Goal: Task Accomplishment & Management: Use online tool/utility

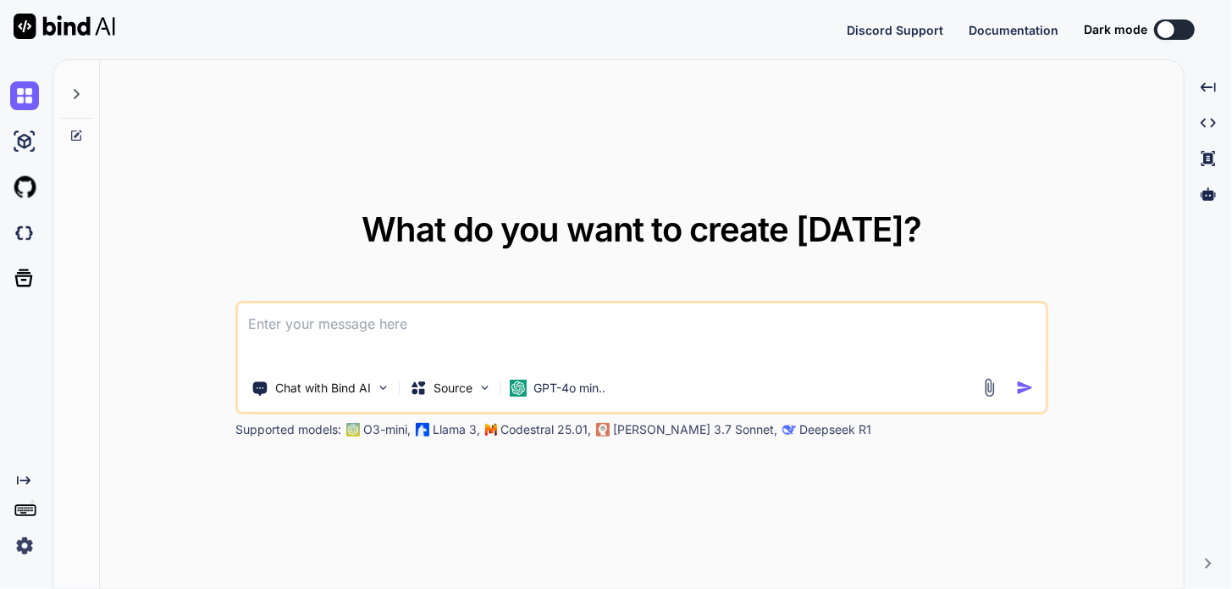
click at [21, 547] on img at bounding box center [24, 545] width 29 height 29
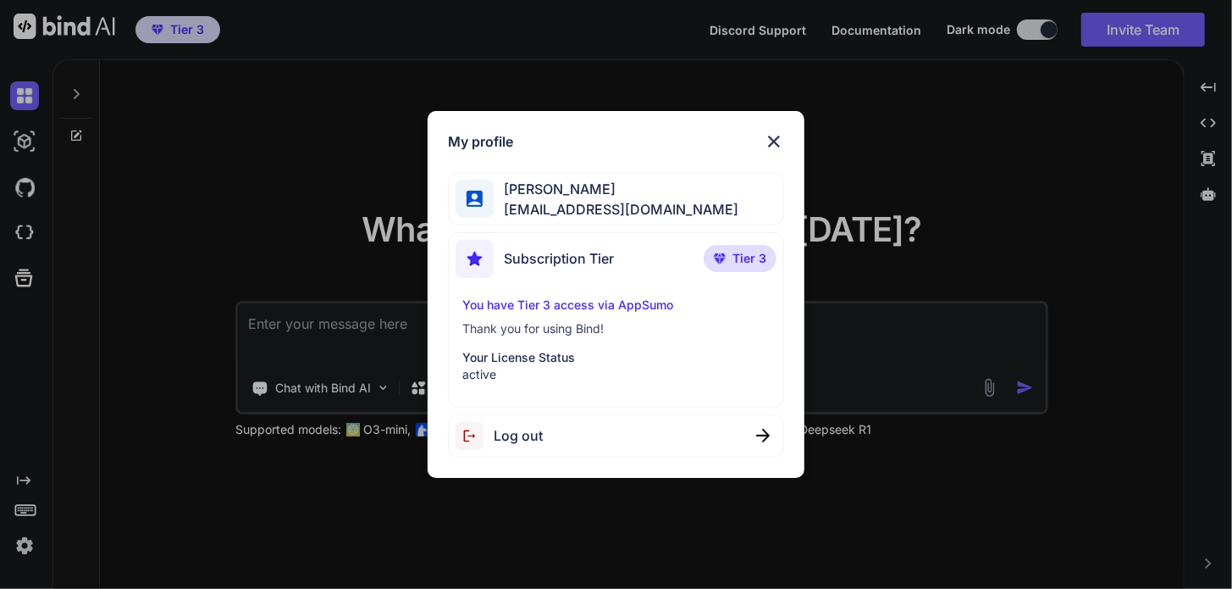
drag, startPoint x: 779, startPoint y: 142, endPoint x: 757, endPoint y: 141, distance: 22.1
click at [778, 141] on img at bounding box center [774, 141] width 20 height 20
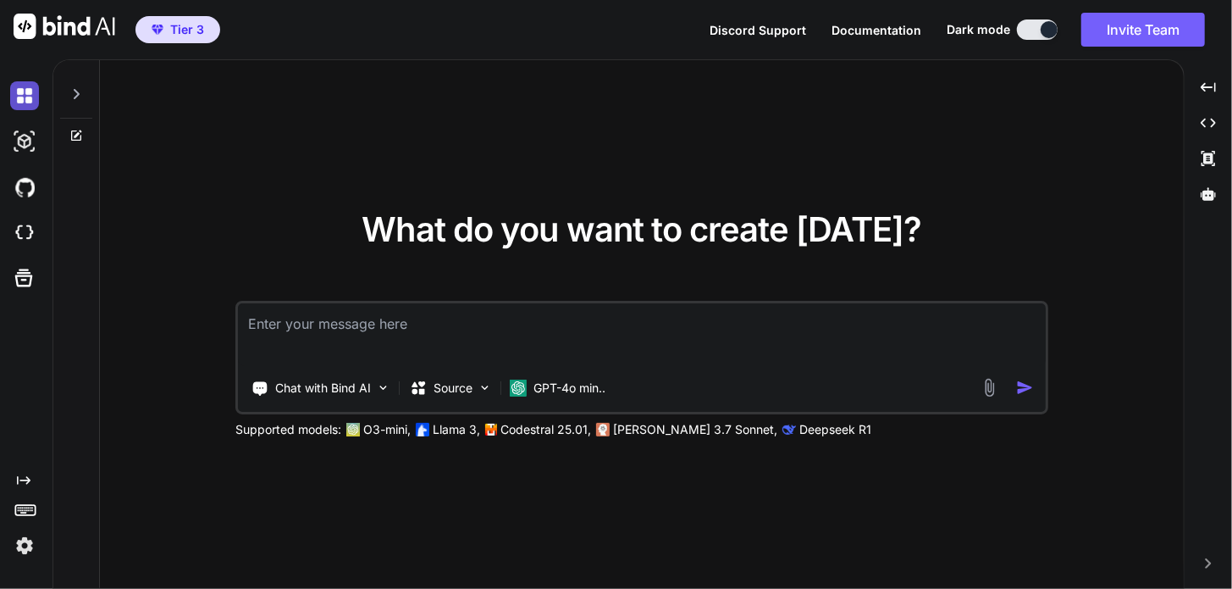
click at [24, 96] on img at bounding box center [24, 95] width 29 height 29
click at [75, 97] on icon at bounding box center [76, 94] width 14 height 14
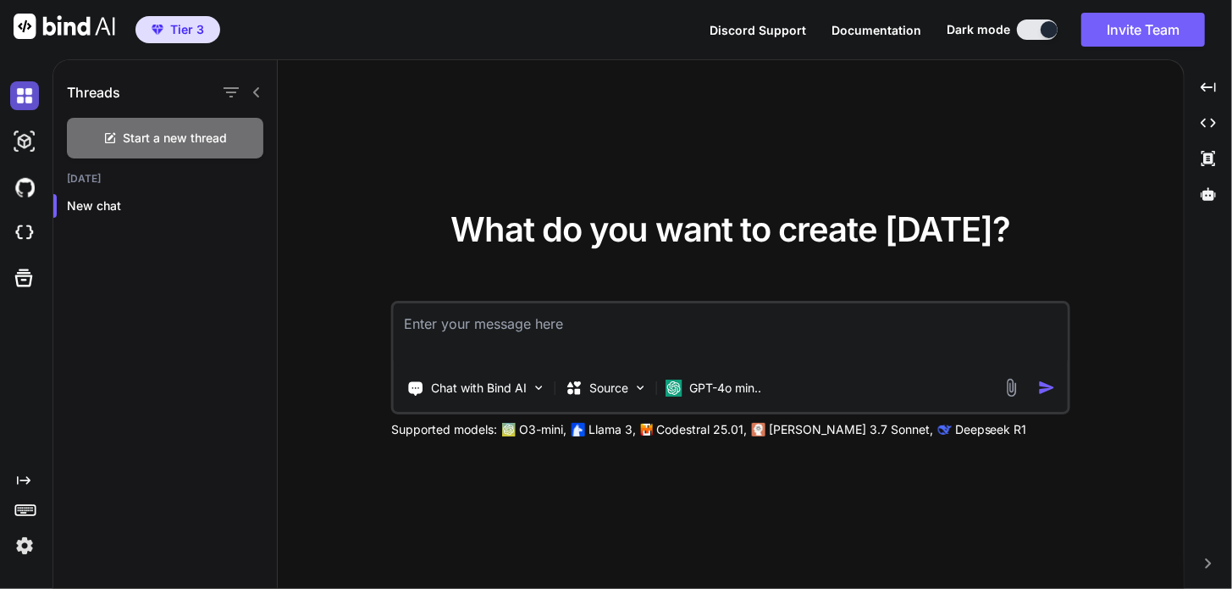
click at [19, 106] on img at bounding box center [24, 95] width 29 height 29
click at [10, 163] on div at bounding box center [28, 142] width 36 height 46
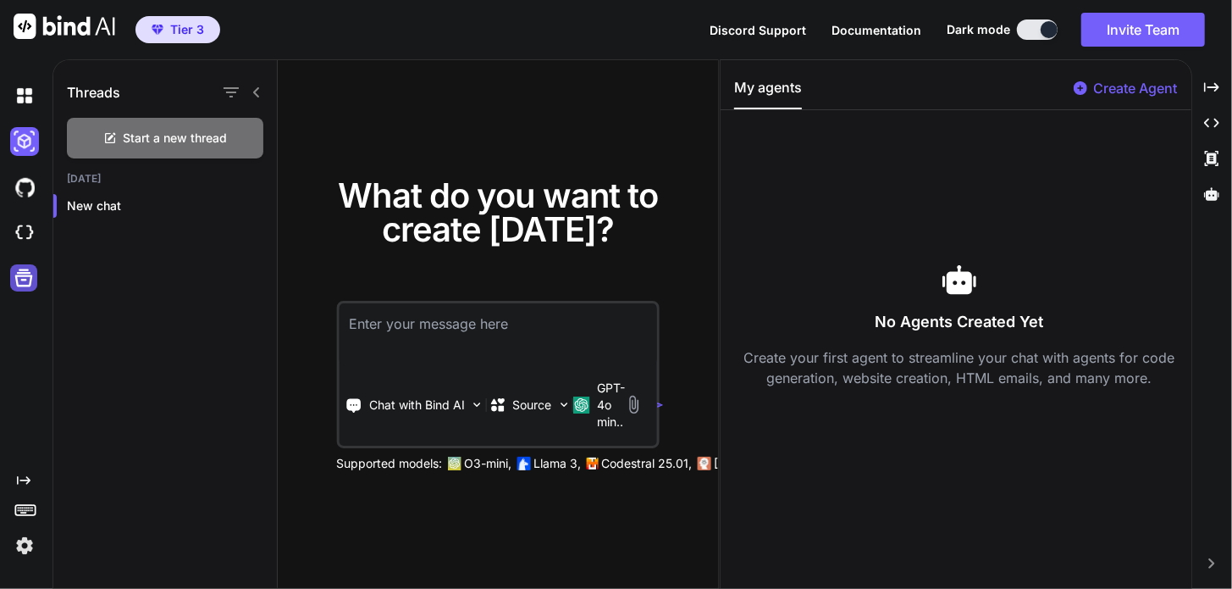
click at [18, 275] on icon at bounding box center [24, 278] width 18 height 18
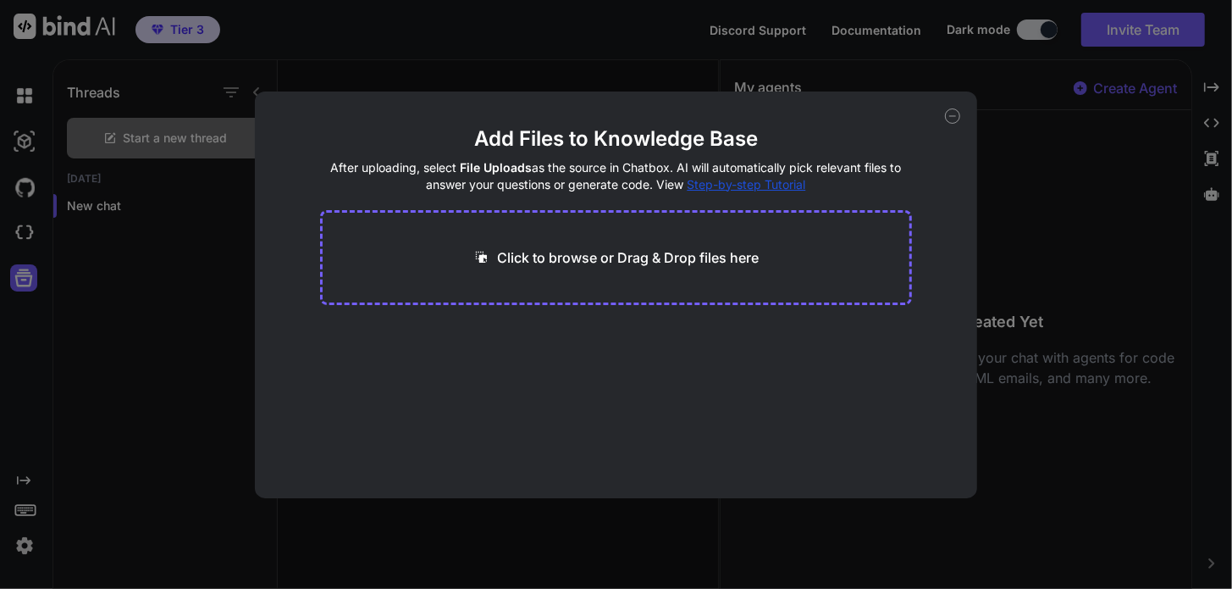
click at [949, 121] on icon at bounding box center [952, 115] width 15 height 15
type textarea "x"
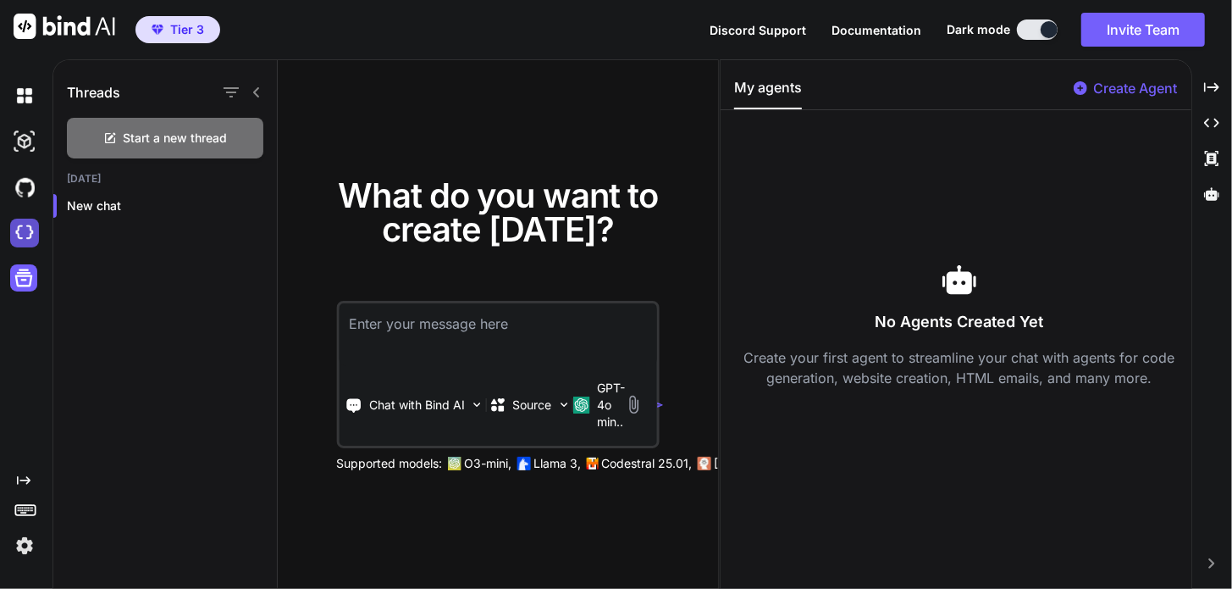
click at [18, 241] on img at bounding box center [24, 232] width 29 height 29
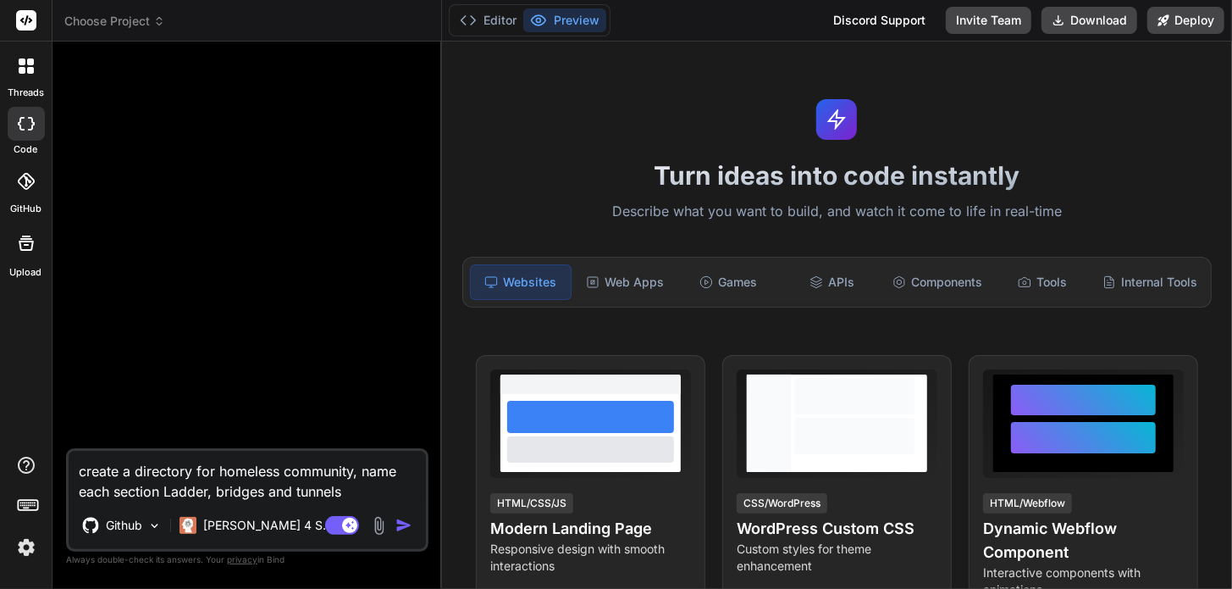
click at [24, 80] on div at bounding box center [26, 66] width 36 height 36
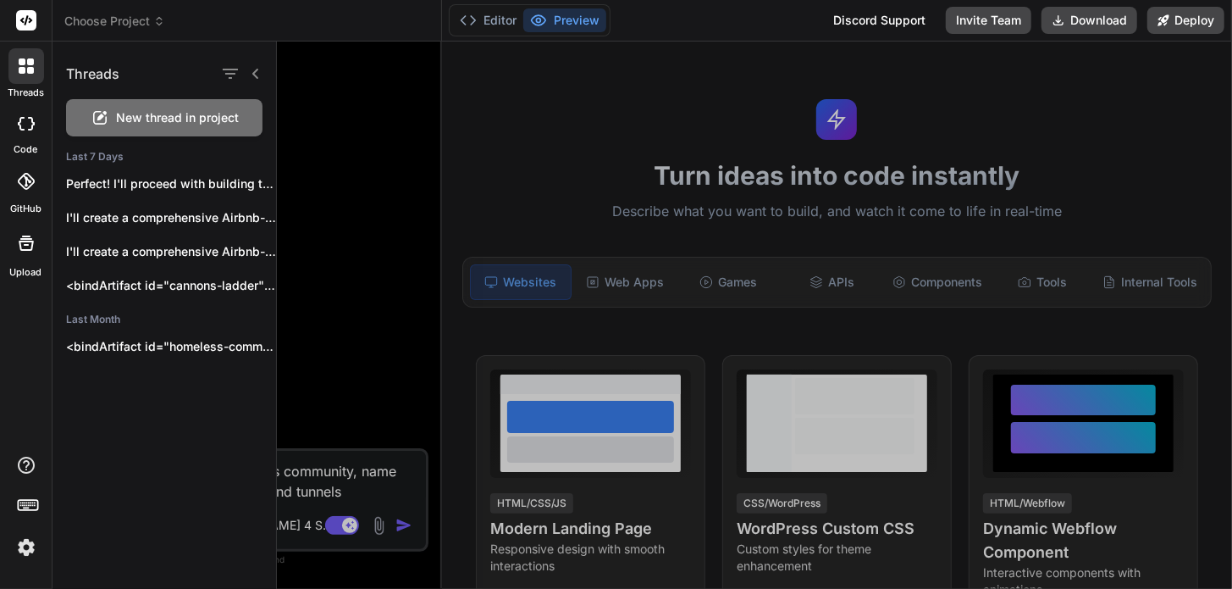
click at [26, 69] on icon at bounding box center [26, 65] width 15 height 15
click at [23, 124] on icon at bounding box center [26, 124] width 17 height 14
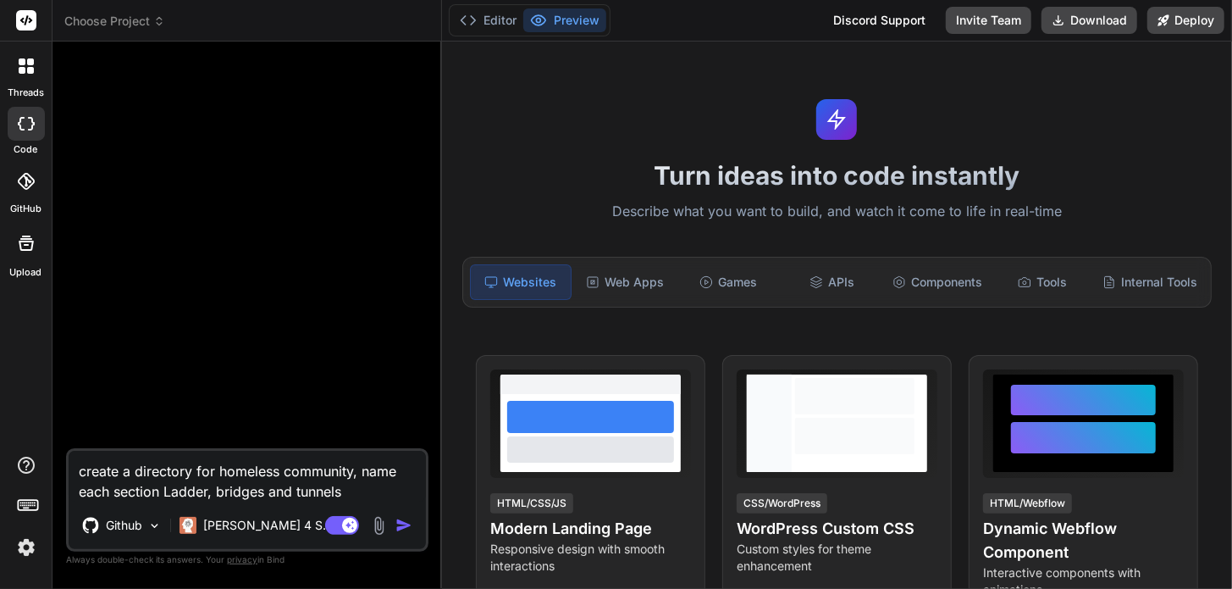
click at [31, 31] on div at bounding box center [26, 20] width 52 height 41
click at [506, 25] on button "Editor" at bounding box center [488, 20] width 70 height 24
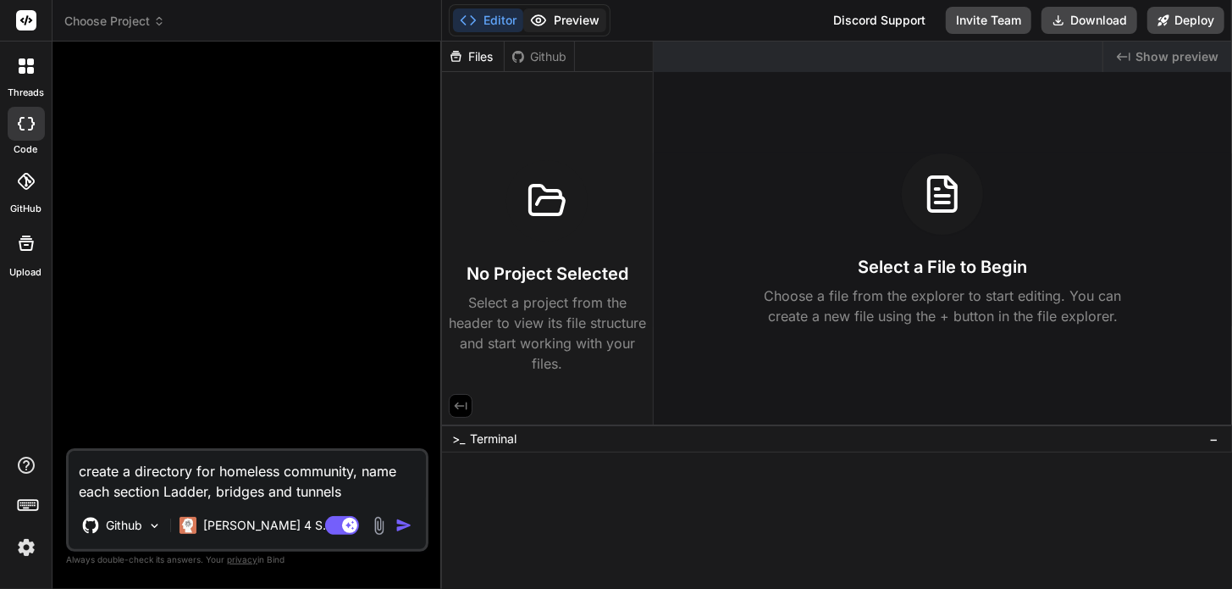
click at [547, 21] on button "Preview" at bounding box center [564, 20] width 83 height 24
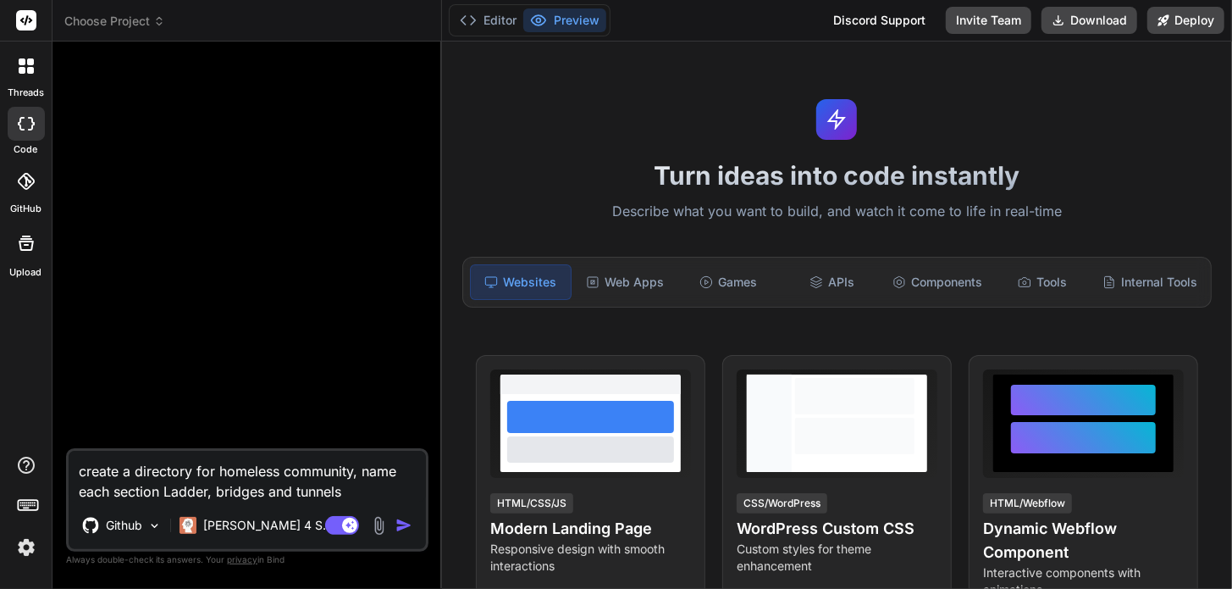
click at [28, 59] on icon at bounding box center [30, 61] width 7 height 7
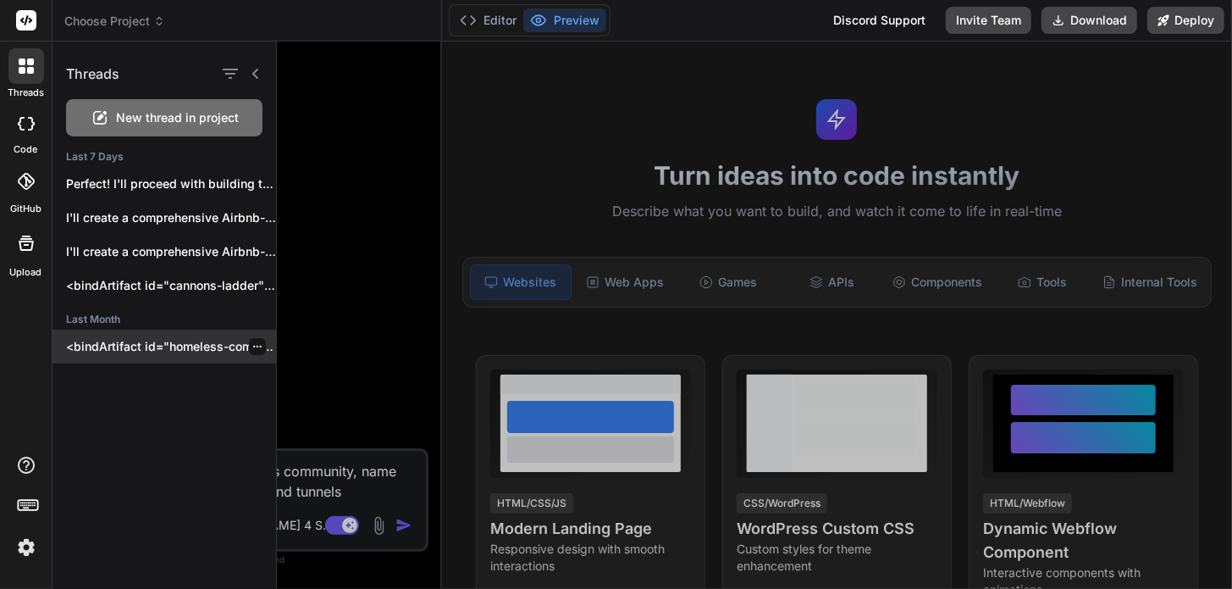
click at [158, 340] on p "<bindArtifact id="homeless-community-directory" title="Homeless Community Suppo…" at bounding box center [171, 346] width 210 height 17
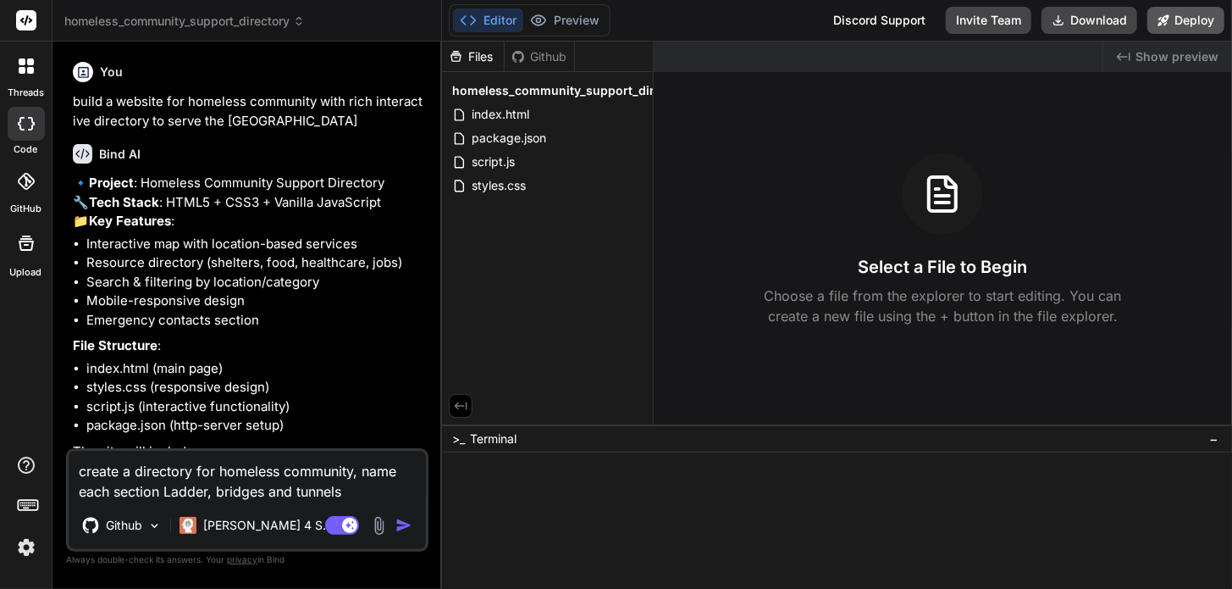
click at [1172, 19] on button "Deploy" at bounding box center [1185, 20] width 77 height 27
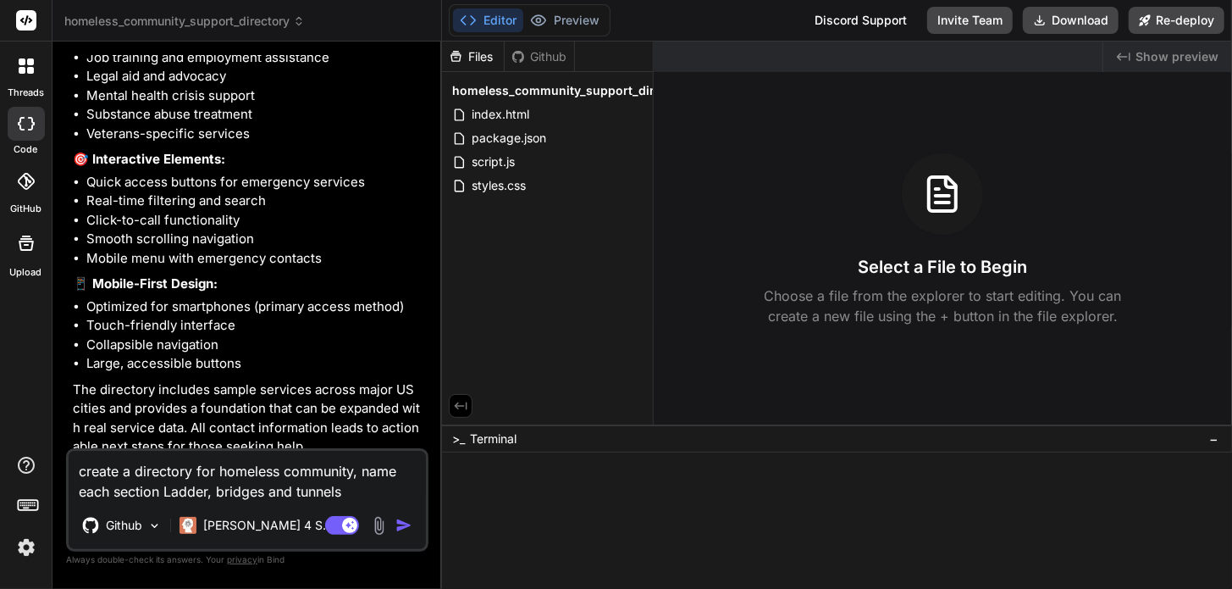
scroll to position [1558, 0]
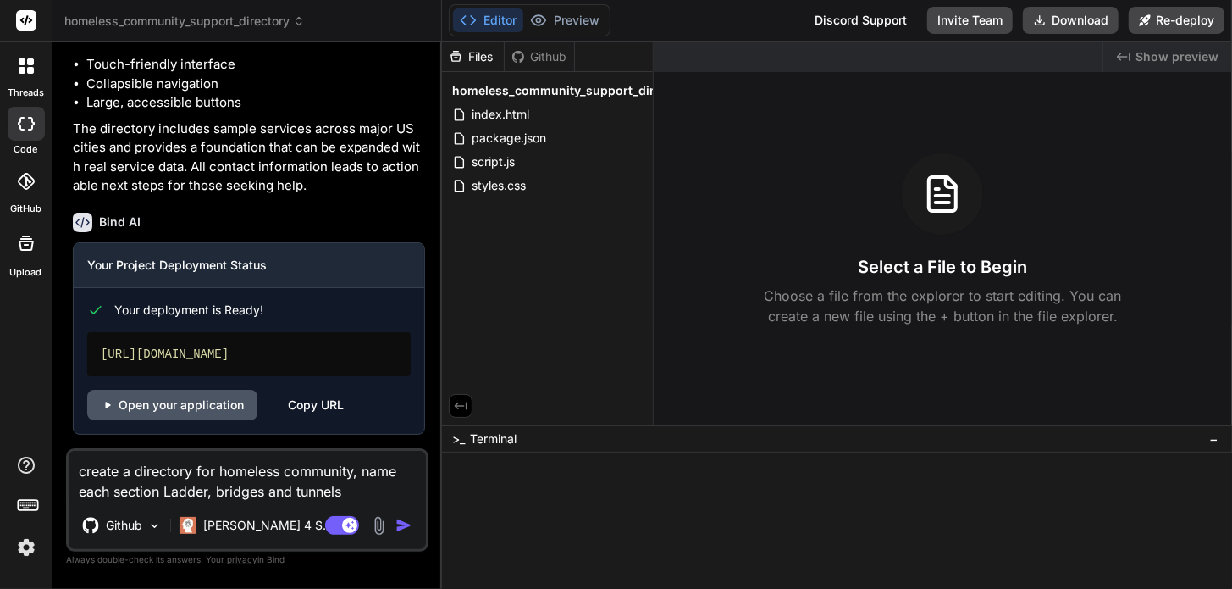
click at [191, 401] on link "Open your application" at bounding box center [172, 405] width 170 height 30
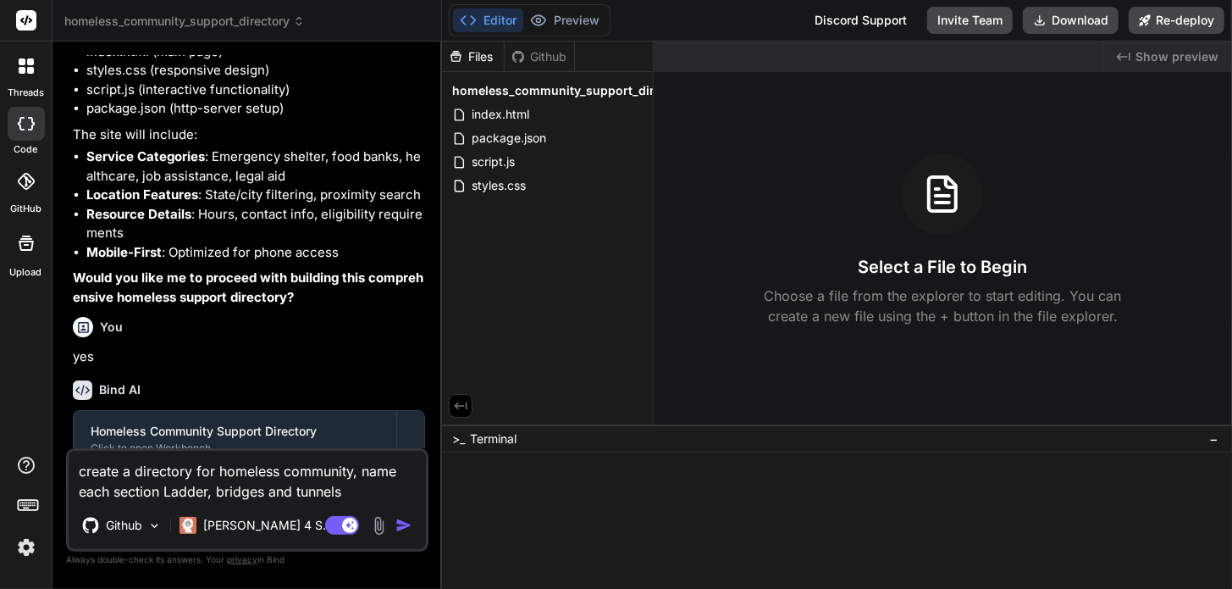
scroll to position [0, 0]
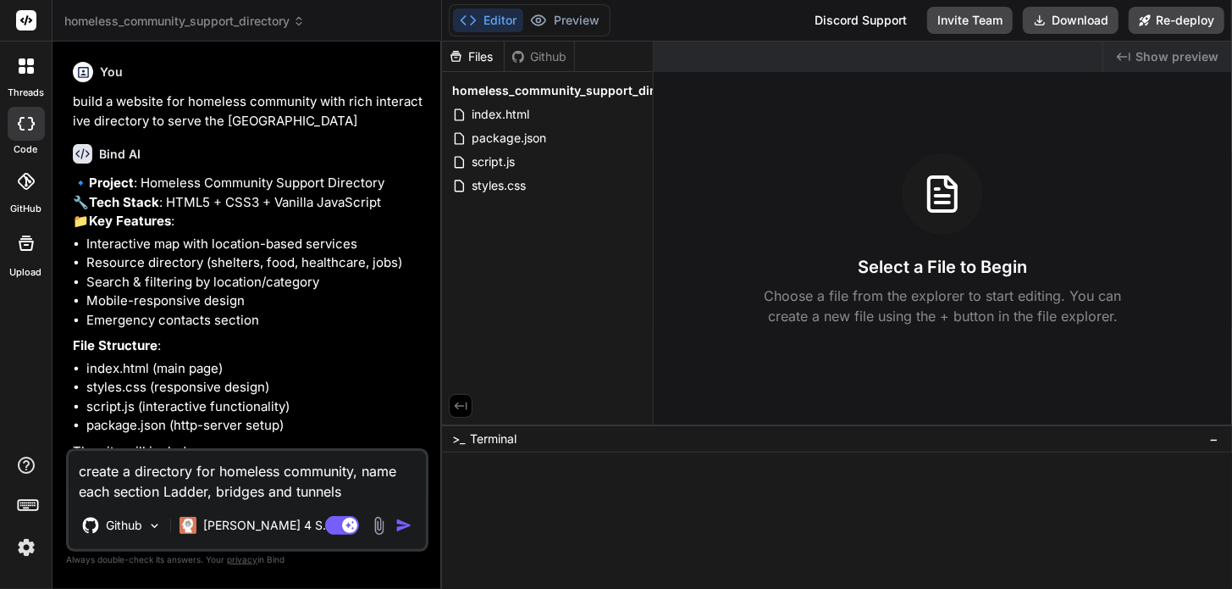
click at [29, 75] on div at bounding box center [26, 66] width 36 height 36
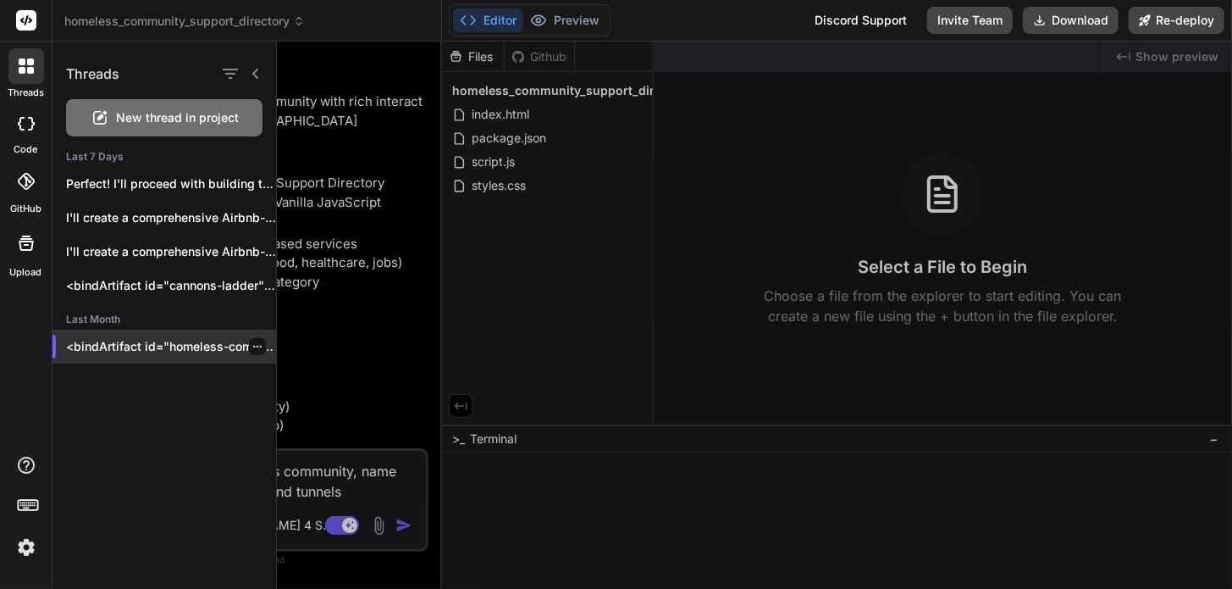
click at [255, 339] on div at bounding box center [257, 346] width 17 height 17
click at [252, 346] on icon "button" at bounding box center [257, 346] width 10 height 10
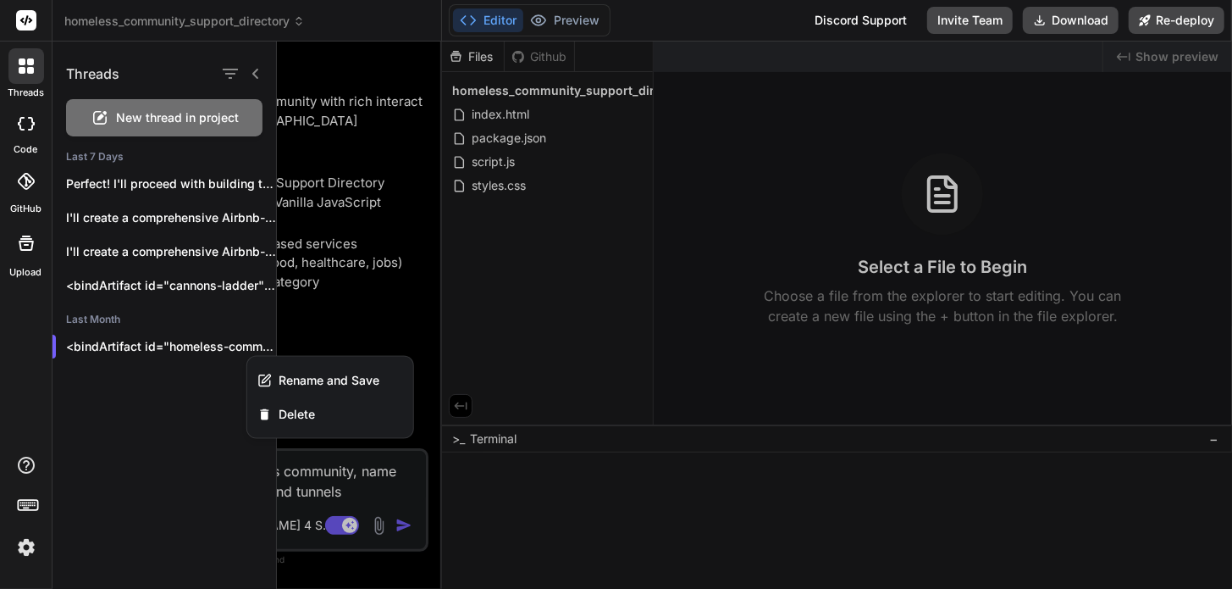
click at [851, 17] on div "Discord Support" at bounding box center [861, 20] width 113 height 27
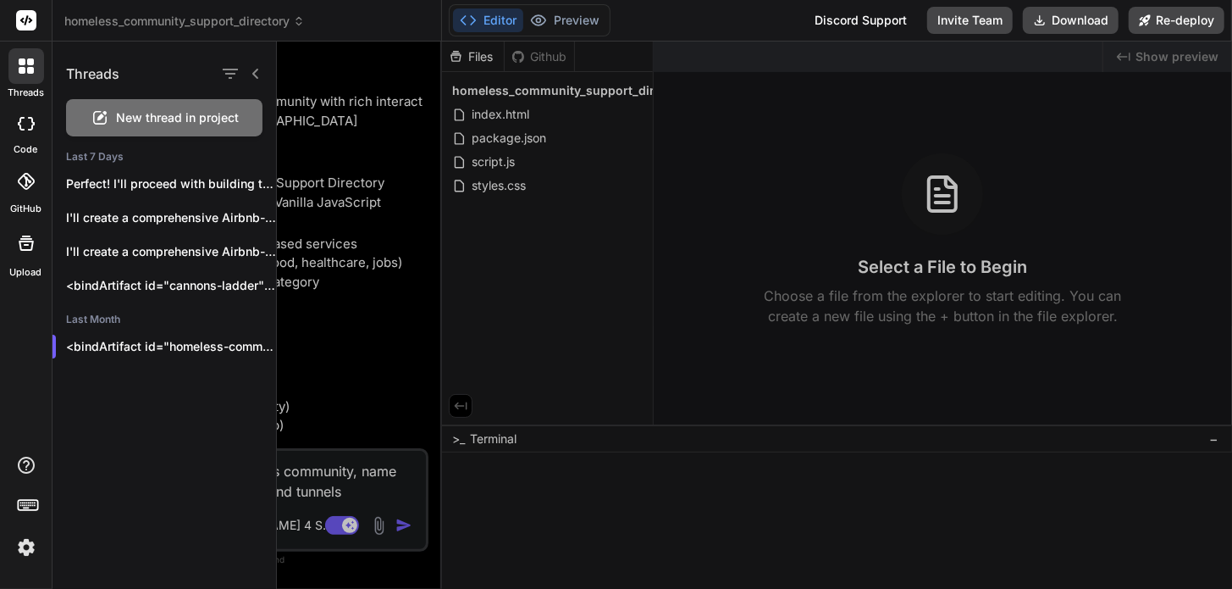
click at [28, 121] on icon at bounding box center [26, 124] width 17 height 14
type textarea "x"
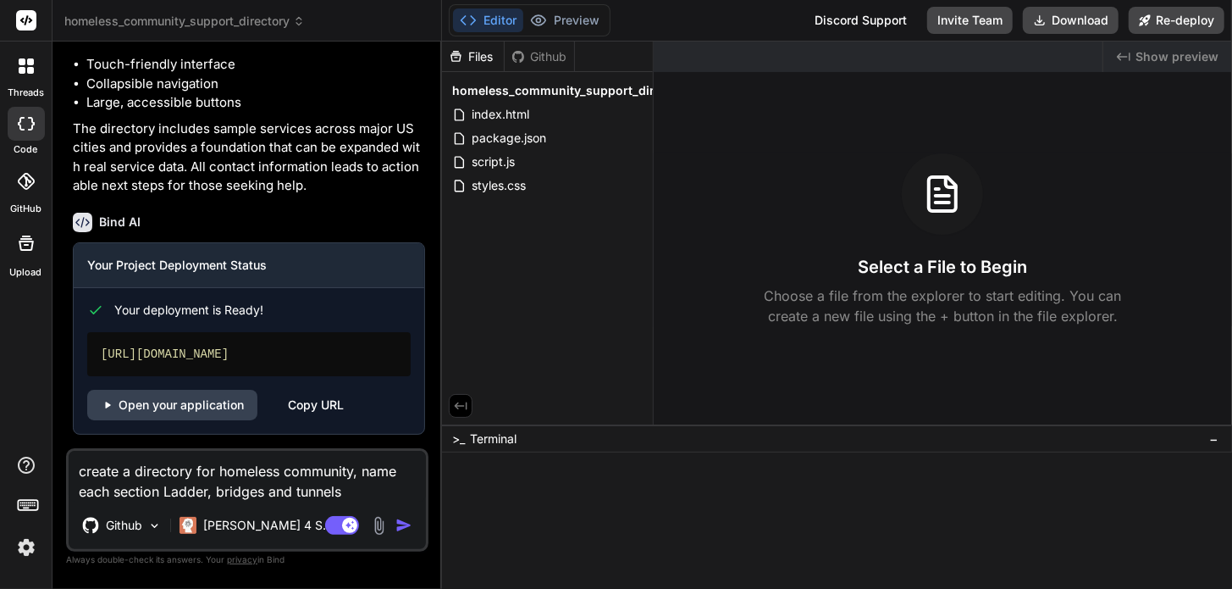
scroll to position [1558, 0]
click at [346, 490] on textarea "create a directory for homeless community, name each section Ladder, bridges an…" at bounding box center [247, 476] width 357 height 51
type textarea "create a directory for homeless community, name each section Ladder, bridges an…"
type textarea "x"
type textarea "create a directory for homeless community, name each section Ladder, bridges an…"
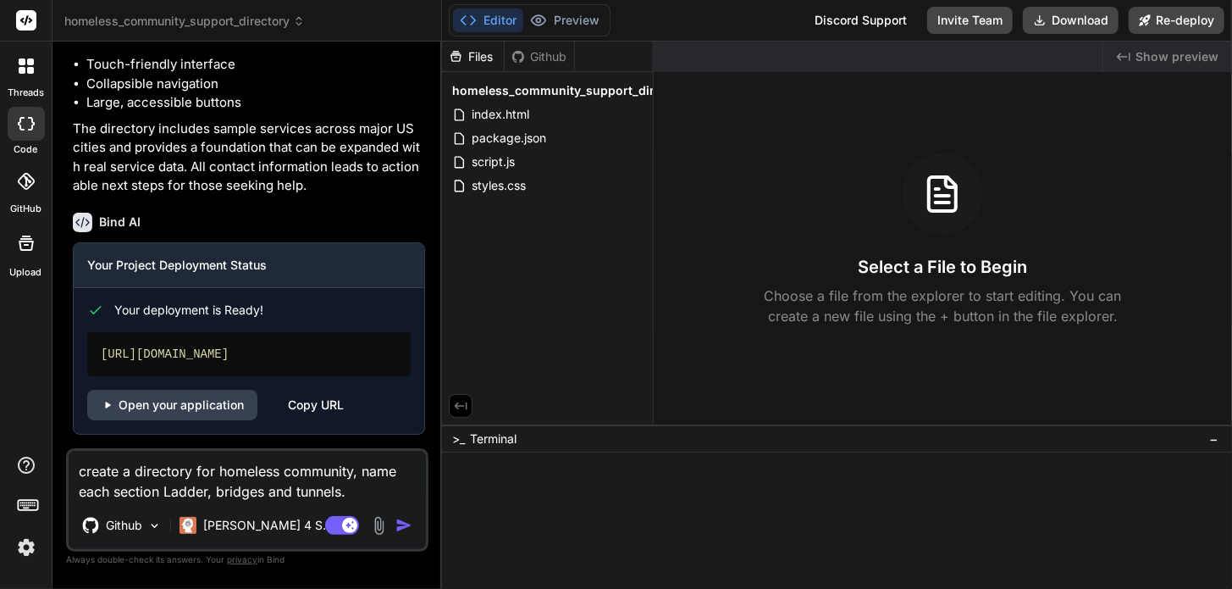
type textarea "x"
type textarea "create a directory for homeless community, name each section Ladder, bridges an…"
type textarea "x"
type textarea "create a directory for homeless community, name each section Ladder, bridges an…"
type textarea "x"
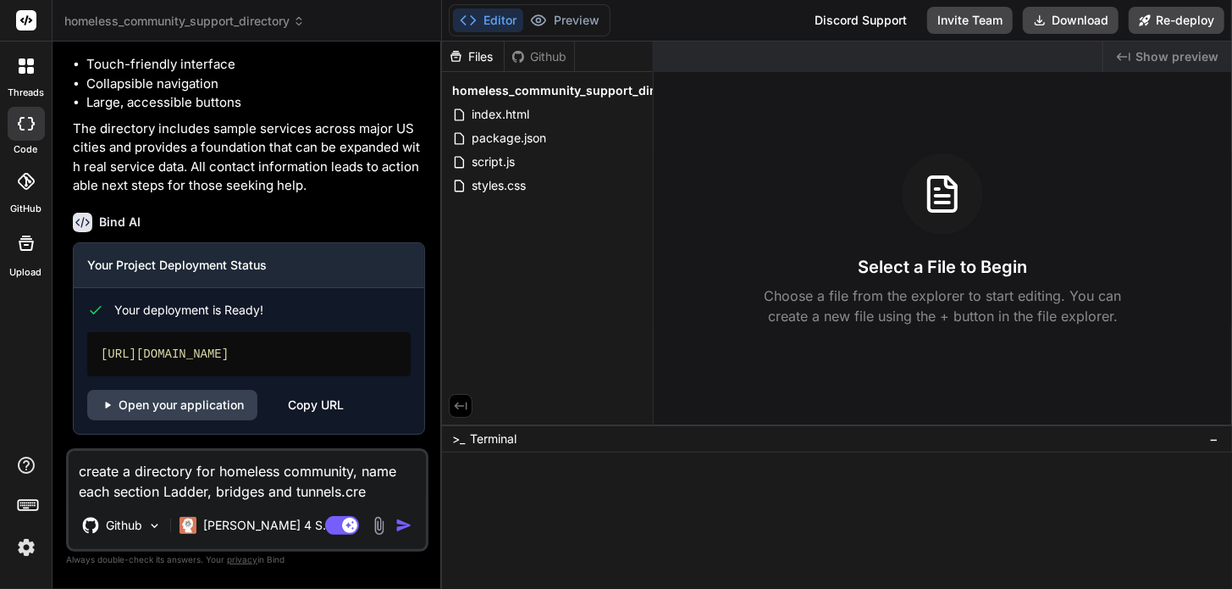
type textarea "create a directory for homeless community, name each section Ladder, bridges an…"
type textarea "x"
type textarea "create a directory for homeless community, name each section Ladder, bridges an…"
type textarea "x"
type textarea "create a directory for homeless community, name each section Ladder, bridges an…"
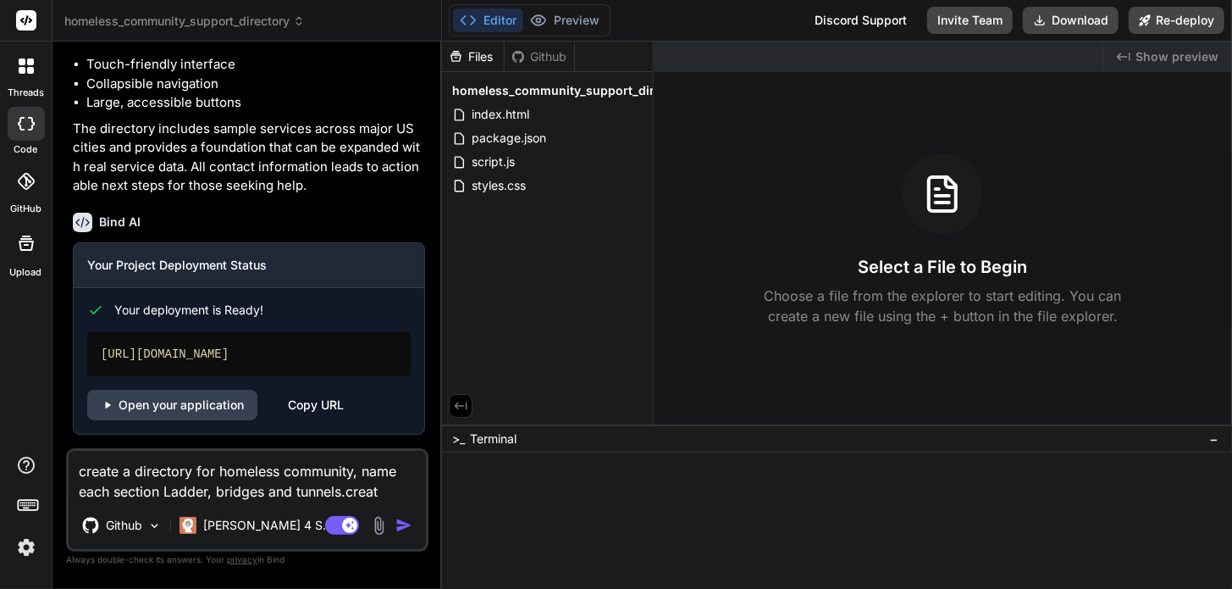
type textarea "x"
type textarea "create a directory for homeless community, name each section Ladder, bridges an…"
type textarea "x"
click at [346, 487] on textarea "create a directory for homeless community, name each section Ladder, bridges an…" at bounding box center [247, 476] width 357 height 51
type textarea "create a directory for homeless community, name each section Ladder, bridges an…"
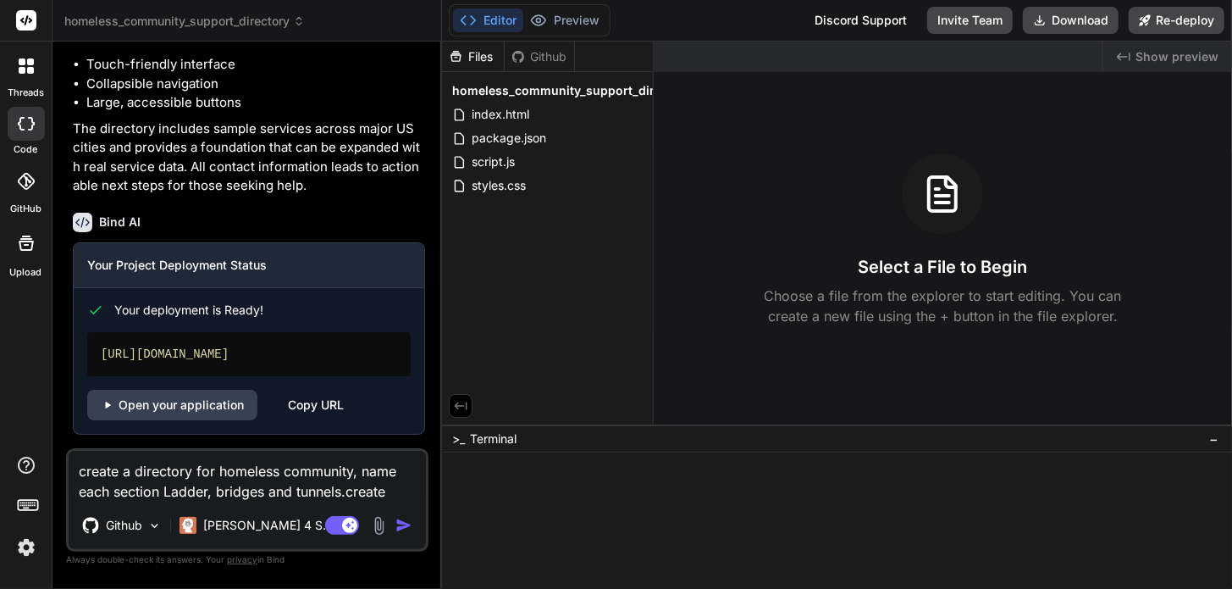
type textarea "x"
click at [392, 488] on textarea "create a directory for homeless community, name each section Ladder, bridges an…" at bounding box center [247, 476] width 357 height 51
type textarea "create a directory for homeless community, name each section Ladder, bridges an…"
type textarea "x"
type textarea "create a directory for homeless community, name each section Ladder, bridges an…"
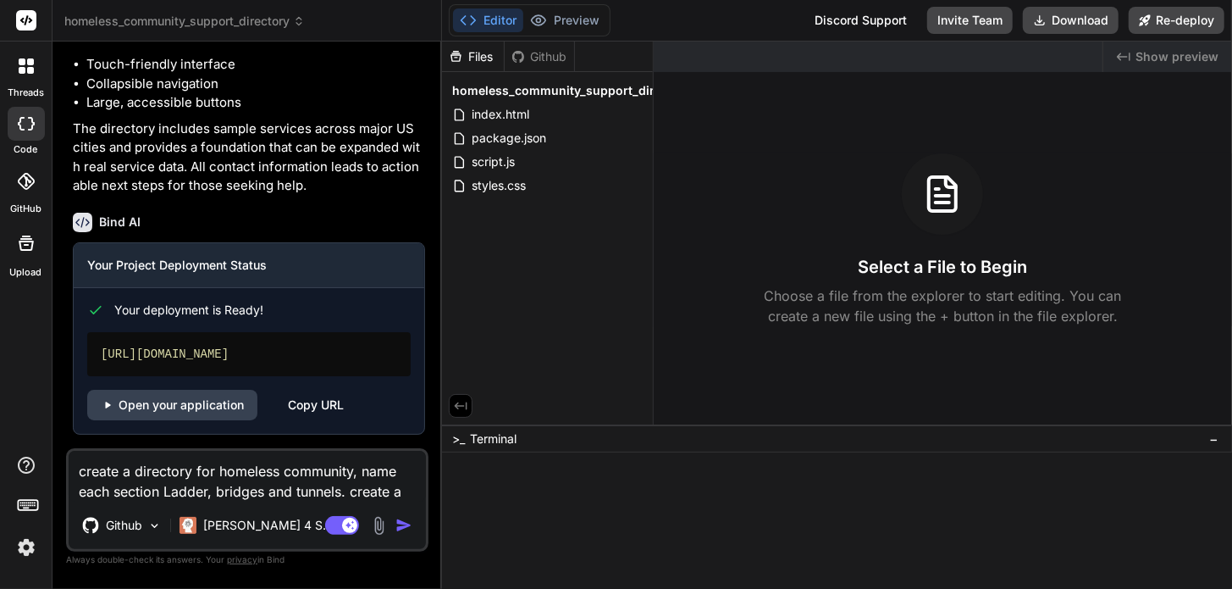
type textarea "x"
type textarea "create a directory for homeless community, name each section Ladder, bridges an…"
type textarea "x"
type textarea "create a directory for homeless community, name each section Ladder, bridges an…"
type textarea "x"
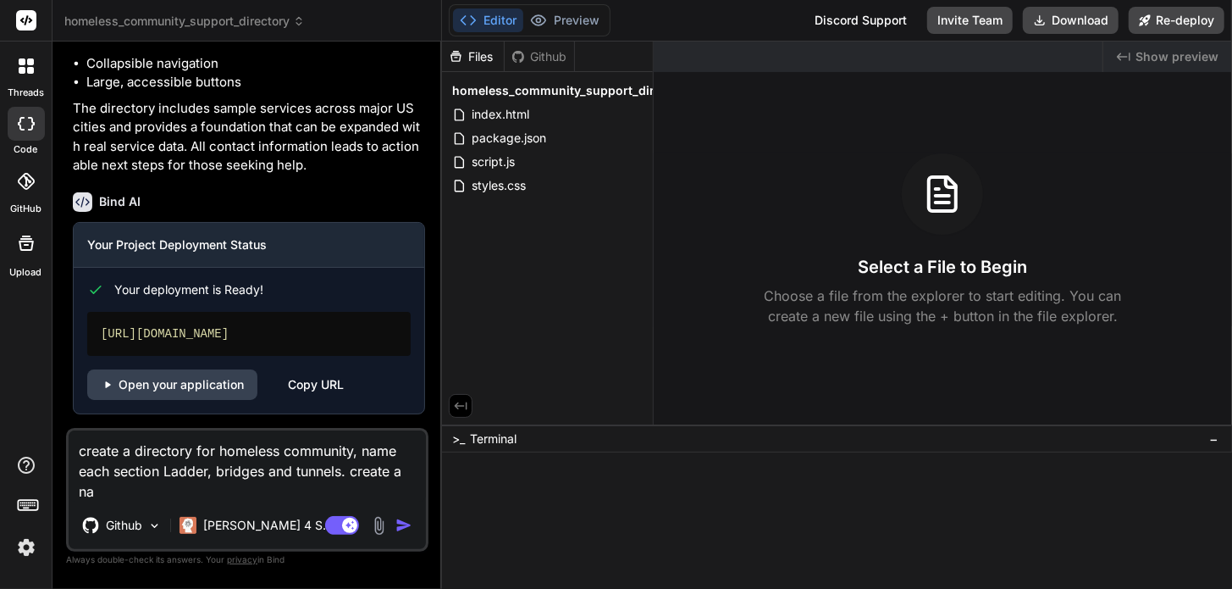
type textarea "create a directory for homeless community, name each section Ladder, bridges an…"
type textarea "x"
type textarea "create a directory for homeless community, name each section Ladder, bridges an…"
type textarea "x"
type textarea "create a directory for homeless community, name each section Ladder, bridges an…"
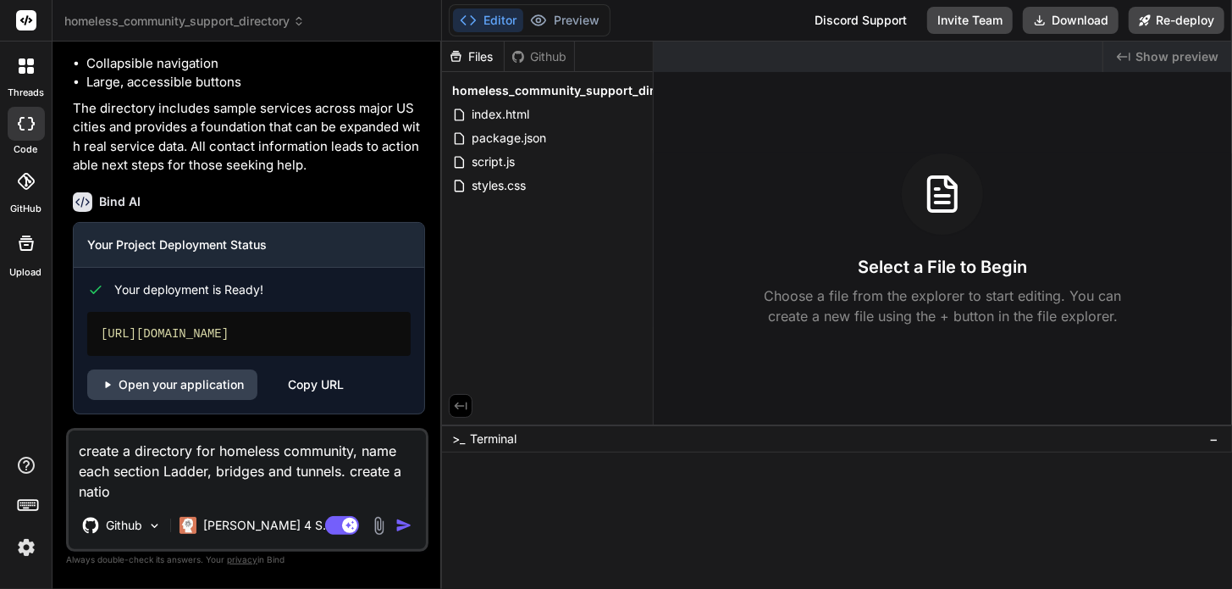
type textarea "x"
type textarea "create a directory for homeless community, name each section Ladder, bridges an…"
type textarea "x"
type textarea "create a directory for homeless community, name each section Ladder, bridges an…"
type textarea "x"
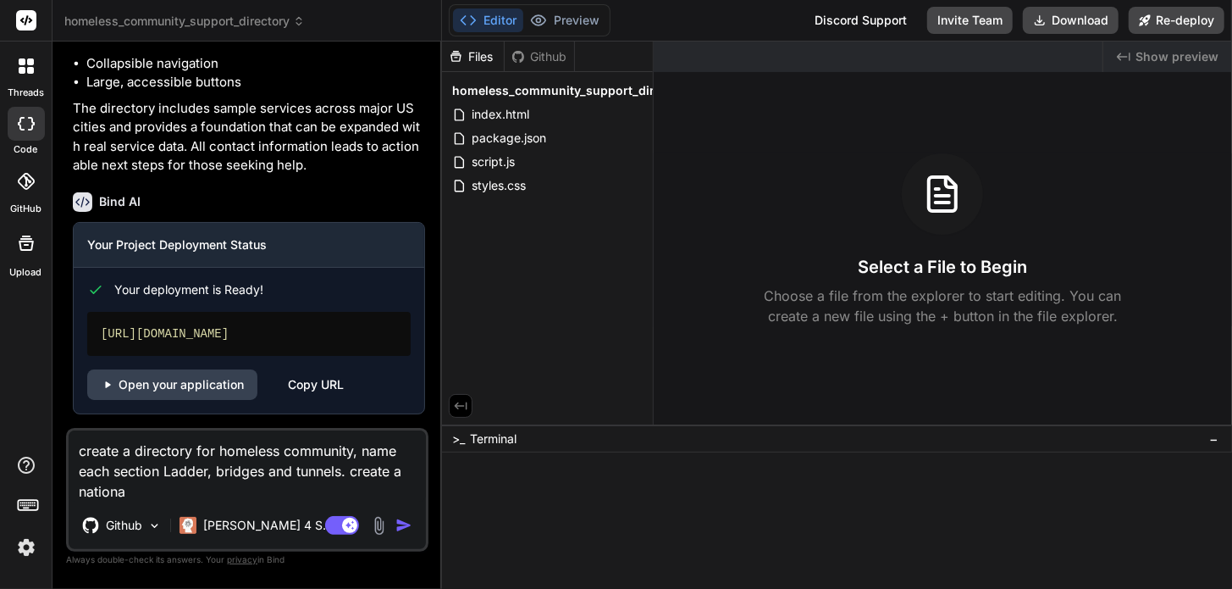
type textarea "create a directory for homeless community, name each section Ladder, bridges an…"
type textarea "x"
type textarea "create a directory for homeless community, name each section Ladder, bridges an…"
type textarea "x"
type textarea "create a directory for homeless community, name each section Ladder, bridges an…"
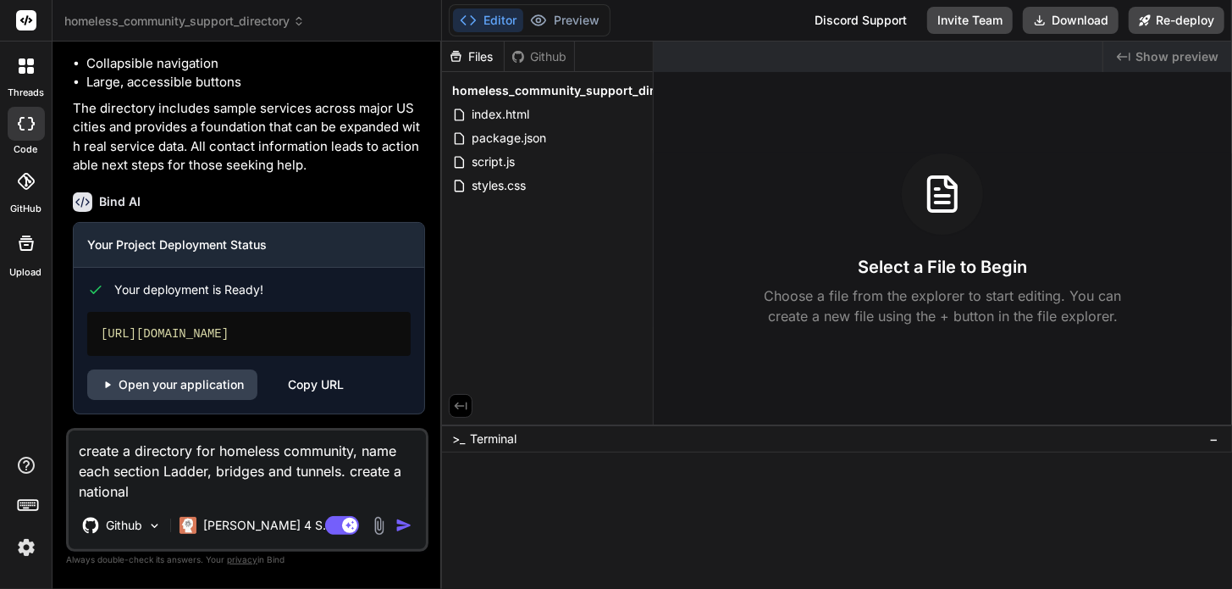
type textarea "x"
type textarea "create a directory for homeless community, name each section Ladder, bridges an…"
type textarea "x"
type textarea "create a directory for homeless community, name each section Ladder, bridges an…"
type textarea "x"
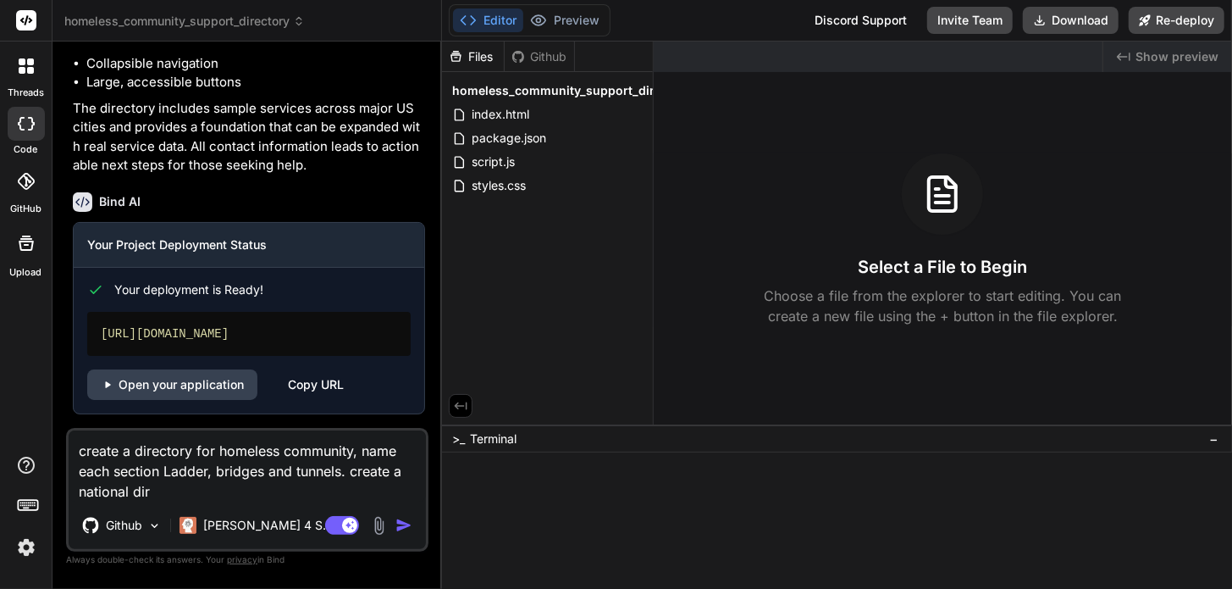
type textarea "create a directory for homeless community, name each section Ladder, bridges an…"
type textarea "x"
type textarea "create a directory for homeless community, name each section Ladder, bridges an…"
type textarea "x"
type textarea "create a directory for homeless community, name each section Ladder, bridges an…"
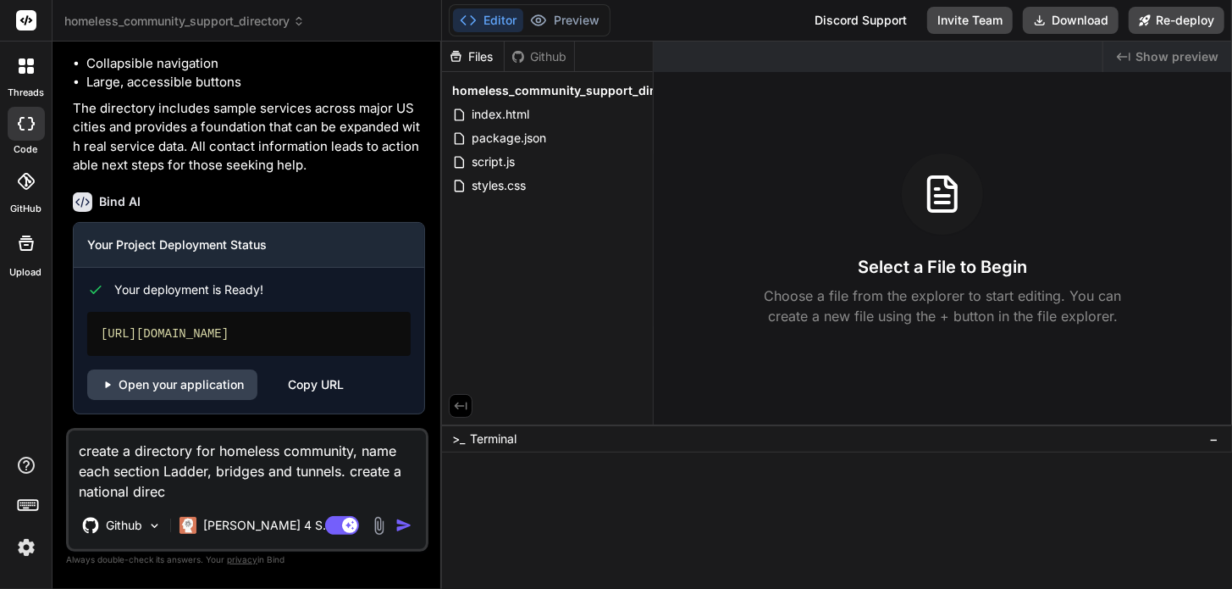
type textarea "x"
type textarea "create a directory for homeless community, name each section Ladder, bridges an…"
type textarea "x"
type textarea "create a directory for homeless community, name each section Ladder, bridges an…"
type textarea "x"
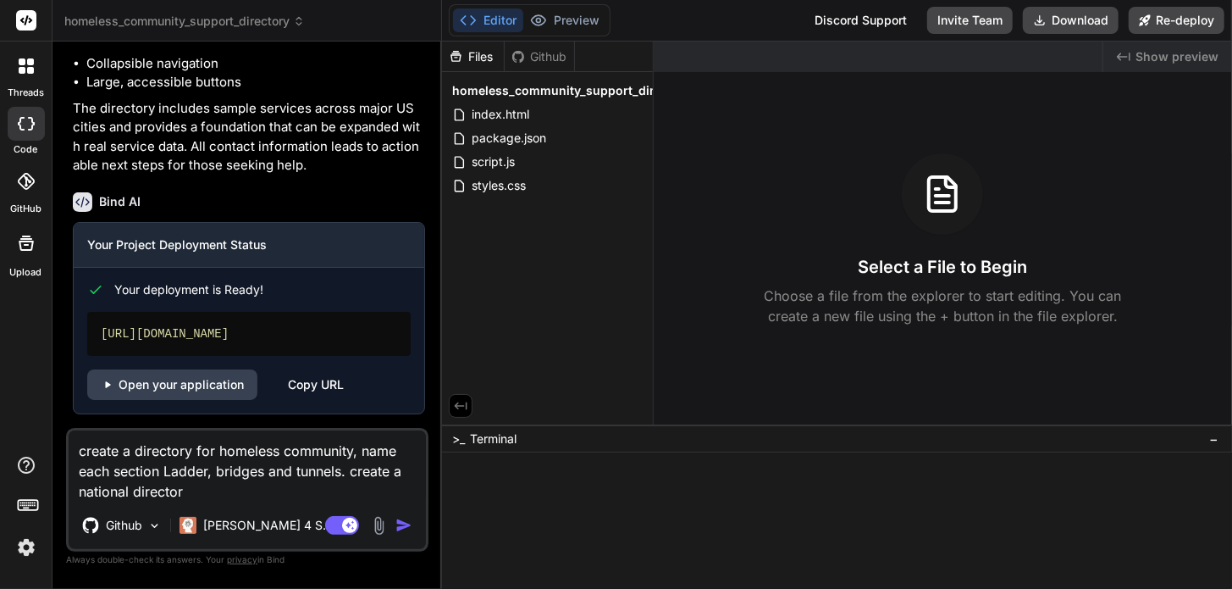
type textarea "create a directory for homeless community, name each section Ladder, bridges an…"
type textarea "x"
type textarea "create a directory for homeless community, name each section Ladder, bridges an…"
type textarea "x"
type textarea "create a directory for homeless community, name each section Ladder, bridges an…"
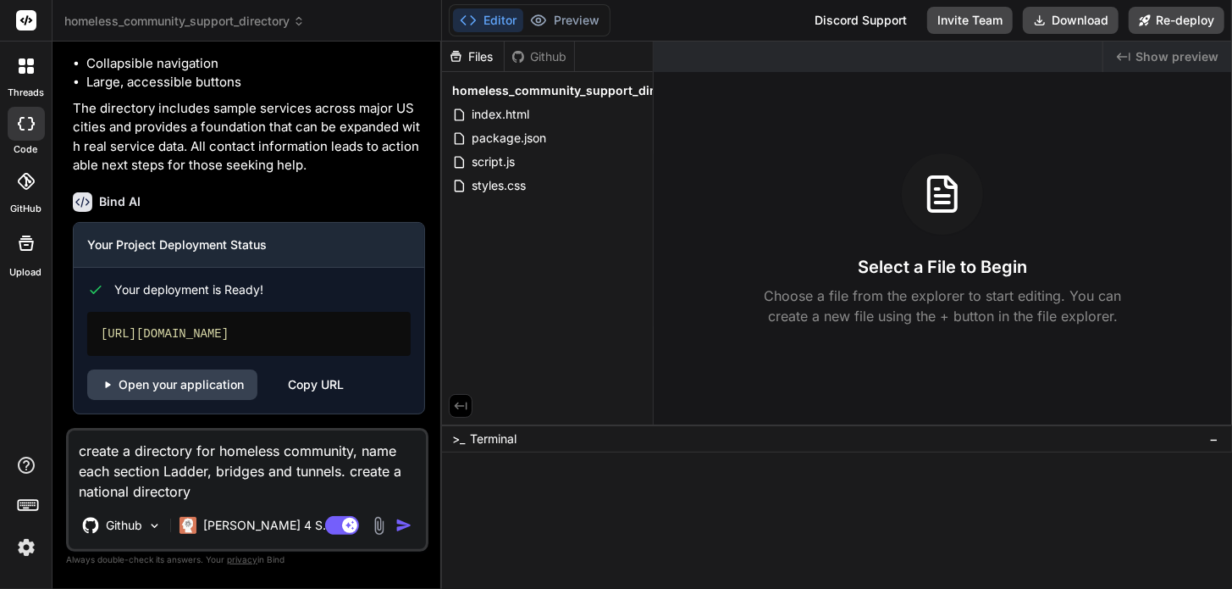
type textarea "x"
type textarea "create a directory for homeless community, name each section Ladder, bridges an…"
type textarea "x"
type textarea "create a directory for homeless community, name each section Ladder, bridges an…"
type textarea "x"
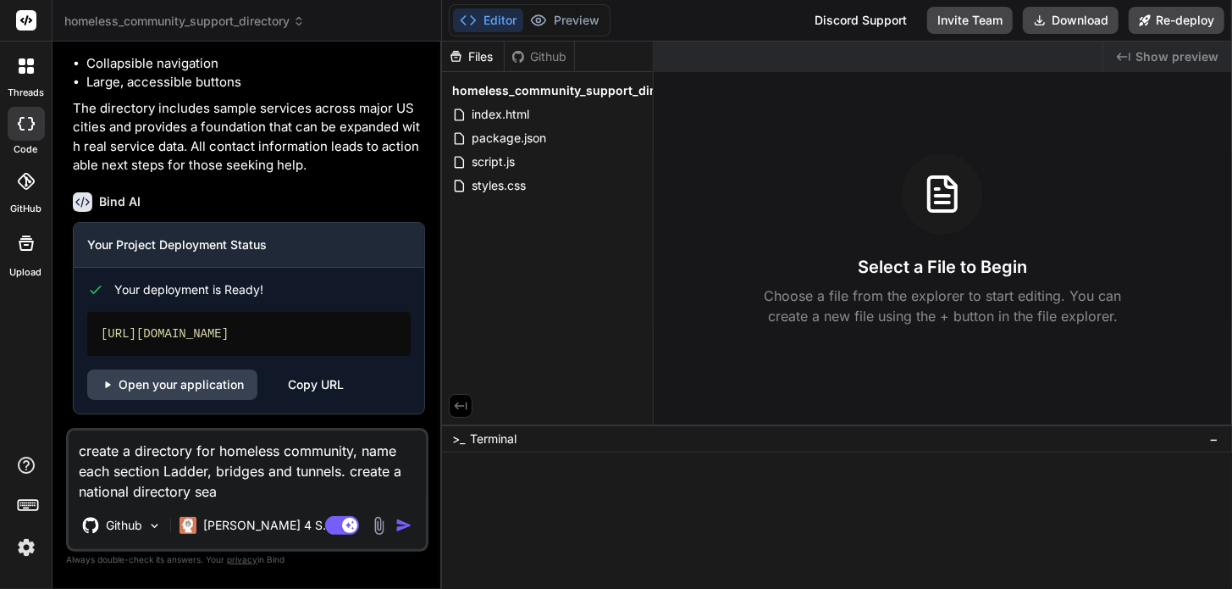
type textarea "create a directory for homeless community, name each section Ladder, bridges an…"
type textarea "x"
type textarea "create a directory for homeless community, name each section Ladder, bridges an…"
type textarea "x"
type textarea "create a directory for homeless community, name each section Ladder, bridges an…"
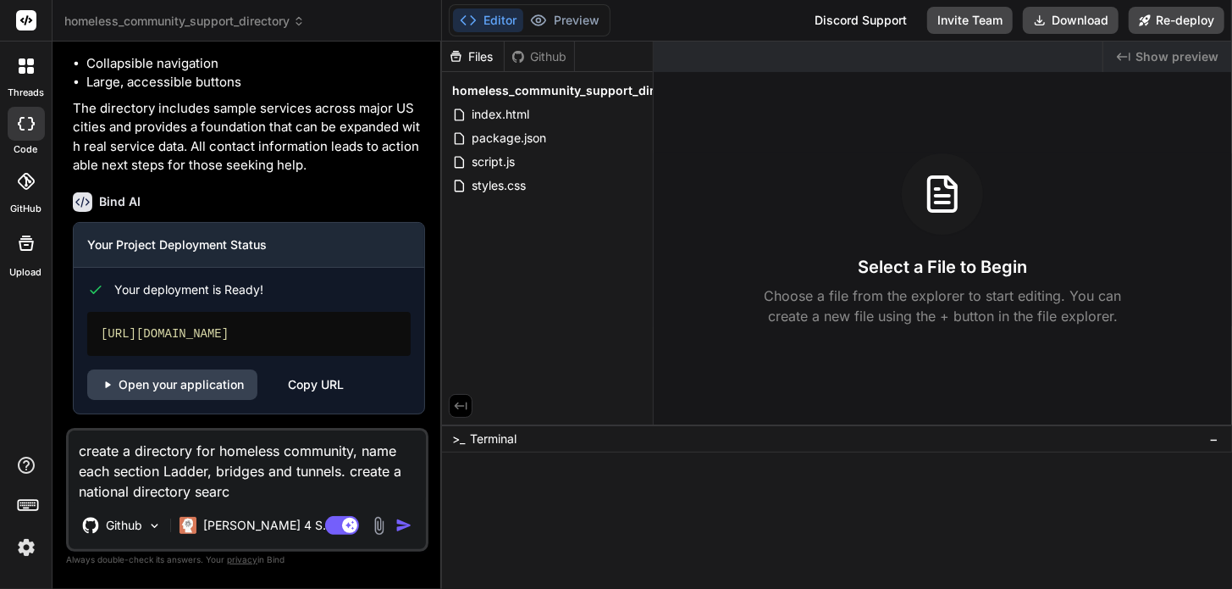
type textarea "x"
type textarea "create a directory for homeless community, name each section Ladder, bridges an…"
type textarea "x"
type textarea "create a directory for homeless community, name each section Ladder, bridges an…"
type textarea "x"
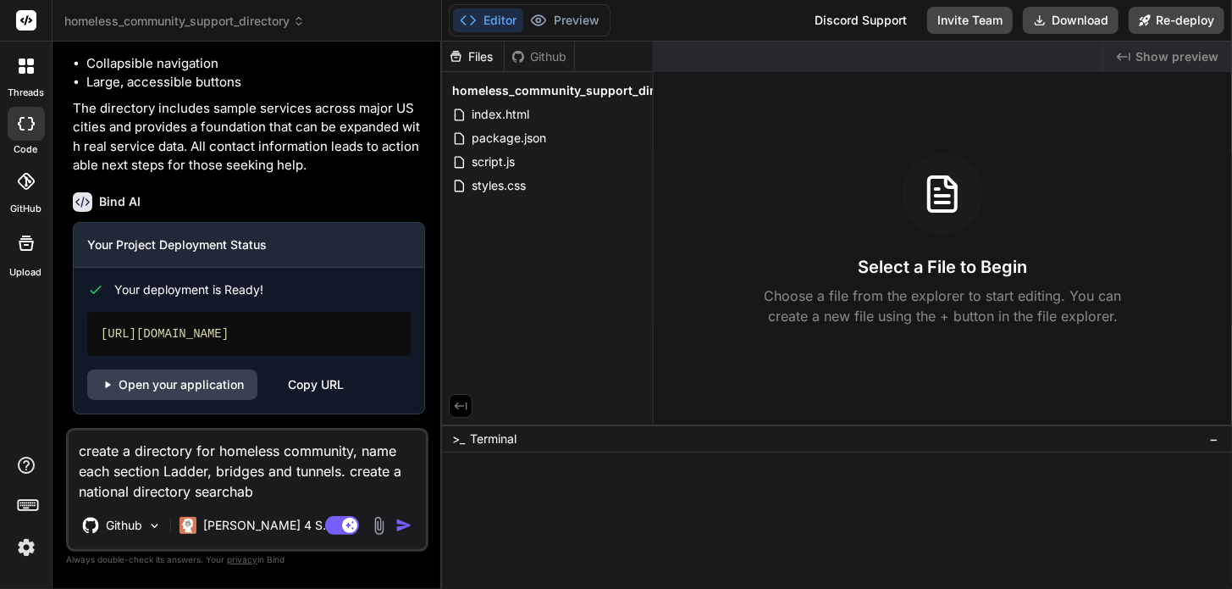
type textarea "create a directory for homeless community, name each section Ladder, bridges an…"
type textarea "x"
type textarea "create a directory for homeless community, name each section Ladder, bridges an…"
type textarea "x"
type textarea "create a directory for homeless community, name each section Ladder, bridges an…"
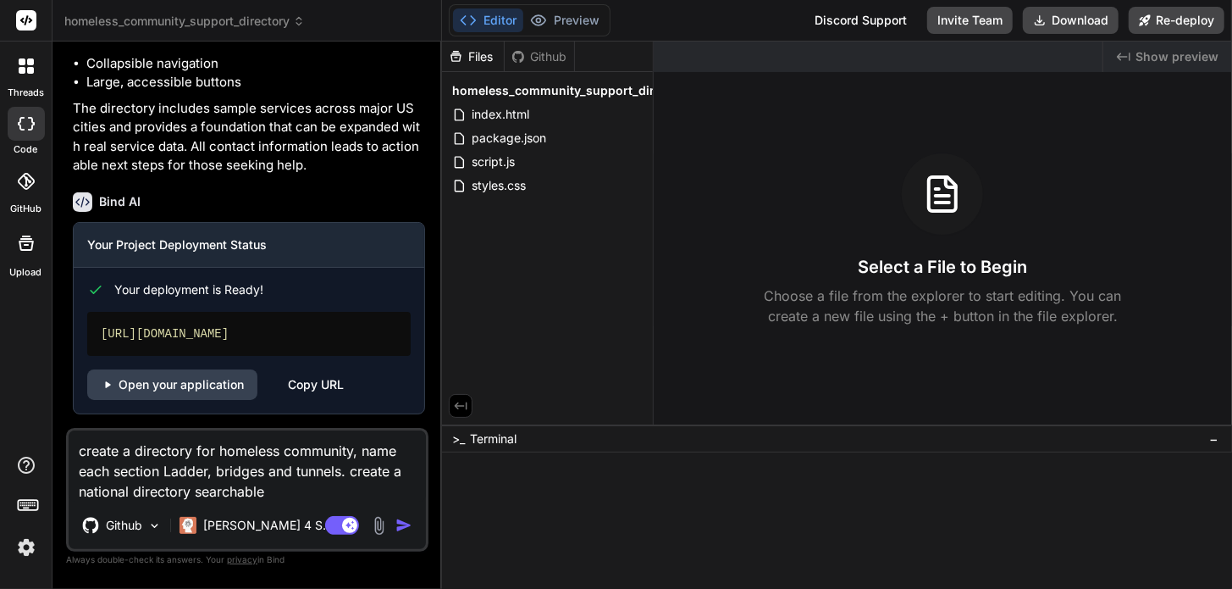
type textarea "x"
type textarea "create a directory for homeless community, name each section Ladder, bridges an…"
type textarea "x"
type textarea "create a directory for homeless community, name each section Ladder, bridges an…"
type textarea "x"
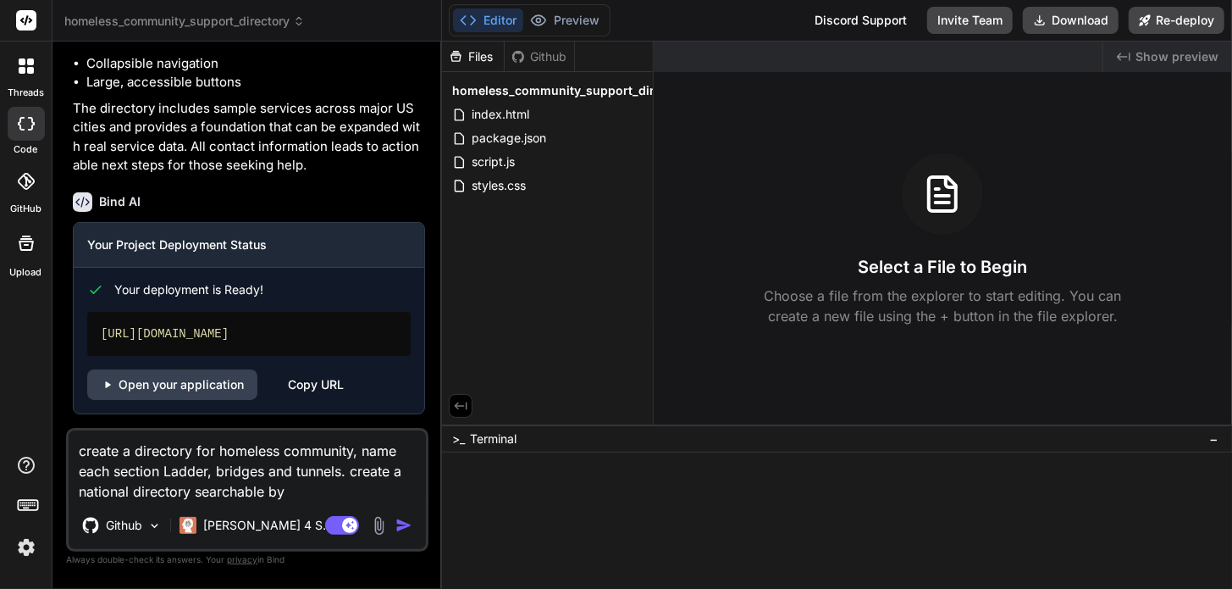
type textarea "create a directory for homeless community, name each section Ladder, bridges an…"
type textarea "x"
type textarea "create a directory for homeless community, name each section Ladder, bridges an…"
type textarea "x"
type textarea "create a directory for homeless community, name each section Ladder, bridges an…"
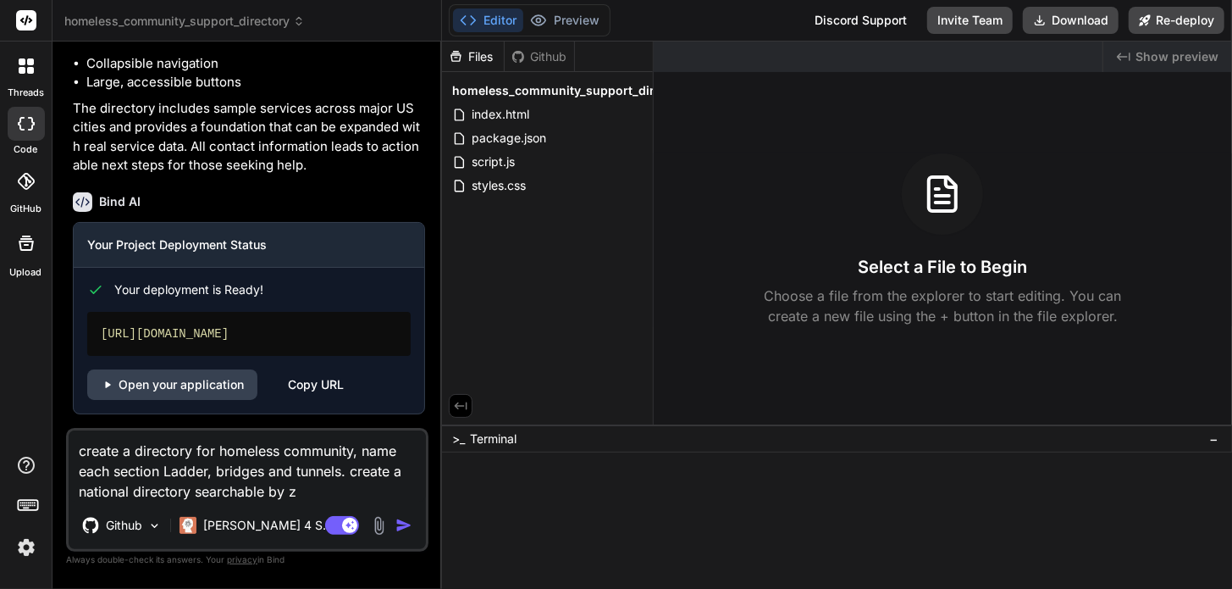
type textarea "x"
type textarea "create a directory for homeless community, name each section Ladder, bridges an…"
type textarea "x"
type textarea "create a directory for homeless community, name each section Ladder, bridges an…"
type textarea "x"
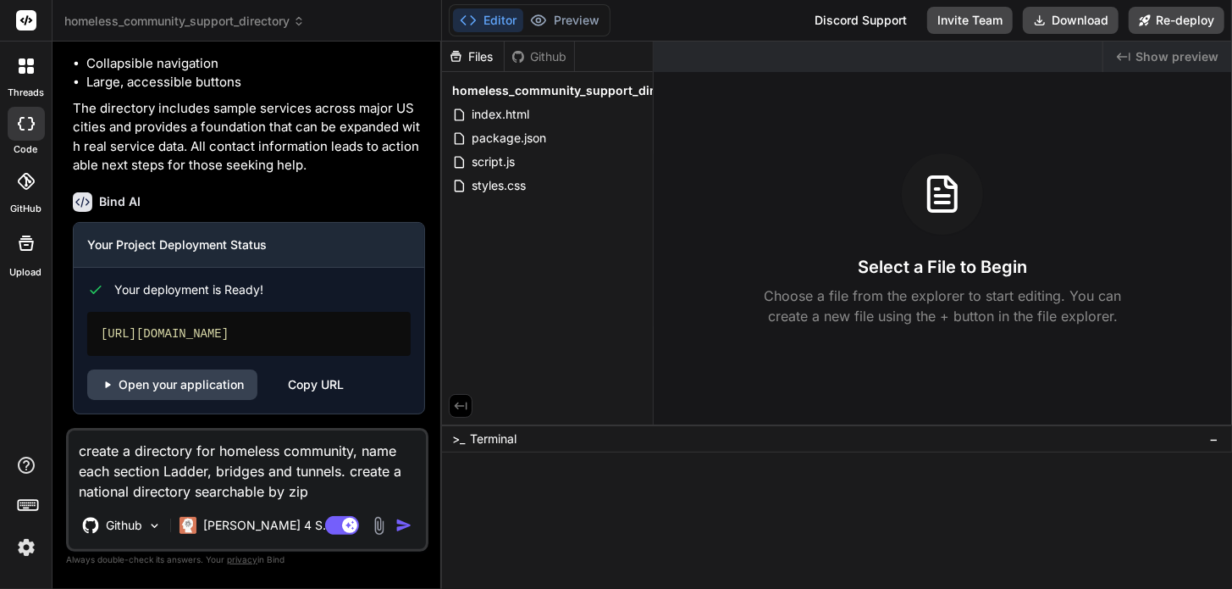
type textarea "create a directory for homeless community, name each section Ladder, bridges an…"
type textarea "x"
type textarea "create a directory for homeless community, name each section Ladder, bridges an…"
type textarea "x"
type textarea "create a directory for homeless community, name each section Ladder, bridges an…"
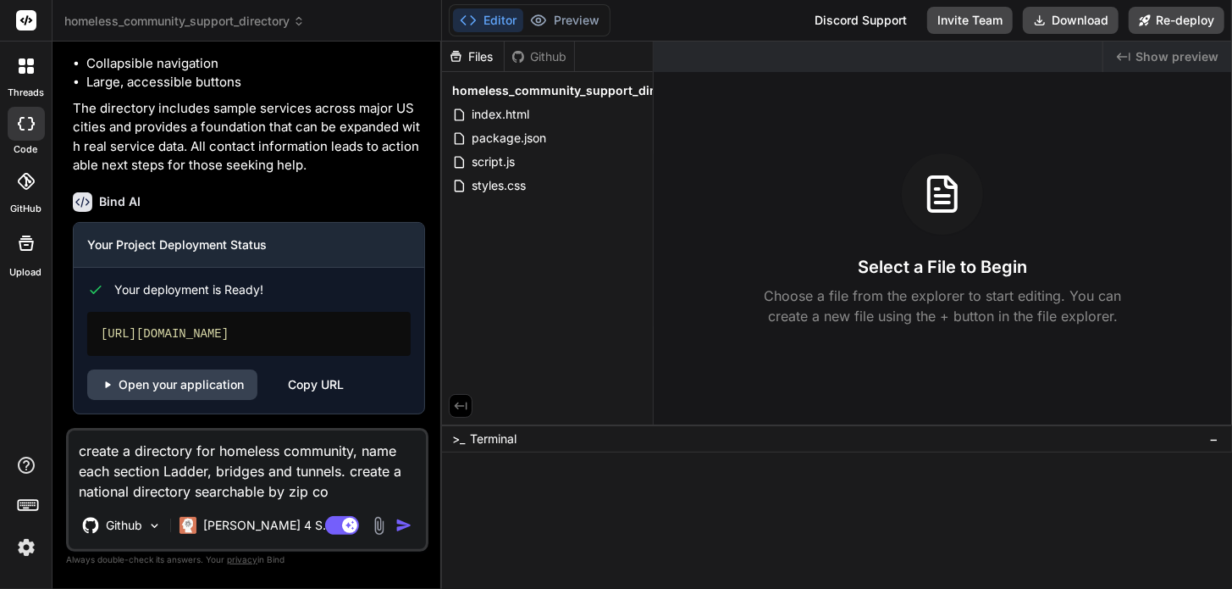
type textarea "x"
type textarea "create a directory for homeless community, name each section Ladder, bridges an…"
type textarea "x"
type textarea "create a directory for homeless community, name each section Ladder, bridges an…"
type textarea "x"
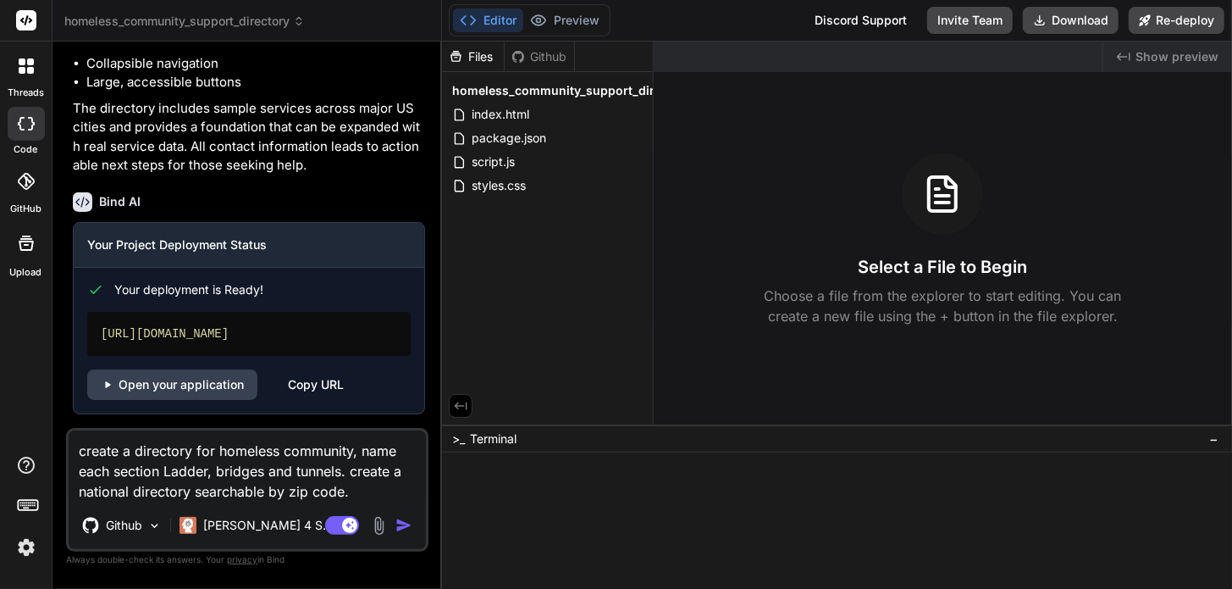
type textarea "create a directory for homeless community, name each section Ladder, bridges an…"
type textarea "x"
type textarea "create a directory for homeless community, name each section Ladder, bridges an…"
type textarea "x"
type textarea "create a directory for homeless community, name each section Ladder, bridges an…"
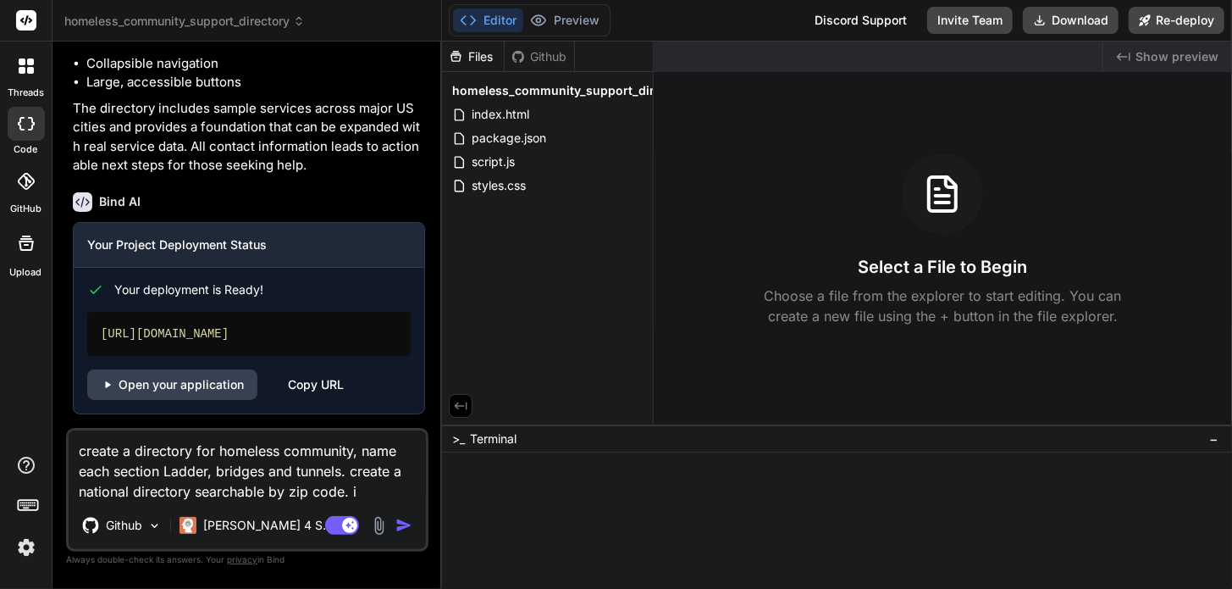
type textarea "x"
type textarea "create a directory for homeless community, name each section Ladder, bridges an…"
type textarea "x"
type textarea "create a directory for homeless community, name each section Ladder, bridges an…"
type textarea "x"
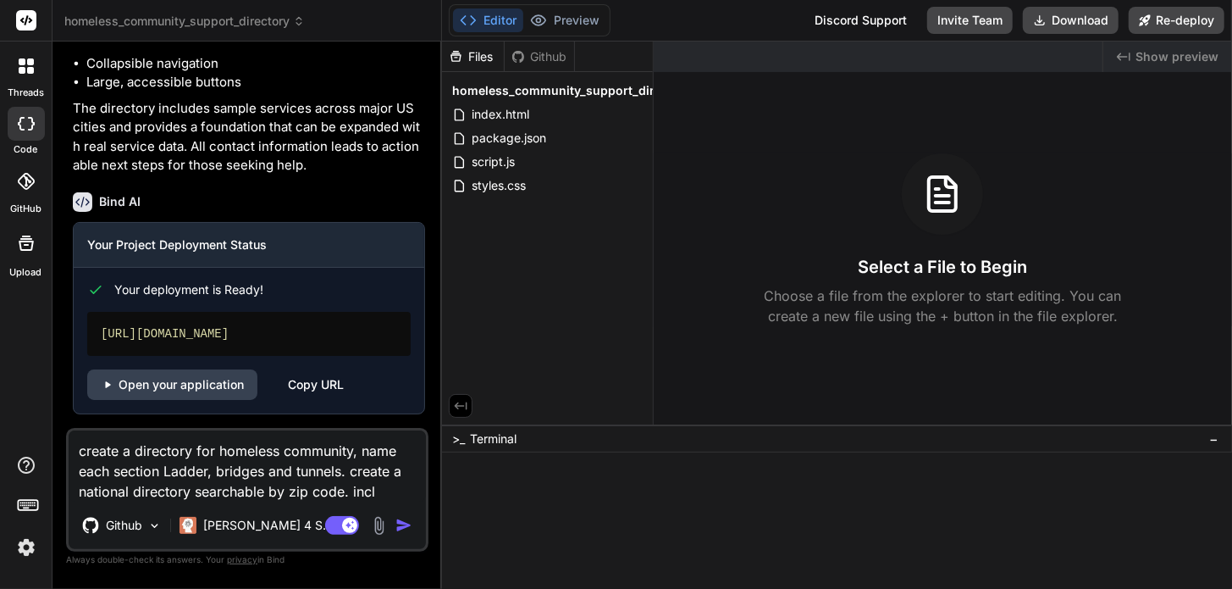
type textarea "create a directory for homeless community, name each section Ladder, bridges an…"
type textarea "x"
type textarea "create a directory for homeless community, name each section Ladder, bridges an…"
type textarea "x"
type textarea "create a directory for homeless community, name each section Ladder, bridges an…"
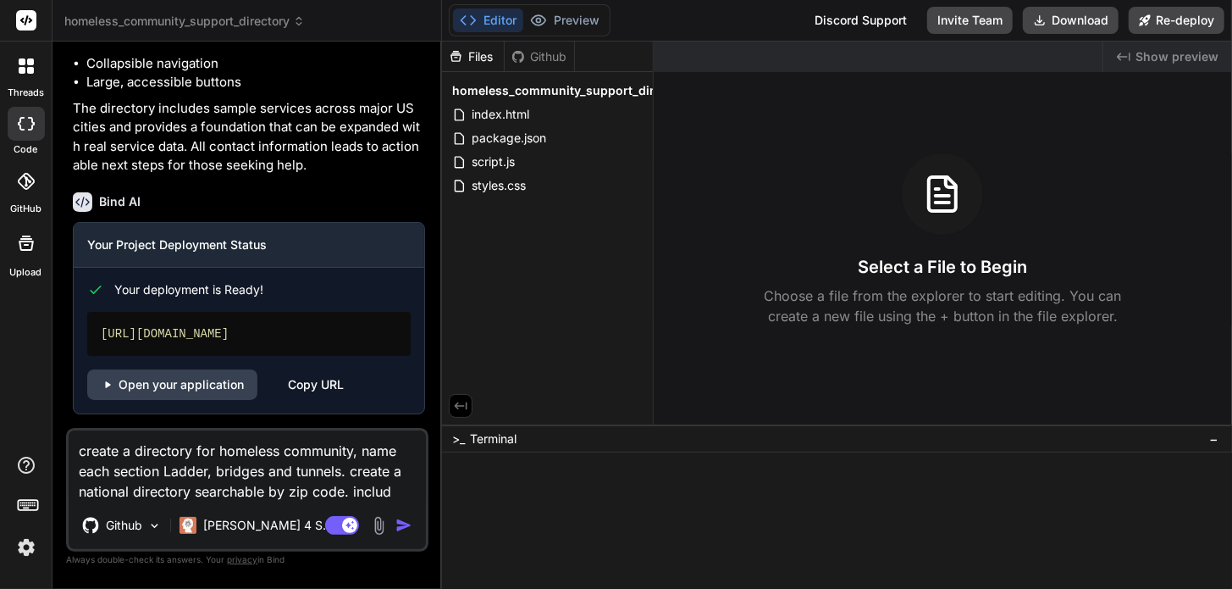
type textarea "x"
type textarea "create a directory for homeless community, name each section Ladder, bridges an…"
type textarea "x"
type textarea "create a directory for homeless community, name each section Ladder, bridges an…"
type textarea "x"
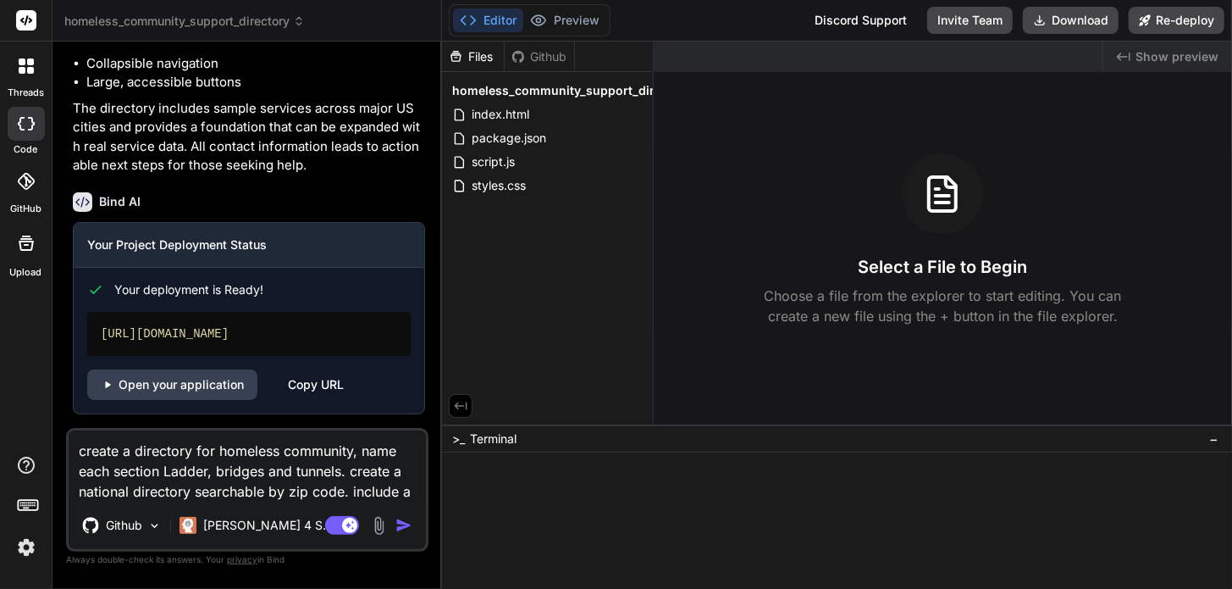
type textarea "create a directory for homeless community, name each section Ladder, bridges an…"
type textarea "x"
type textarea "create a directory for homeless community, name each section Ladder, bridges an…"
type textarea "x"
type textarea "create a directory for homeless community, name each section Ladder, bridges an…"
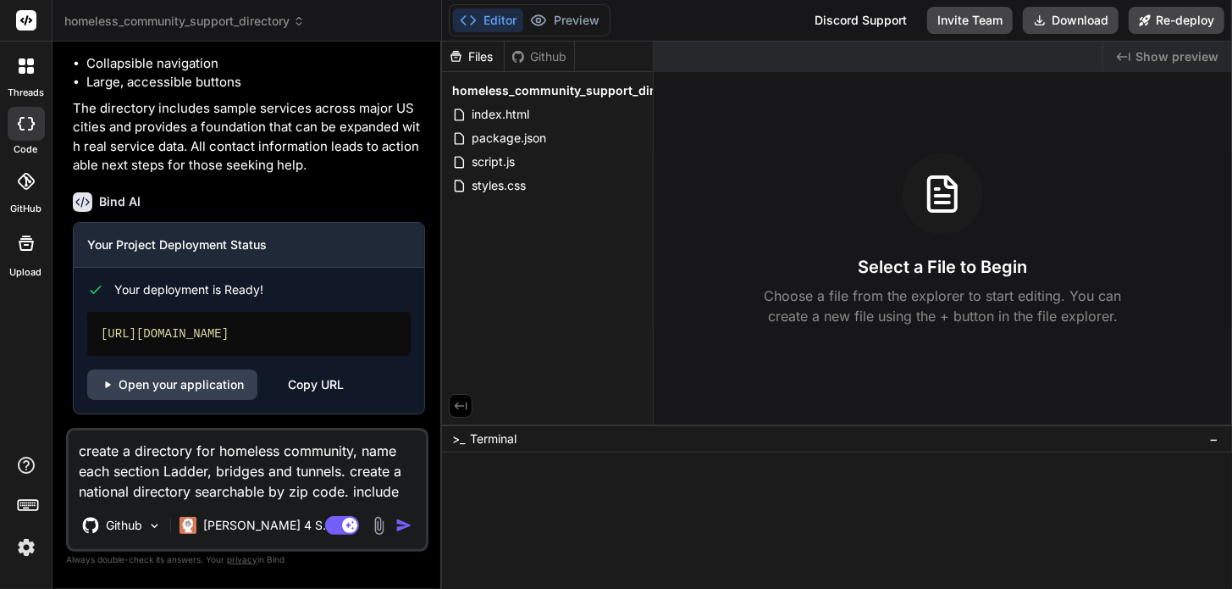
type textarea "x"
type textarea "create a directory for homeless community, name each section Ladder, bridges an…"
type textarea "x"
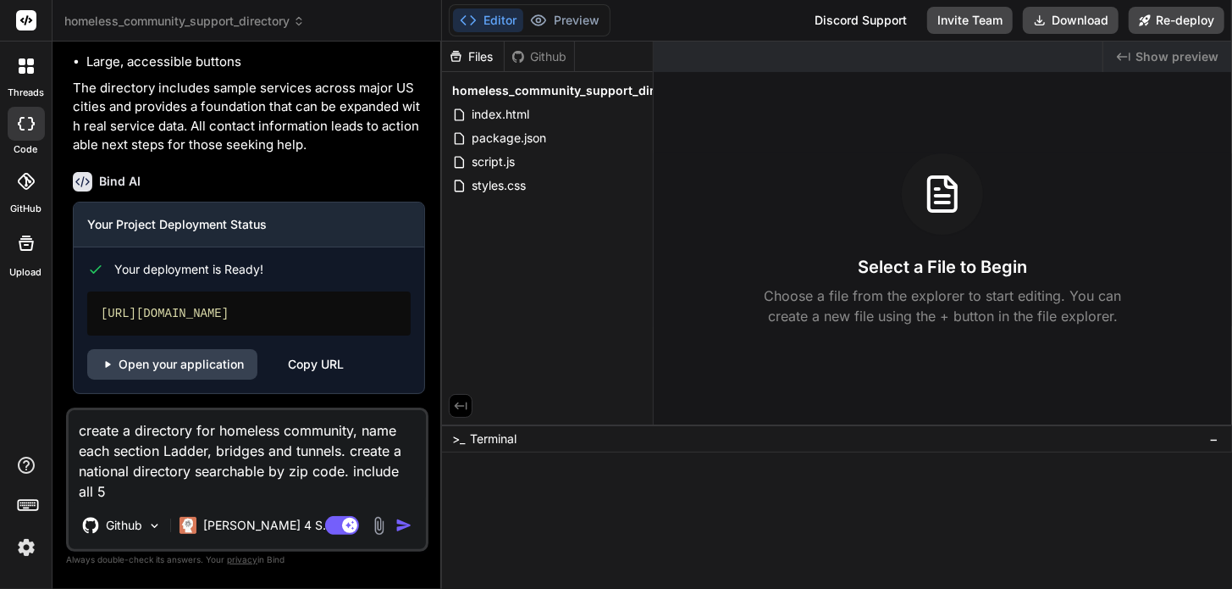
type textarea "create a directory for homeless community, name each section Ladder, bridges an…"
type textarea "x"
type textarea "create a directory for homeless community, name each section Ladder, bridges an…"
type textarea "x"
type textarea "create a directory for homeless community, name each section Ladder, bridges an…"
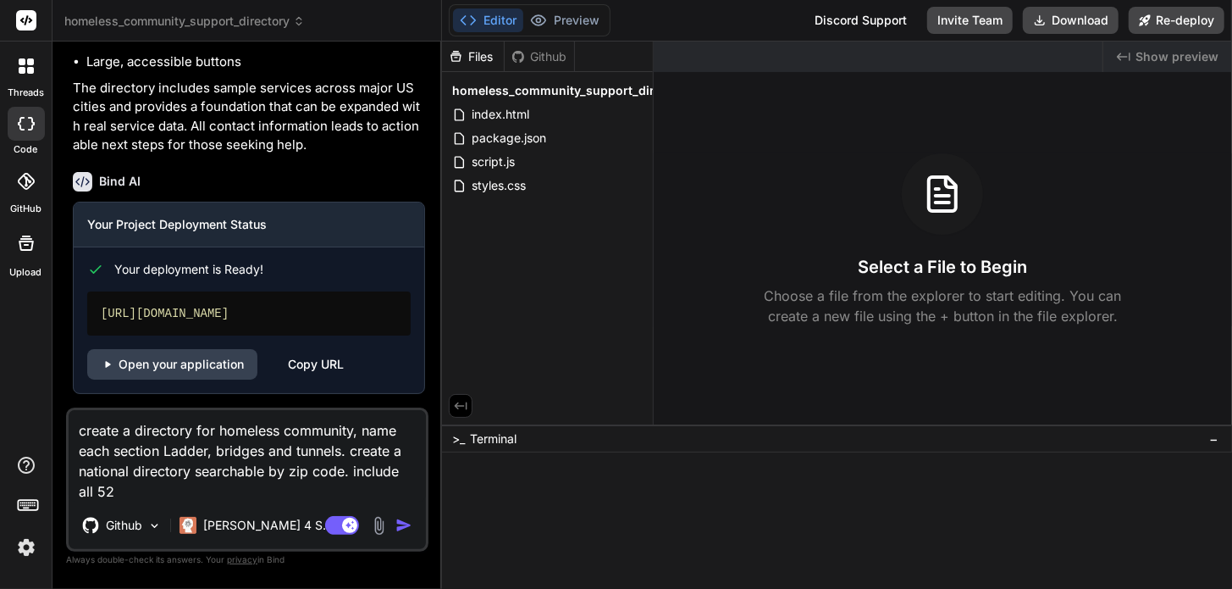
type textarea "x"
type textarea "create a directory for homeless community, name each section Ladder, bridges an…"
type textarea "x"
type textarea "create a directory for homeless community, name each section Ladder, bridges an…"
type textarea "x"
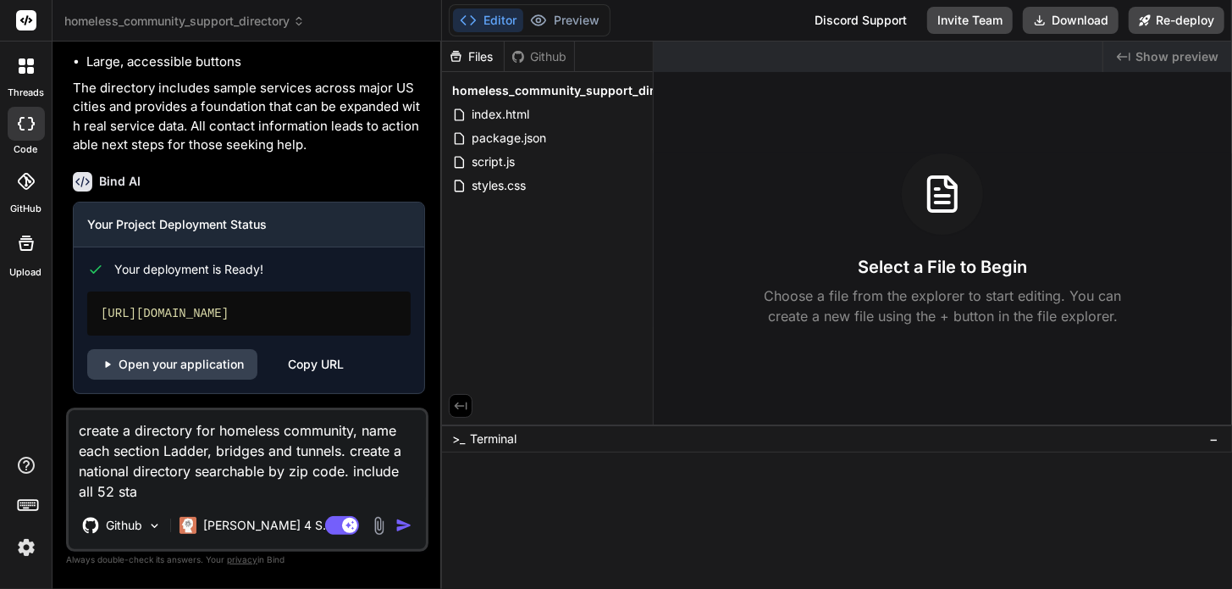
type textarea "create a directory for homeless community, name each section Ladder, bridges an…"
type textarea "x"
type textarea "create a directory for homeless community, name each section Ladder, bridges an…"
type textarea "x"
type textarea "create a directory for homeless community, name each section Ladder, bridges an…"
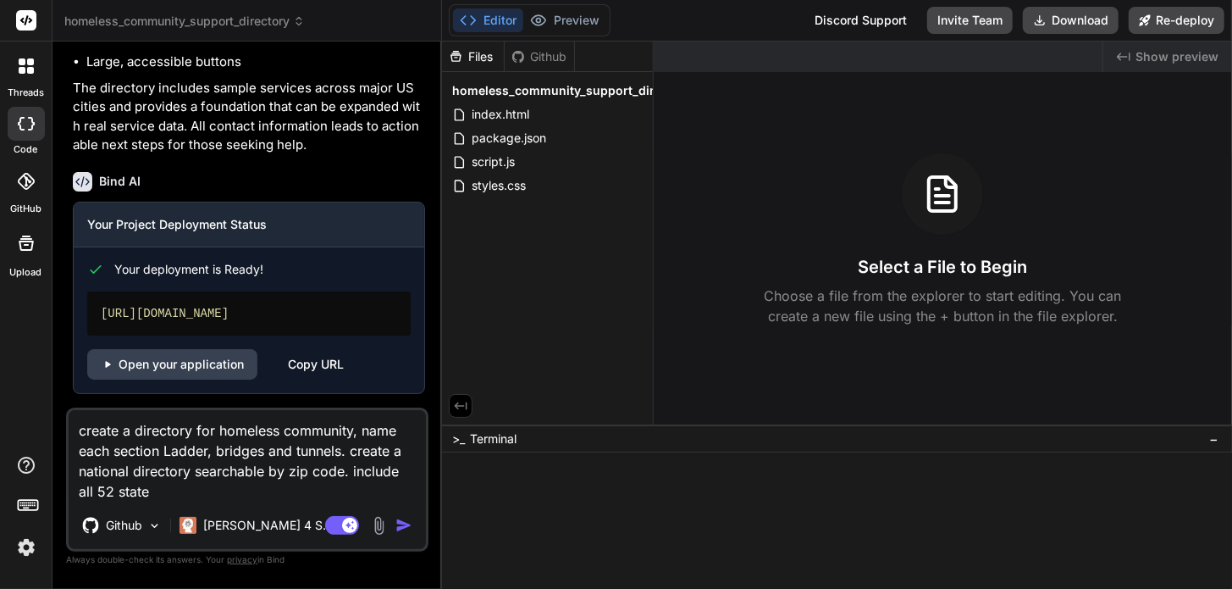
type textarea "x"
type textarea "create a directory for homeless community, name each section Ladder, bridges an…"
type textarea "x"
type textarea "create a directory for homeless community, name each section Ladder, bridges an…"
type textarea "x"
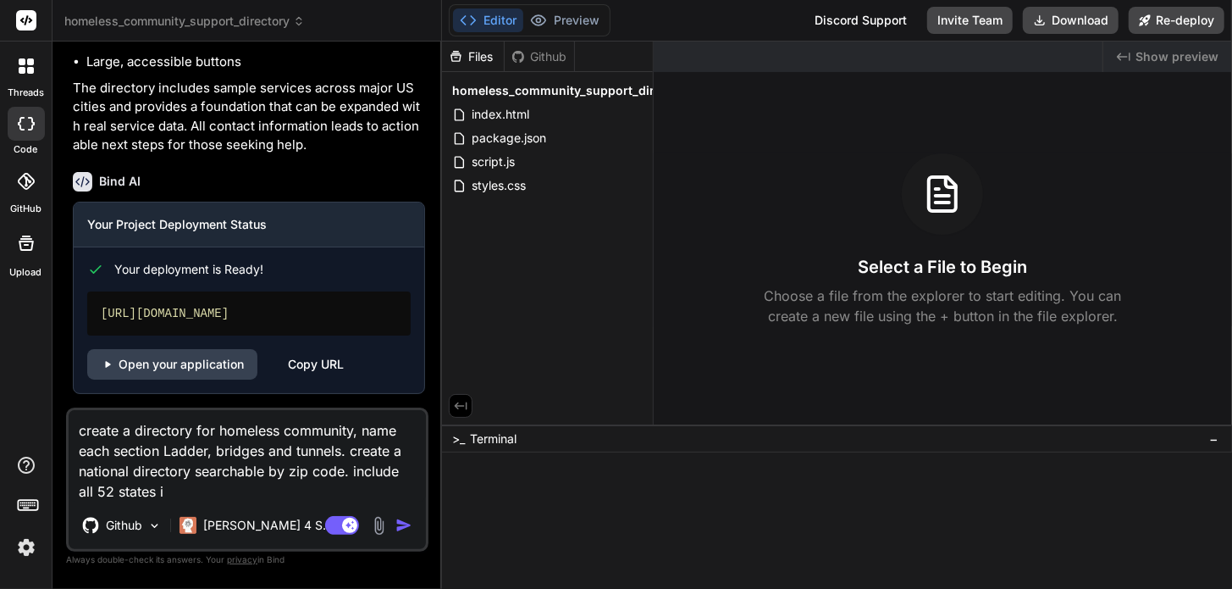
type textarea "create a directory for homeless community, name each section Ladder, bridges an…"
type textarea "x"
type textarea "create a directory for homeless community, name each section Ladder, bridges an…"
type textarea "x"
type textarea "create a directory for homeless community, name each section Ladder, bridges an…"
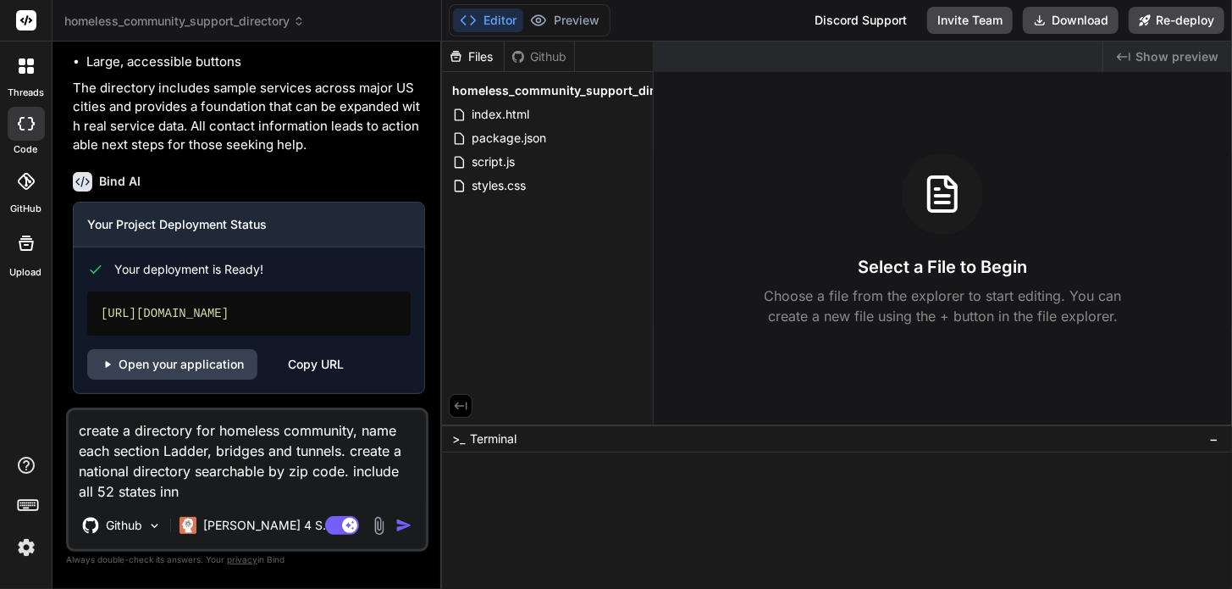
type textarea "x"
type textarea "create a directory for homeless community, name each section Ladder, bridges an…"
type textarea "x"
type textarea "create a directory for homeless community, name each section Ladder, bridges an…"
type textarea "x"
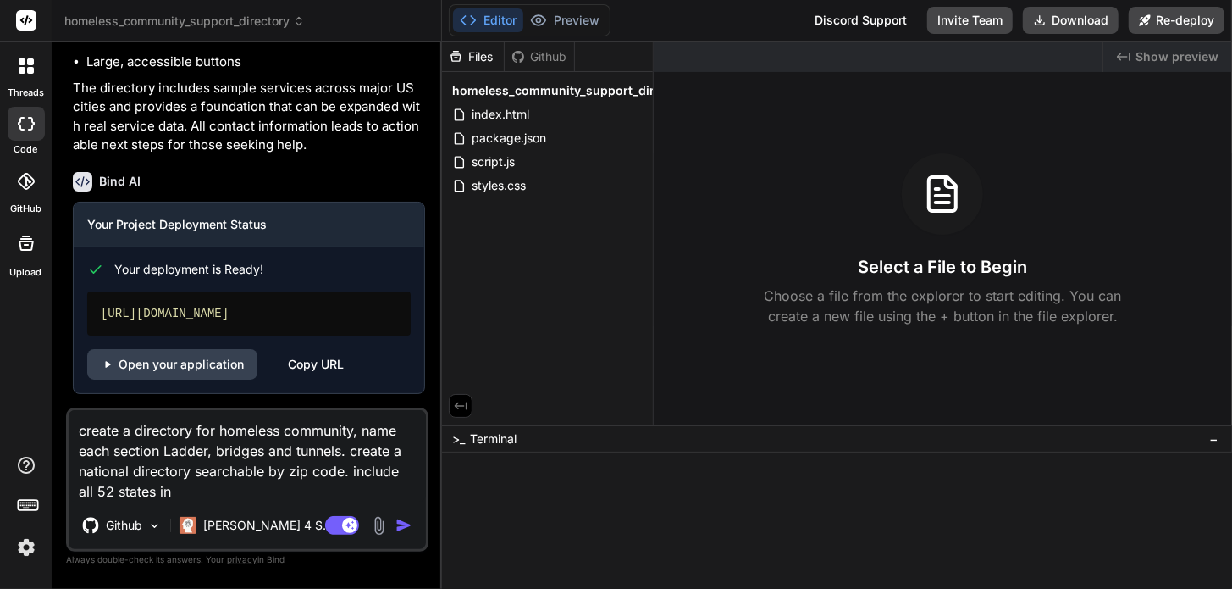
type textarea "create a directory for homeless community, name each section Ladder, bridges an…"
type textarea "x"
type textarea "create a directory for homeless community, name each section Ladder, bridges an…"
type textarea "x"
type textarea "create a directory for homeless community, name each section Ladder, bridges an…"
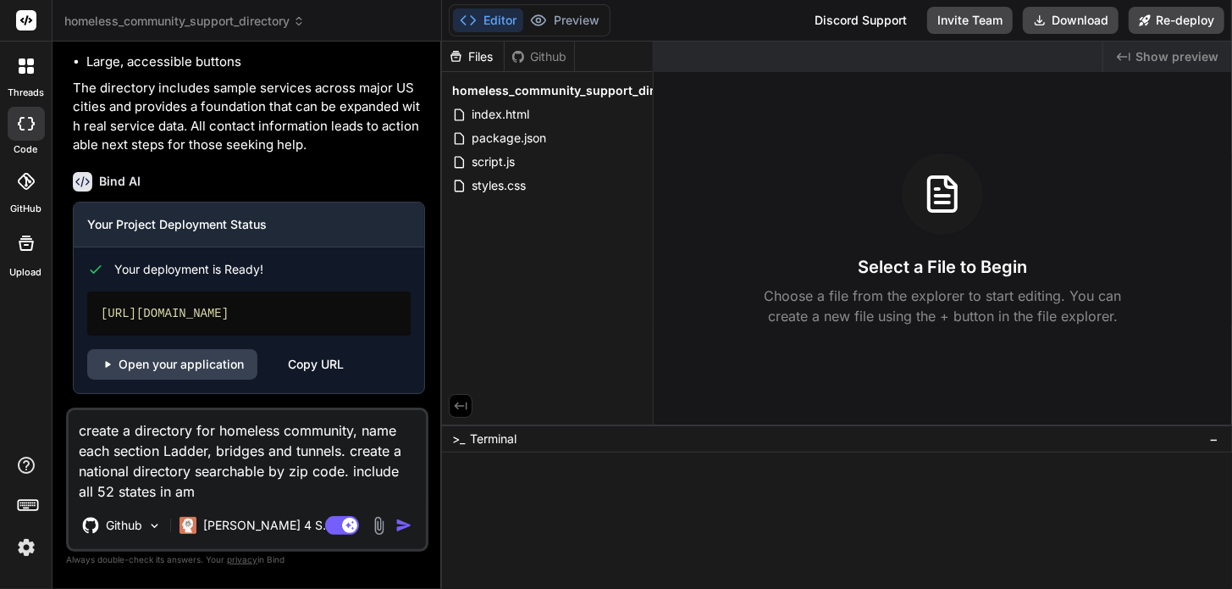
type textarea "x"
type textarea "create a directory for homeless community, name each section Ladder, bridges an…"
type textarea "x"
type textarea "create a directory for homeless community, name each section Ladder, bridges an…"
type textarea "x"
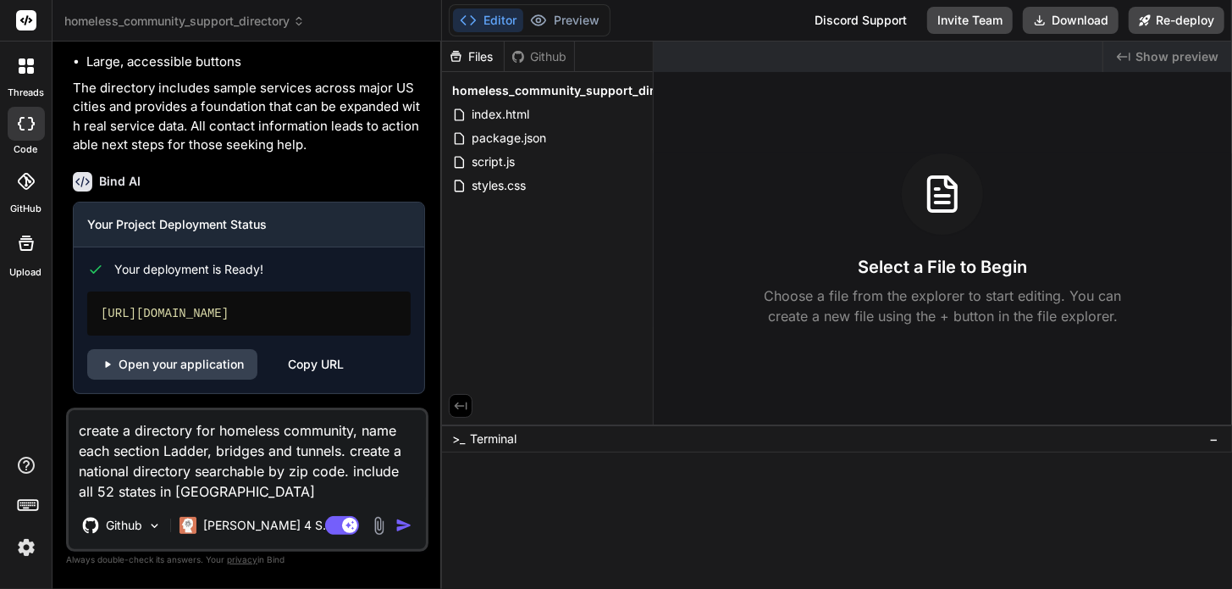
type textarea "create a directory for homeless community, name each section Ladder, bridges an…"
type textarea "x"
type textarea "create a directory for homeless community, name each section Ladder, bridges an…"
type textarea "x"
type textarea "create a directory for homeless community, name each section Ladder, bridges an…"
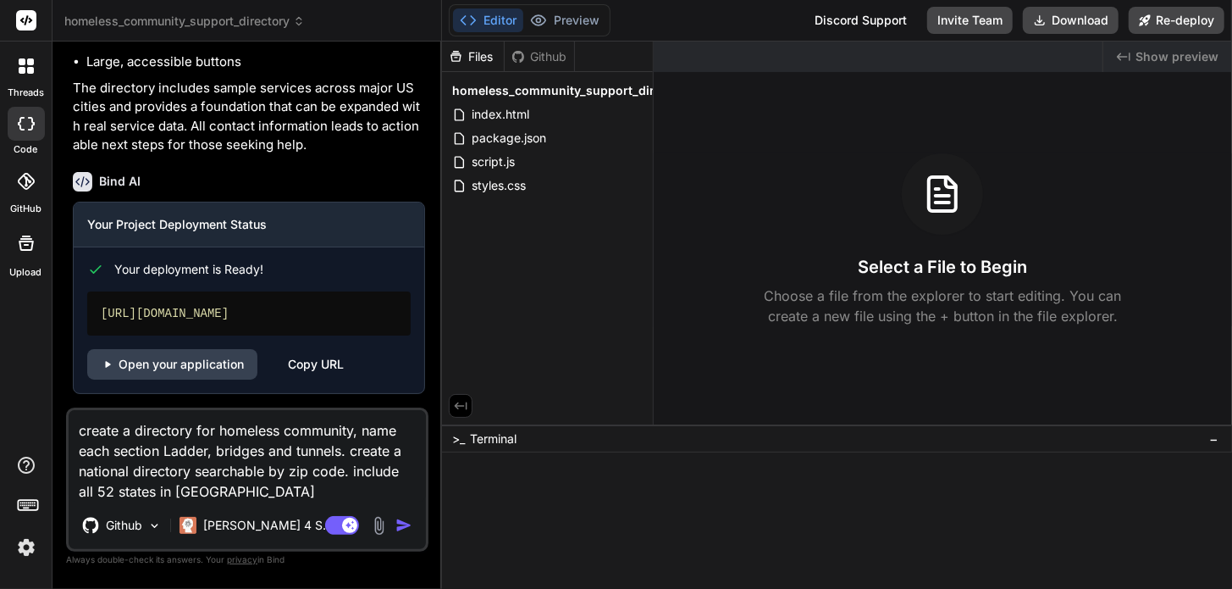
type textarea "x"
type textarea "create a directory for homeless community, name each section Ladder, bridges an…"
type textarea "x"
click at [235, 494] on textarea "create a directory for homeless community, name each section Ladder, bridges an…" at bounding box center [247, 455] width 357 height 91
type textarea "create a directory for homeless community, name each section Ladder, bridges an…"
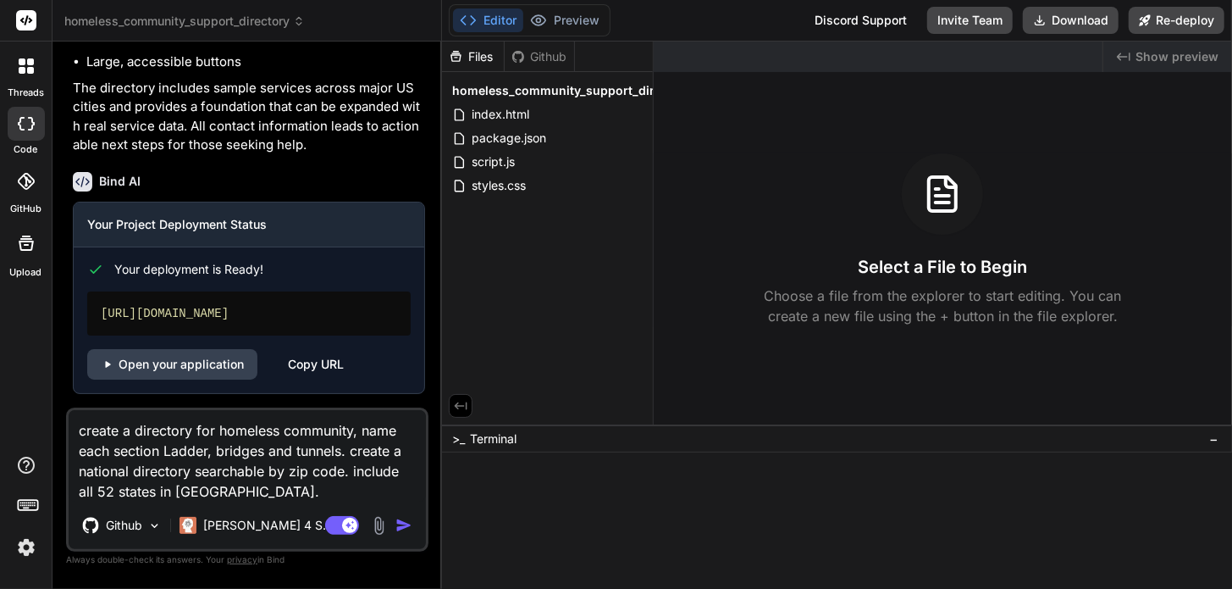
type textarea "x"
type textarea "create a directory for homeless community, name each section Ladder, bridges an…"
type textarea "x"
type textarea "create a directory for homeless community, name each section Ladder, bridges an…"
type textarea "x"
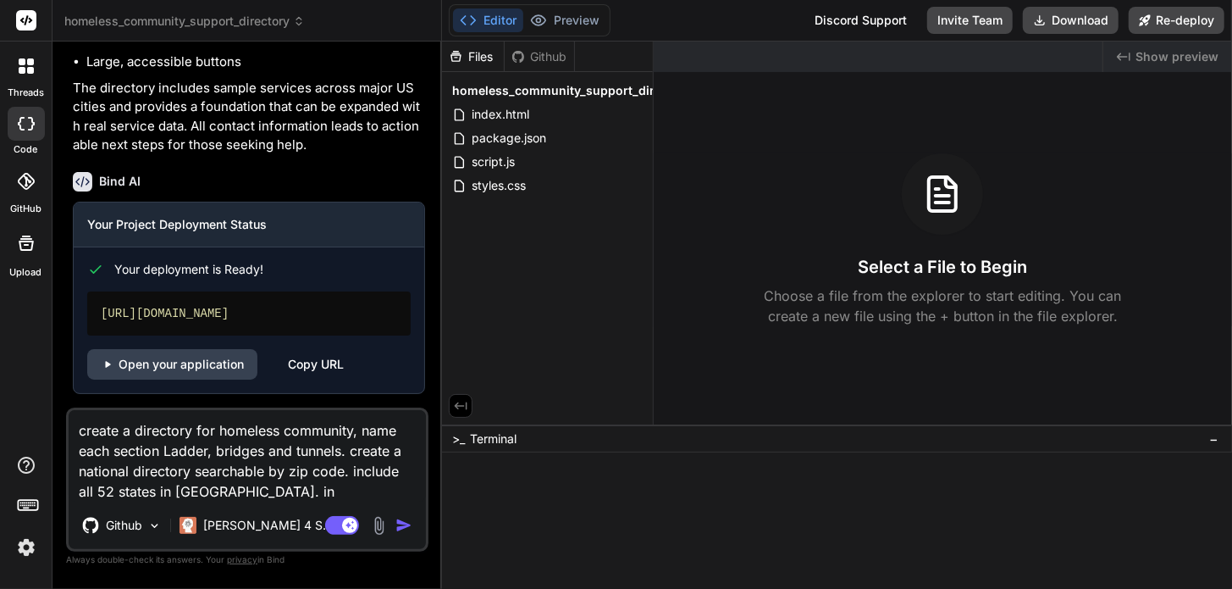
type textarea "create a directory for homeless community, name each section Ladder, bridges an…"
type textarea "x"
type textarea "create a directory for homeless community, name each section Ladder, bridges an…"
type textarea "x"
type textarea "create a directory for homeless community, name each section Ladder, bridges an…"
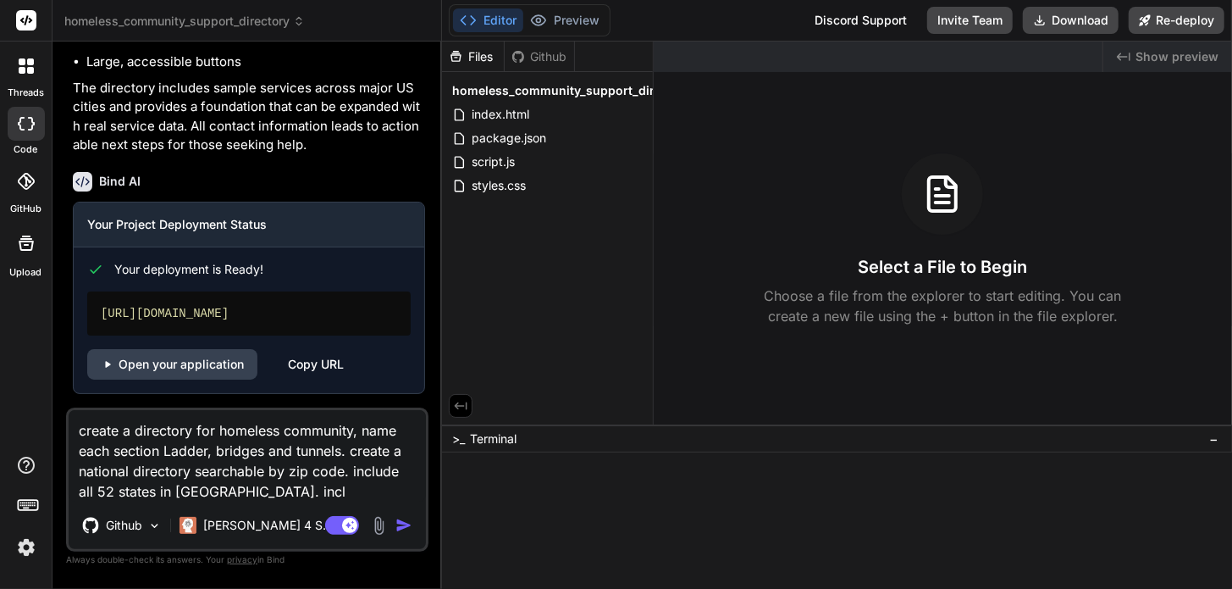
type textarea "x"
type textarea "create a directory for homeless community, name each section Ladder, bridges an…"
type textarea "x"
type textarea "create a directory for homeless community, name each section Ladder, bridges an…"
type textarea "x"
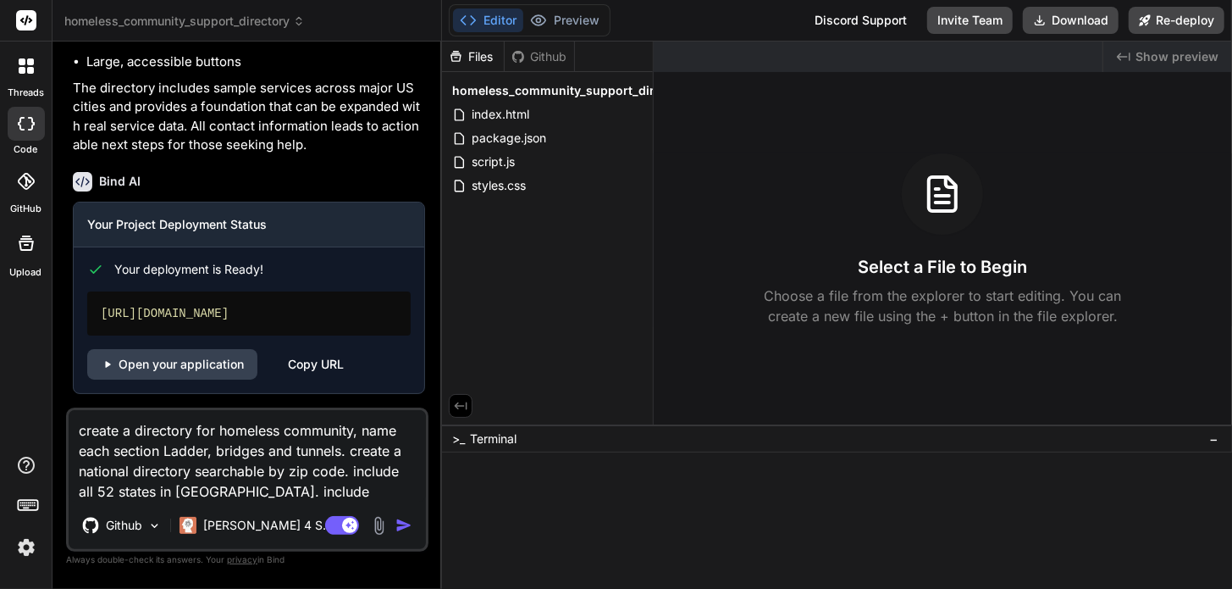
type textarea "create a directory for homeless community, name each section Ladder, bridges an…"
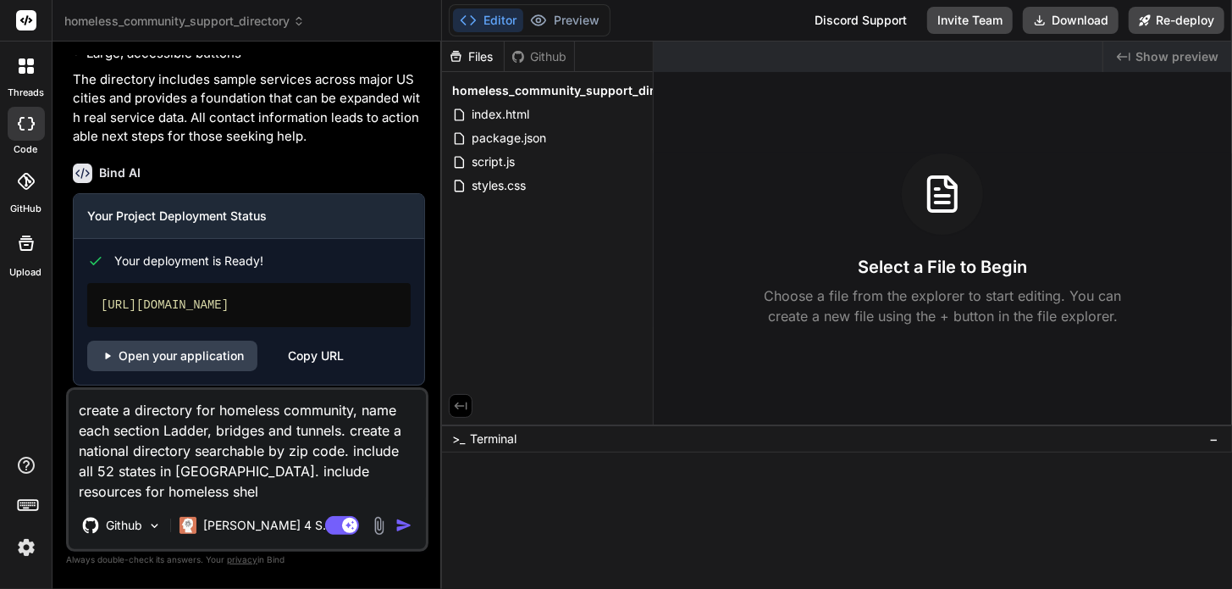
click at [119, 487] on textarea "create a directory for homeless community, name each section Ladder, bridges an…" at bounding box center [247, 446] width 357 height 112
drag, startPoint x: 117, startPoint y: 494, endPoint x: 59, endPoint y: 495, distance: 57.6
click at [63, 495] on div "Bind AI Web Search Created with Pixso. Code Generator You build a website for h…" at bounding box center [248, 314] width 390 height 546
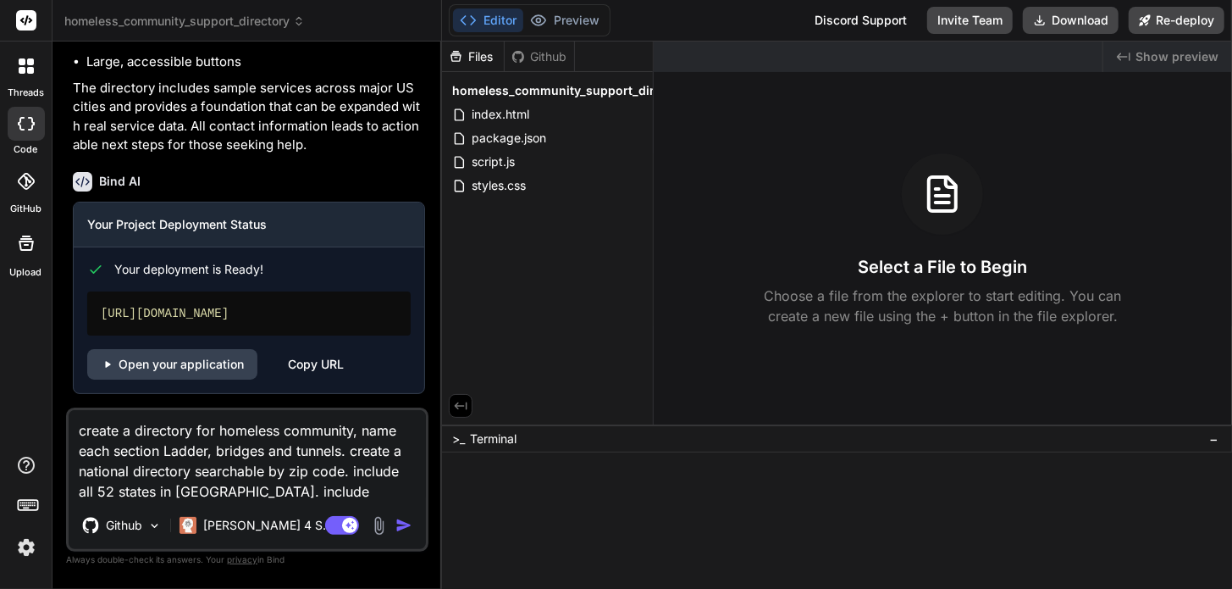
click at [399, 528] on img "button" at bounding box center [403, 525] width 17 height 17
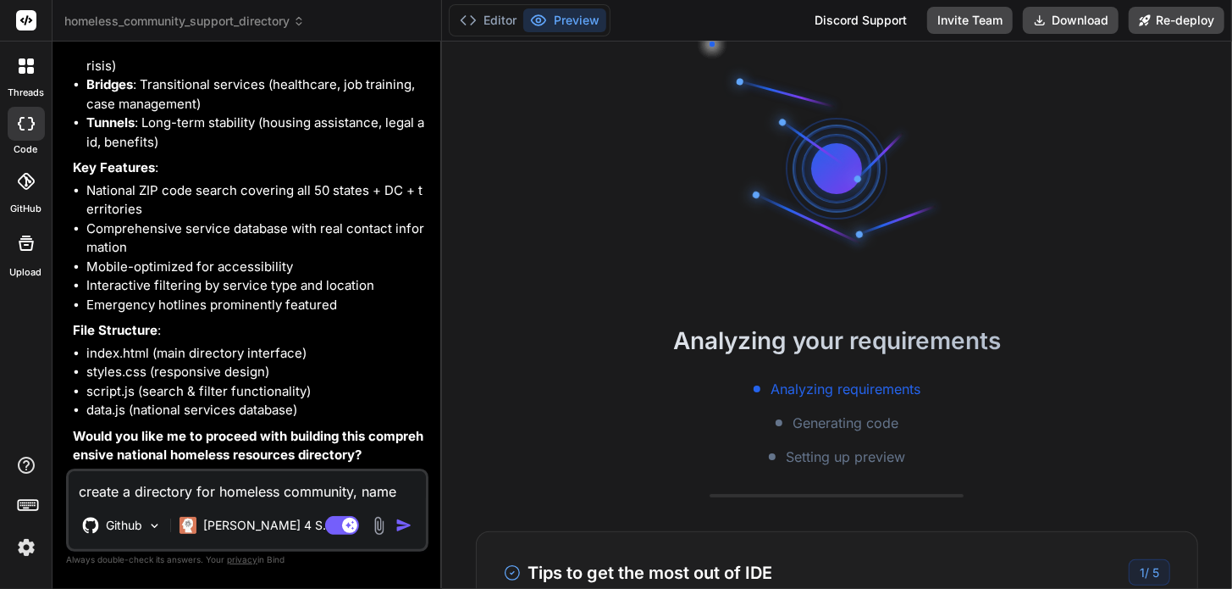
scroll to position [259, 0]
click at [218, 490] on textarea "create a directory for homeless community, name each section Ladder, bridges an…" at bounding box center [247, 486] width 357 height 30
click at [399, 524] on img "button" at bounding box center [403, 525] width 17 height 17
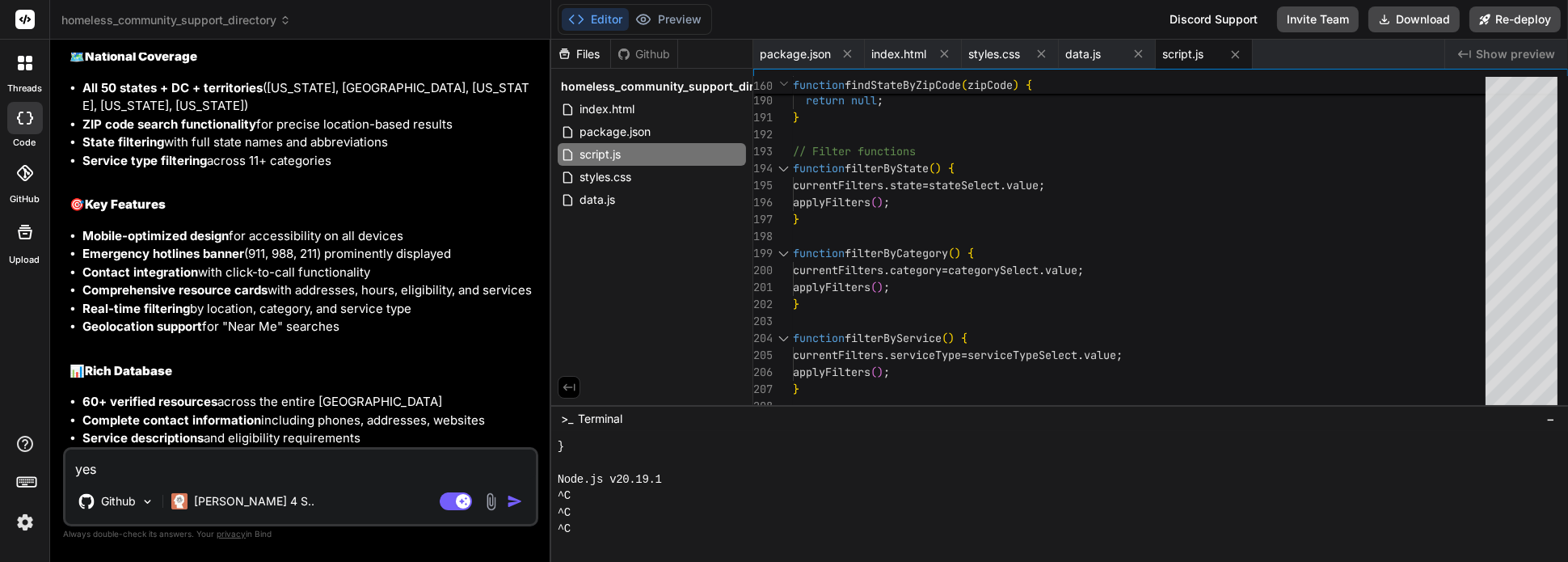
scroll to position [3189, 0]
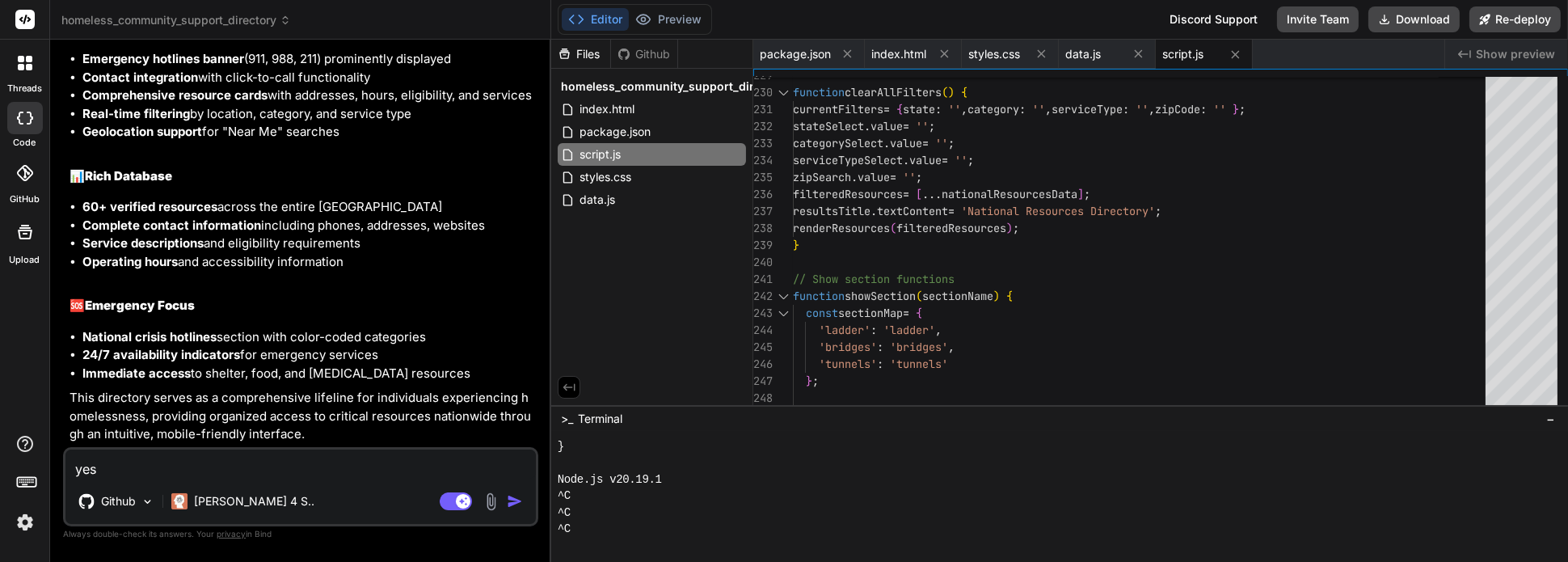
click at [606, 20] on button "Editor" at bounding box center [596, 19] width 67 height 23
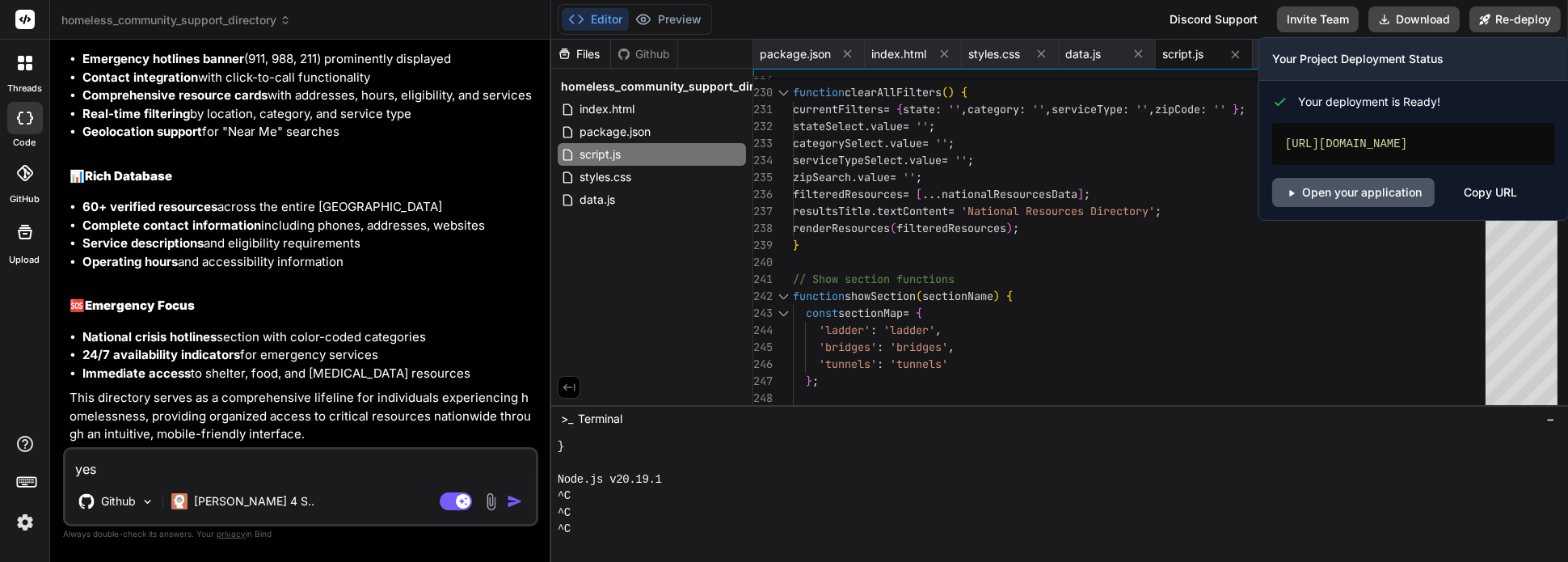
click at [1175, 207] on link "Open your application" at bounding box center [1353, 192] width 162 height 29
click at [1175, 13] on button "Re-deploy" at bounding box center [1516, 19] width 92 height 26
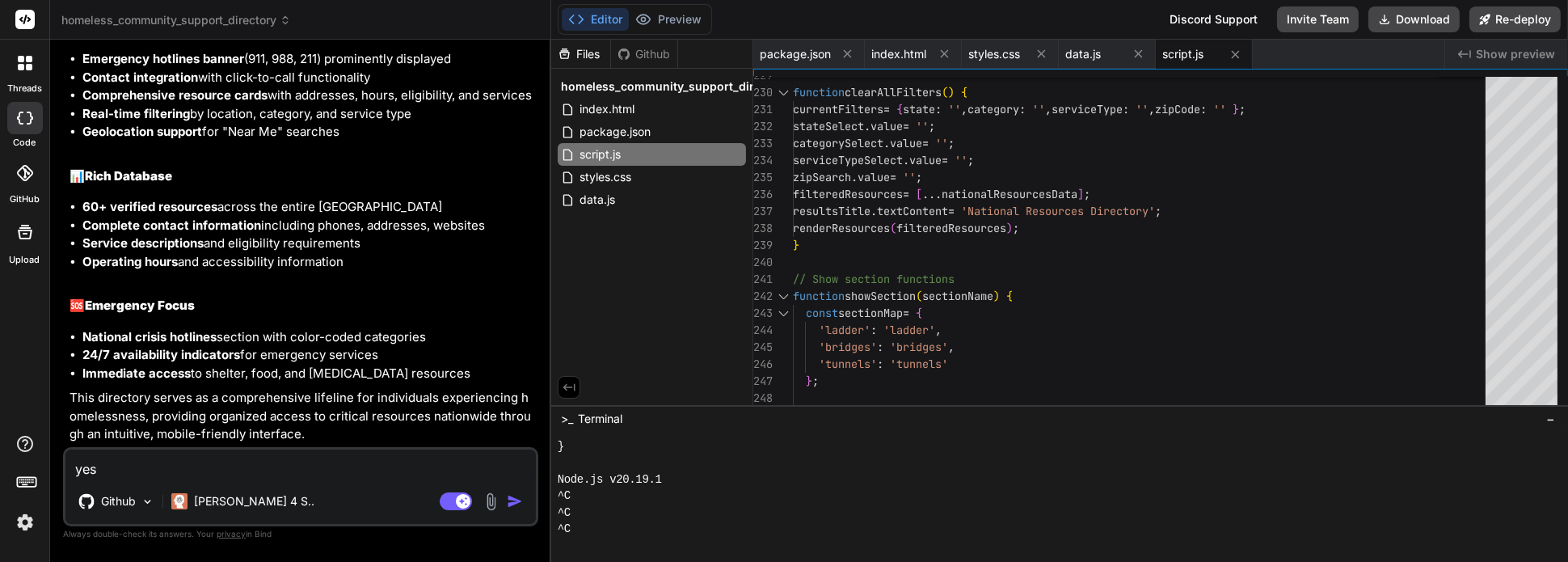
click at [243, 483] on div "yes Github Claude 4 S.. Agent Mode. When this toggle is activated, AI automatic…" at bounding box center [301, 486] width 475 height 79
click at [515, 503] on img "button" at bounding box center [514, 501] width 16 height 16
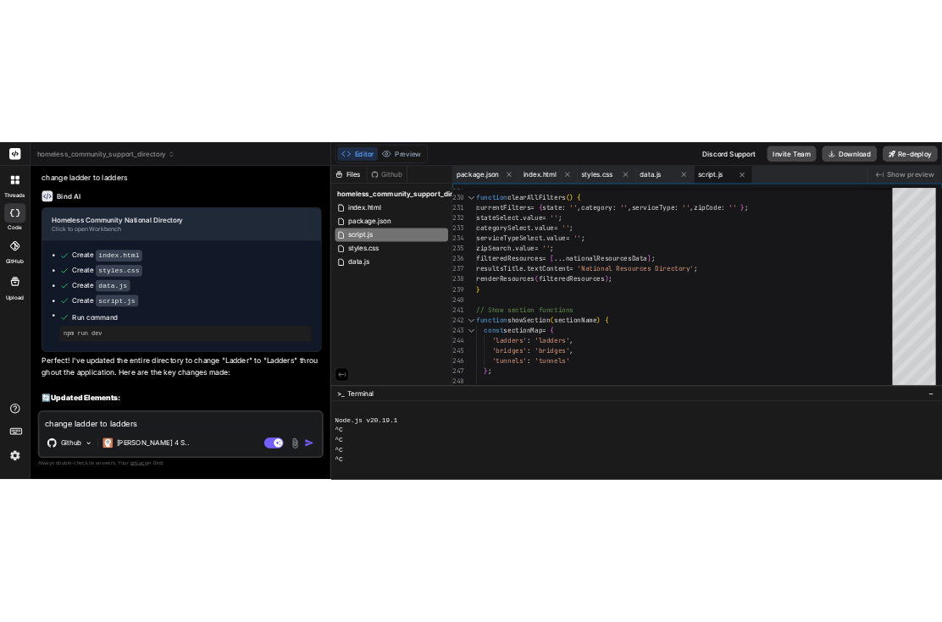
scroll to position [4227, 0]
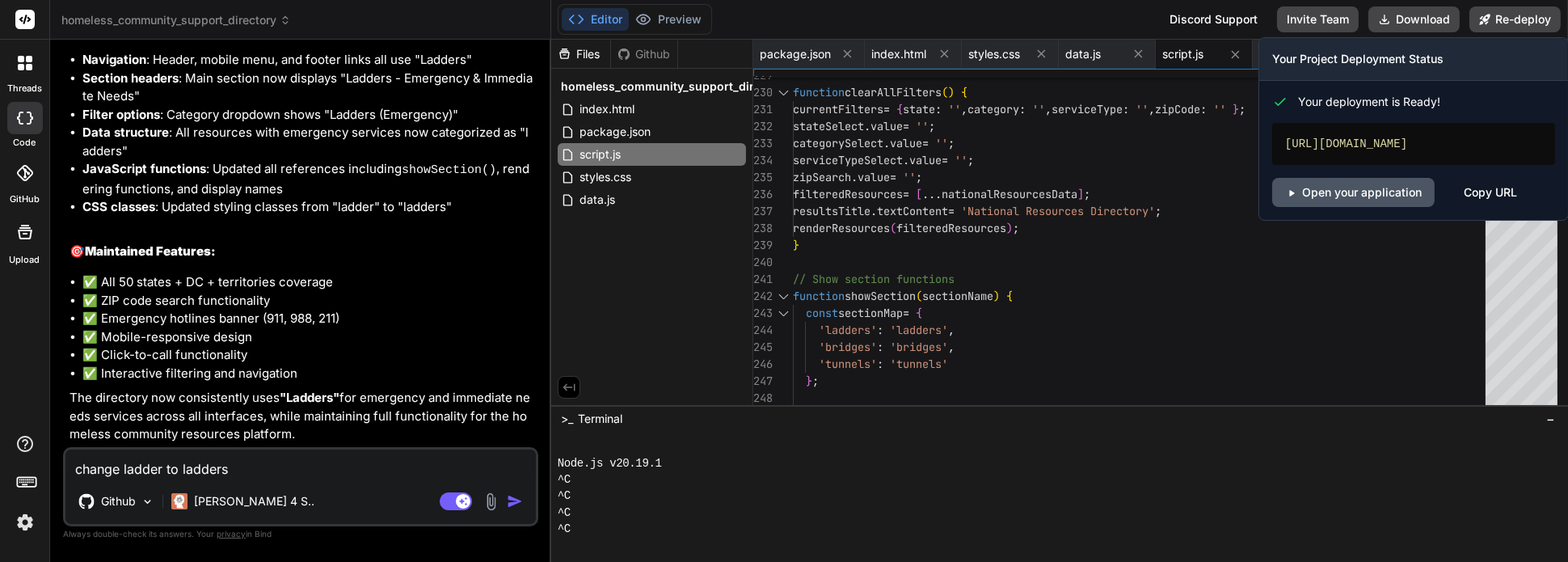
click at [1175, 207] on link "Open your application" at bounding box center [1353, 192] width 162 height 29
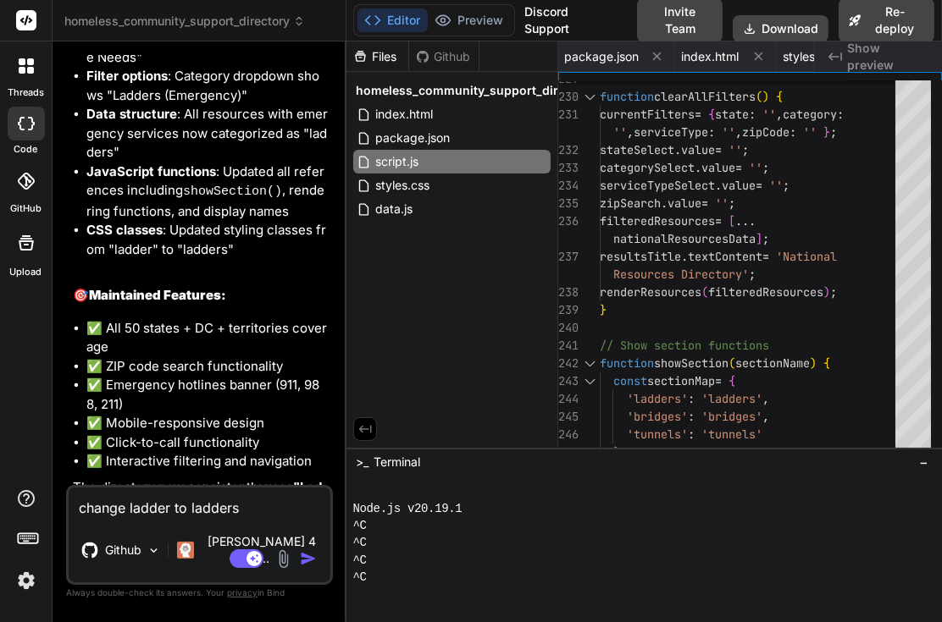
scroll to position [5625, 0]
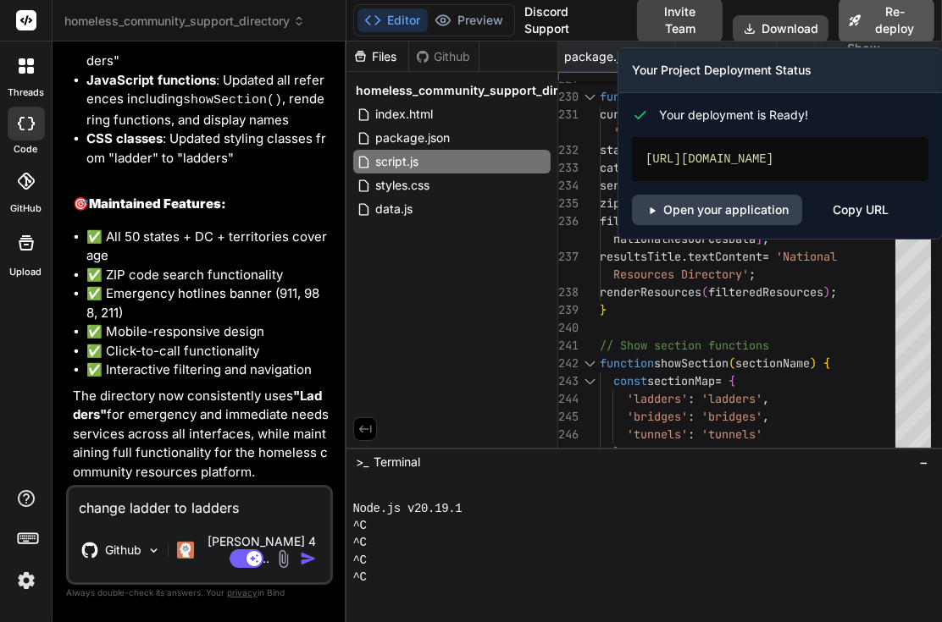
click at [897, 15] on button "Re-deploy" at bounding box center [886, 20] width 96 height 44
click at [735, 217] on link "Open your application" at bounding box center [717, 210] width 170 height 30
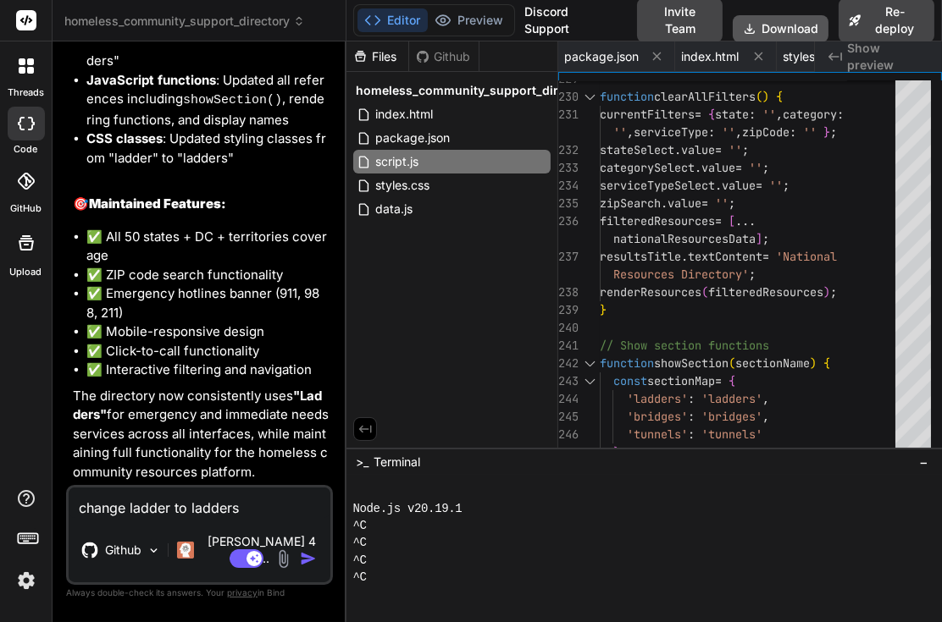
click at [765, 16] on button "Download" at bounding box center [781, 28] width 96 height 27
click at [229, 513] on textarea "change ladder to ladders" at bounding box center [200, 503] width 262 height 30
click at [264, 518] on textarea "add service for the veterans" at bounding box center [200, 503] width 262 height 30
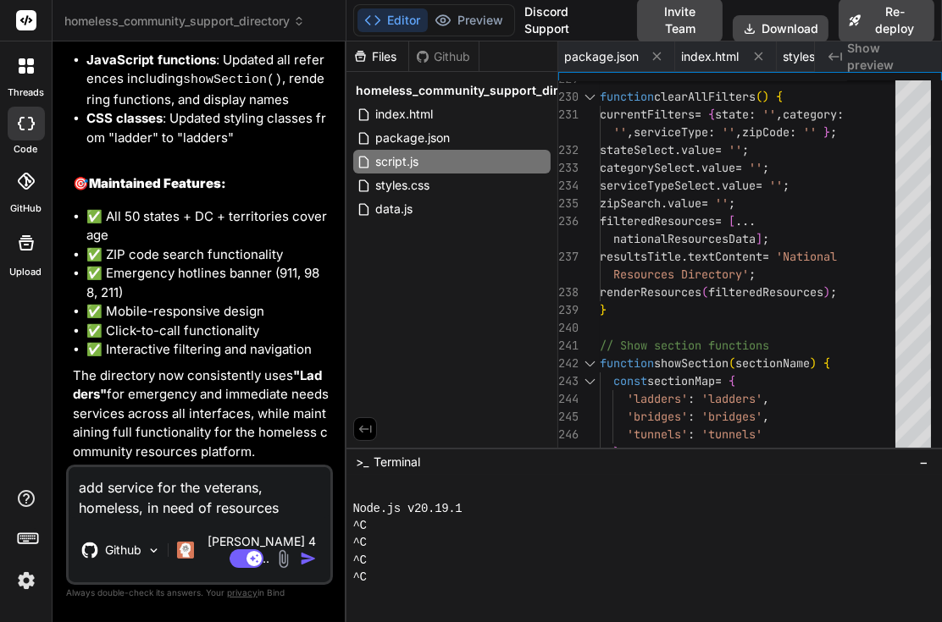
click at [311, 561] on img "button" at bounding box center [308, 558] width 17 height 17
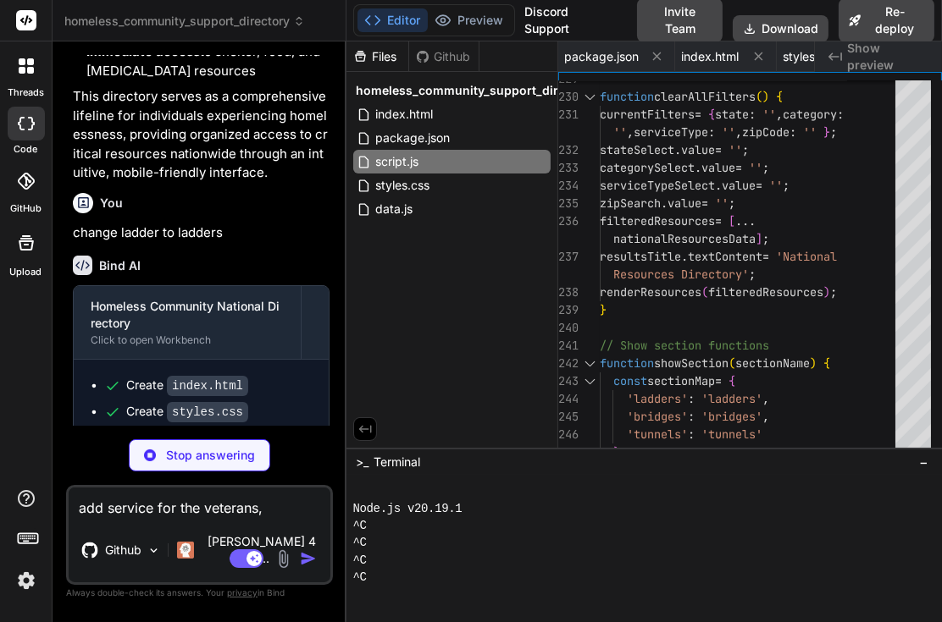
scroll to position [5929, 0]
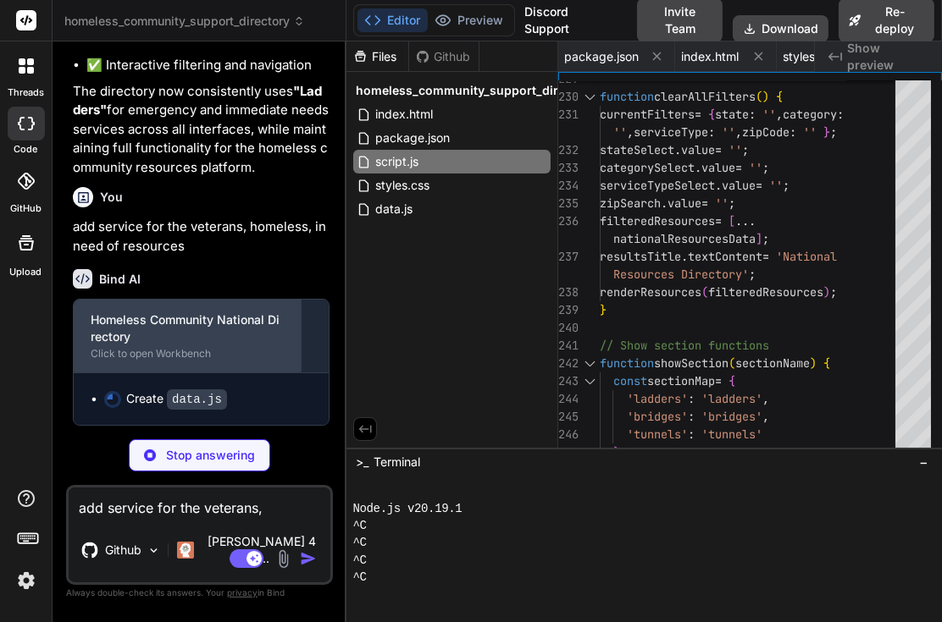
click at [195, 361] on div "Click to open Workbench" at bounding box center [187, 354] width 193 height 14
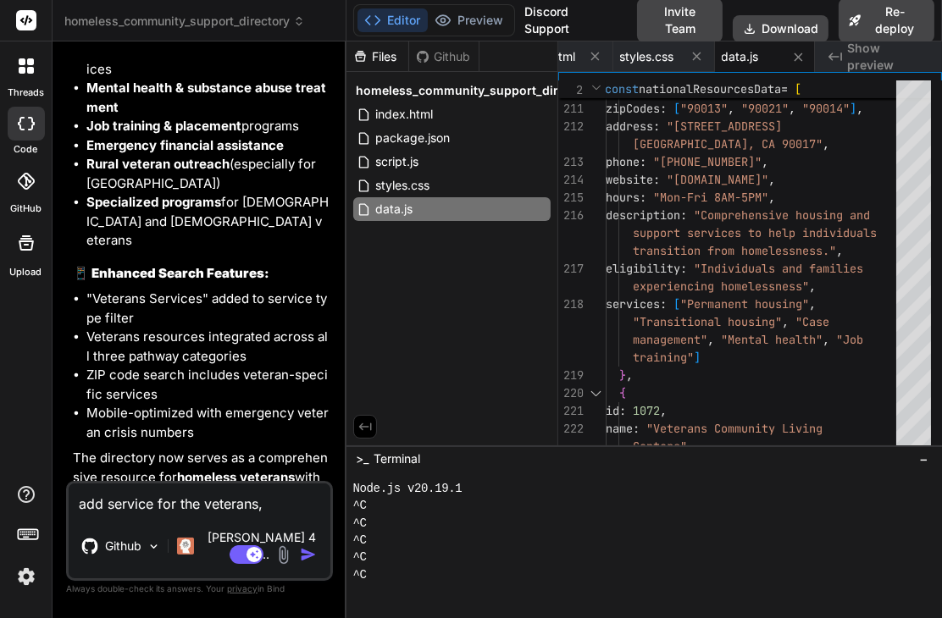
scroll to position [7302, 0]
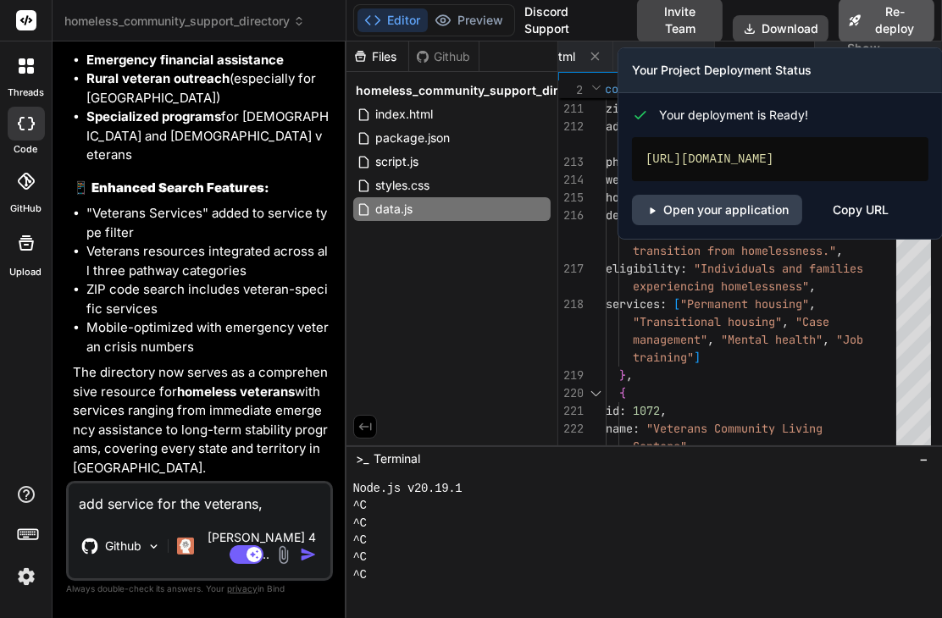
click at [873, 14] on button "Re-deploy" at bounding box center [886, 20] width 96 height 44
click at [691, 219] on link "Open your application" at bounding box center [717, 210] width 170 height 30
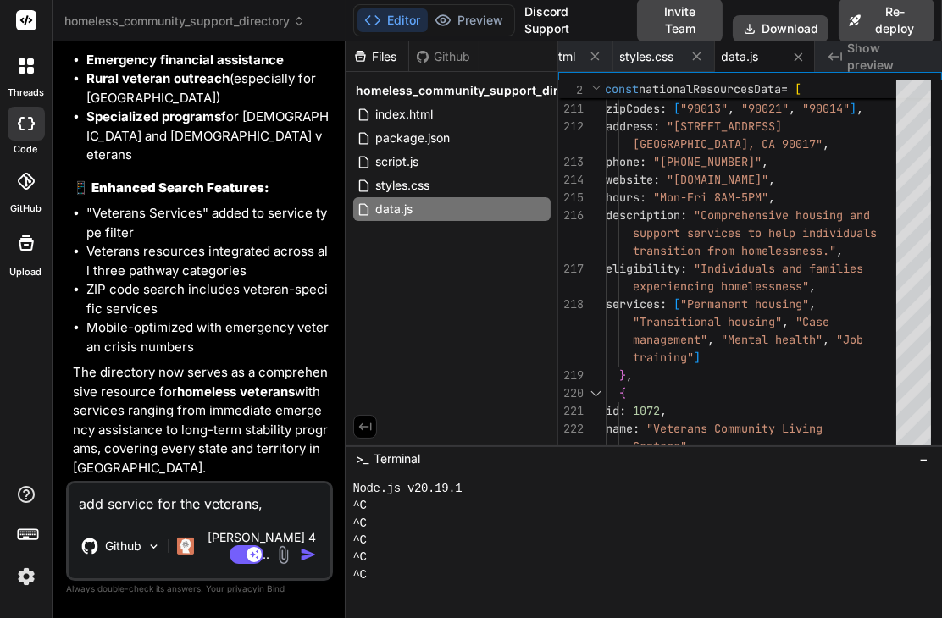
click at [232, 514] on textarea "add service for the veterans, homeless, in need of resources" at bounding box center [200, 499] width 262 height 30
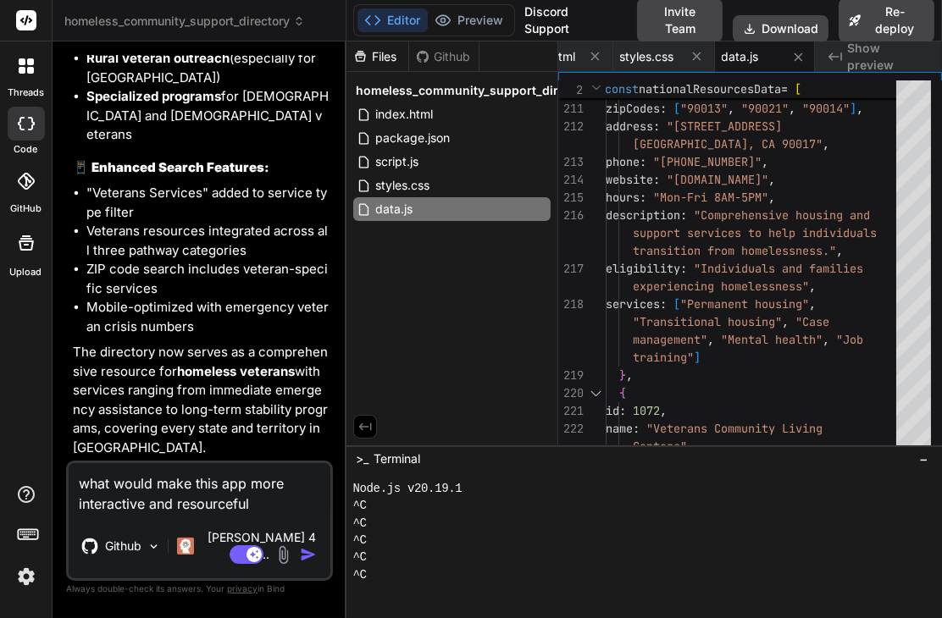
click at [311, 559] on img "button" at bounding box center [308, 554] width 17 height 17
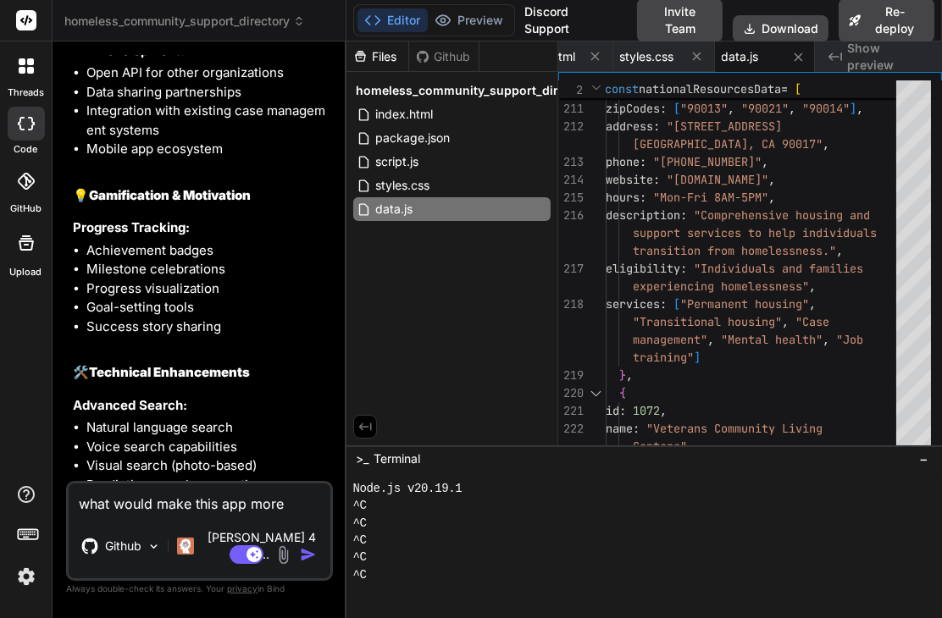
scroll to position [10907, 0]
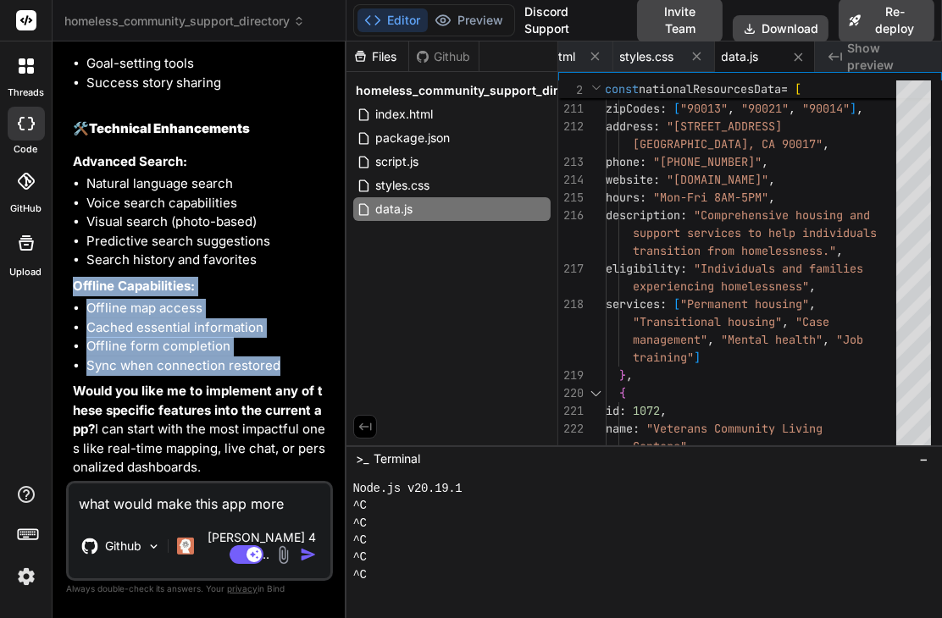
drag, startPoint x: 69, startPoint y: 306, endPoint x: 282, endPoint y: 378, distance: 225.2
click at [282, 378] on div "You build a website for homeless community with rich interactive directory to s…" at bounding box center [199, 336] width 267 height 562
copy div "Offline Capabilities: Offline map access Cached essential information Offline f…"
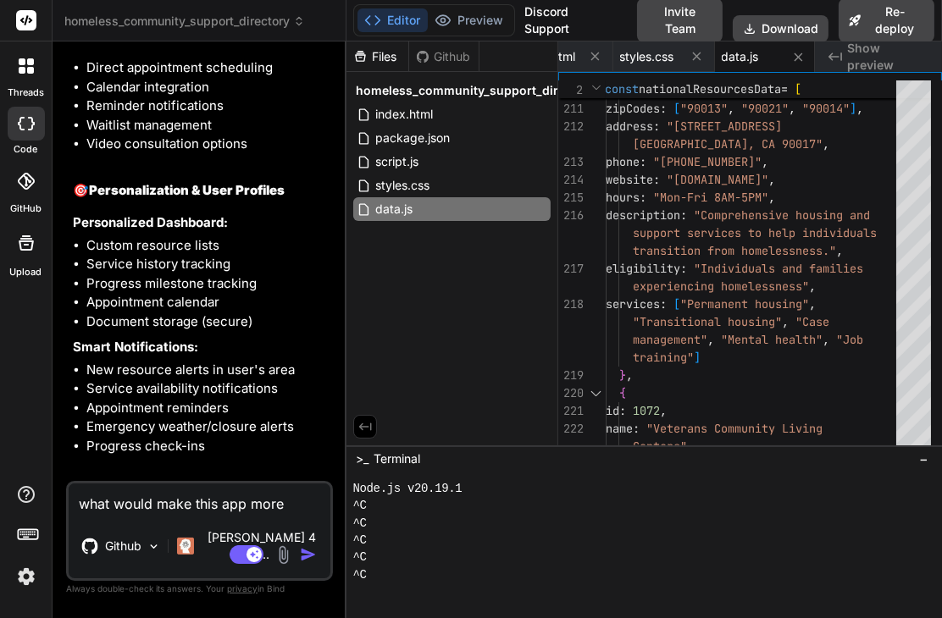
scroll to position [8733, 0]
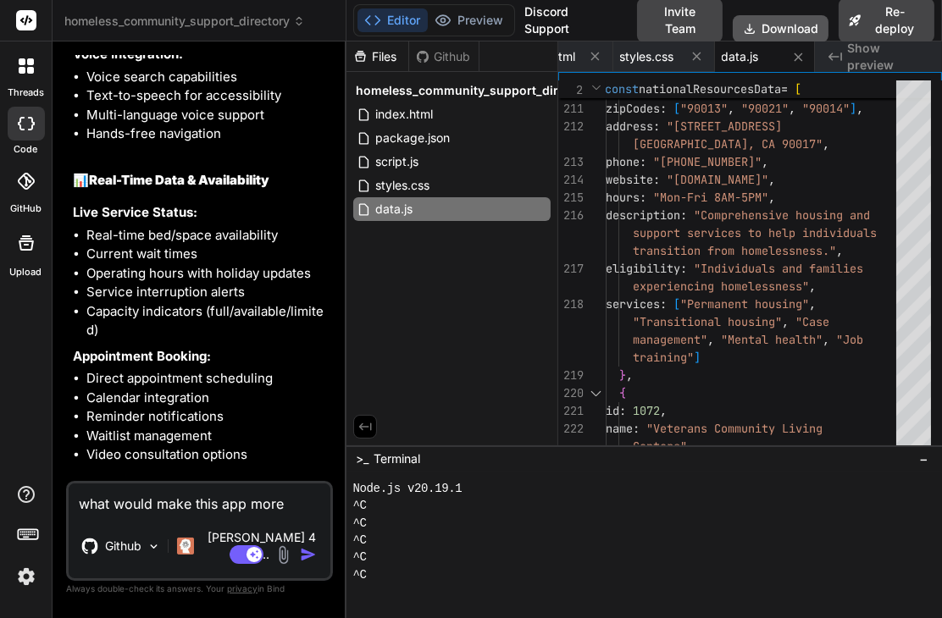
click at [775, 24] on button "Download" at bounding box center [781, 28] width 96 height 27
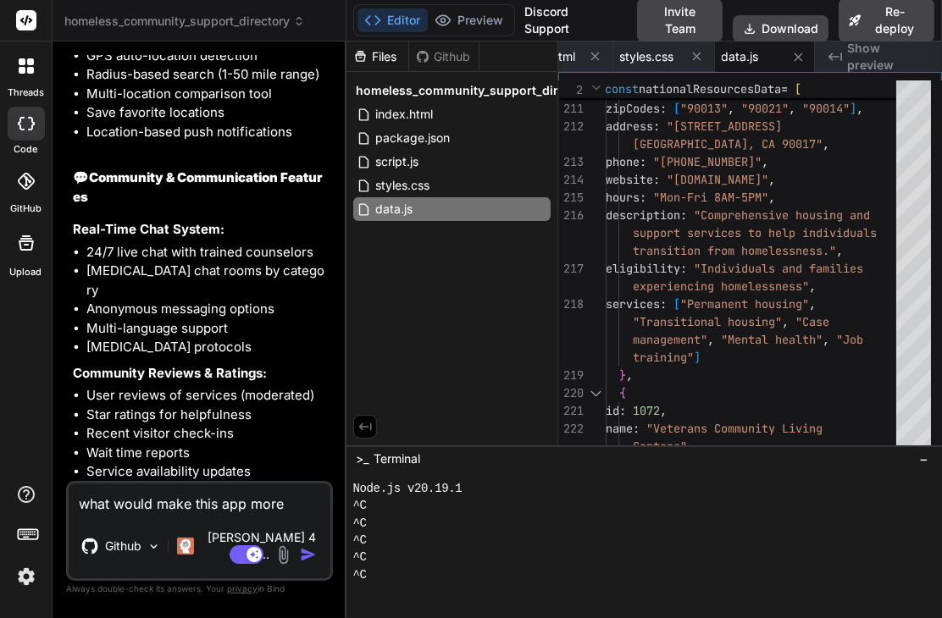
scroll to position [7801, 0]
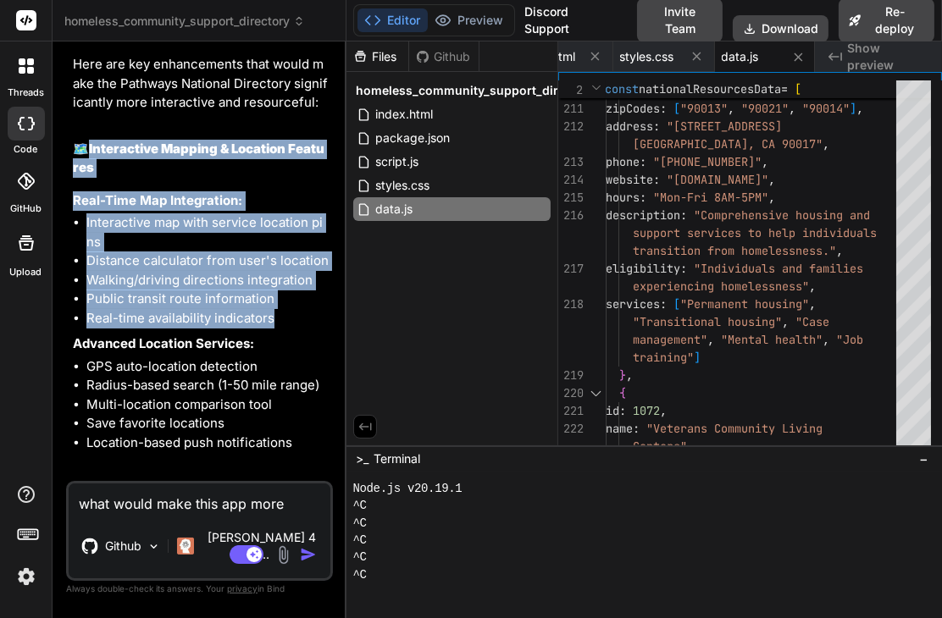
drag, startPoint x: 89, startPoint y: 230, endPoint x: 282, endPoint y: 413, distance: 266.0
copy div "🗺️ Interactive Mapping & Location Features Real-Time Map Integration: Interacti…"
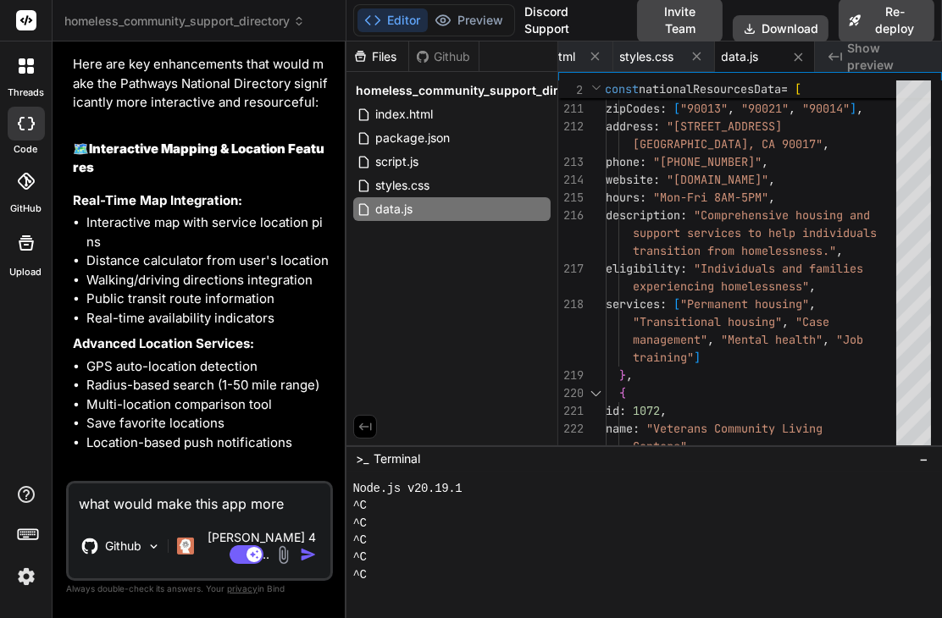
click at [175, 514] on textarea "what would make this app more interactive and resourceful" at bounding box center [200, 499] width 262 height 30
paste textarea "Interactive Mapping & Location Features Real-Time Map Integration: Interactive …"
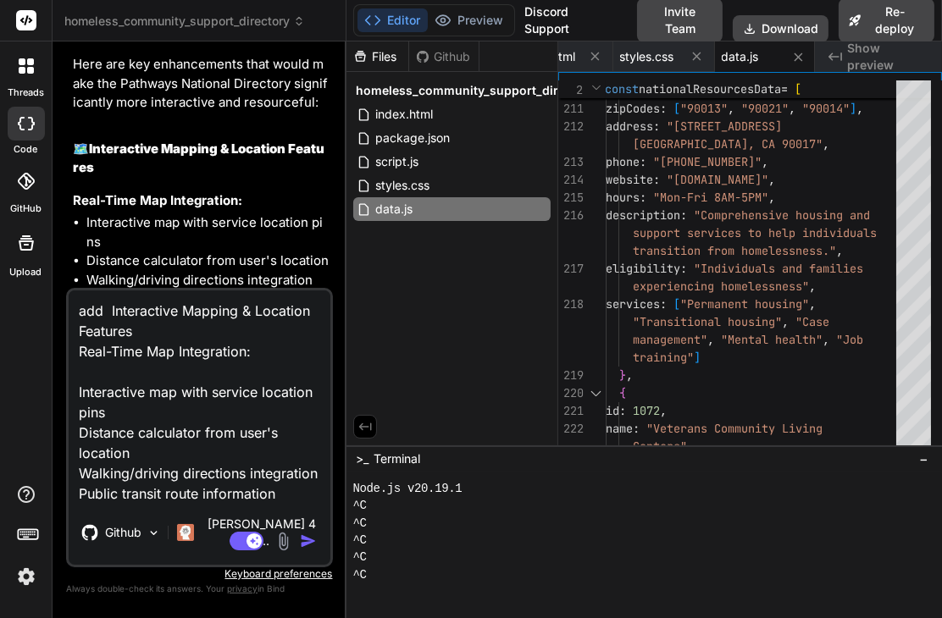
scroll to position [41, 0]
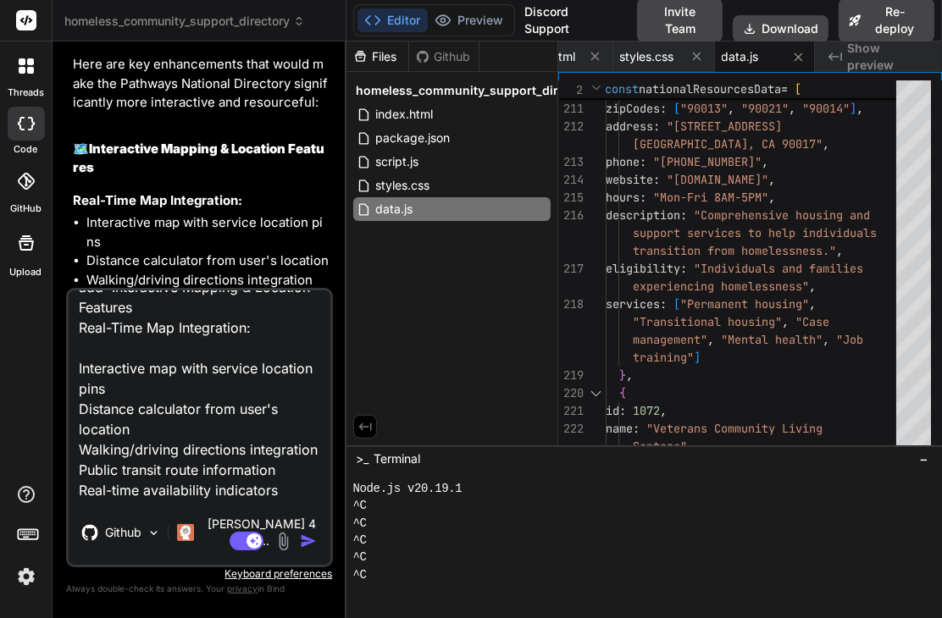
click at [301, 543] on img "button" at bounding box center [308, 541] width 17 height 17
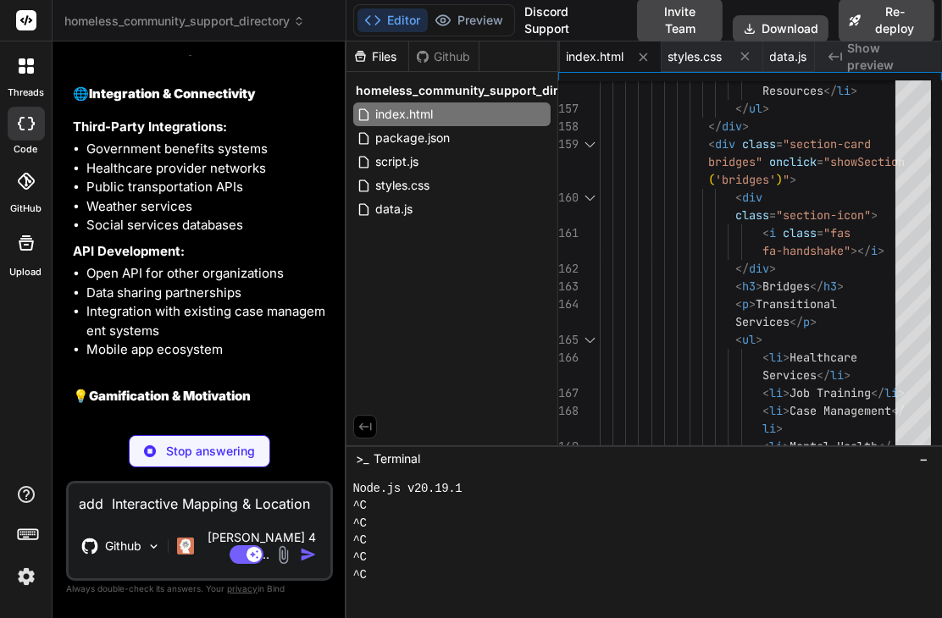
scroll to position [11332, 0]
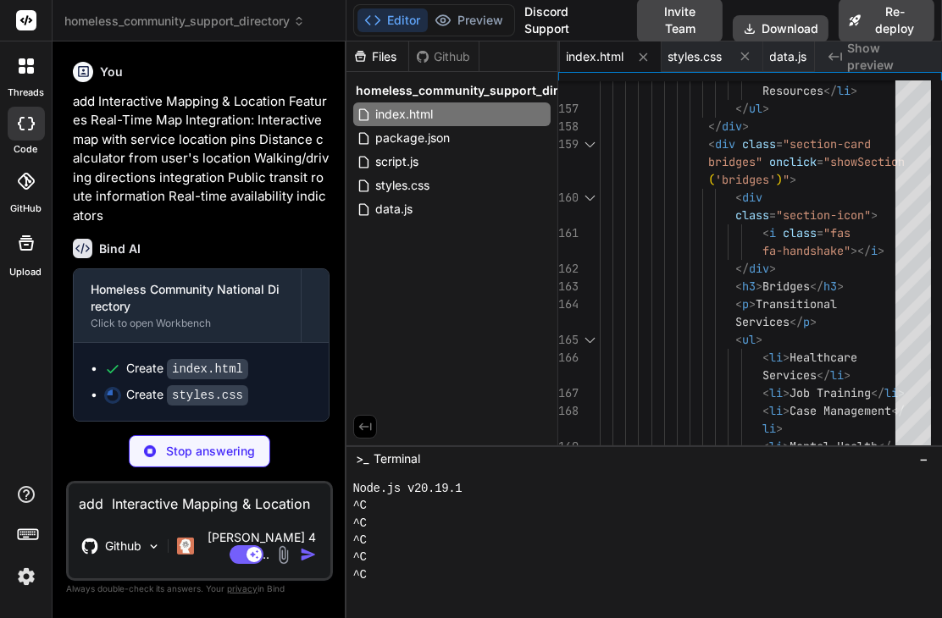
click at [25, 572] on img at bounding box center [26, 576] width 29 height 29
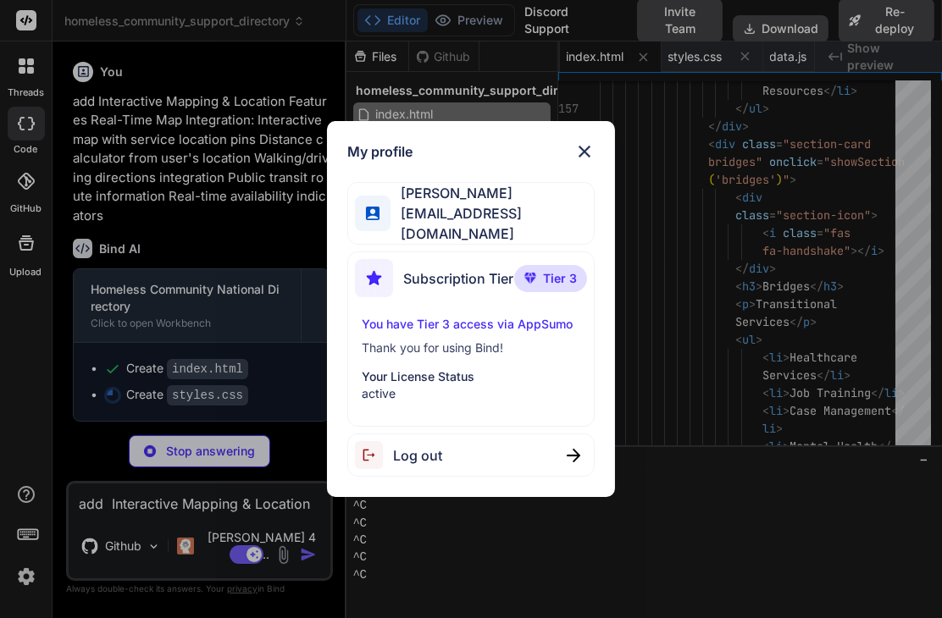
click at [584, 153] on img at bounding box center [584, 151] width 20 height 20
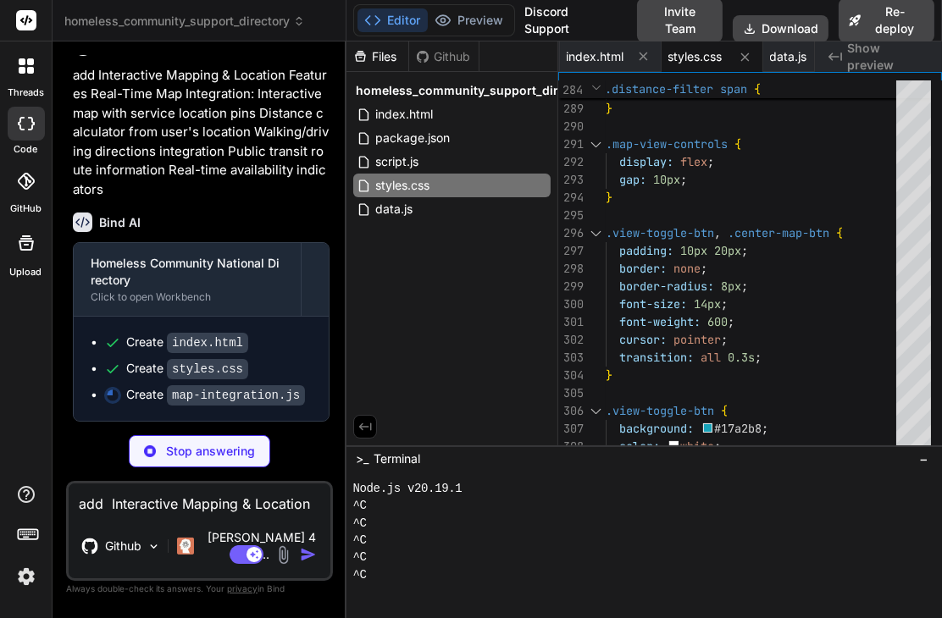
scroll to position [11358, 0]
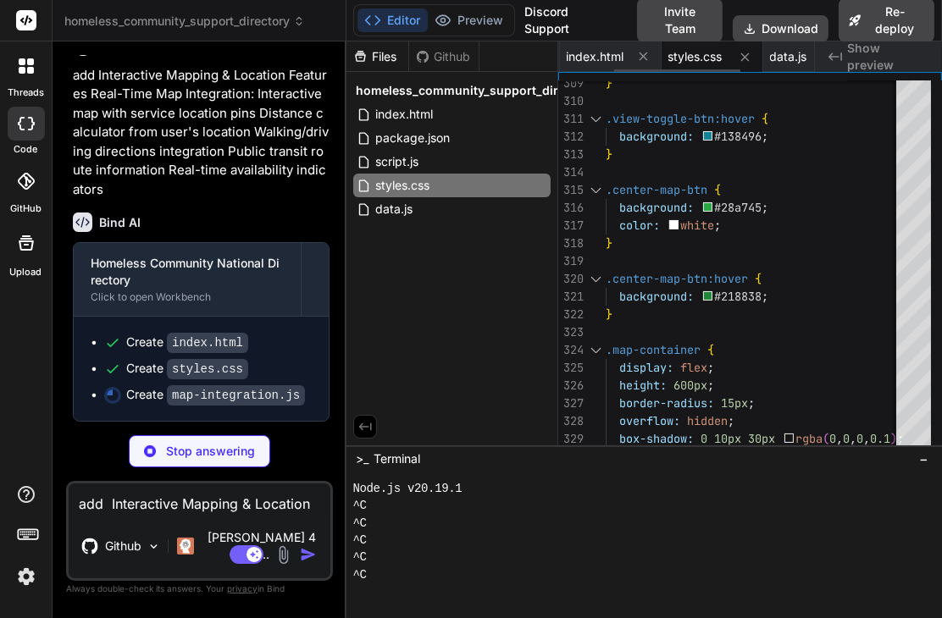
click at [695, 51] on span "styles.css" at bounding box center [695, 56] width 54 height 17
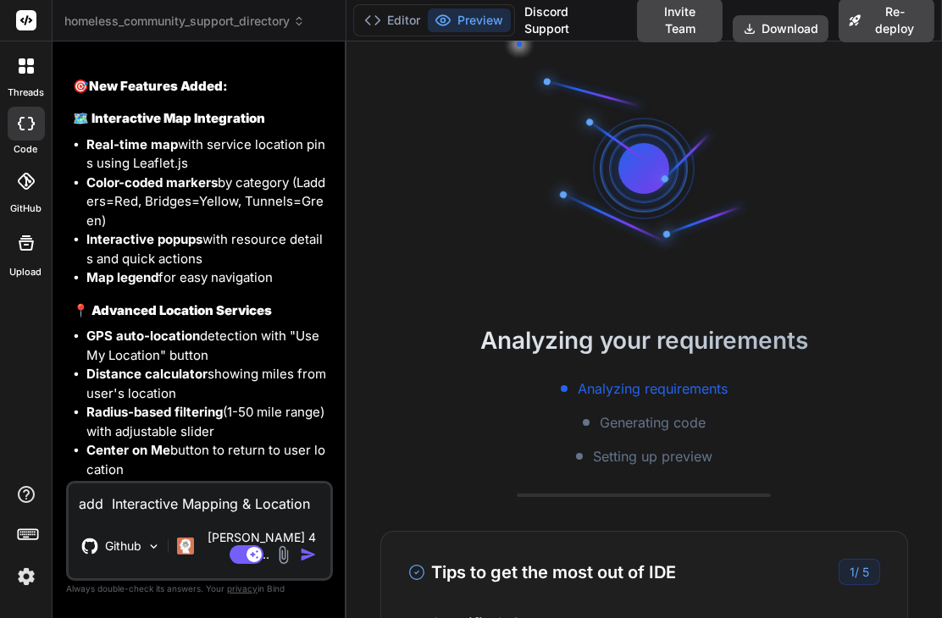
scroll to position [12213, 0]
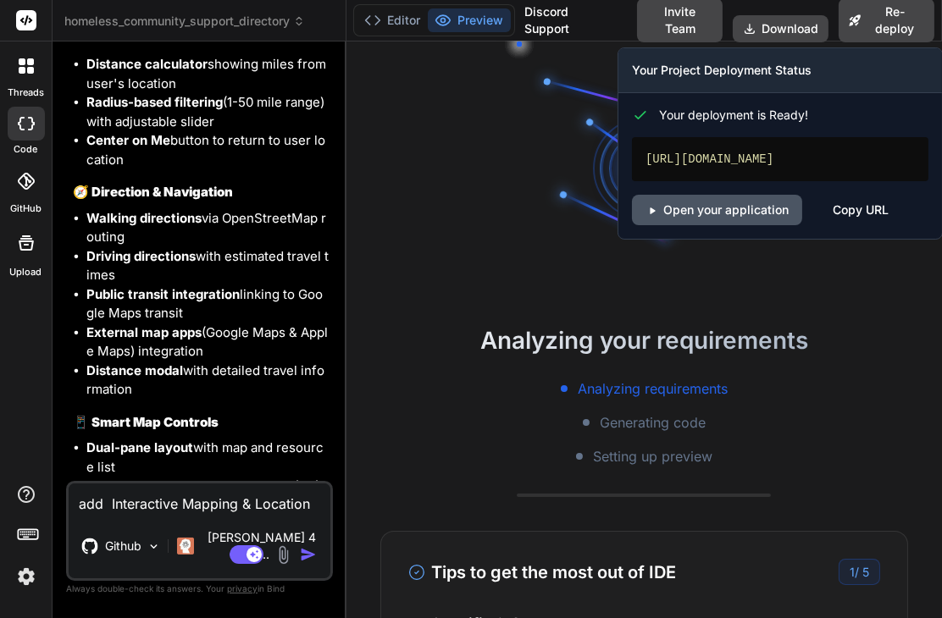
click at [698, 220] on link "Open your application" at bounding box center [717, 210] width 170 height 30
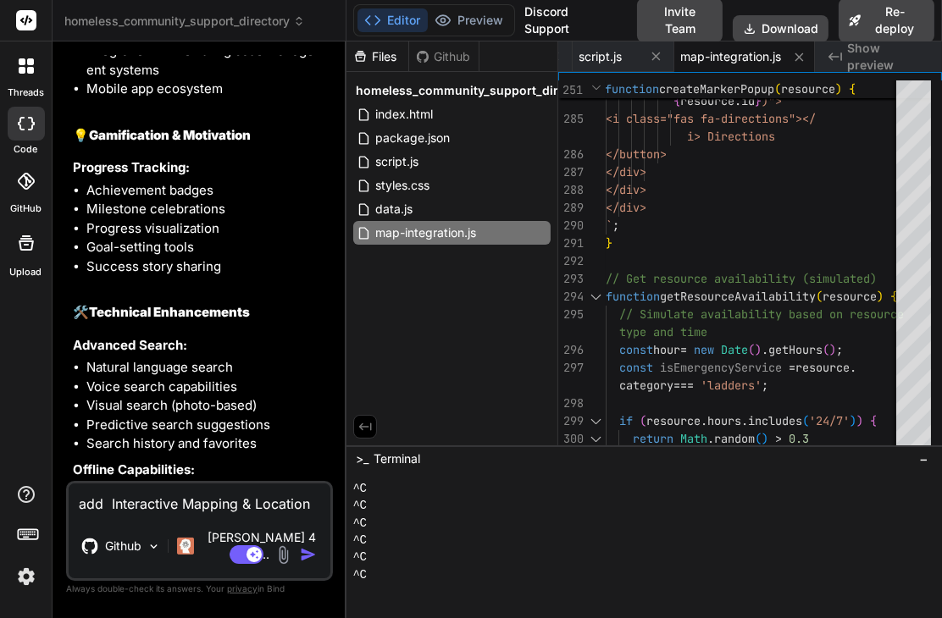
scroll to position [10350, 0]
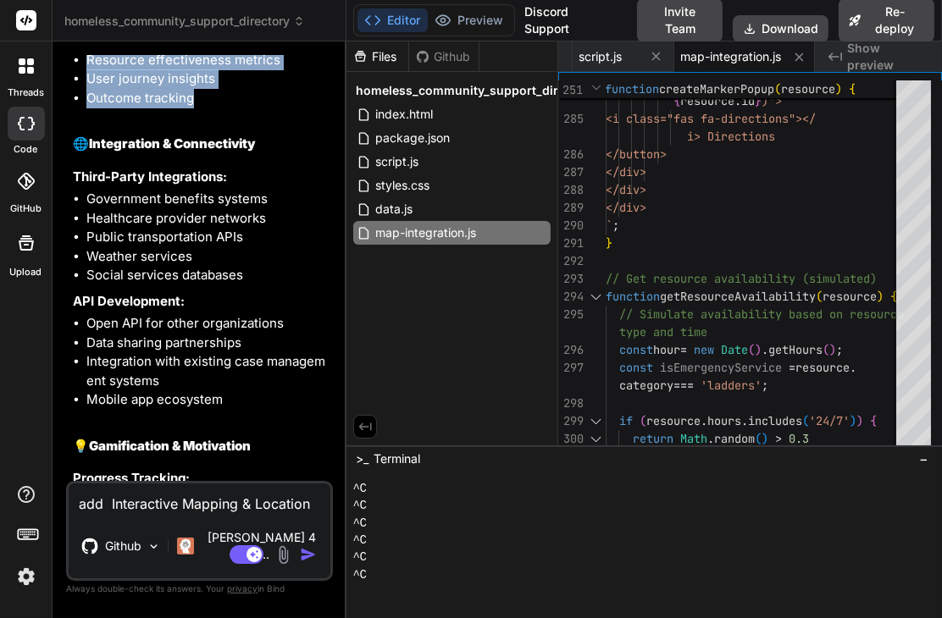
drag, startPoint x: 69, startPoint y: 80, endPoint x: 213, endPoint y: 169, distance: 169.7
click at [217, 179] on div "You build a website for homeless community with rich interactive directory to s…" at bounding box center [200, 268] width 263 height 426
copy div "Usage Analytics: Service utilization patterns Gap analysis reporting Resource e…"
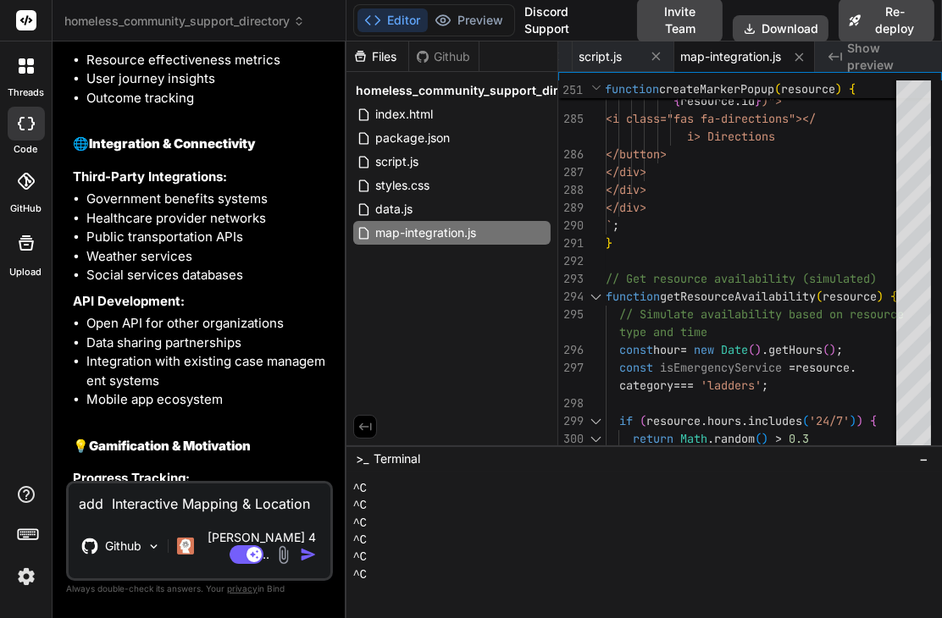
paste textarea "Usage Analytics: Service utilization patterns Gap analysis reporting Resource e…"
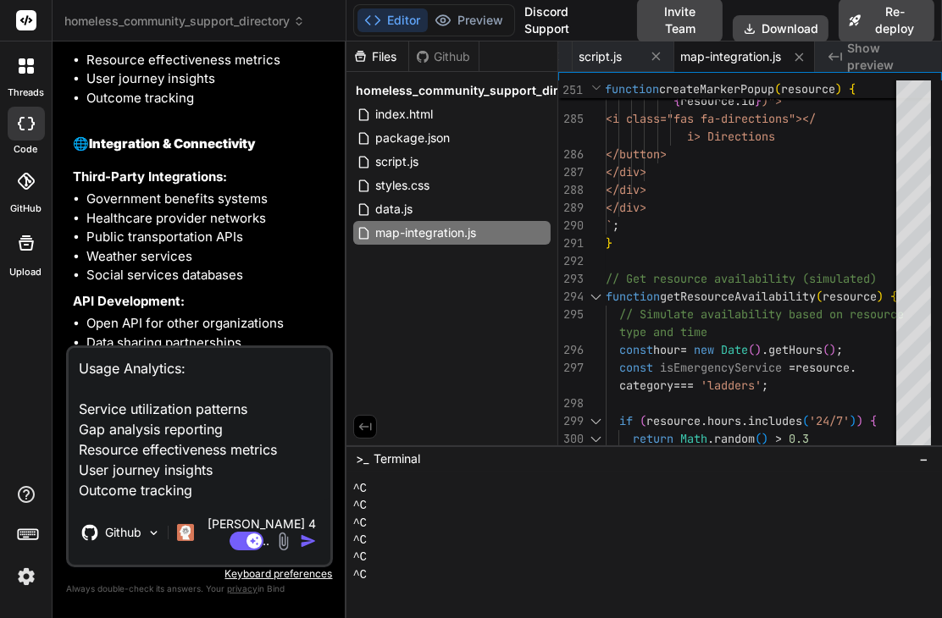
click at [80, 389] on textarea "Usage Analytics: Service utilization patterns Gap analysis reporting Resource e…" at bounding box center [200, 424] width 262 height 152
click at [309, 547] on img "button" at bounding box center [308, 541] width 17 height 17
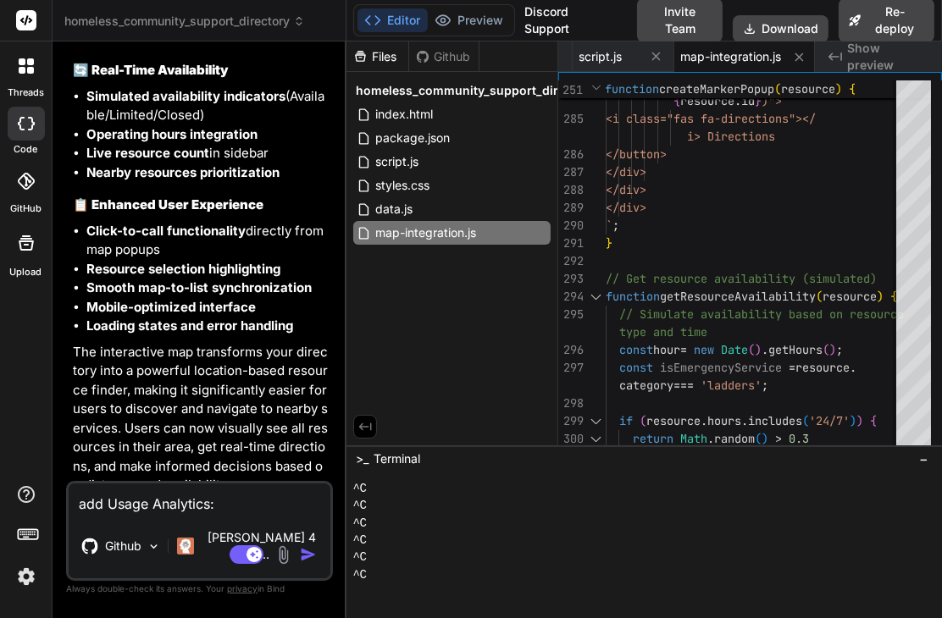
scroll to position [13068, 0]
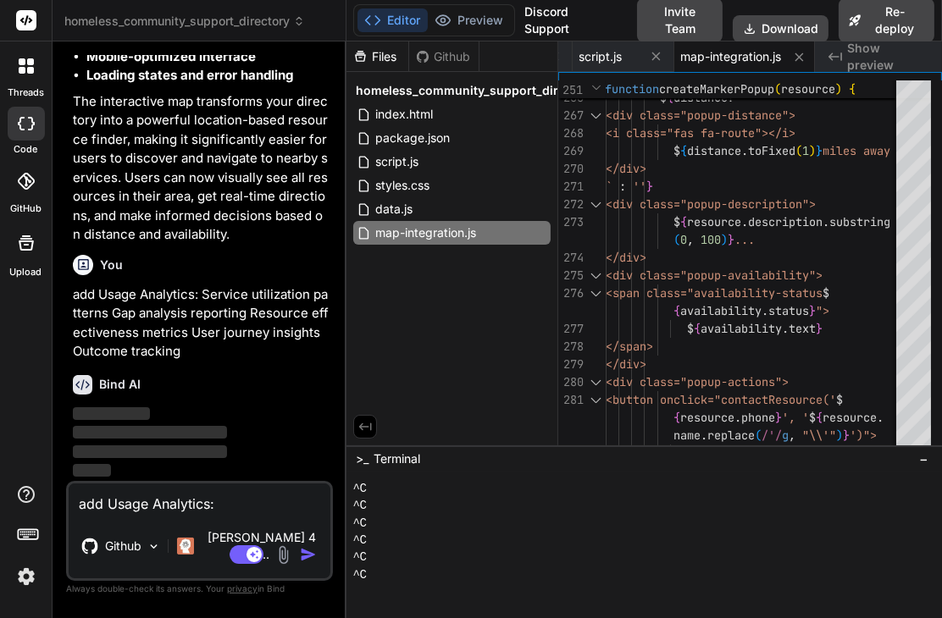
click at [865, 54] on span "Show preview" at bounding box center [887, 57] width 81 height 34
click at [836, 53] on icon "Created with Pixso." at bounding box center [835, 57] width 14 height 14
click at [784, 15] on button "Download" at bounding box center [781, 28] width 96 height 27
click at [449, 312] on div "Files Github homeless_community_support_directory index.html package.json scrip…" at bounding box center [452, 243] width 212 height 404
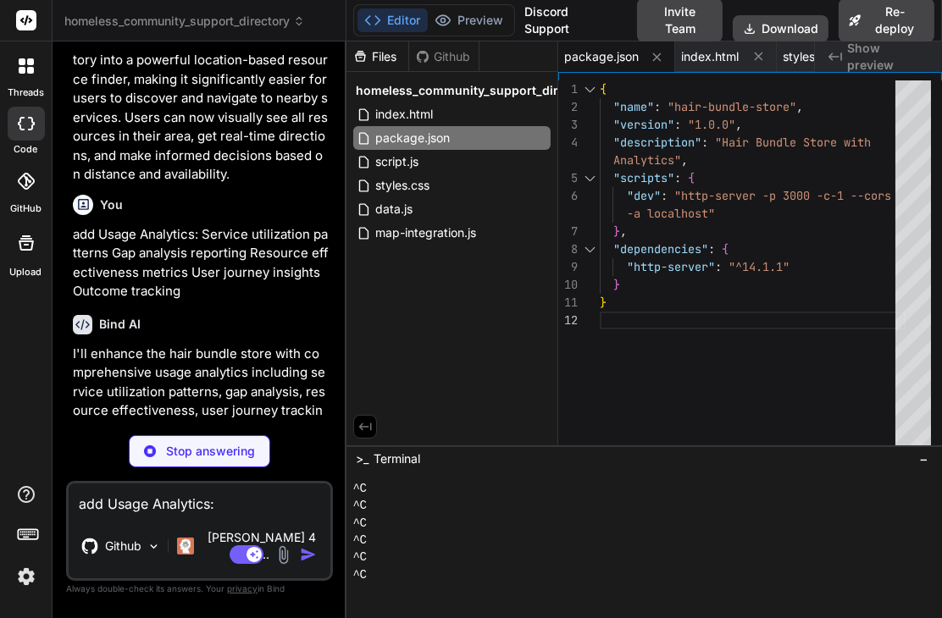
scroll to position [13285, 0]
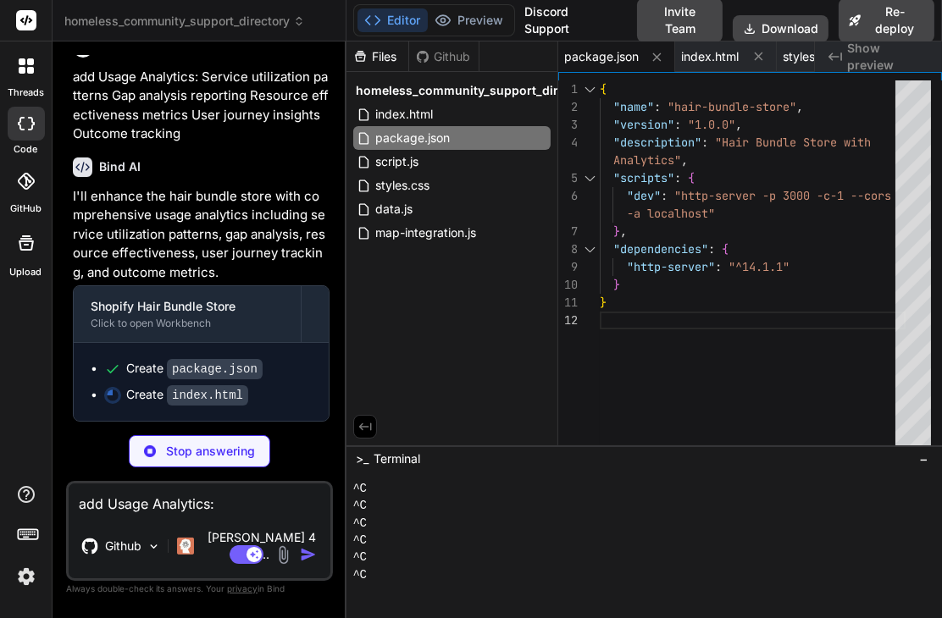
click at [203, 460] on p "Stop answering" at bounding box center [210, 451] width 89 height 17
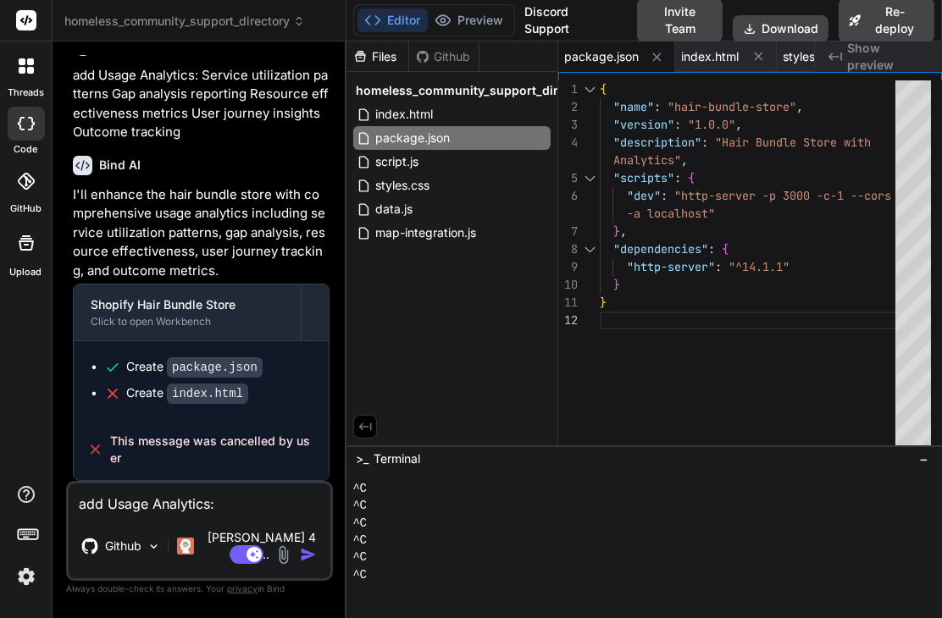
scroll to position [12975, 0]
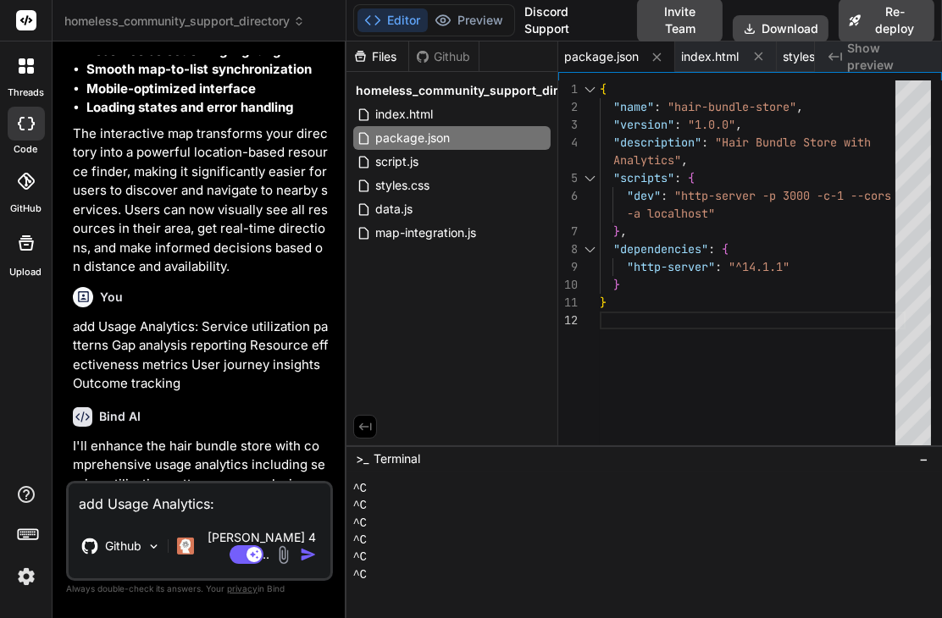
click at [26, 75] on div at bounding box center [26, 66] width 36 height 36
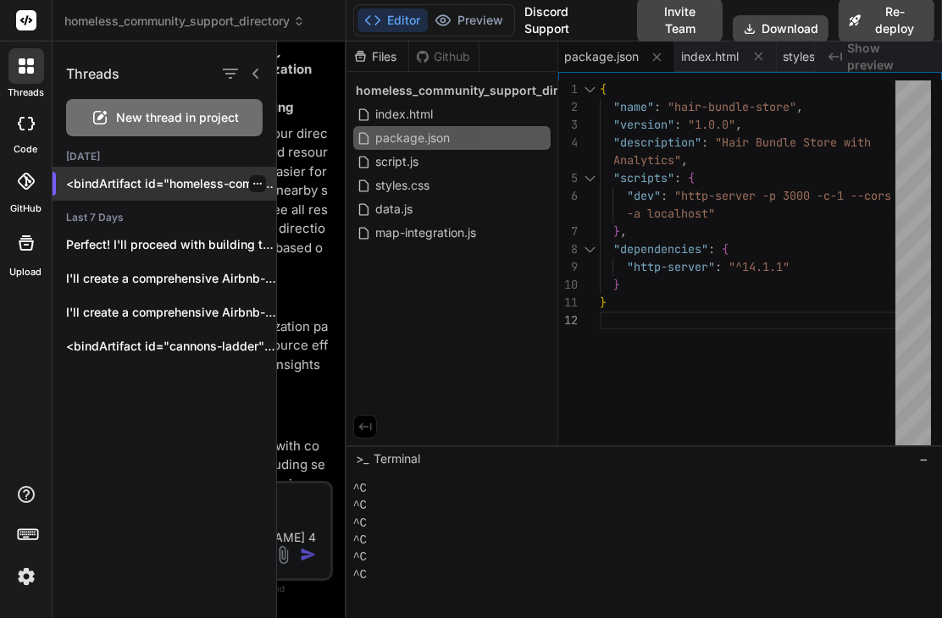
click at [163, 184] on p "<bindArtifact id="homeless-community-nat..." at bounding box center [171, 183] width 210 height 17
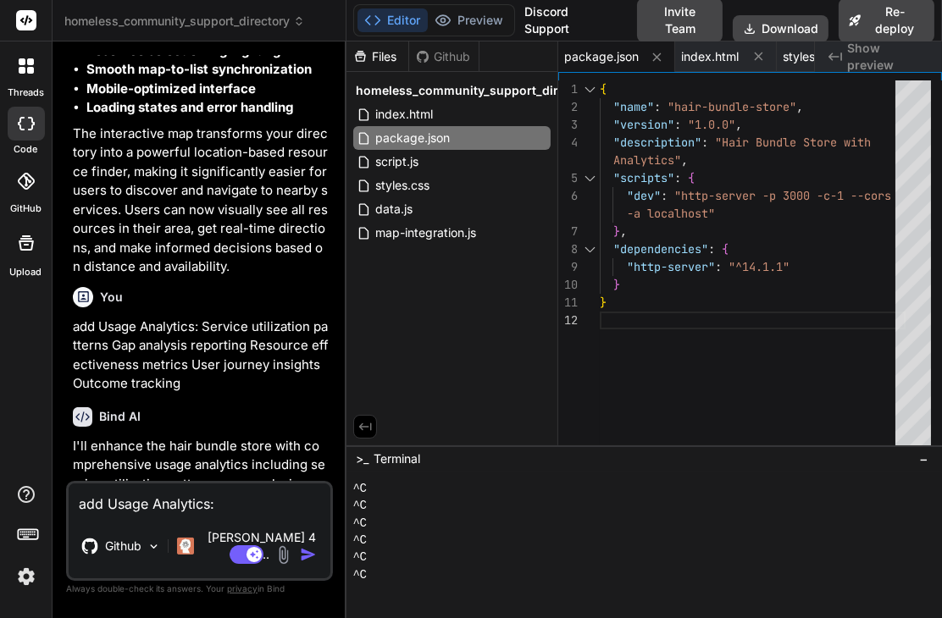
scroll to position [13286, 0]
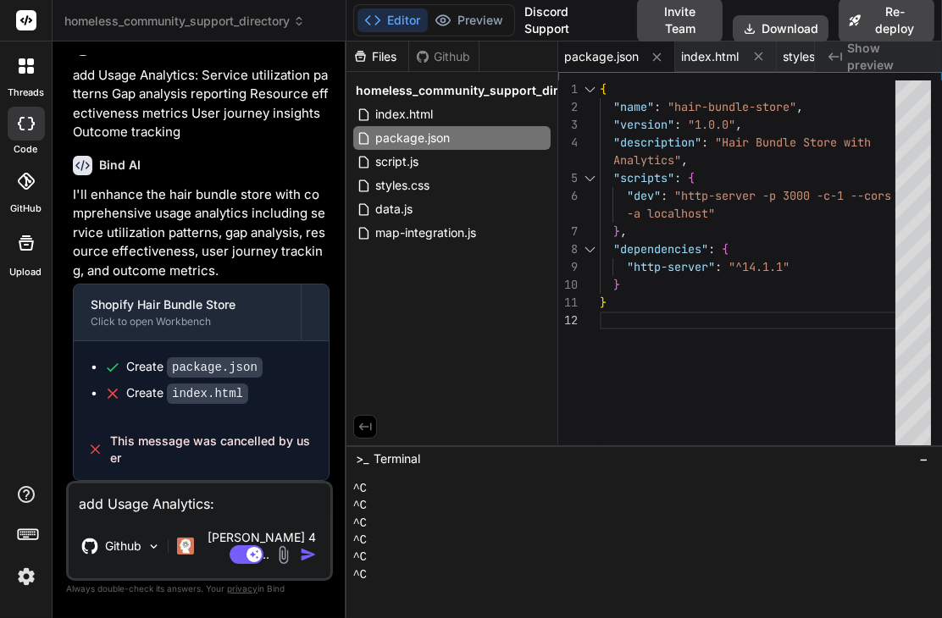
paste textarea
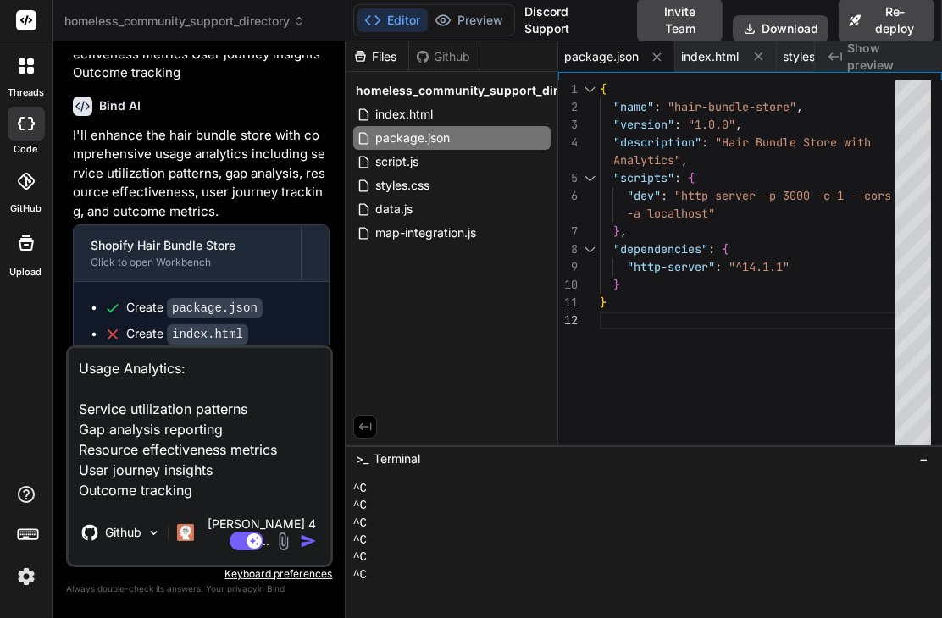
click at [303, 546] on img "button" at bounding box center [308, 541] width 17 height 17
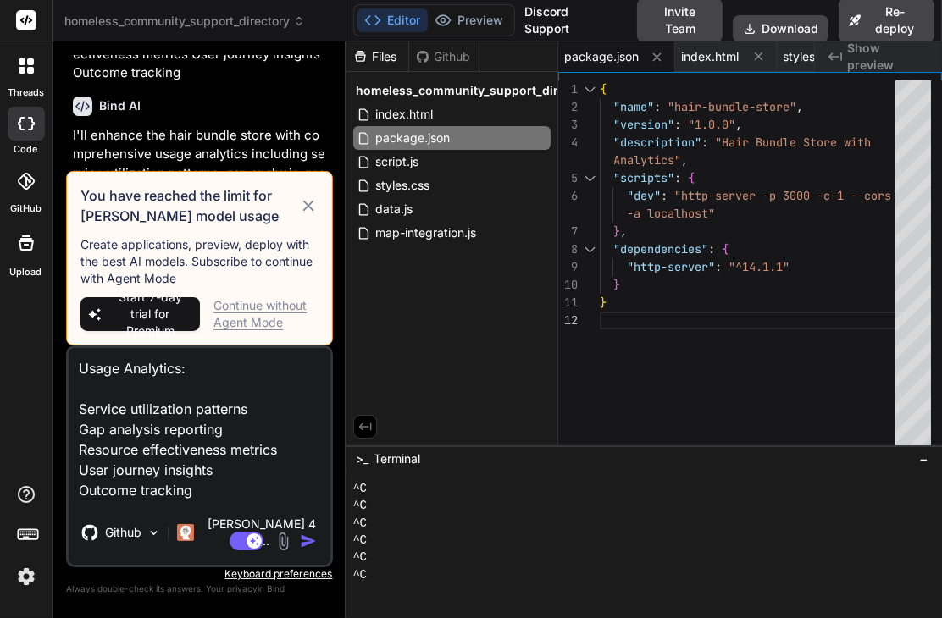
click at [567, 8] on div "Editor Preview Disabled until preview for your project is generated Discord Sup…" at bounding box center [644, 20] width 596 height 41
click at [565, 19] on div "Discord Support" at bounding box center [571, 20] width 113 height 44
click at [252, 331] on div "Continue without Agent Mode" at bounding box center [265, 314] width 104 height 34
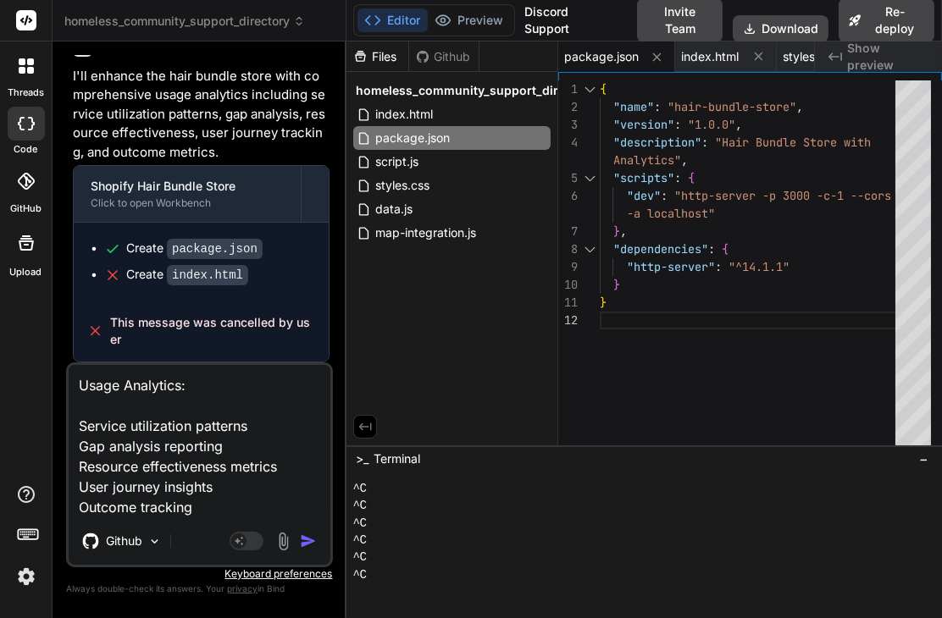
scroll to position [12801, 0]
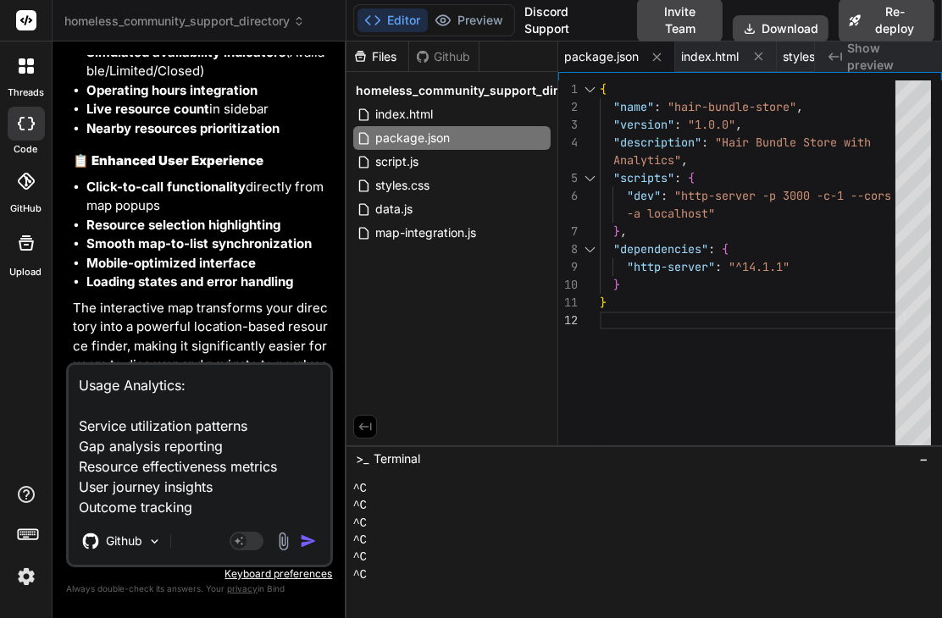
click at [31, 70] on icon at bounding box center [30, 70] width 7 height 7
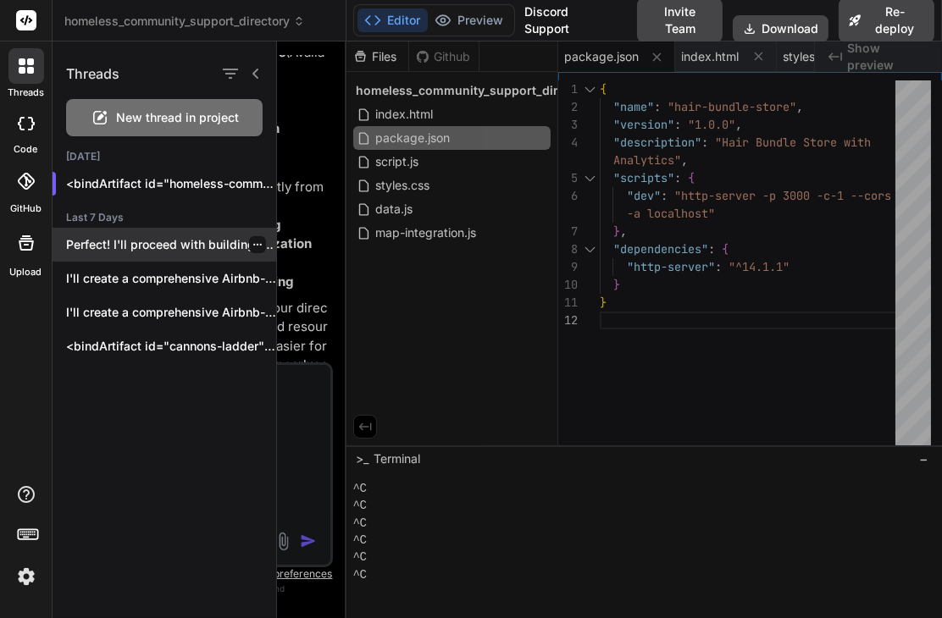
click at [154, 244] on p "Perfect! I'll proceed with building the complete..." at bounding box center [171, 244] width 210 height 17
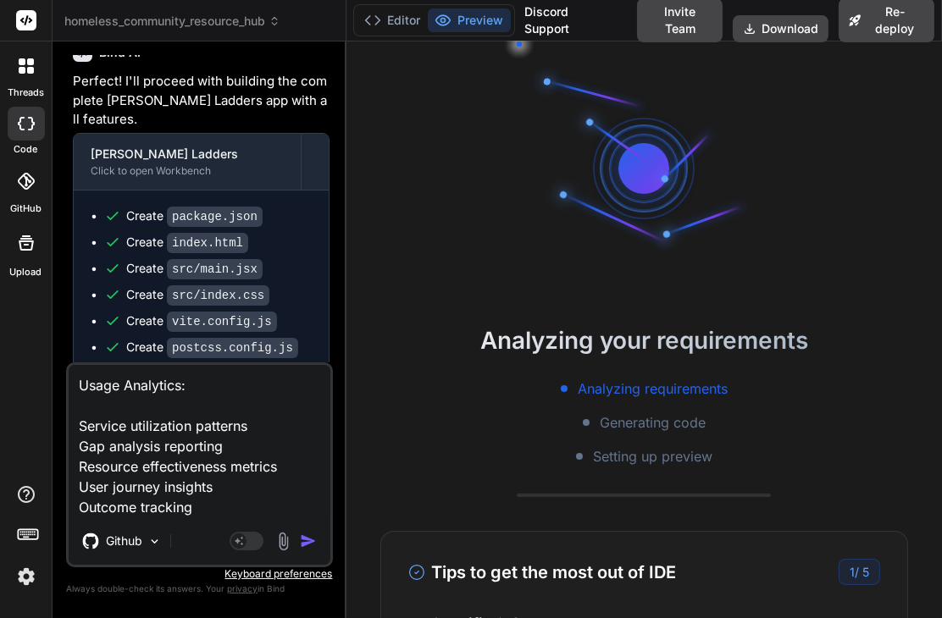
scroll to position [380, 0]
click at [25, 75] on div at bounding box center [26, 66] width 36 height 36
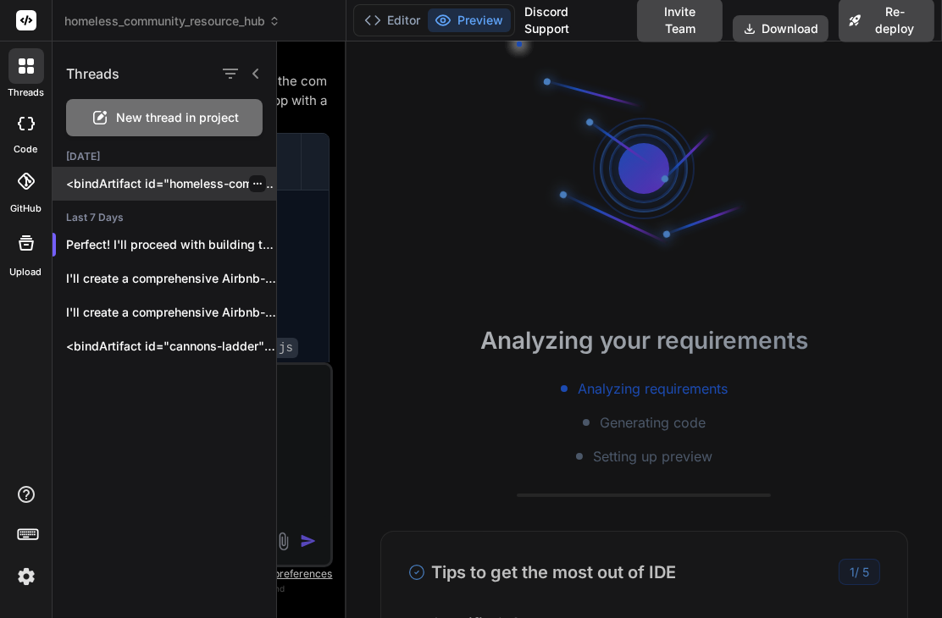
click at [171, 178] on p "<bindArtifact id="homeless-community-nat..." at bounding box center [171, 183] width 210 height 17
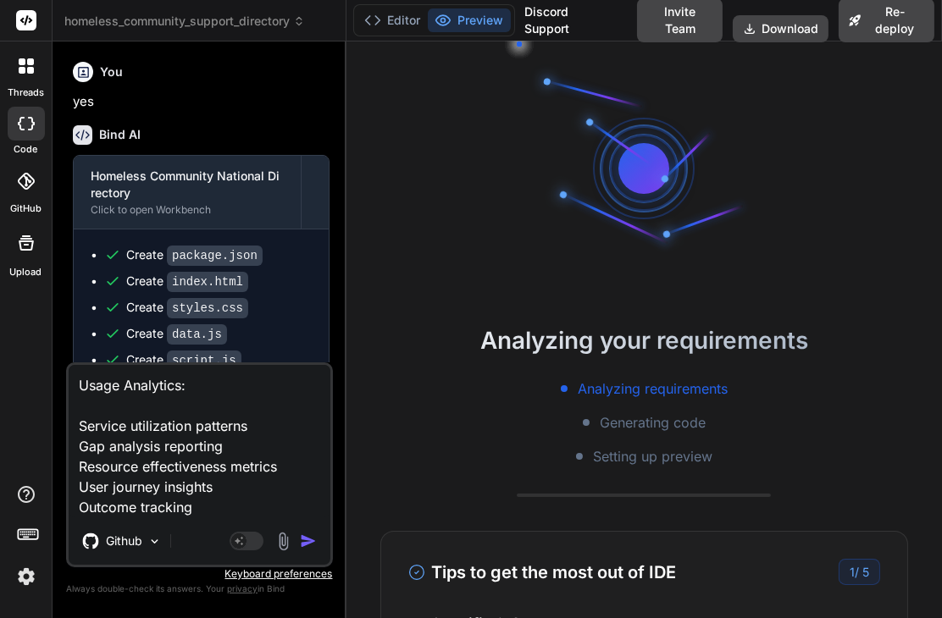
scroll to position [621, 0]
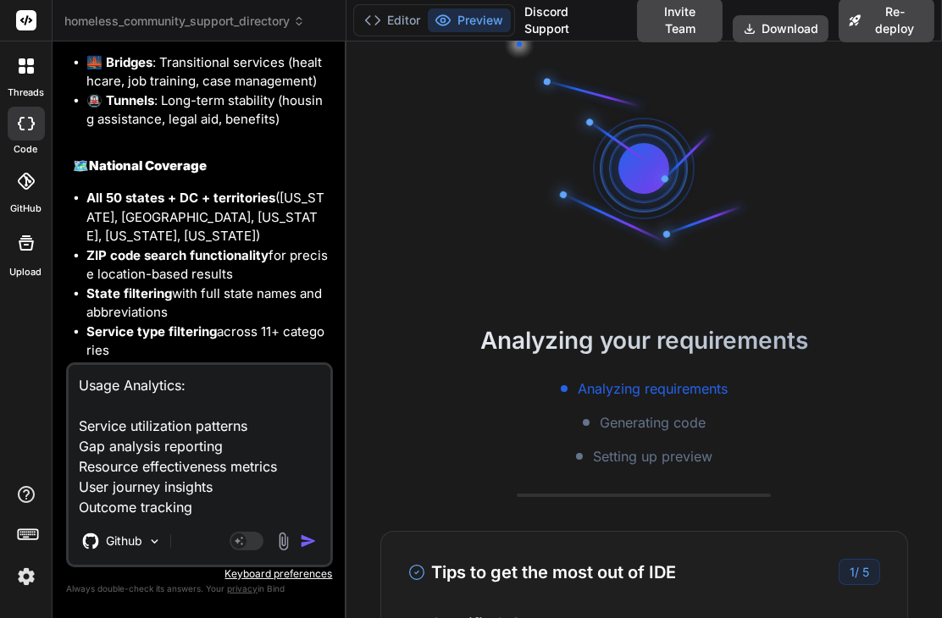
click at [304, 542] on img "button" at bounding box center [308, 541] width 17 height 17
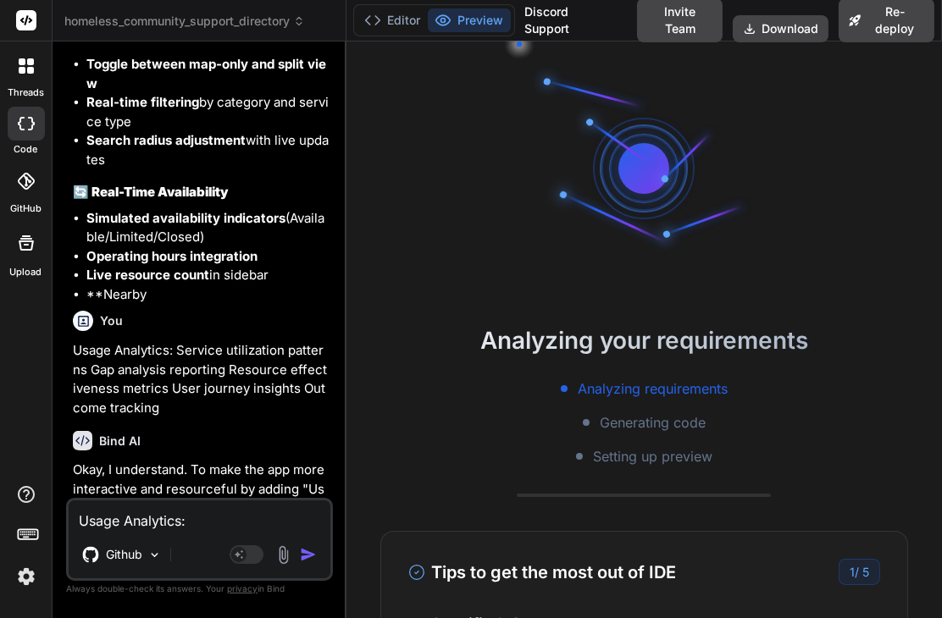
scroll to position [7369, 0]
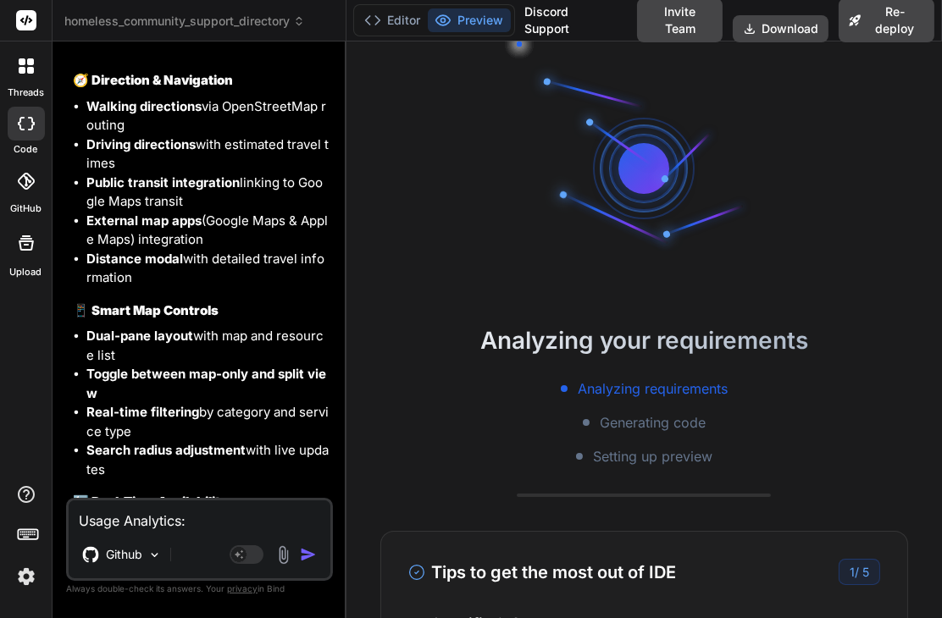
drag, startPoint x: 90, startPoint y: 89, endPoint x: 262, endPoint y: 287, distance: 262.3
copy div "Direction & Navigation Walking directions via OpenStreetMap routing Driving dir…"
click at [180, 527] on textarea "Usage Analytics: Service utilization patterns Gap analysis reporting Resource e…" at bounding box center [200, 515] width 262 height 30
paste textarea "Direction & Navigation Walking directions via OpenStreetMap routing Driving dir…"
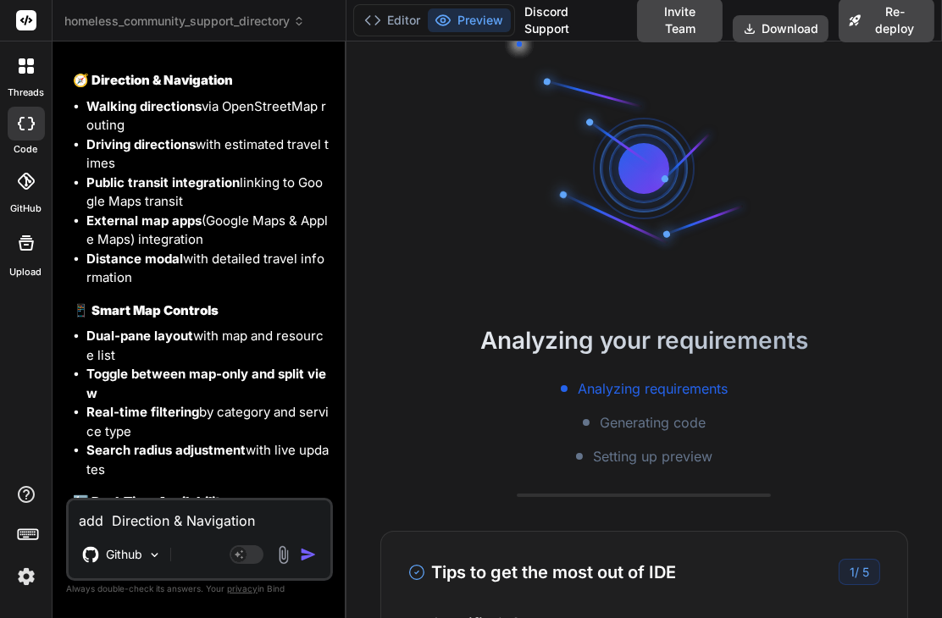
scroll to position [21, 0]
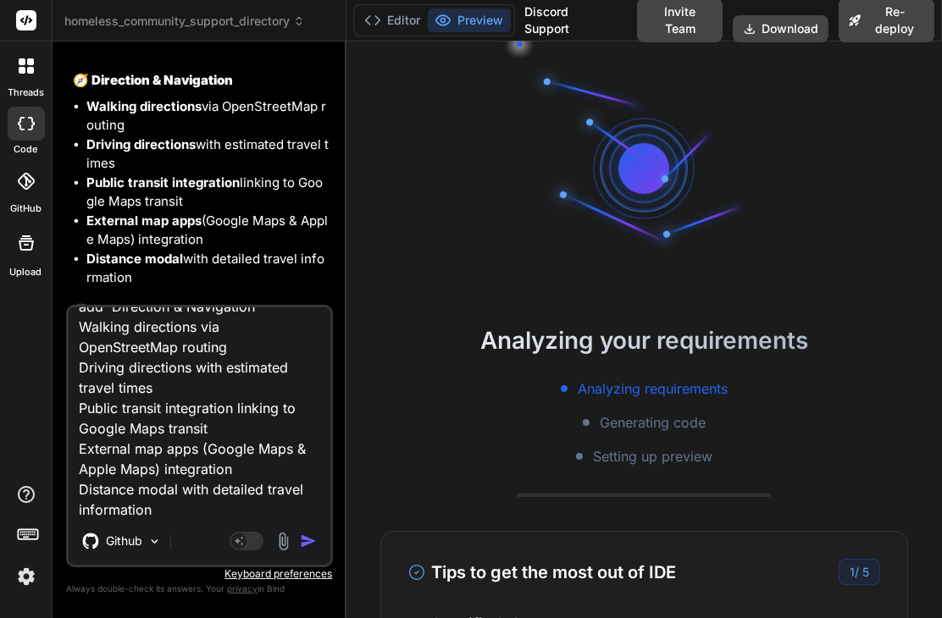
click at [308, 541] on img "button" at bounding box center [308, 541] width 17 height 17
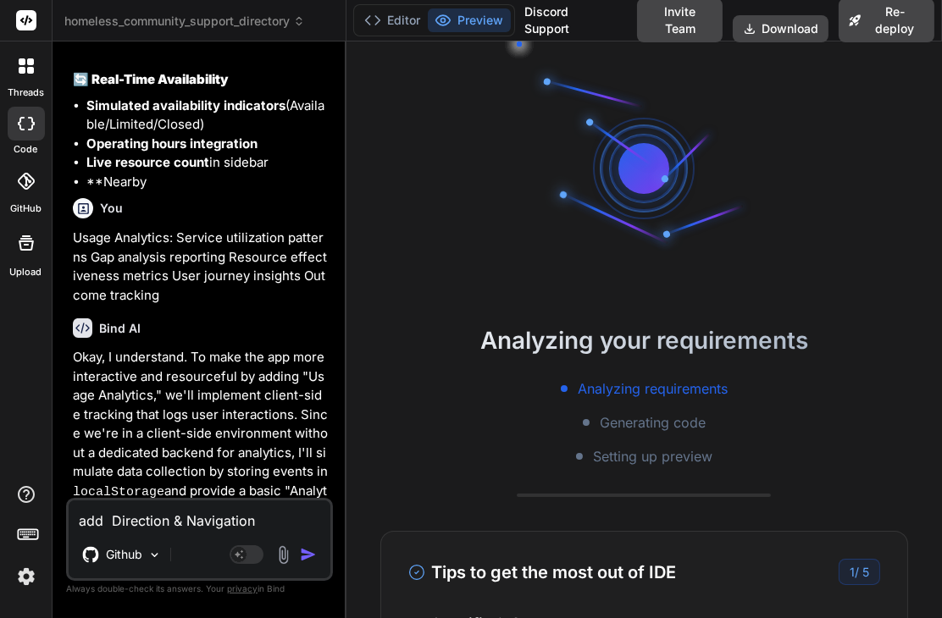
scroll to position [7481, 0]
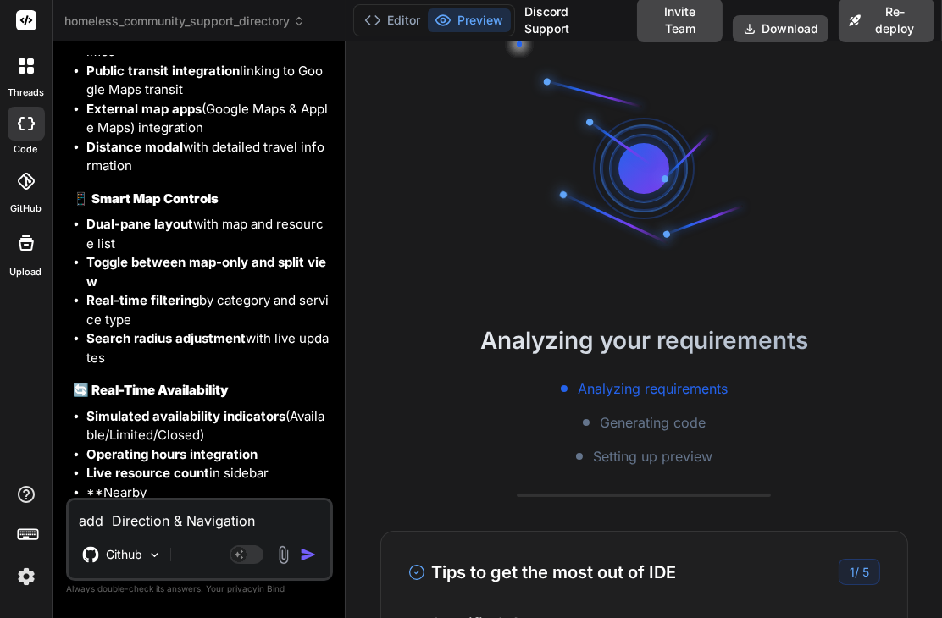
drag, startPoint x: 85, startPoint y: 235, endPoint x: 269, endPoint y: 373, distance: 230.0
click at [269, 368] on ul "Dual-pane layout with map and resource list Toggle between map-only and split v…" at bounding box center [201, 291] width 257 height 152
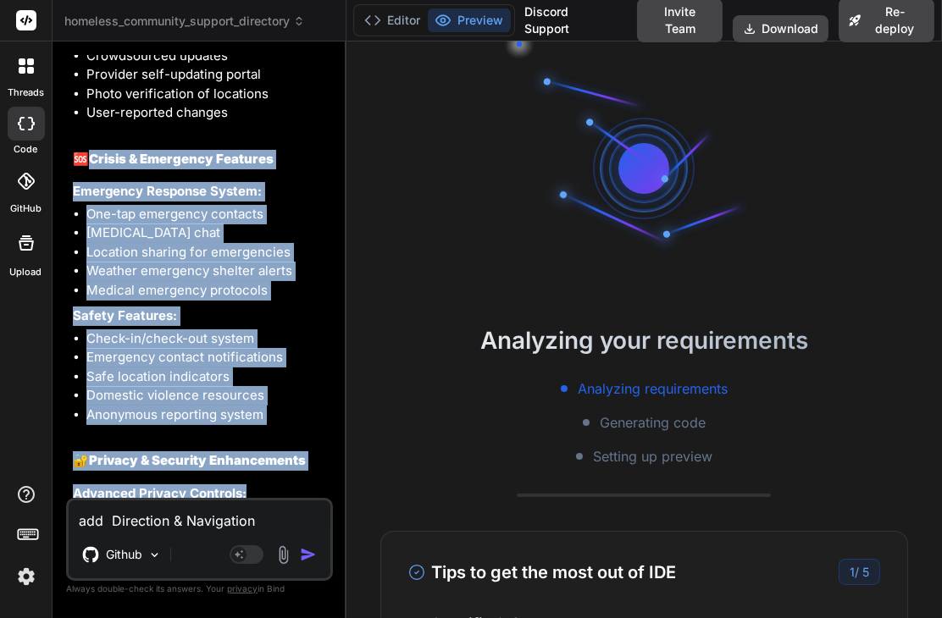
scroll to position [4731, 0]
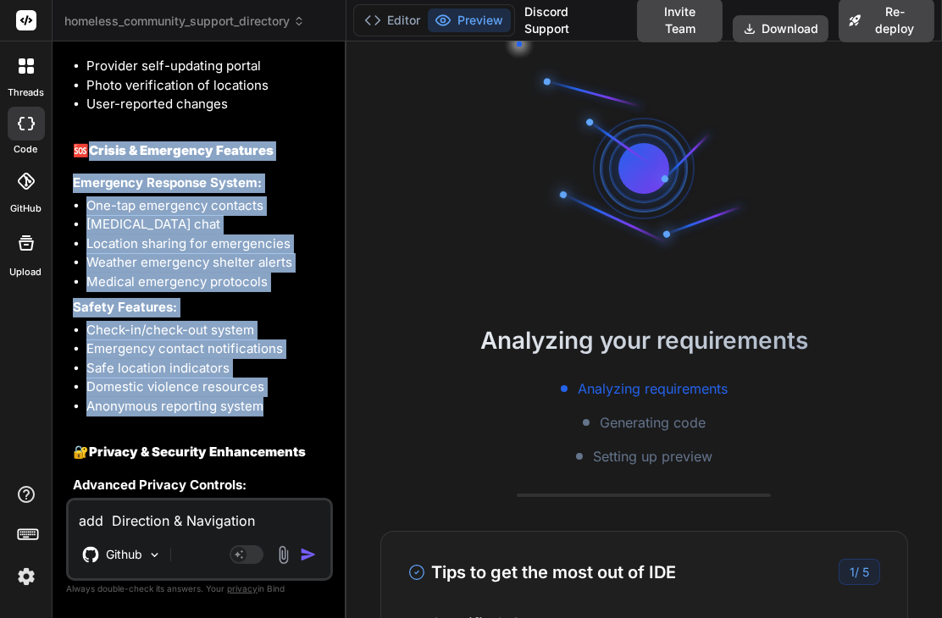
drag, startPoint x: 92, startPoint y: 210, endPoint x: 274, endPoint y: 423, distance: 280.0
copy div "Crisis & Emergency Features Emergency Response System: One-tap emergency contac…"
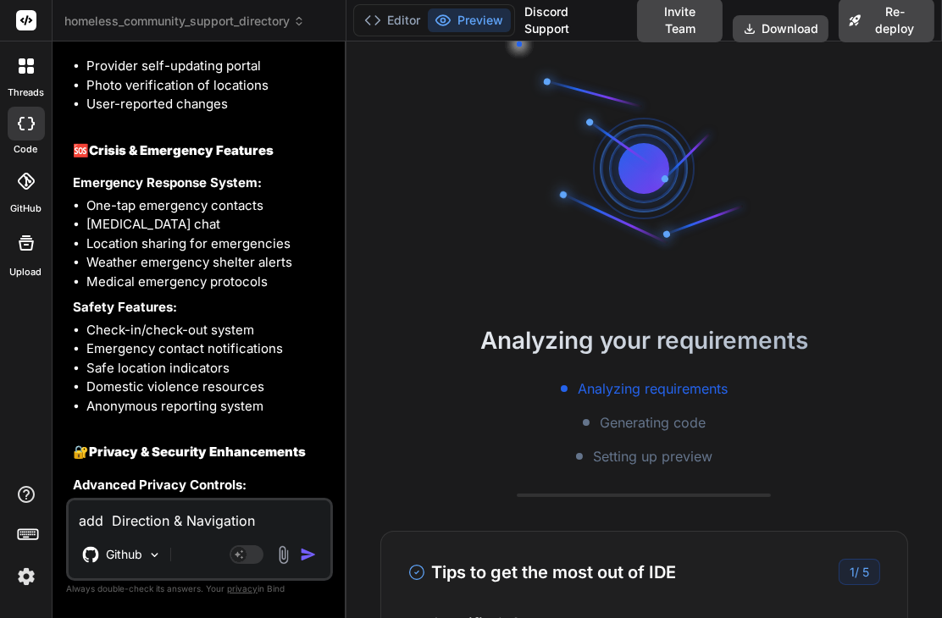
click at [178, 518] on textarea "add Direction & Navigation Walking directions via OpenStreetMap routing Driving…" at bounding box center [200, 515] width 262 height 30
paste textarea "Crisis & Emergency Features Emergency Response System: One-tap emergency contac…"
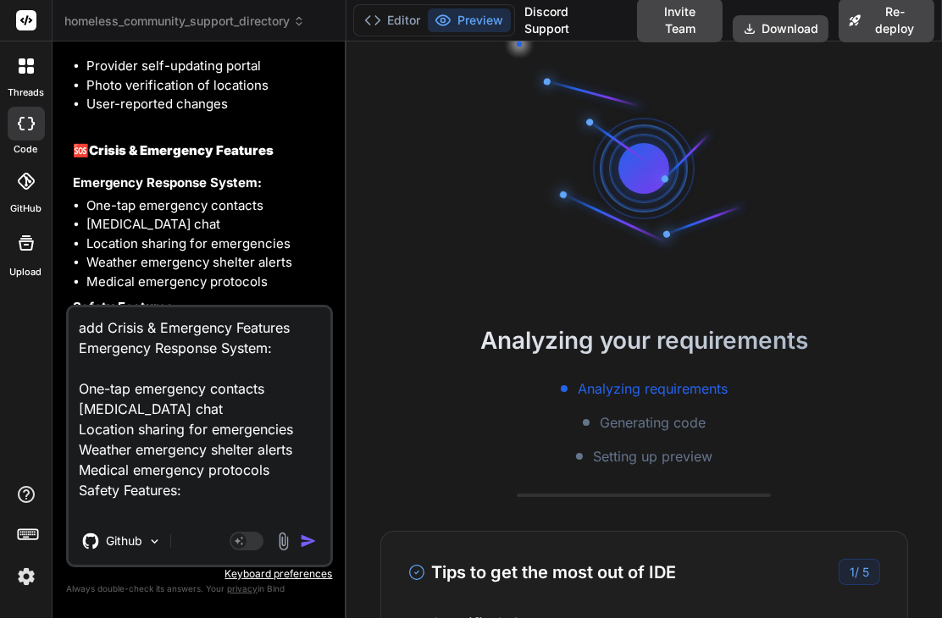
scroll to position [102, 0]
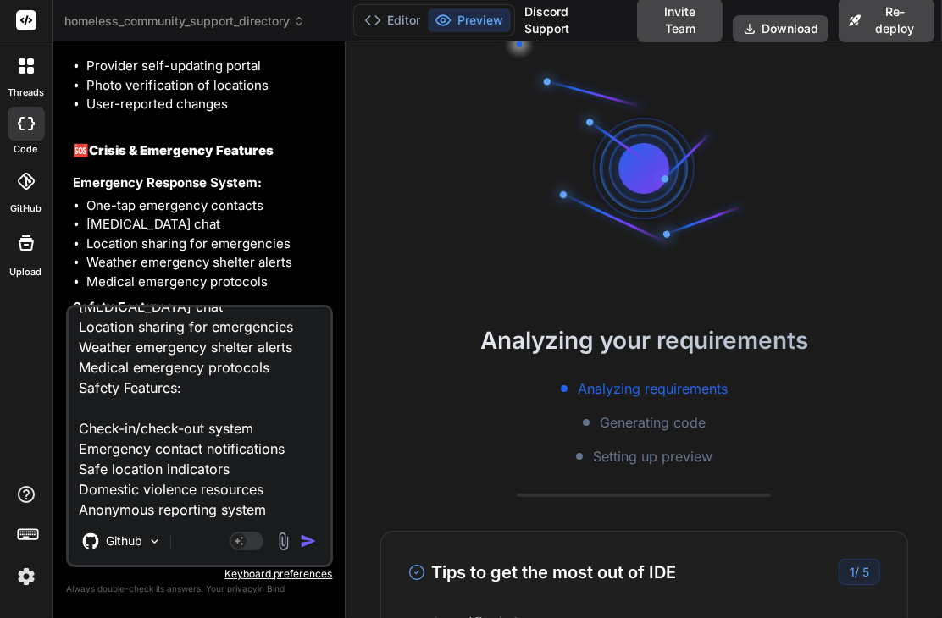
click at [302, 541] on img "button" at bounding box center [308, 541] width 17 height 17
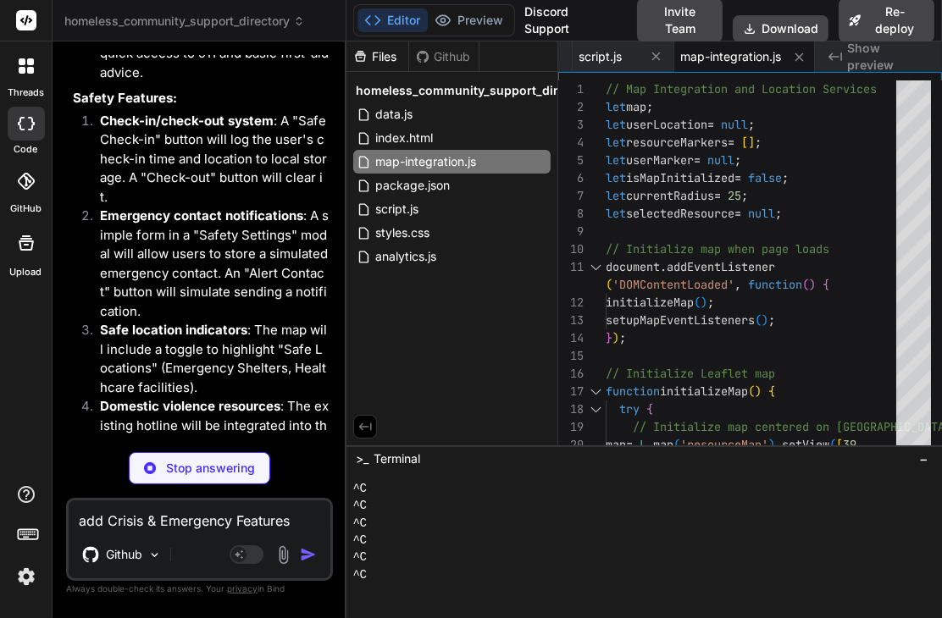
scroll to position [0, 0]
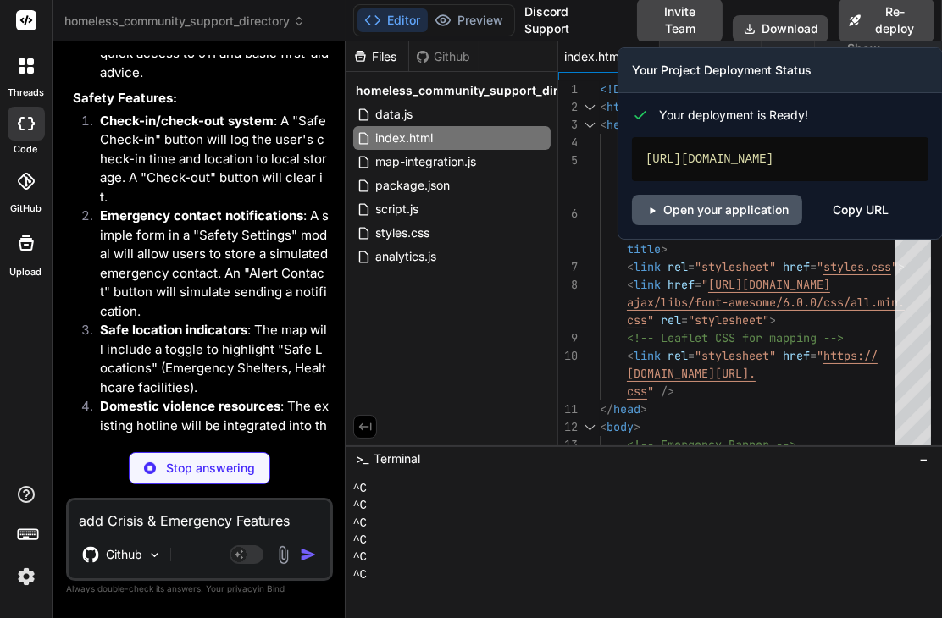
click at [749, 222] on link "Open your application" at bounding box center [717, 210] width 170 height 30
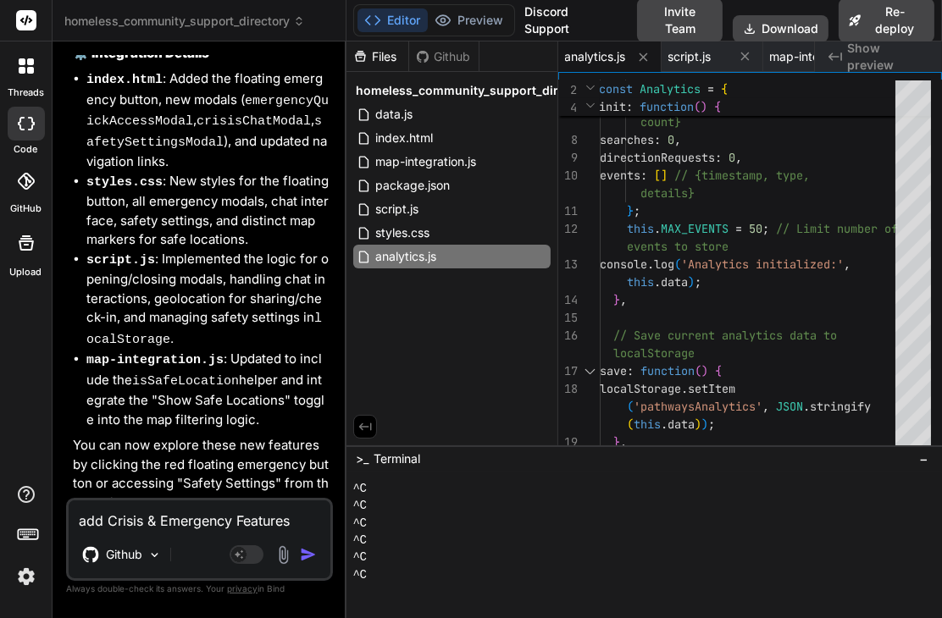
scroll to position [14415, 0]
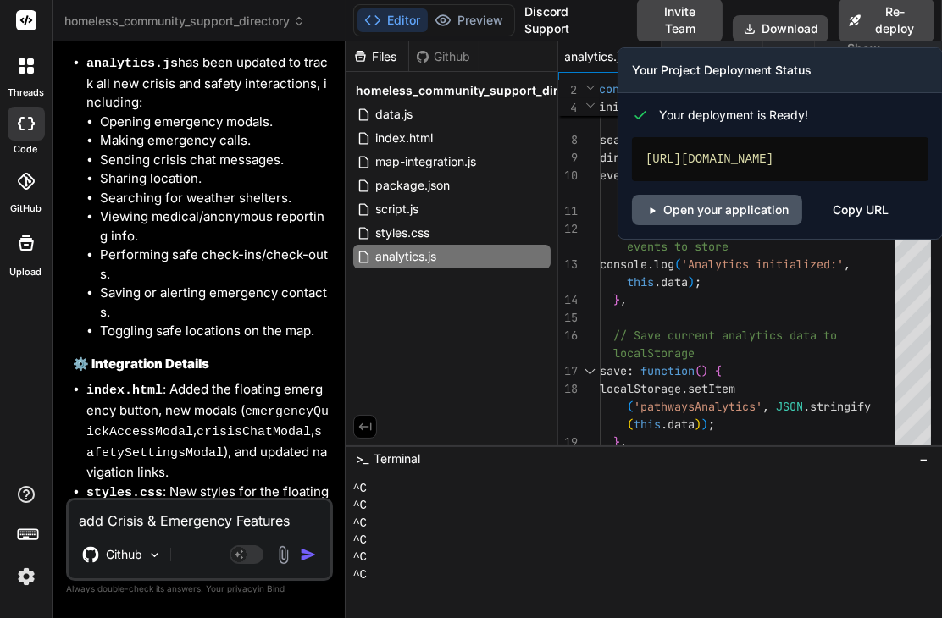
click at [720, 218] on link "Open your application" at bounding box center [717, 210] width 170 height 30
click at [877, 16] on button "Re-deploy" at bounding box center [886, 20] width 96 height 44
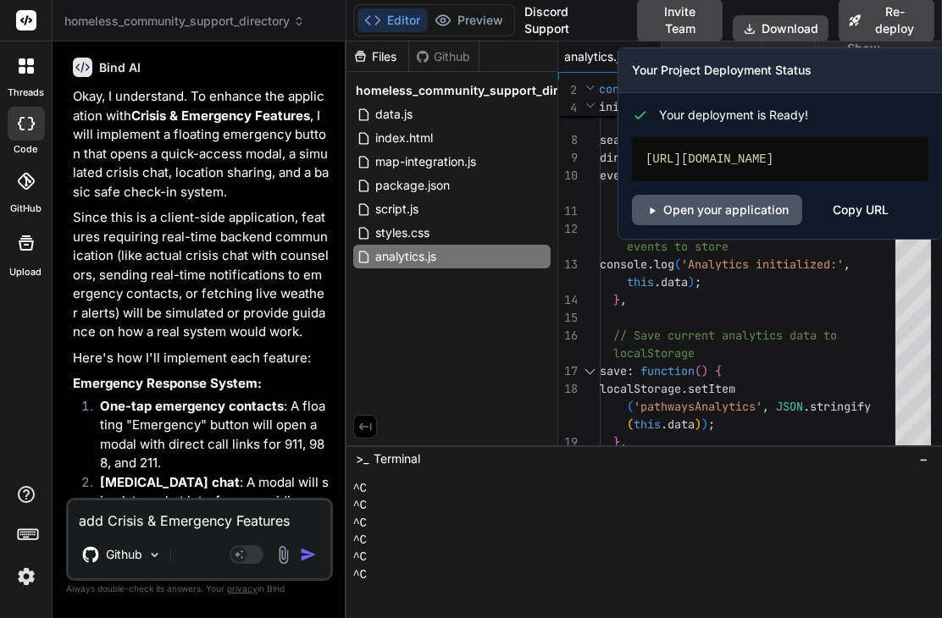
click at [714, 215] on link "Open your application" at bounding box center [717, 210] width 170 height 30
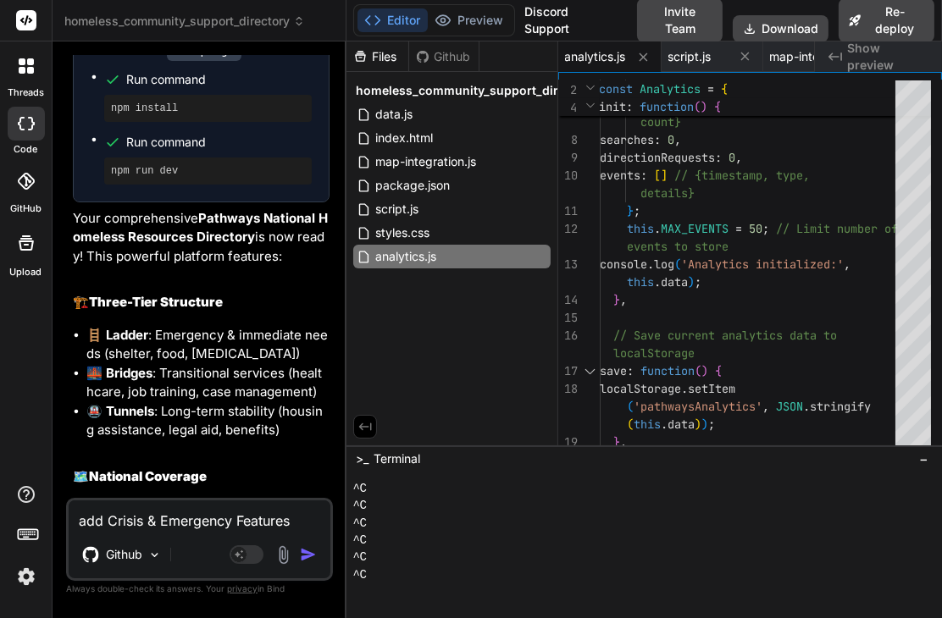
scroll to position [621, 0]
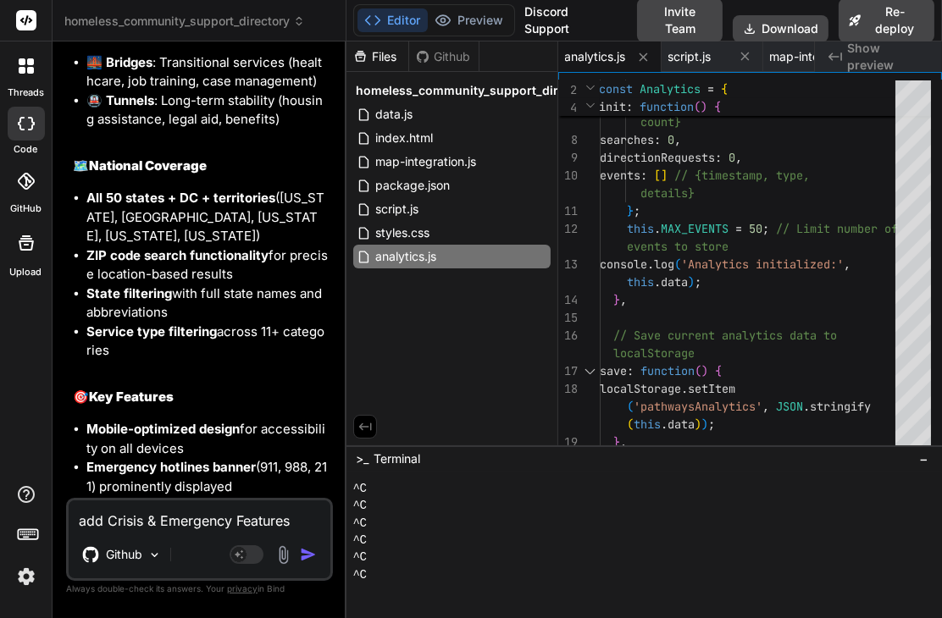
click at [140, 519] on textarea "add Crisis & Emergency Features Emergency Response System: One-tap emergency co…" at bounding box center [200, 515] width 262 height 30
paste textarea "Success Stories & Hope Anonymous Recovery Stories - Inspiration and guidance Re…"
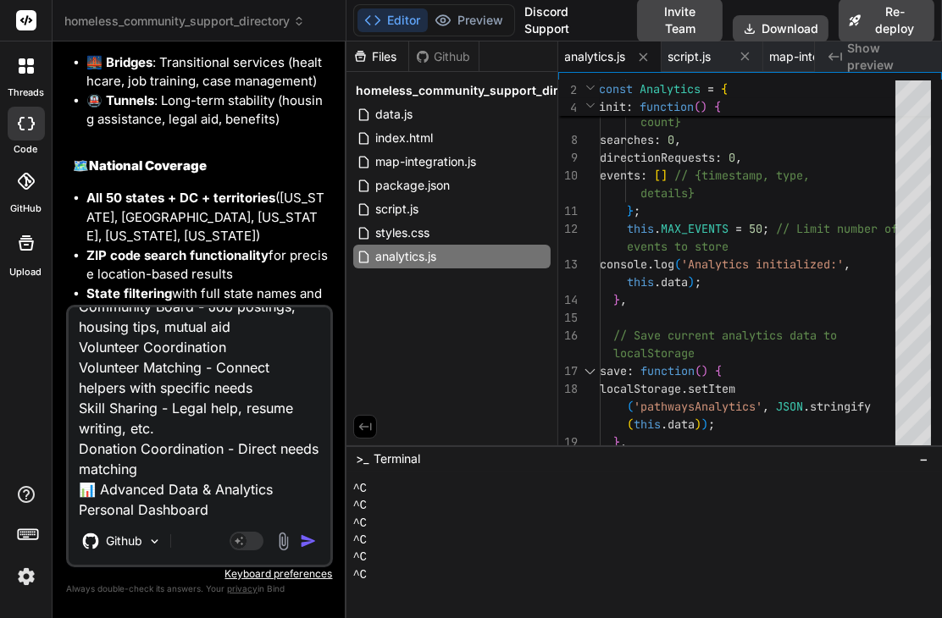
click at [307, 545] on img "button" at bounding box center [308, 541] width 17 height 17
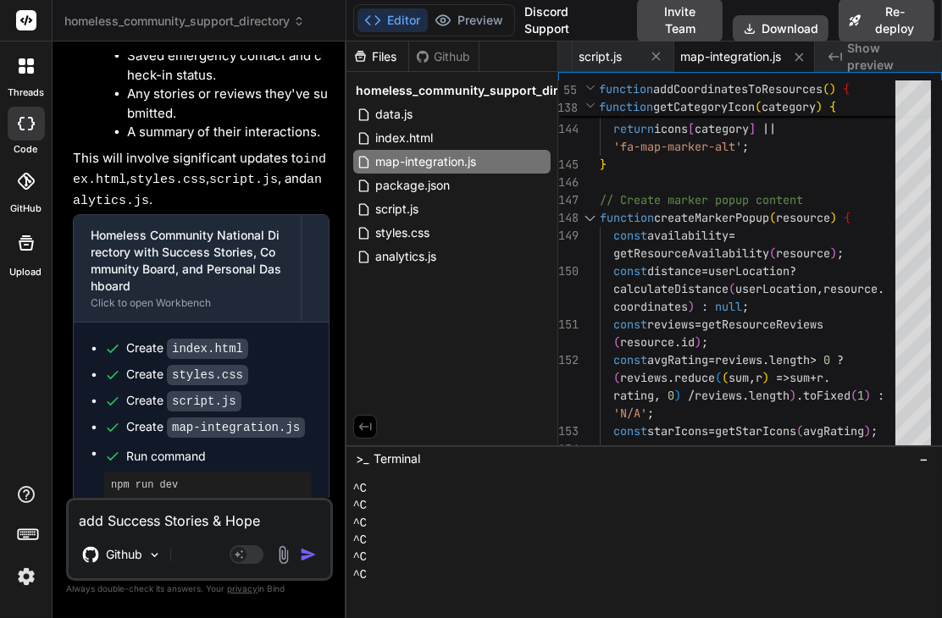
scroll to position [16444, 0]
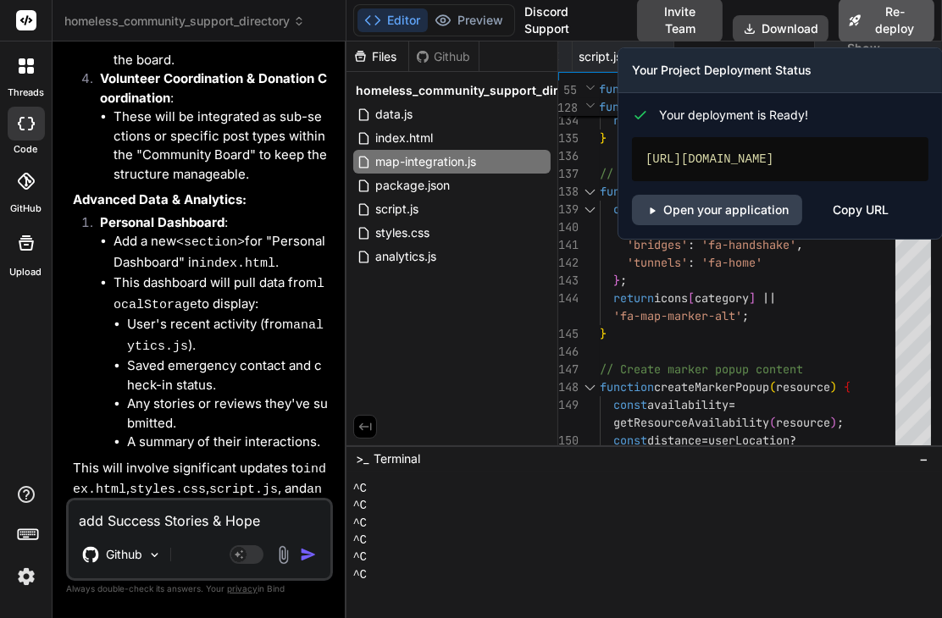
click at [872, 14] on button "Re-deploy" at bounding box center [886, 20] width 96 height 44
click at [728, 217] on link "Open your application" at bounding box center [717, 210] width 170 height 30
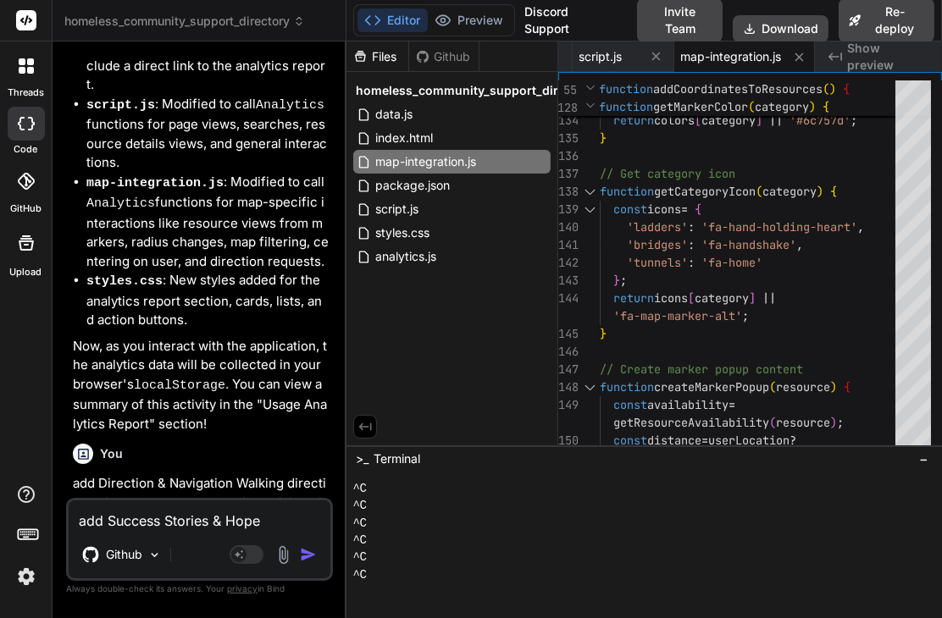
scroll to position [8681, 0]
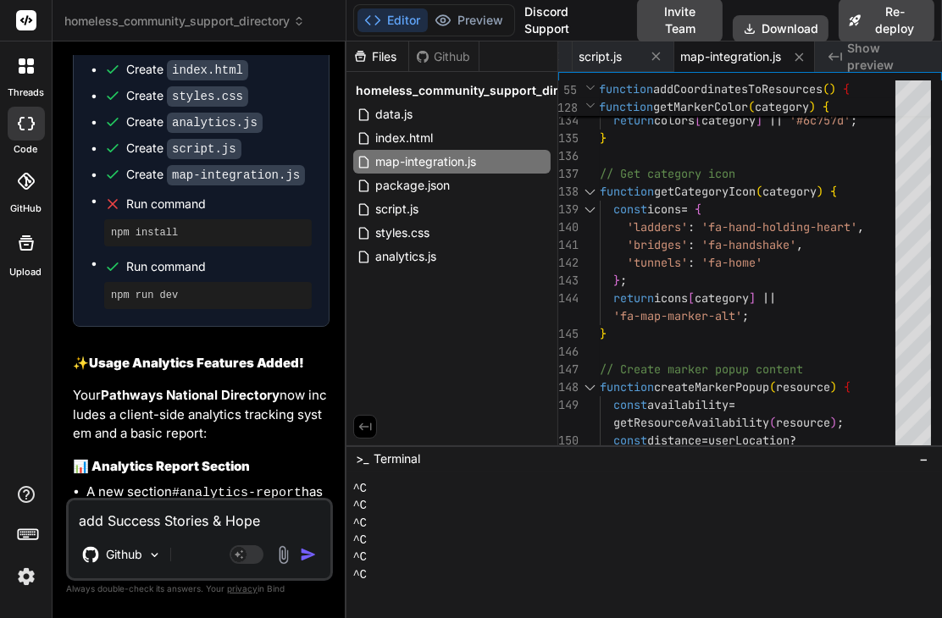
click at [158, 523] on textarea "add Success Stories & Hope Anonymous Recovery Stories - Inspiration and guidanc…" at bounding box center [200, 515] width 262 height 30
paste textarea "Real-time updates every 5 minutes useEffect(() => { const interval = setInterva…"
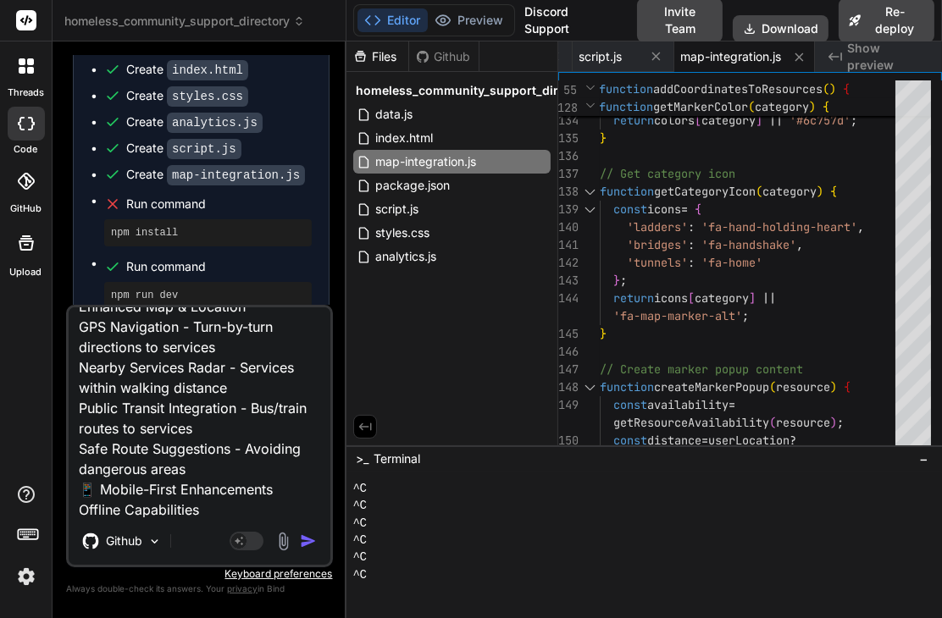
click at [300, 541] on img "button" at bounding box center [308, 541] width 17 height 17
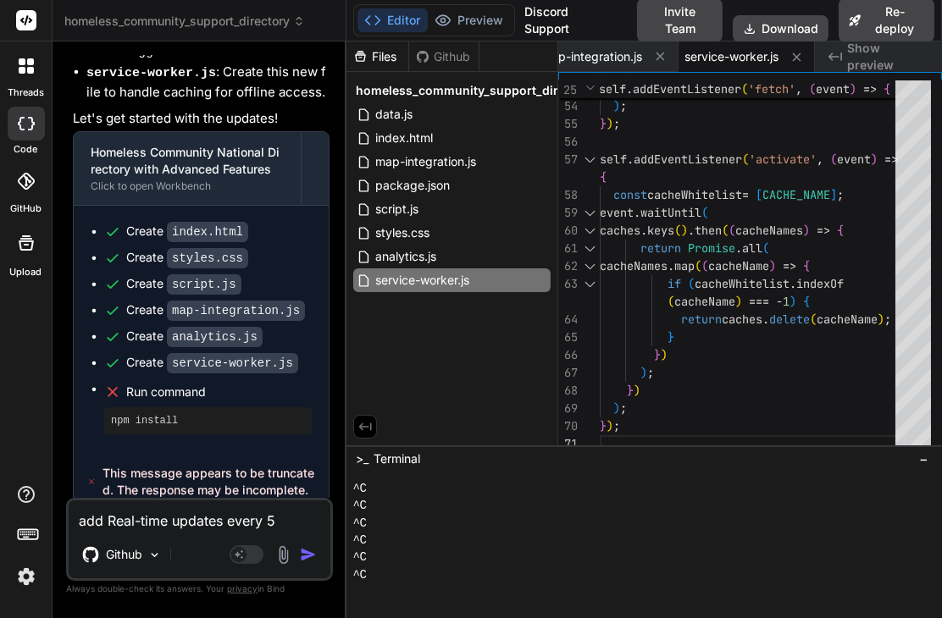
scroll to position [19855, 0]
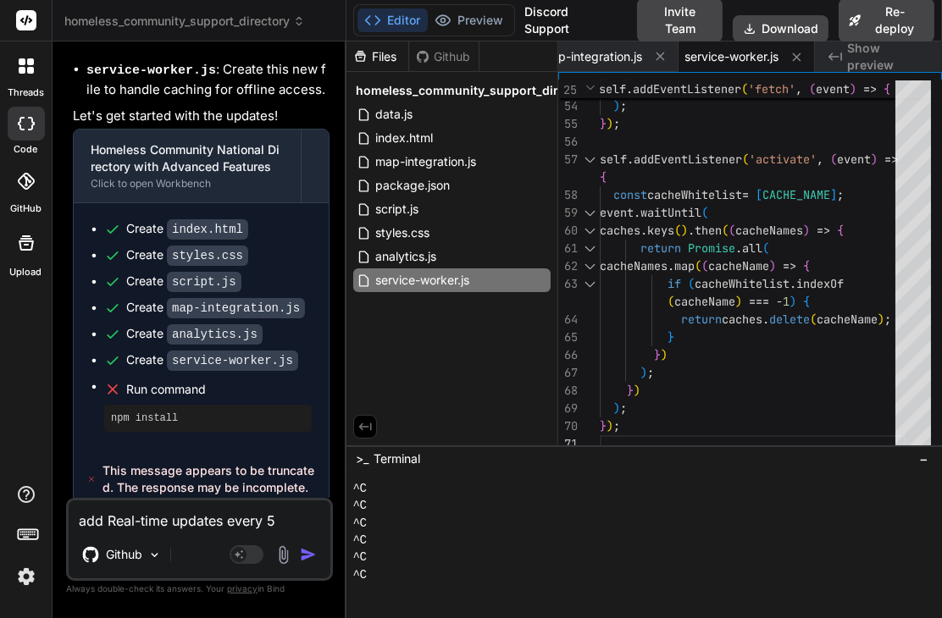
click at [161, 518] on textarea "add Real-time updates every 5 minutes useEffect(() => { const interval = setInt…" at bounding box center [200, 515] width 262 height 30
click at [307, 554] on img "button" at bounding box center [308, 554] width 17 height 17
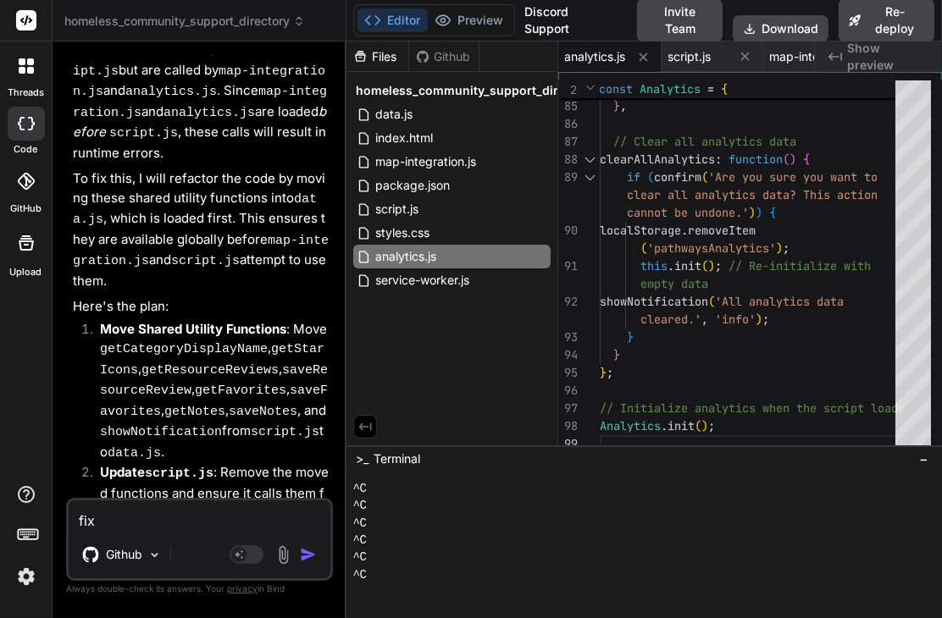
scroll to position [21145, 0]
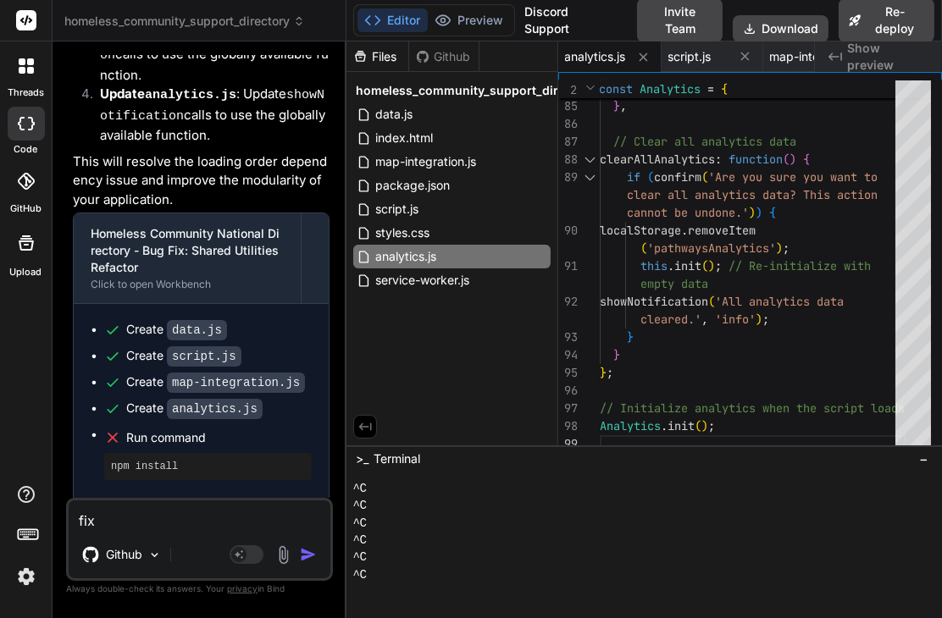
click at [171, 521] on textarea "fix" at bounding box center [200, 515] width 262 height 30
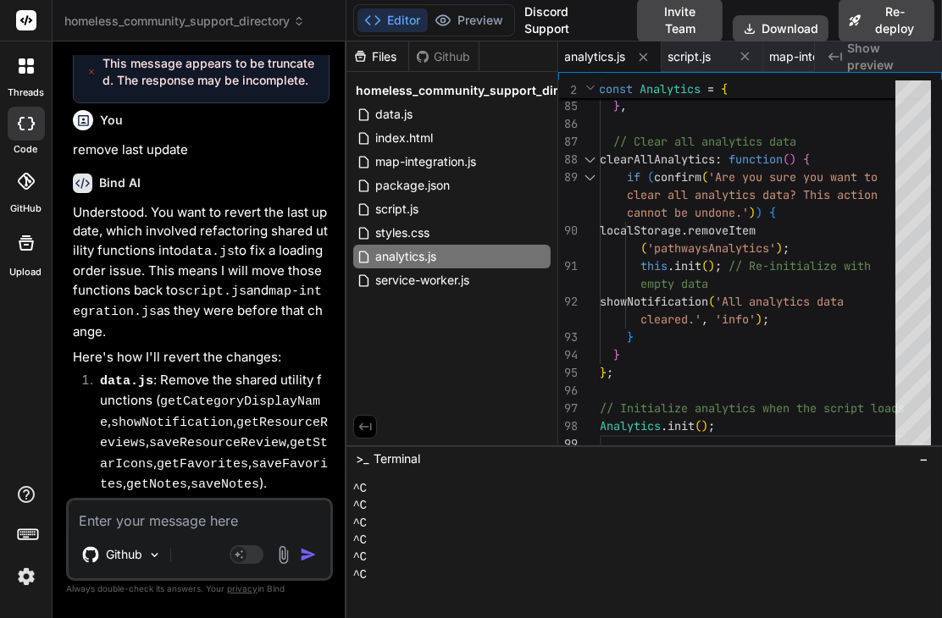
scroll to position [22221, 0]
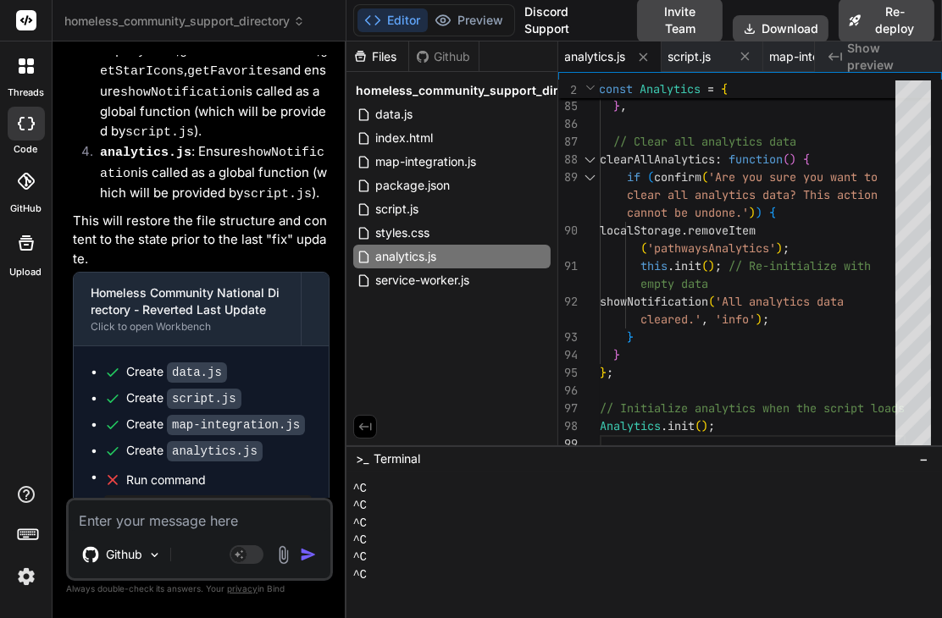
click at [216, 523] on textarea at bounding box center [200, 515] width 262 height 30
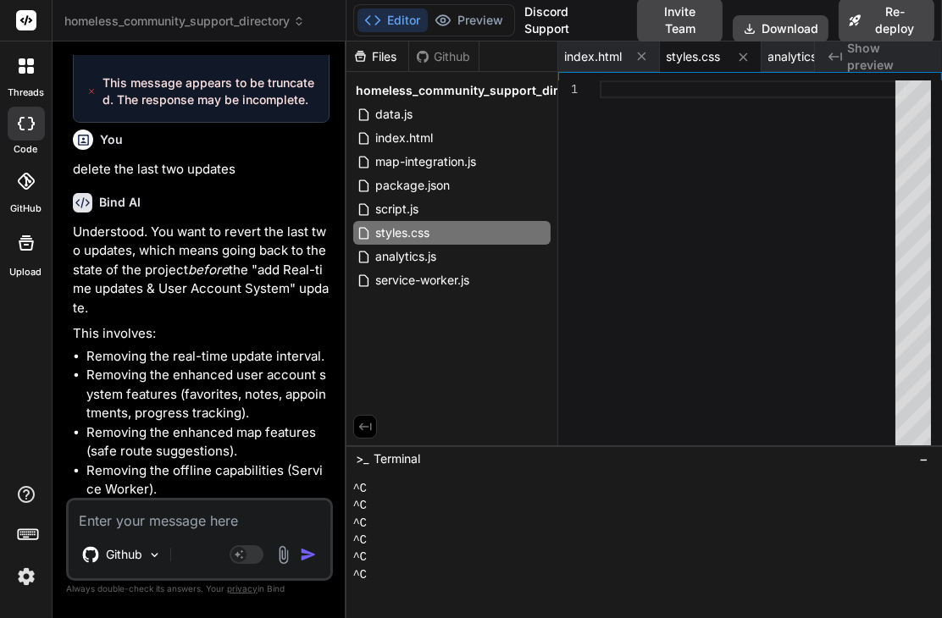
scroll to position [23010, 0]
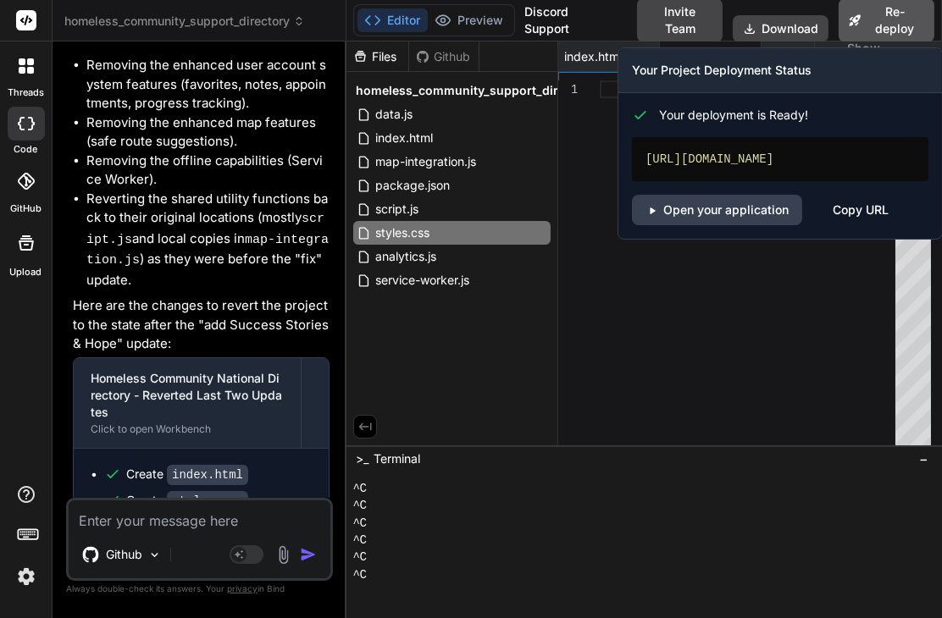
click at [868, 19] on button "Re-deploy" at bounding box center [886, 20] width 96 height 44
click at [728, 217] on link "Open your application" at bounding box center [717, 210] width 170 height 30
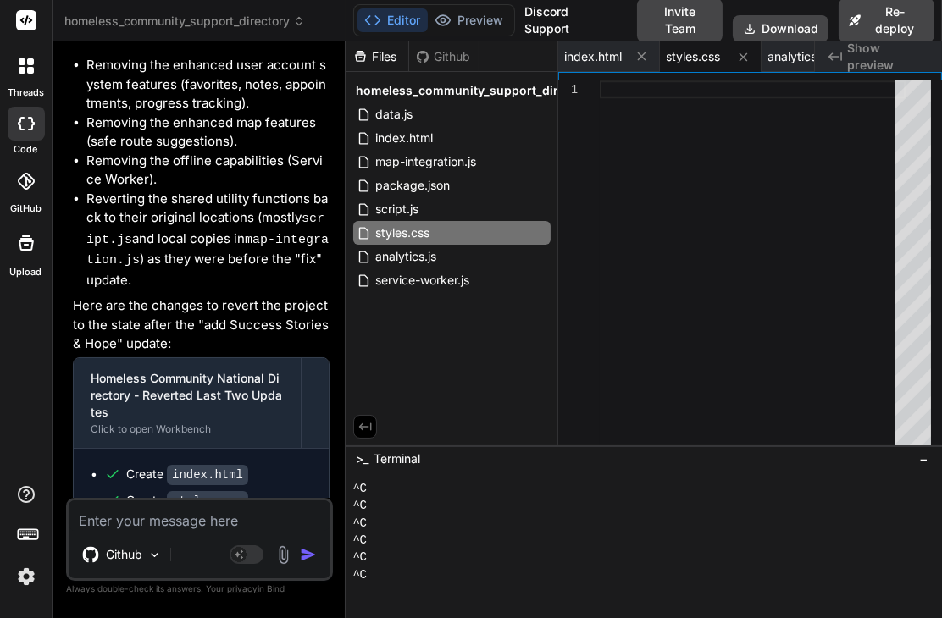
click at [159, 525] on textarea at bounding box center [200, 515] width 262 height 30
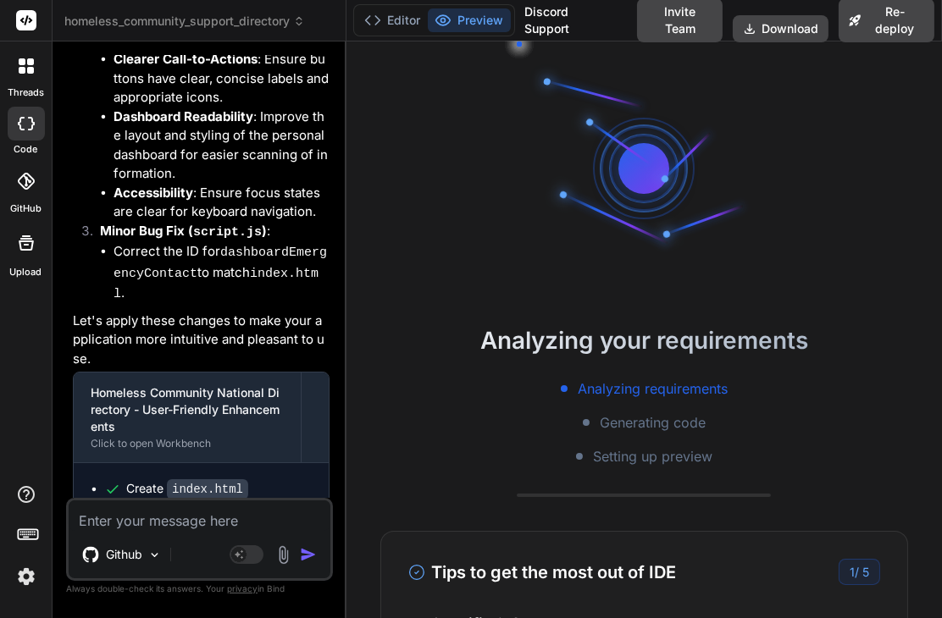
scroll to position [24587, 0]
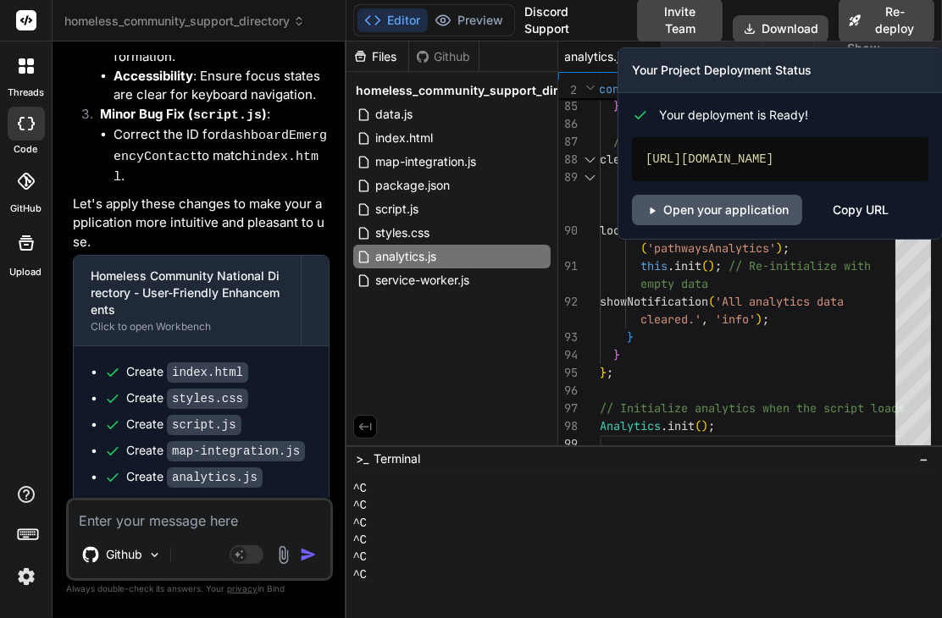
click at [707, 218] on link "Open your application" at bounding box center [717, 210] width 170 height 30
click at [877, 14] on button "Re-deploy" at bounding box center [886, 20] width 96 height 44
click at [708, 217] on link "Open your application" at bounding box center [717, 210] width 170 height 30
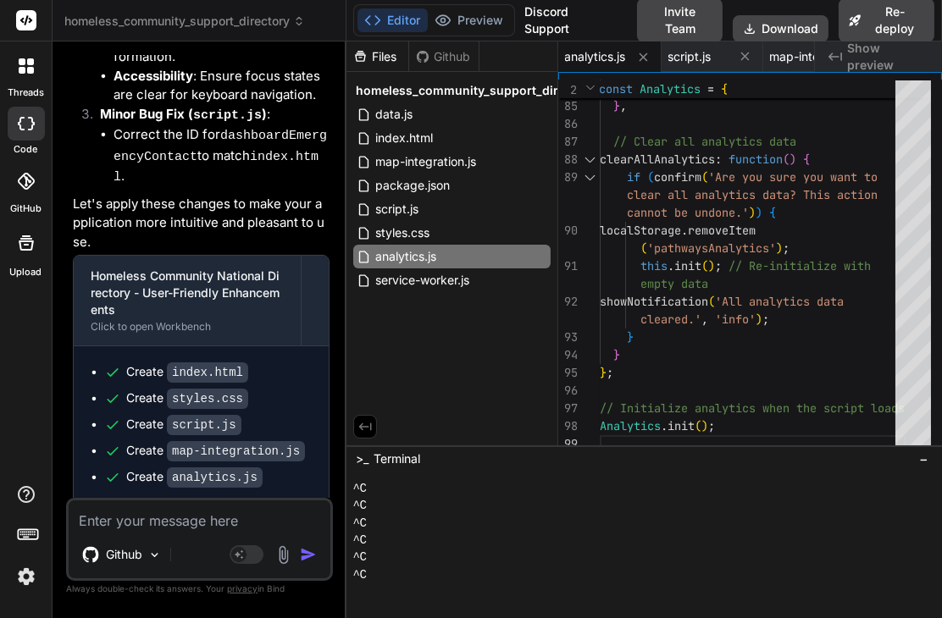
click at [214, 518] on textarea at bounding box center [200, 515] width 262 height 30
click at [309, 557] on img "button" at bounding box center [308, 554] width 17 height 17
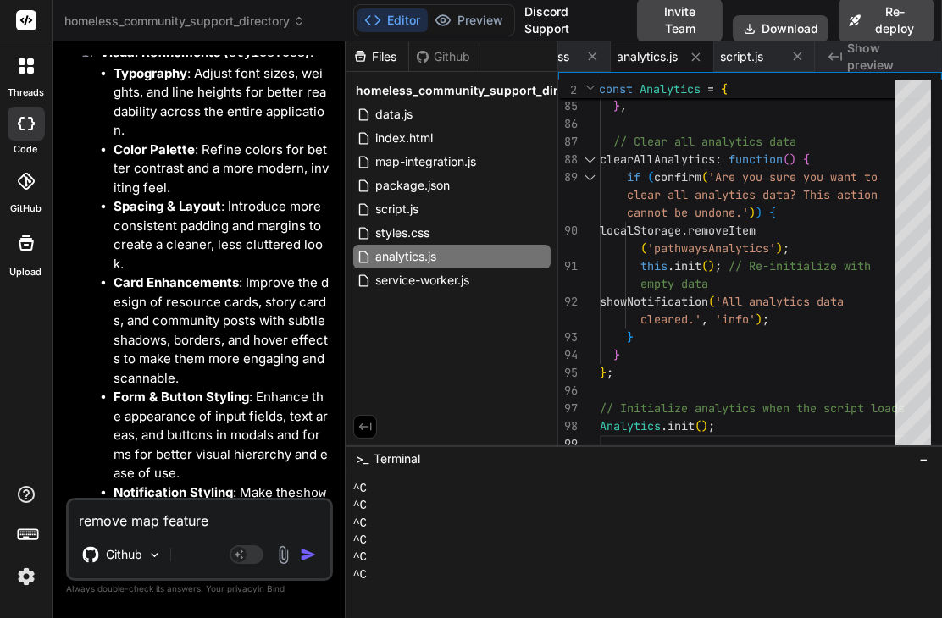
scroll to position [23509, 0]
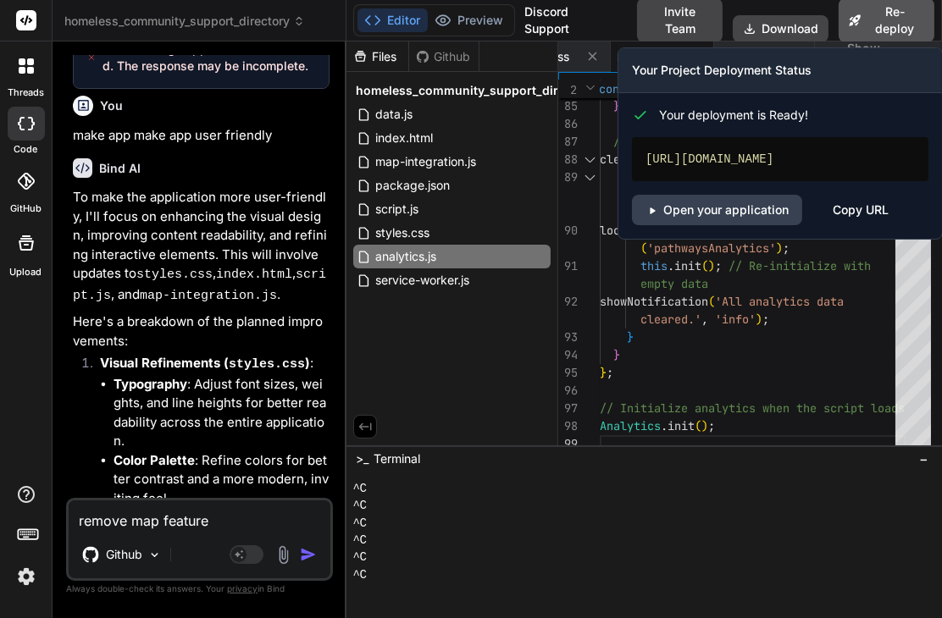
click at [875, 27] on button "Re-deploy" at bounding box center [886, 20] width 96 height 44
click at [720, 219] on link "Open your application" at bounding box center [717, 210] width 170 height 30
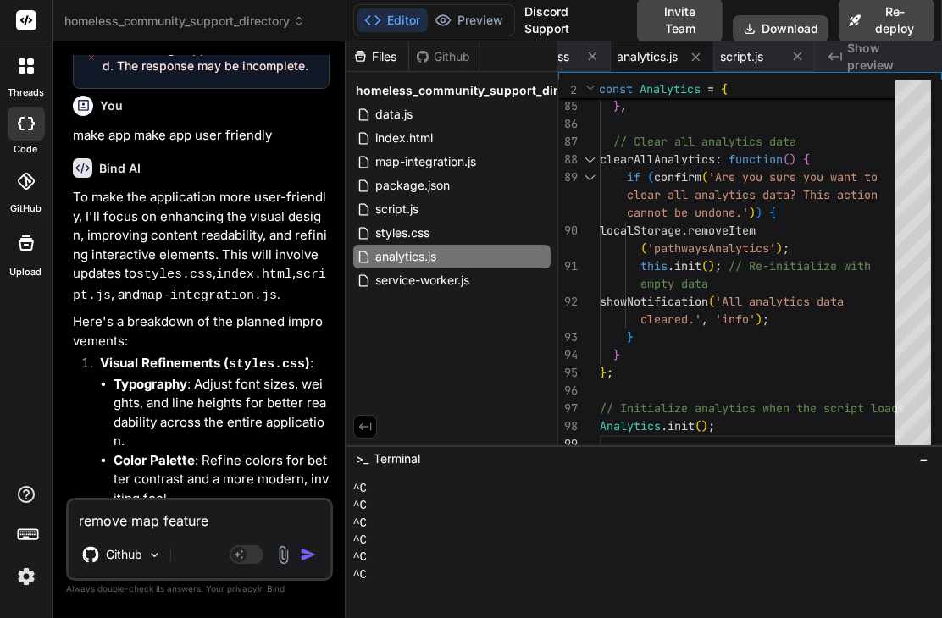
click at [177, 522] on textarea "remove map feature" at bounding box center [200, 515] width 262 height 30
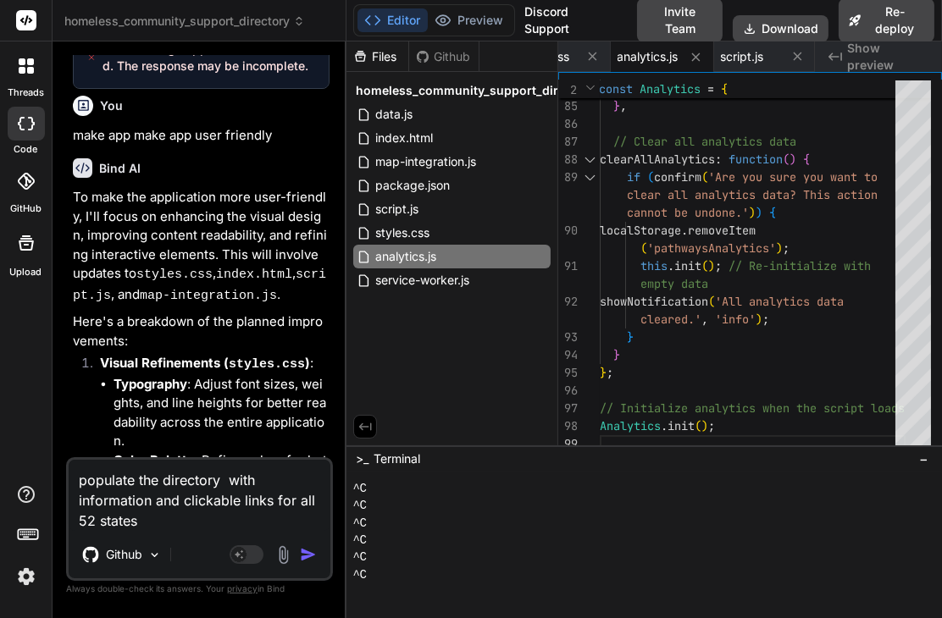
click at [312, 559] on img "button" at bounding box center [308, 554] width 17 height 17
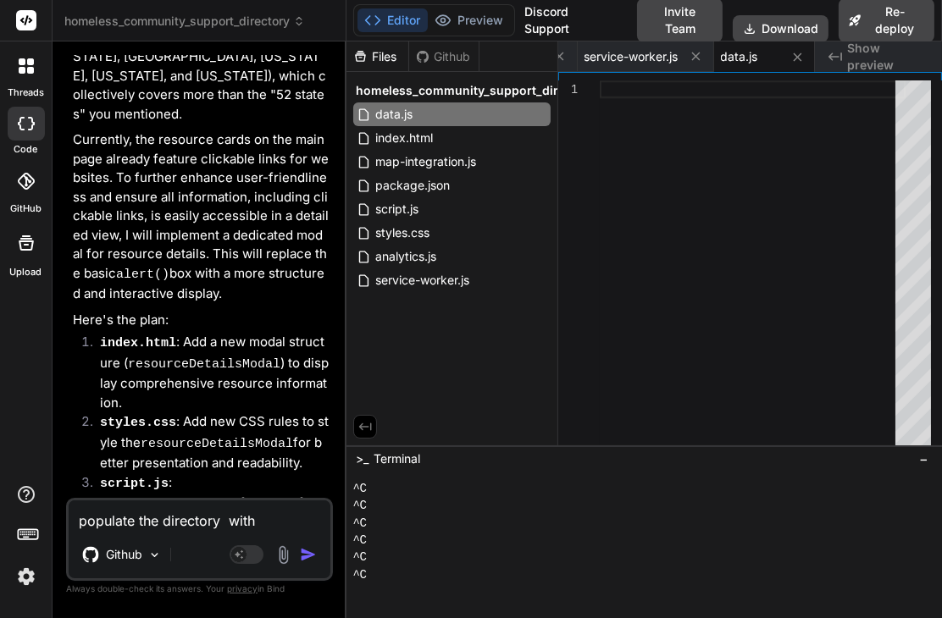
scroll to position [27513, 0]
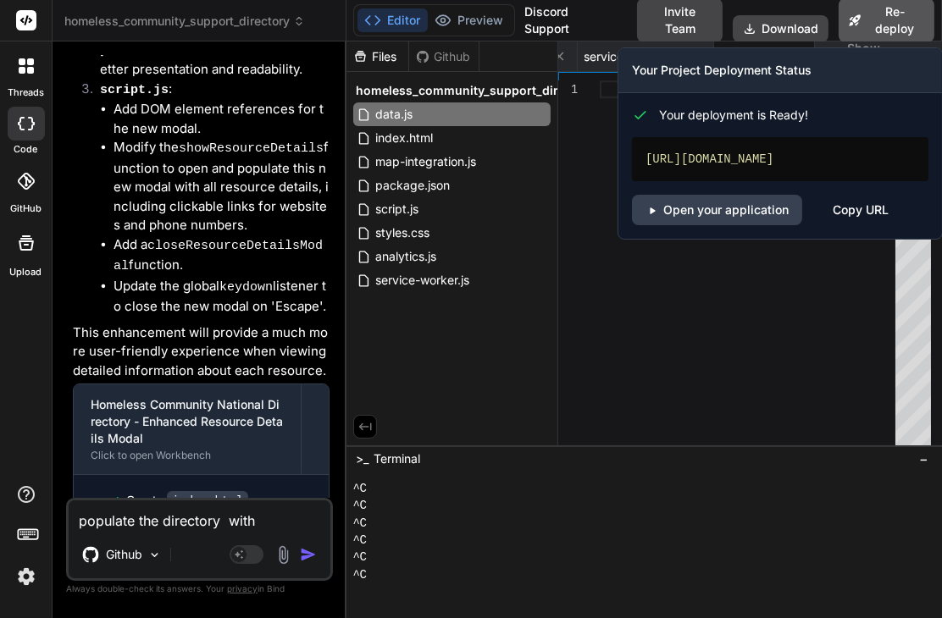
click at [865, 14] on button "Re-deploy" at bounding box center [886, 20] width 96 height 44
click at [706, 222] on link "Open your application" at bounding box center [717, 210] width 170 height 30
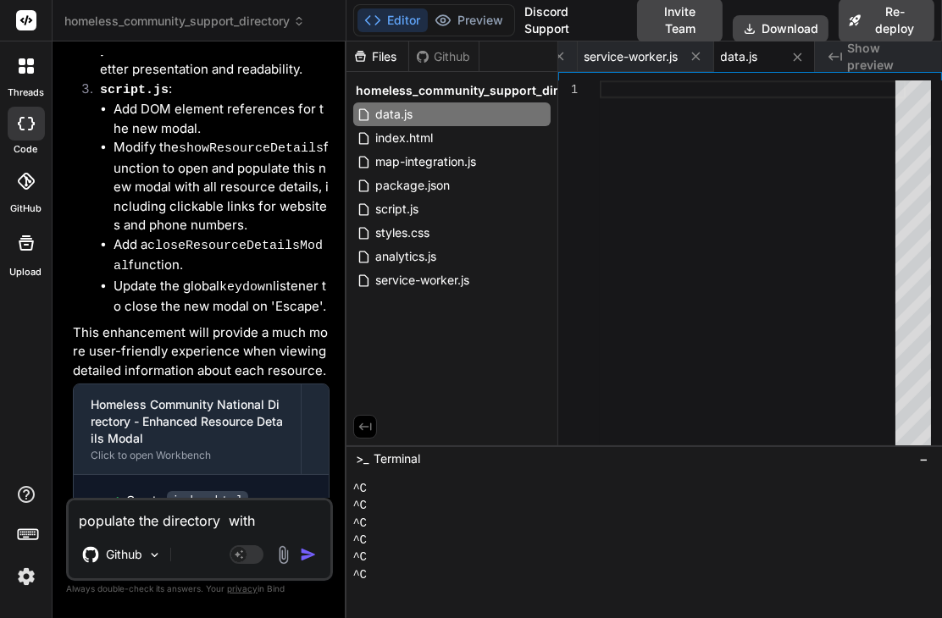
click at [184, 516] on textarea "populate the directory with information and clickable links for all 52 states" at bounding box center [200, 515] width 262 height 30
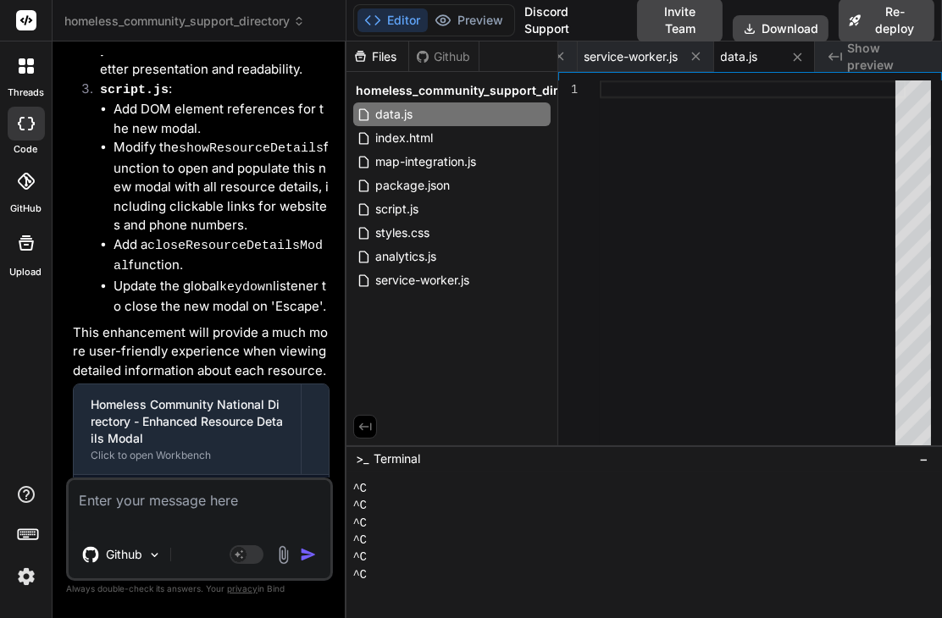
scroll to position [27689, 0]
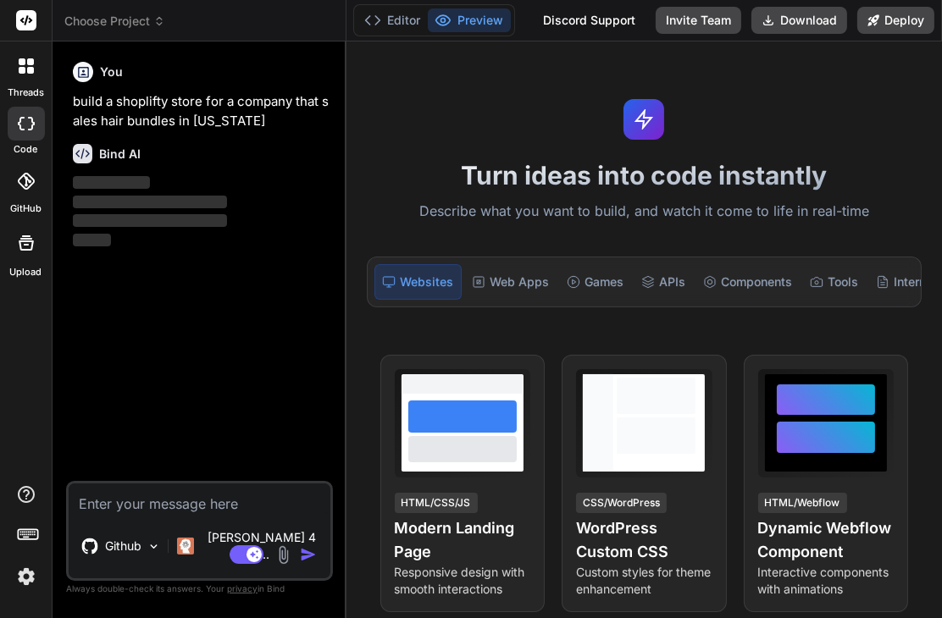
click at [30, 574] on img at bounding box center [26, 576] width 29 height 29
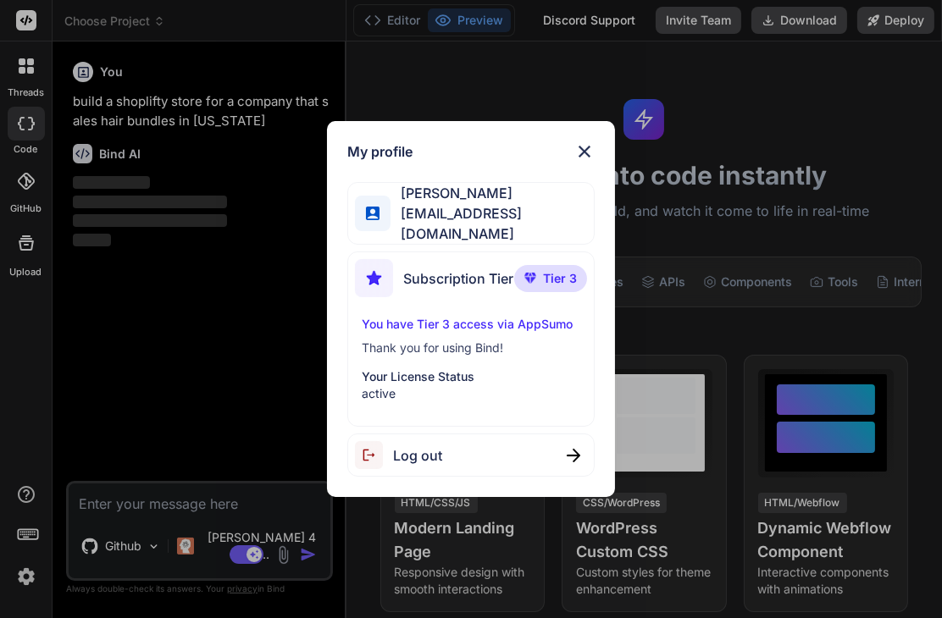
click at [584, 160] on img at bounding box center [584, 151] width 20 height 20
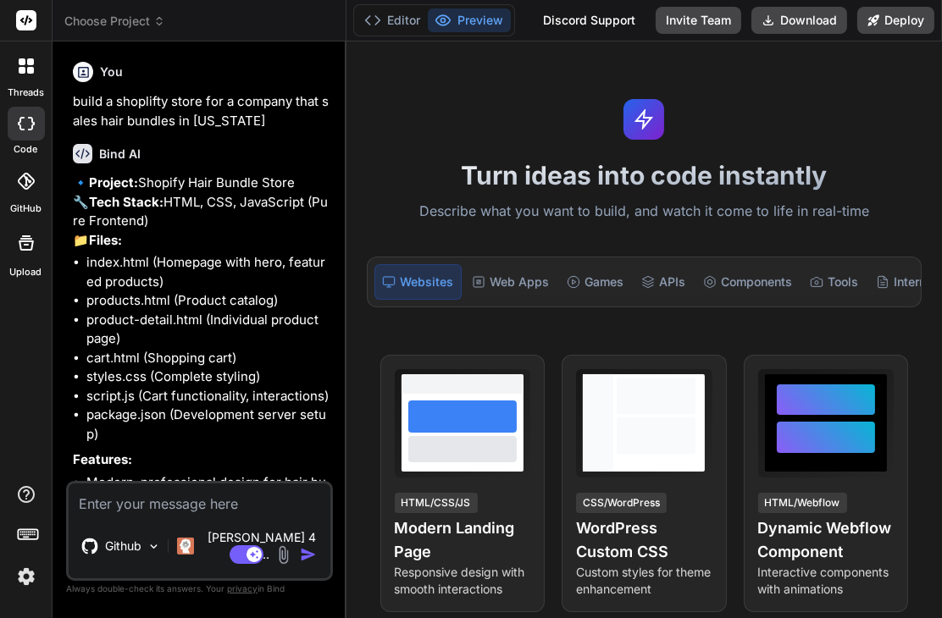
scroll to position [249, 0]
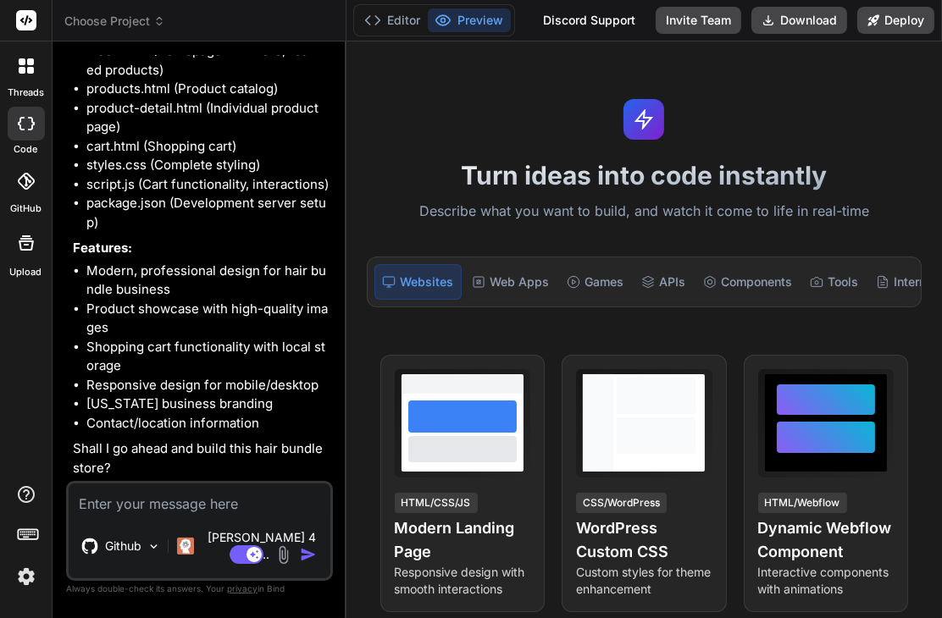
type textarea "x"
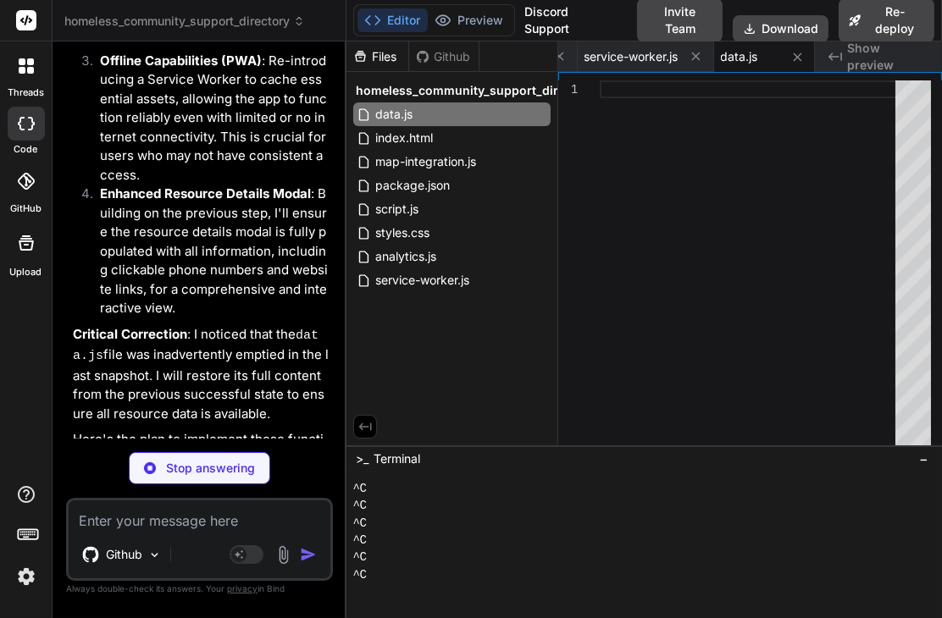
scroll to position [28644, 0]
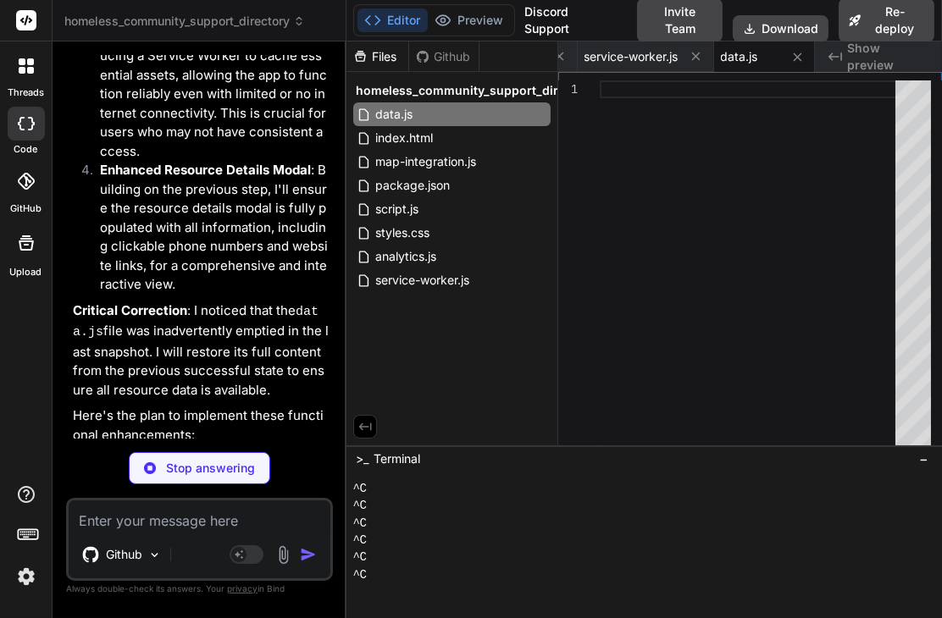
type textarea "x"
type textarea "'AS': 'American Samoa', 'MP': 'Northern Mariana Islands' };"
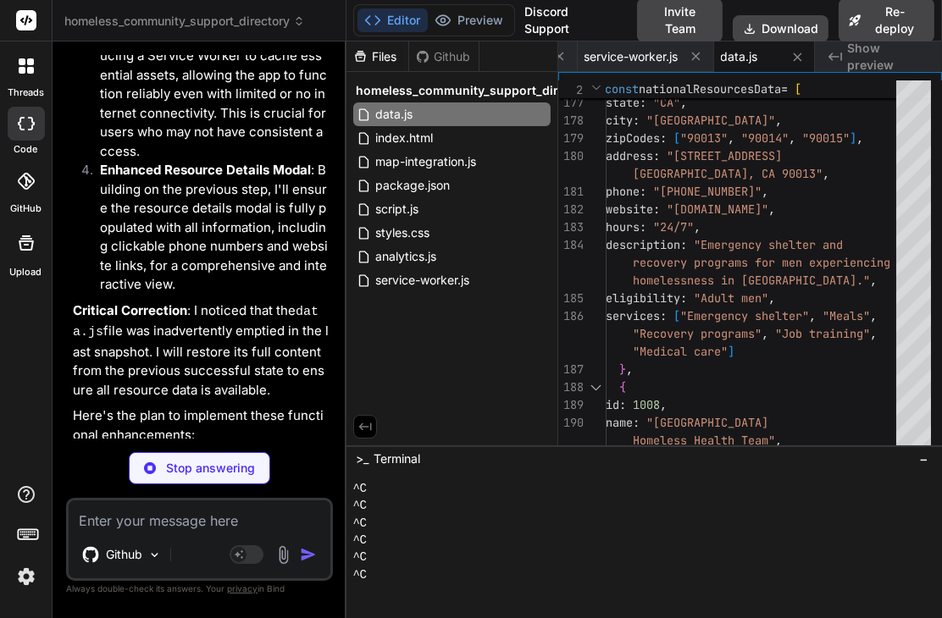
type textarea "x"
type textarea "<script src="script.js"></script> <script src="service-worker.js"></script> </b…"
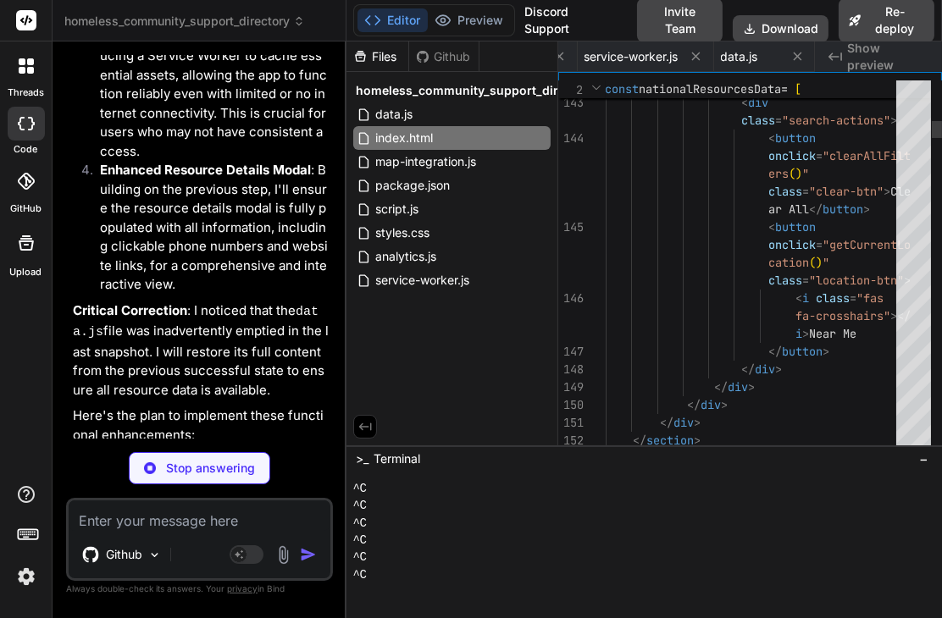
scroll to position [0, 0]
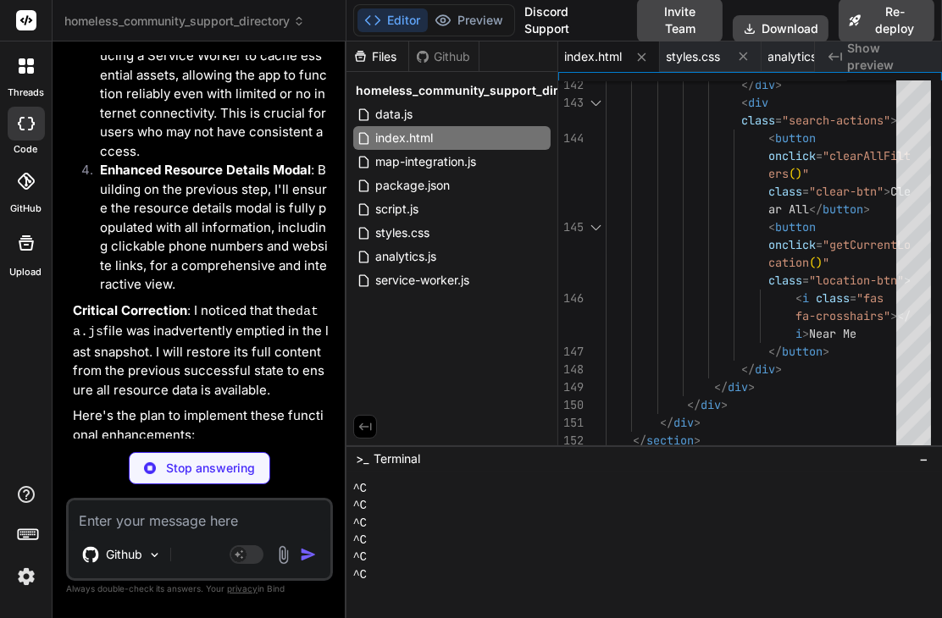
type textarea "x"
type textarea "} .detail-section a:hover { text-decoration: underline; }"
type textarea "x"
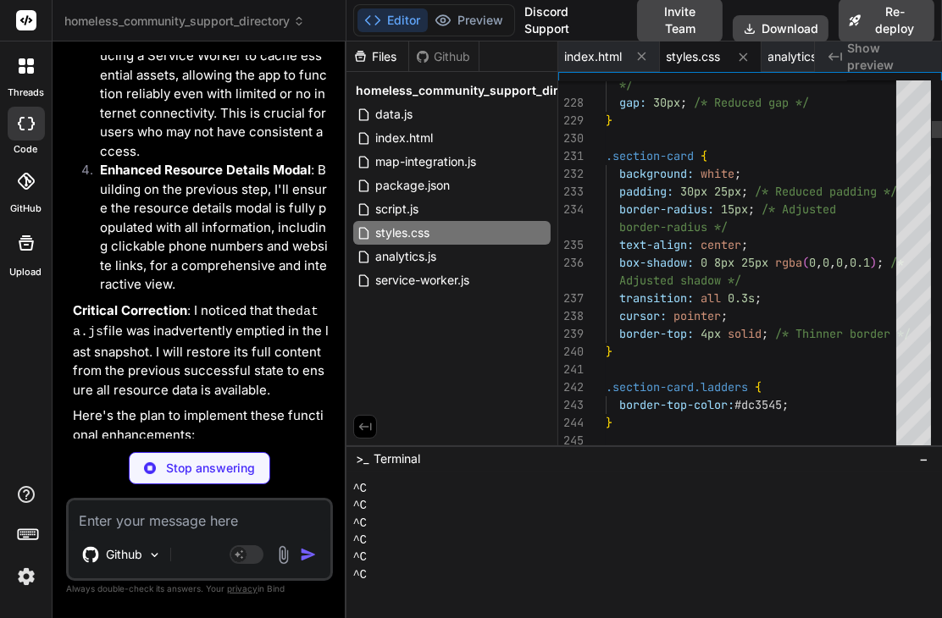
type textarea ".detail-section a { color: #007bff; text-decoration: none; } .detail-section a:…"
type textarea "x"
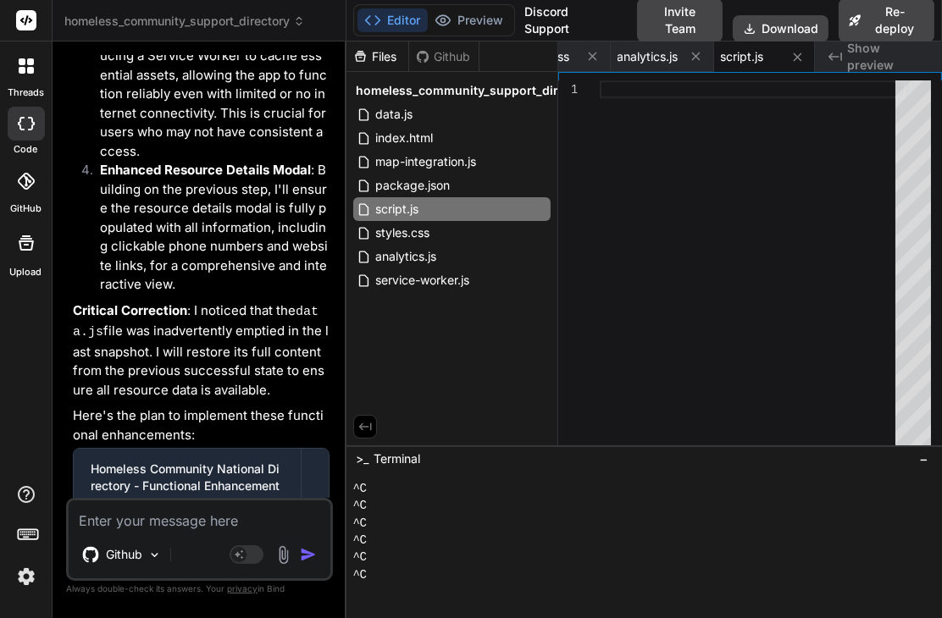
scroll to position [28723, 0]
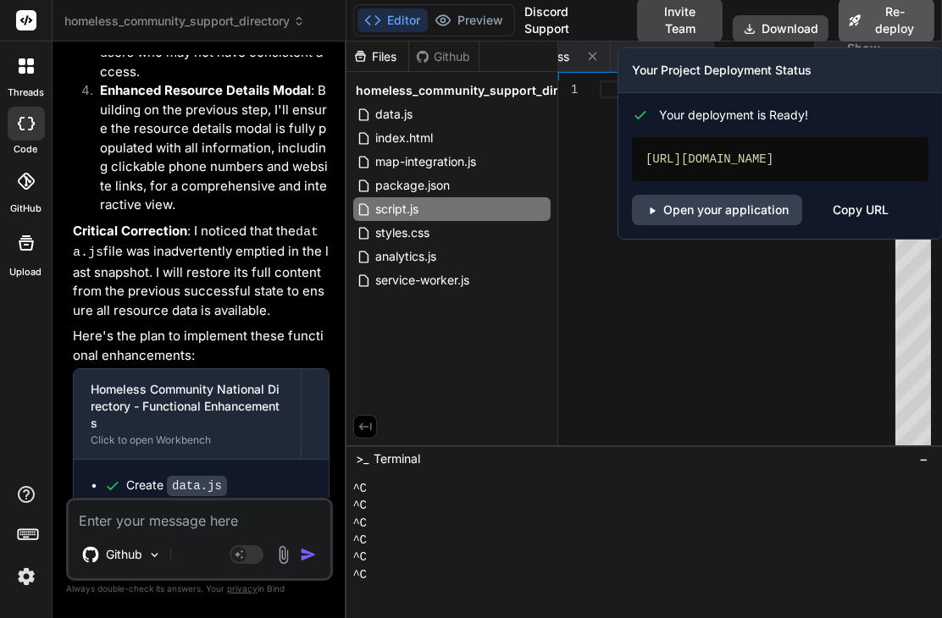
click at [873, 14] on button "Re-deploy" at bounding box center [886, 20] width 96 height 44
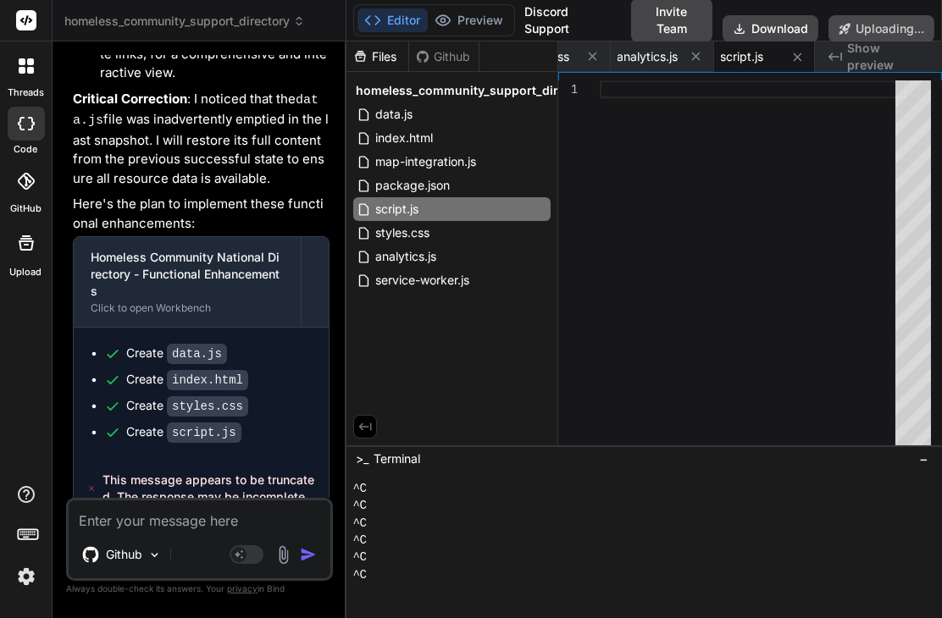
scroll to position [28574, 0]
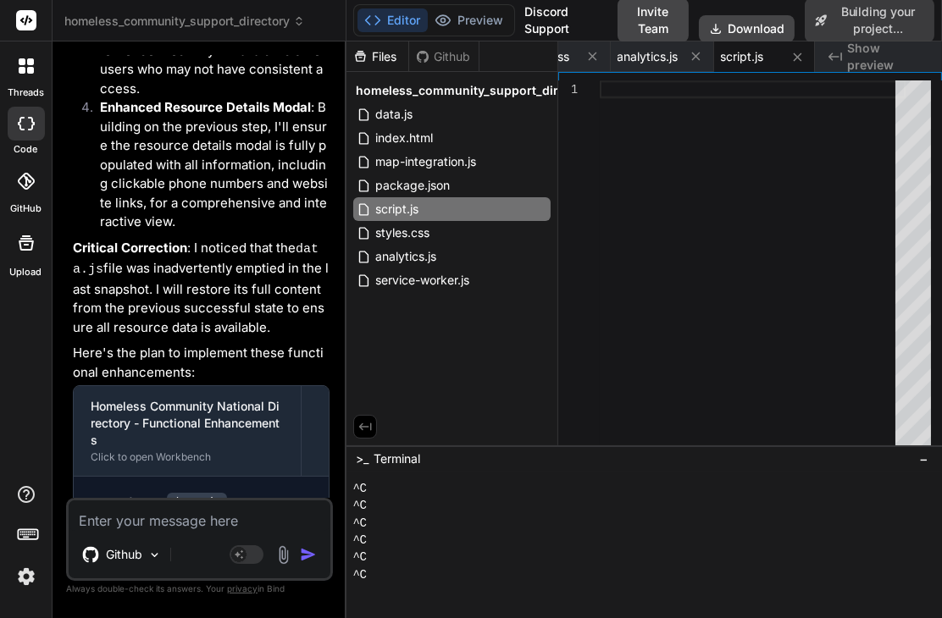
type textarea "x"
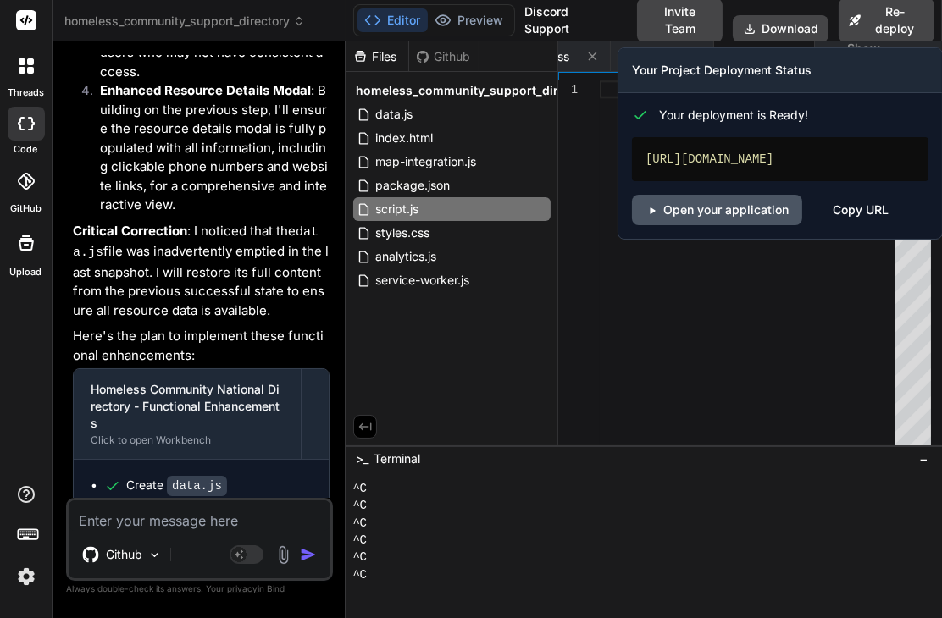
click at [706, 223] on link "Open your application" at bounding box center [717, 210] width 170 height 30
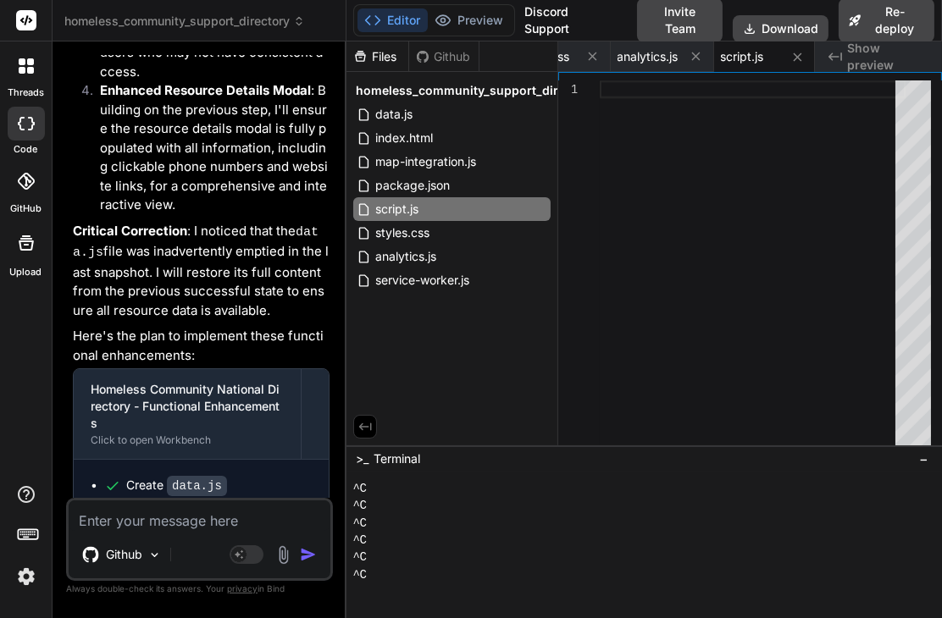
click at [171, 522] on textarea at bounding box center [200, 515] width 262 height 30
type textarea "f"
type textarea "x"
type textarea "fi"
type textarea "x"
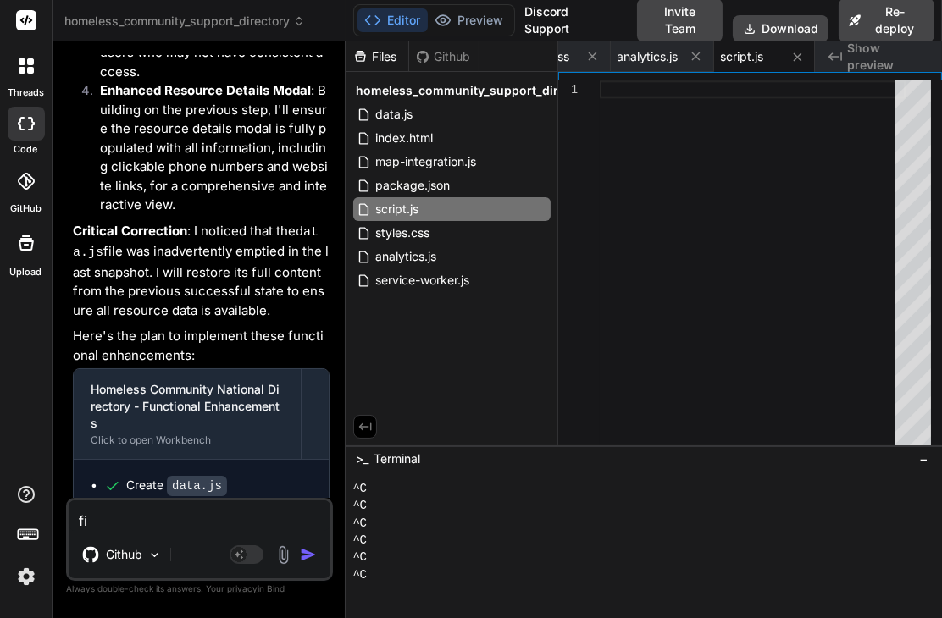
type textarea "fix"
type textarea "x"
type textarea "fix"
type textarea "x"
type textarea "fix a"
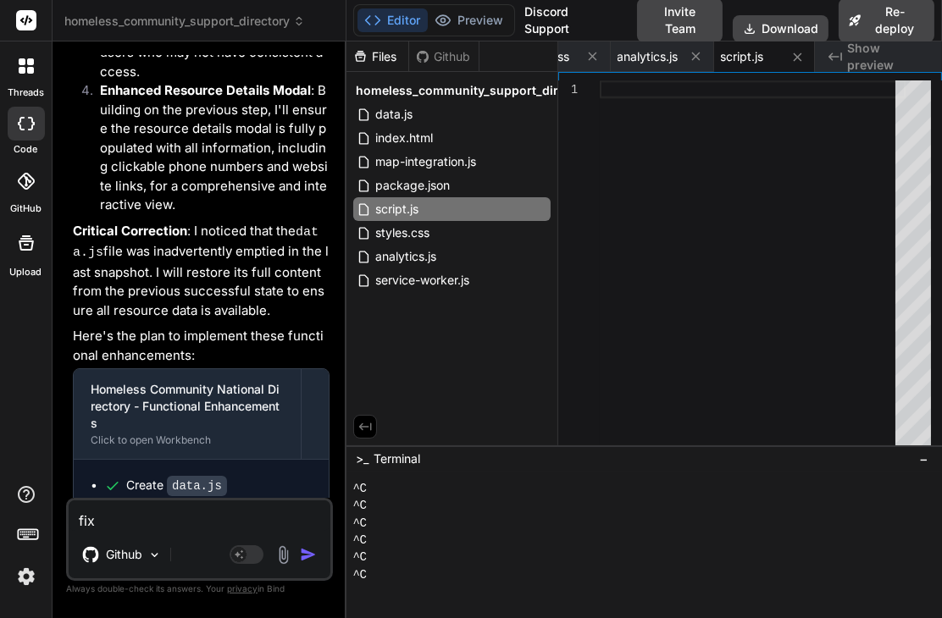
type textarea "x"
type textarea "fix ap"
type textarea "x"
type textarea "fix app"
type textarea "x"
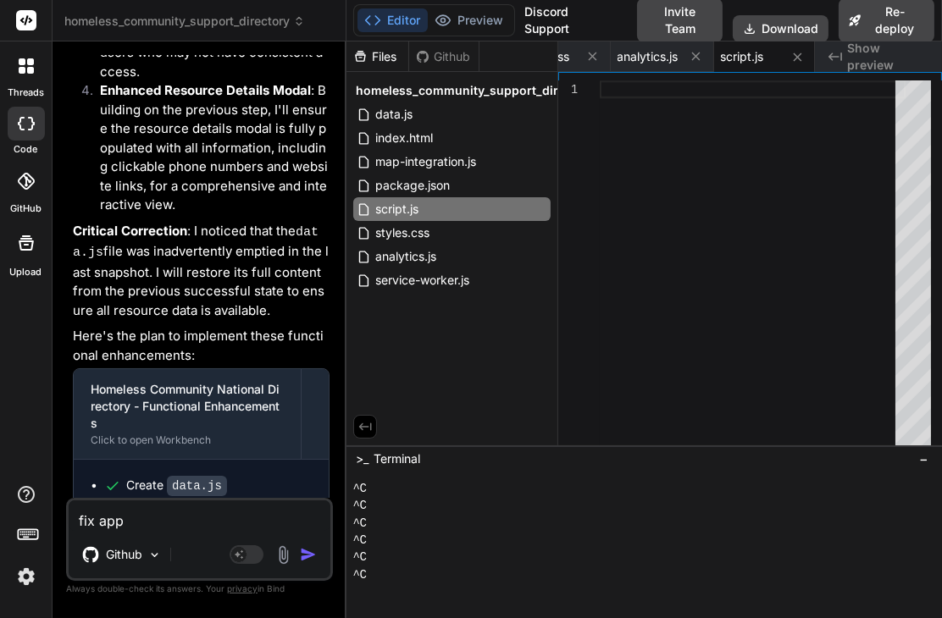
type textarea "fix app"
type textarea "x"
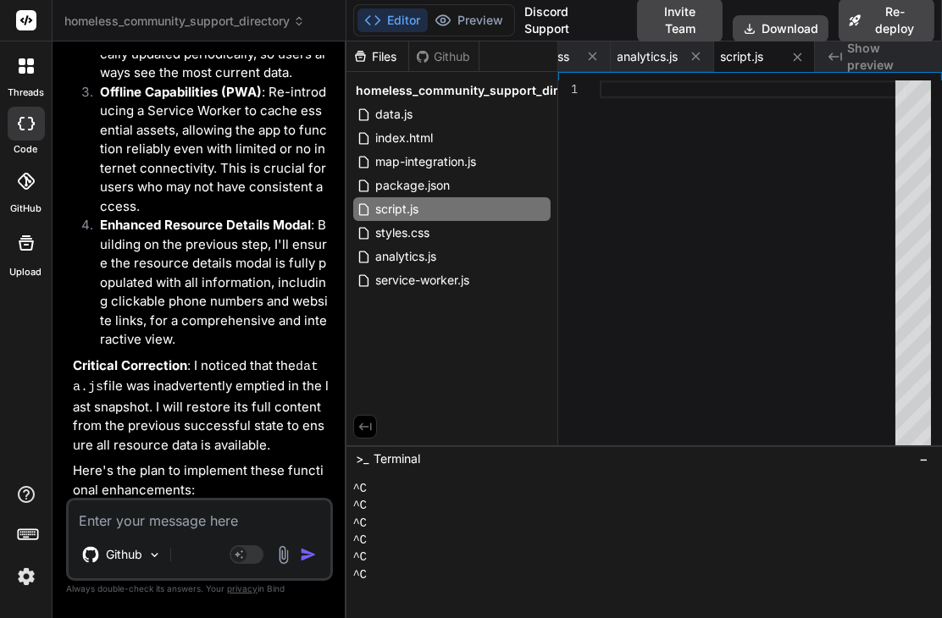
scroll to position [28900, 0]
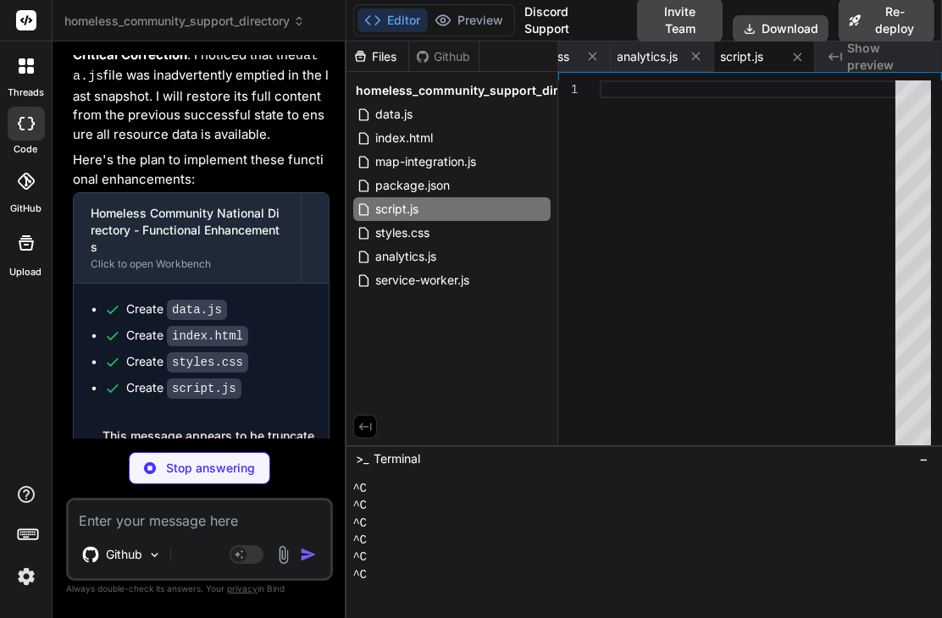
type textarea "x"
type textarea "</div> <script src="data.js"></script> <script src="analytics.js"></script> <sc…"
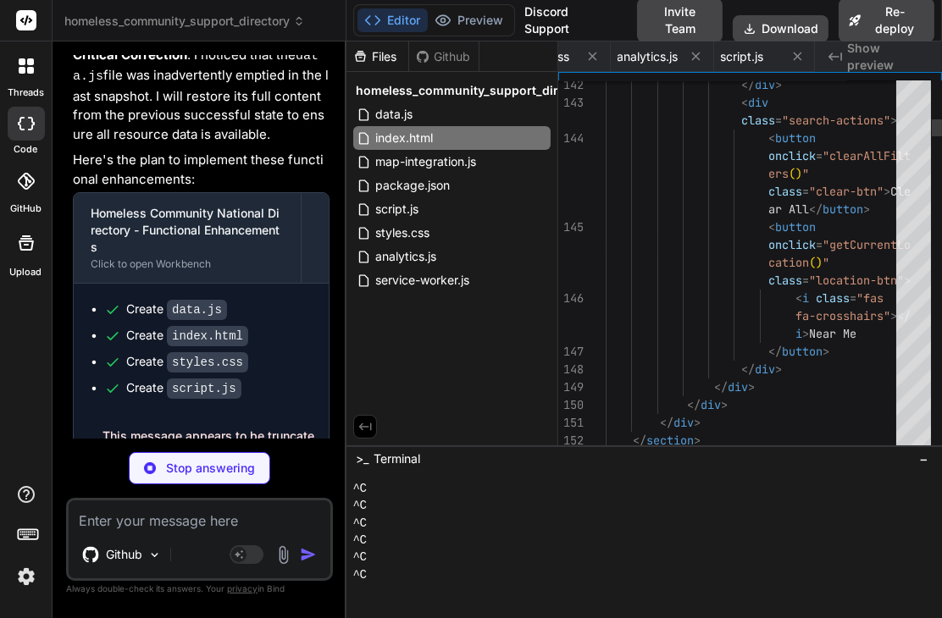
scroll to position [0, 0]
type textarea "x"
type textarea "} .detail-section a:hover { text-decoration: underline; }"
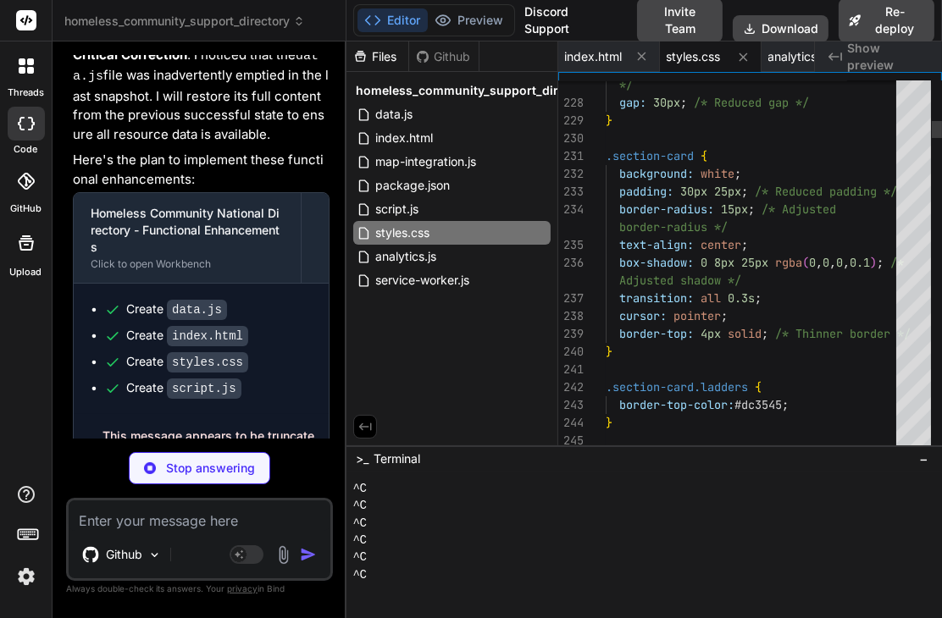
type textarea "x"
type textarea ".detail-section a { color: #007bff; text-decoration: none; } .detail-section a:…"
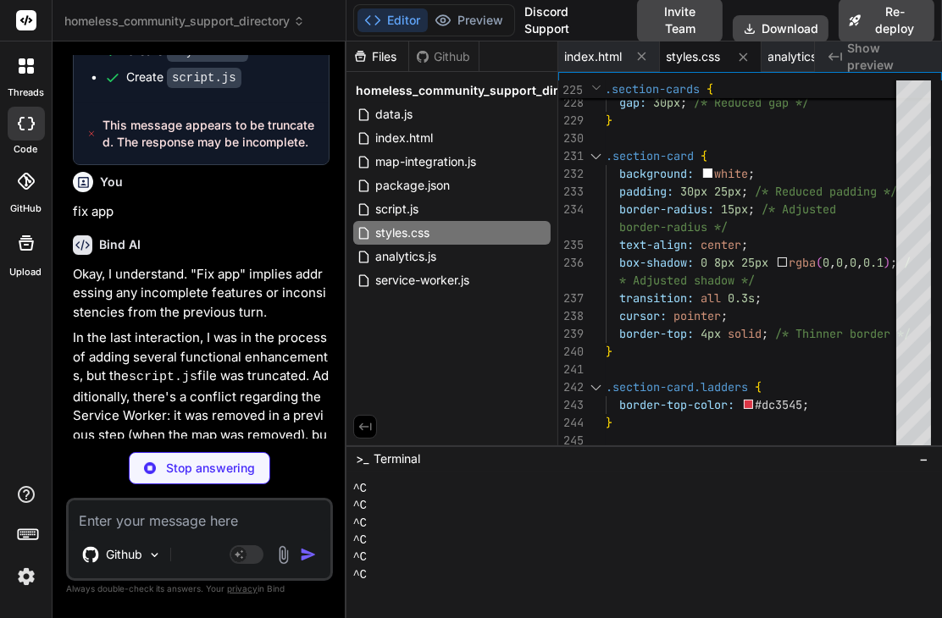
type textarea "x"
type textarea "} }, 5000); }"
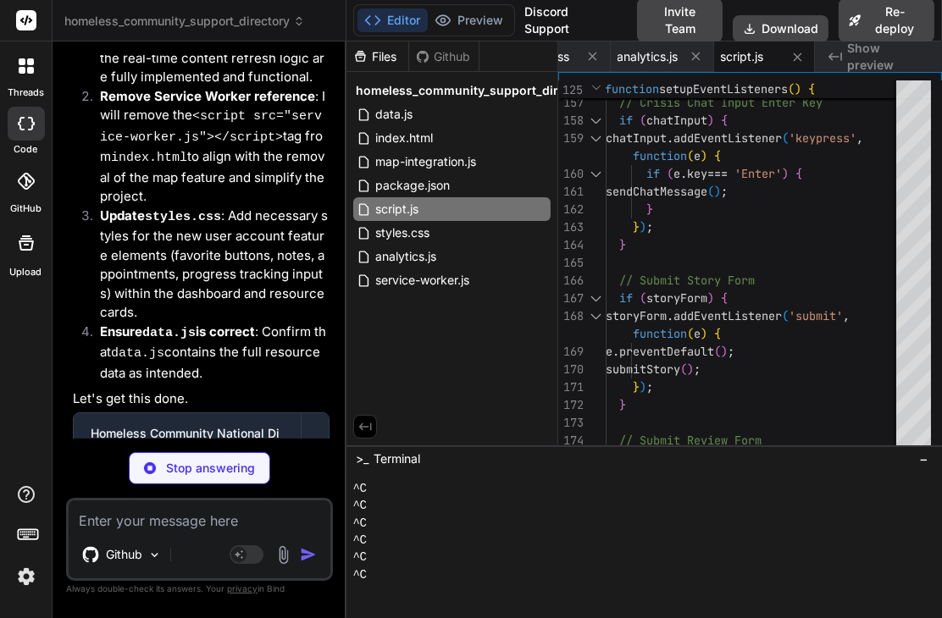
scroll to position [29893, 0]
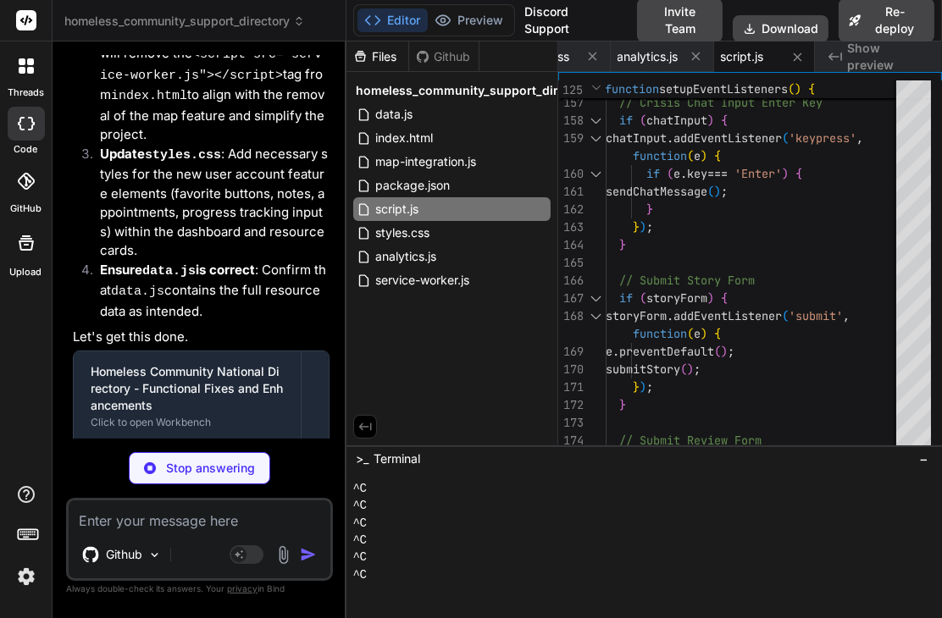
click at [141, 523] on textarea at bounding box center [200, 515] width 262 height 30
type textarea "x"
type textarea "a"
type textarea "x"
type textarea "ad"
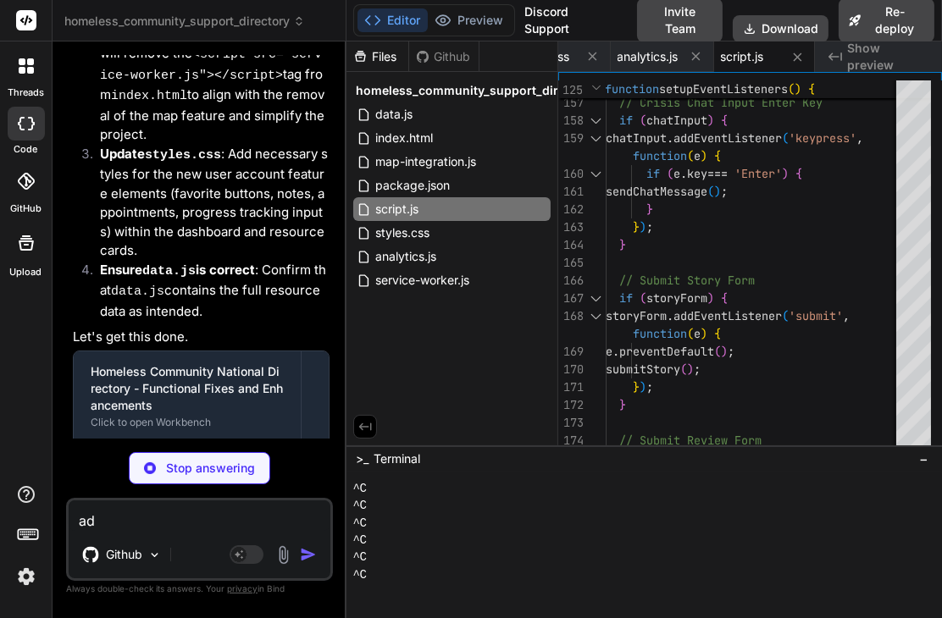
type textarea "x"
type textarea "add"
type textarea "x"
type textarea "add"
type textarea "x"
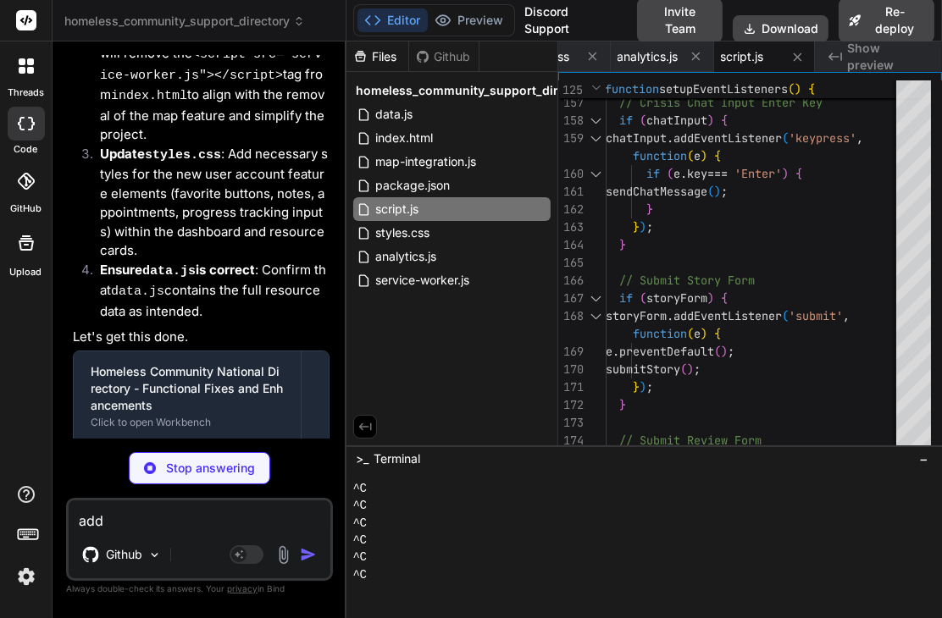
type textarea "add m"
type textarea "x"
type textarea "add ma"
type textarea "x"
type textarea "add m"
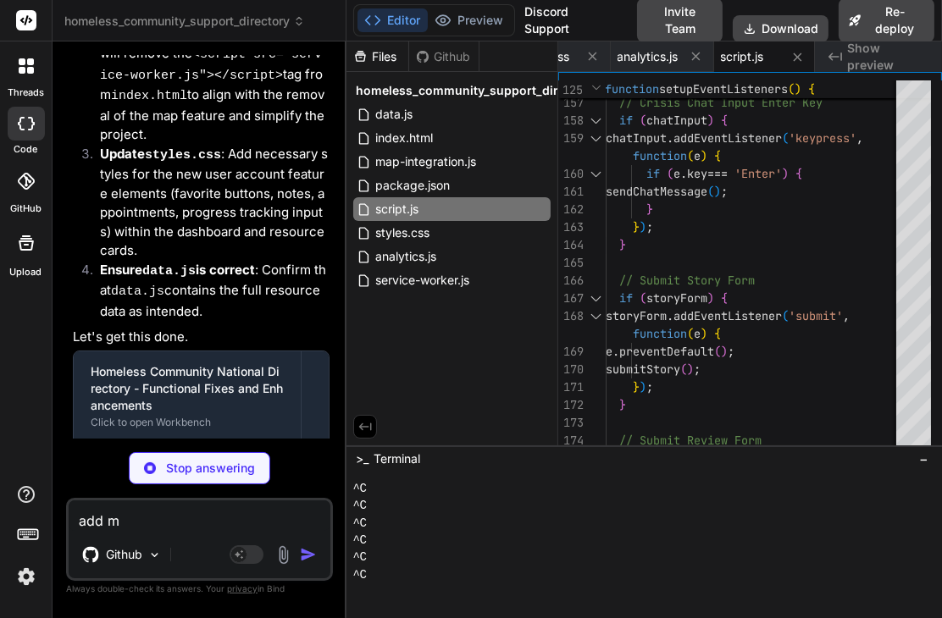
type textarea "x"
type textarea "add"
type textarea "x"
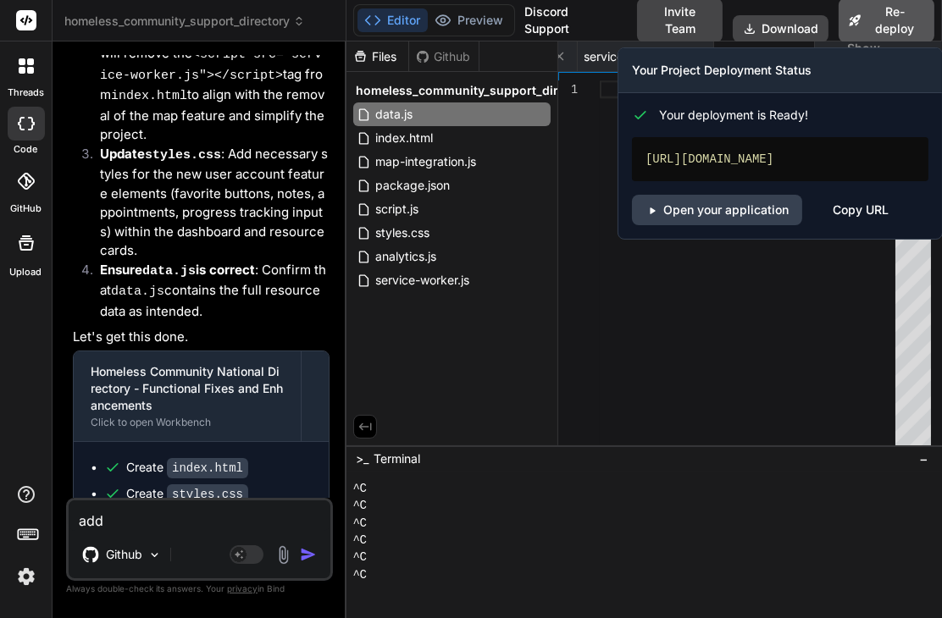
type textarea "add"
click at [881, 20] on button "Re-deploy" at bounding box center [886, 20] width 96 height 44
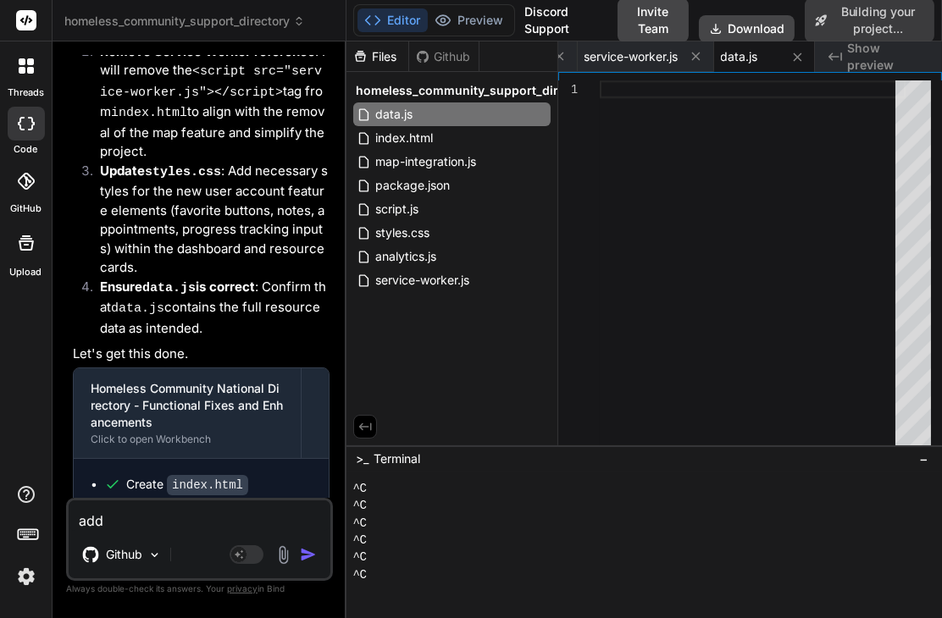
type textarea "x"
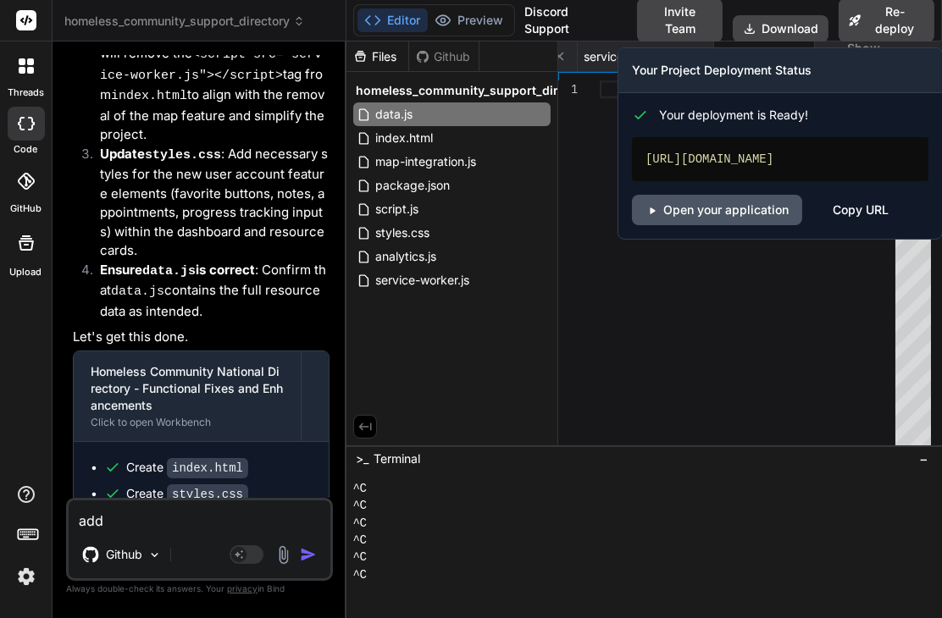
click at [705, 211] on link "Open your application" at bounding box center [717, 210] width 170 height 30
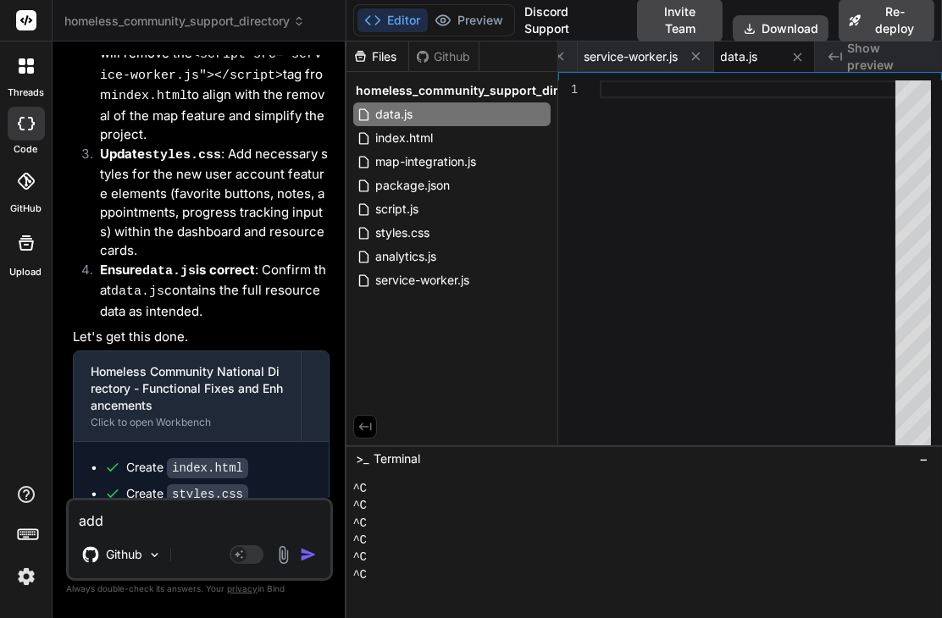
click at [166, 519] on textarea "add" at bounding box center [200, 515] width 262 height 30
type textarea "add"
type textarea "x"
type textarea "add m"
type textarea "x"
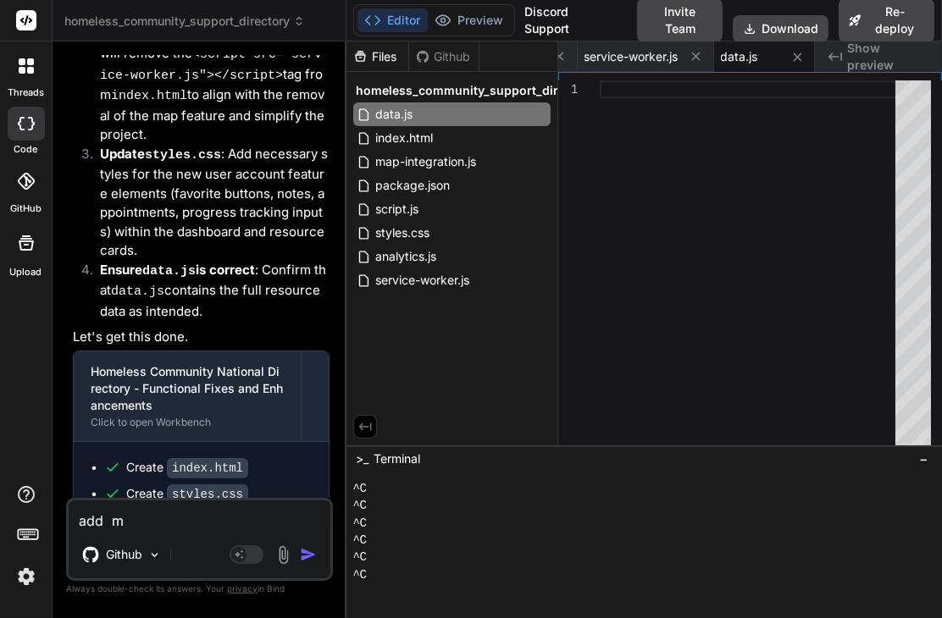
type textarea "add ma"
type textarea "x"
type textarea "add map"
type textarea "x"
type textarea "add maps"
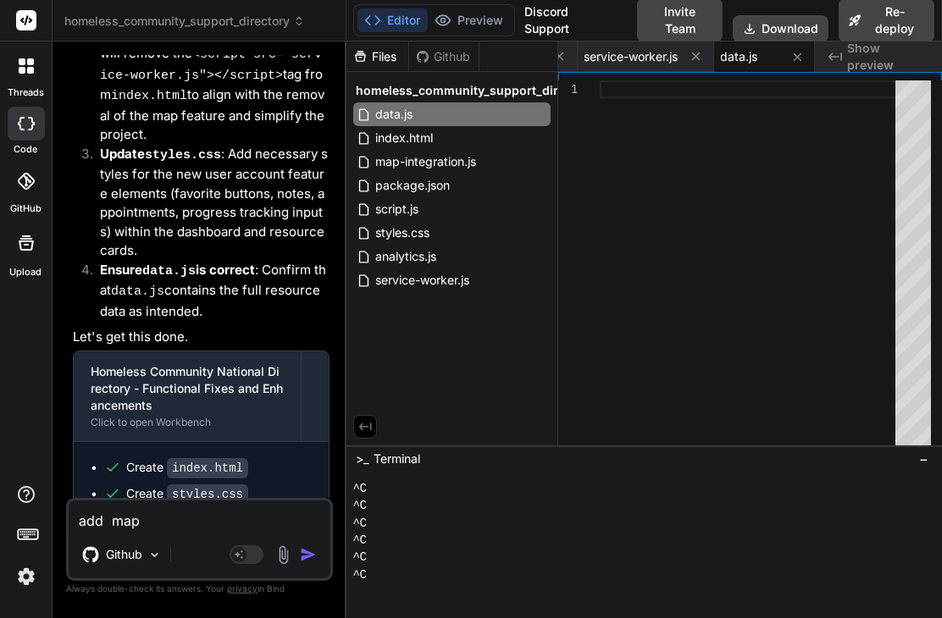
type textarea "x"
type textarea "add map"
type textarea "x"
type textarea "add ma"
type textarea "x"
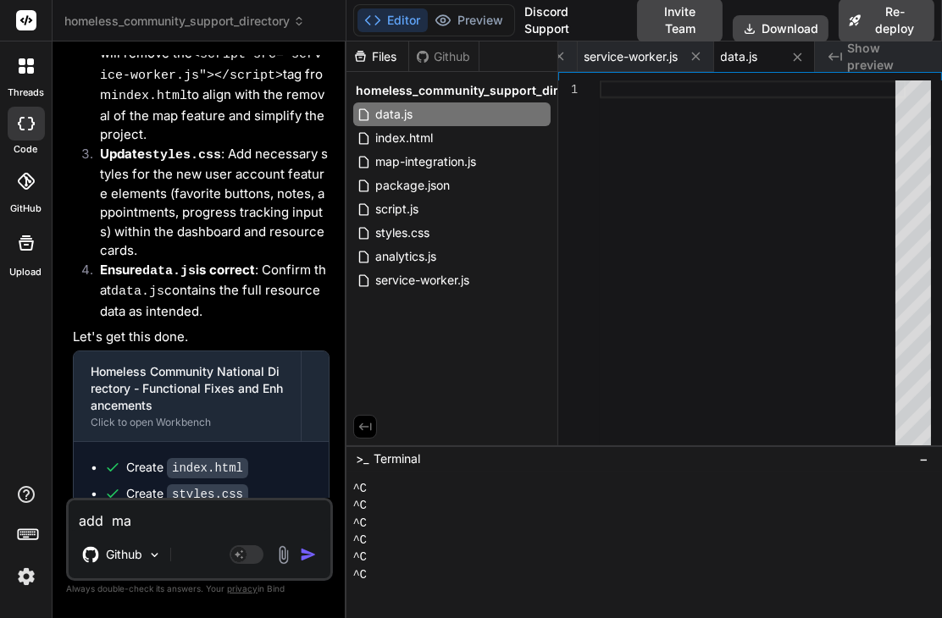
type textarea "add m"
type textarea "x"
type textarea "add"
type textarea "x"
type textarea "add i"
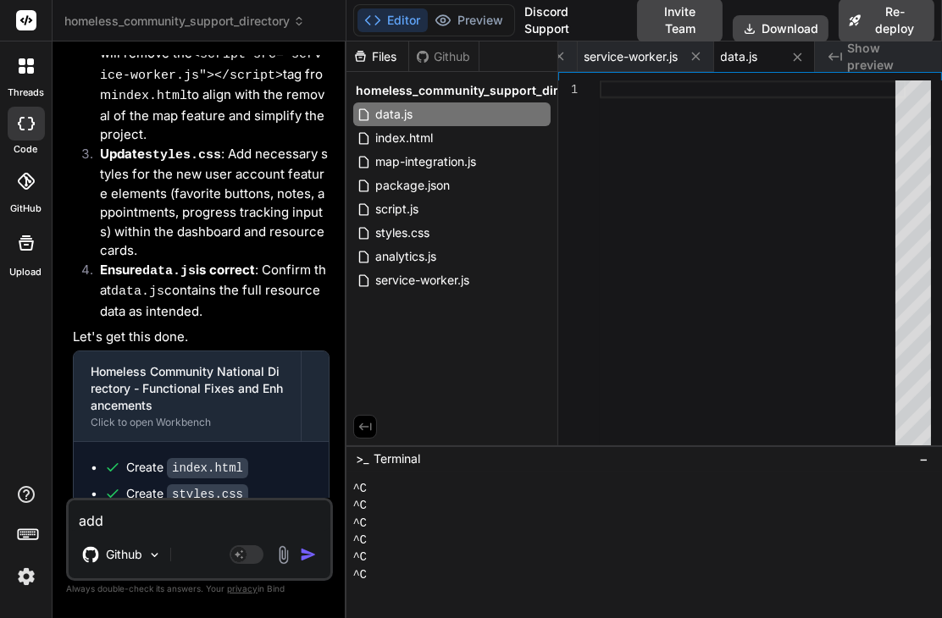
type textarea "x"
type textarea "add in"
type textarea "x"
type textarea "add int"
type textarea "x"
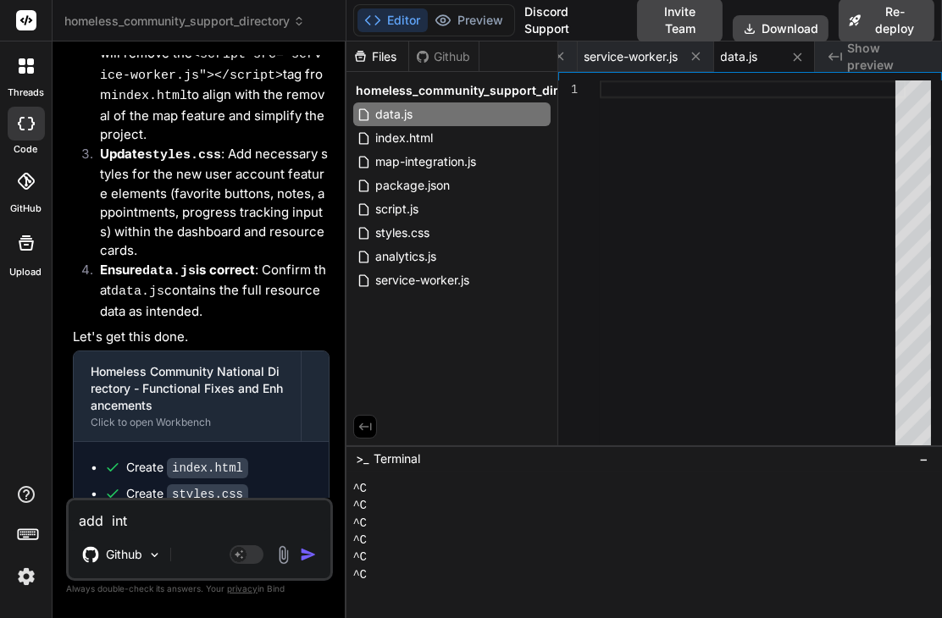
type textarea "add inte"
type textarea "x"
type textarea "add inter"
type textarea "x"
type textarea "add intera"
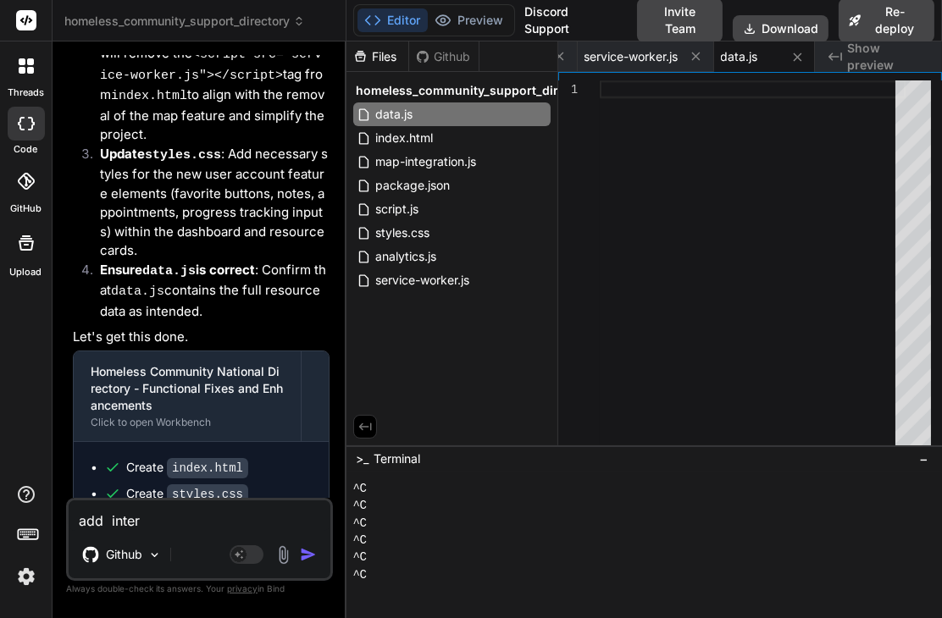
type textarea "x"
type textarea "add interac"
type textarea "x"
type textarea "add interact"
type textarea "x"
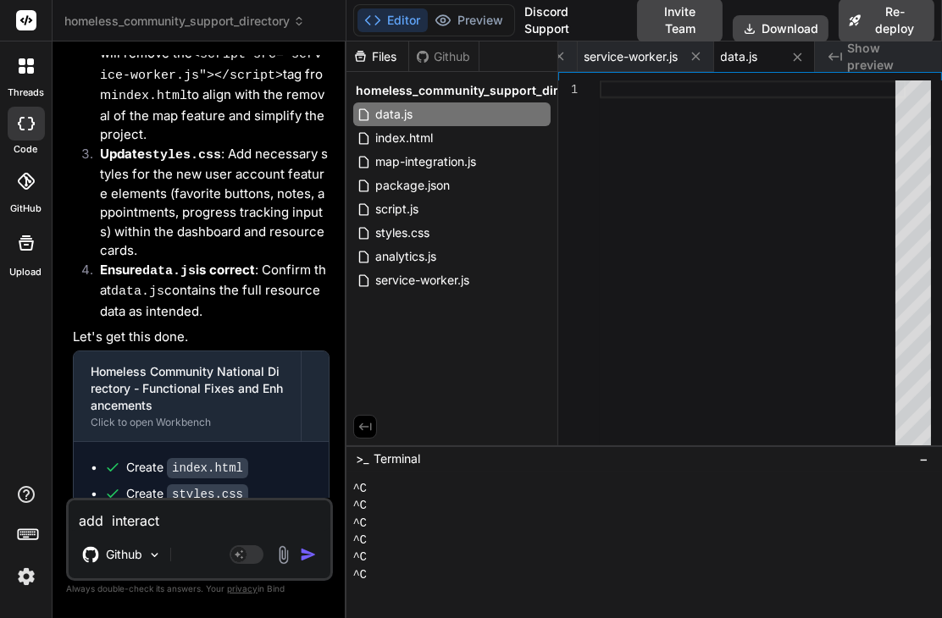
type textarea "add interacti"
type textarea "x"
type textarea "add interactiv"
type textarea "x"
type textarea "add interactive"
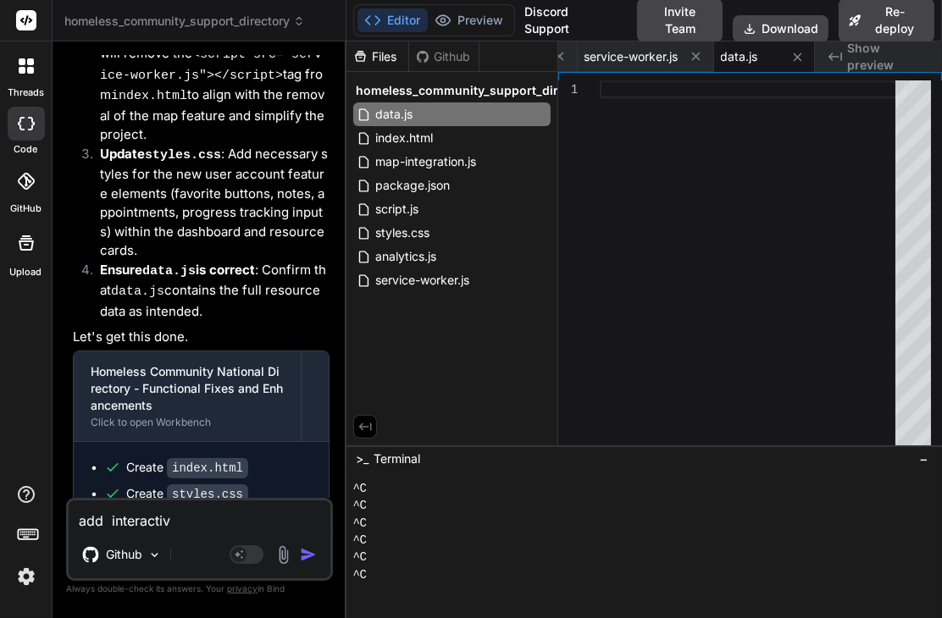
type textarea "x"
type textarea "add interactive"
type textarea "x"
type textarea "add interactive m"
type textarea "x"
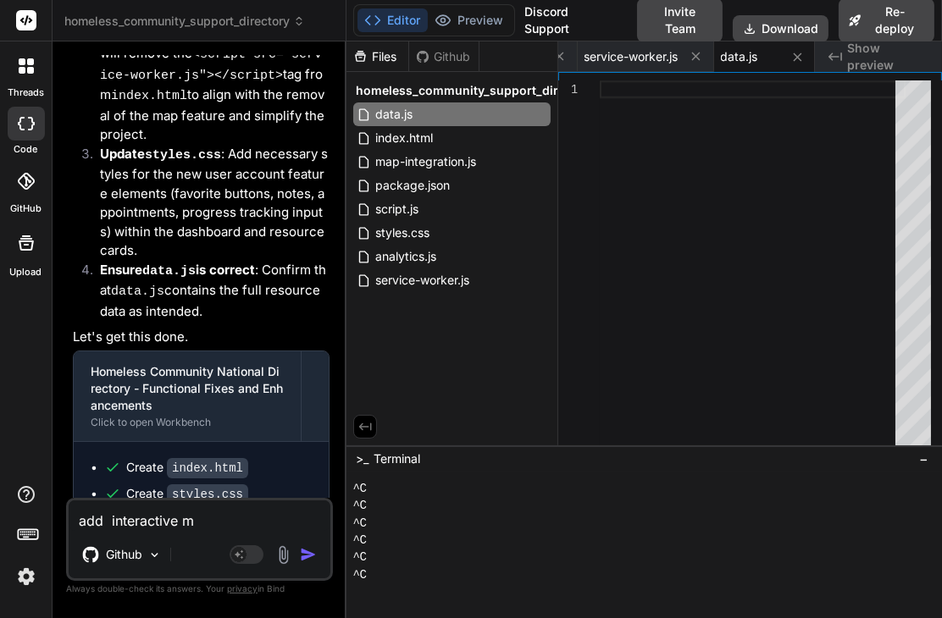
type textarea "add interactive ma"
type textarea "x"
type textarea "add interactive map"
type textarea "x"
type textarea "add interactive map"
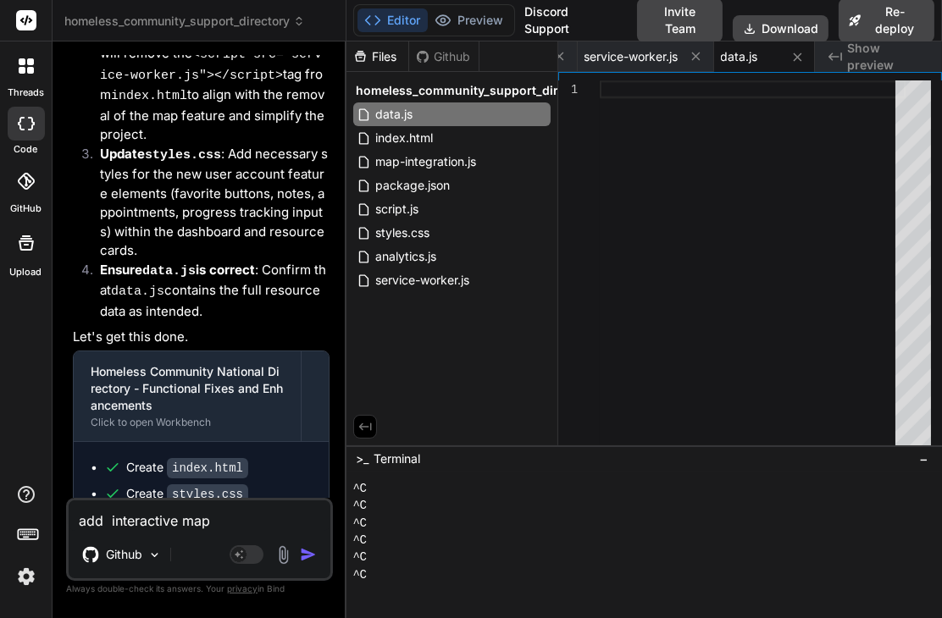
type textarea "x"
type textarea "add interactive map i"
type textarea "x"
type textarea "add interactive map in"
type textarea "x"
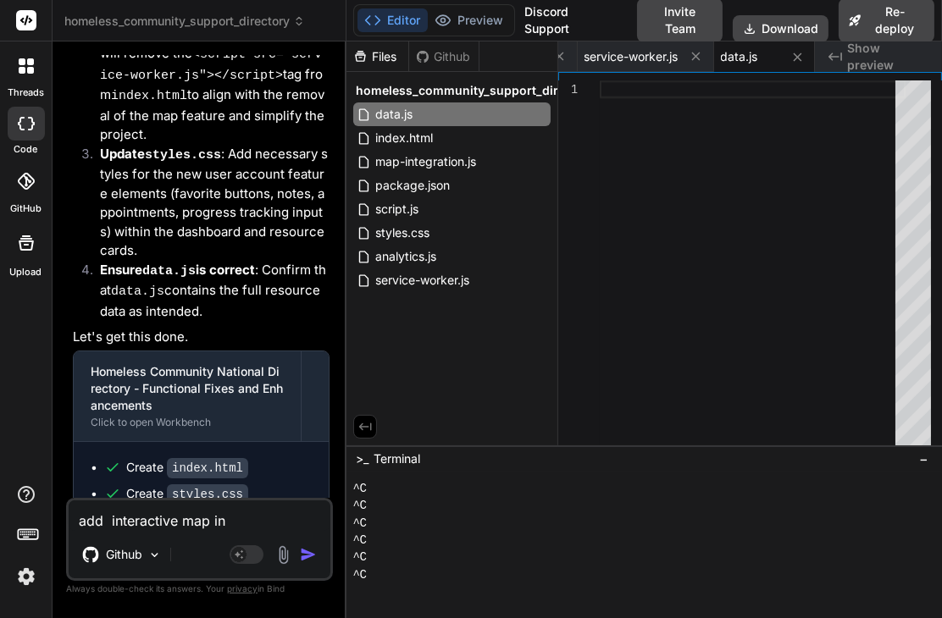
type textarea "add interactive map in"
type textarea "x"
type textarea "add interactive map in o"
type textarea "x"
type textarea "add interactive map in or"
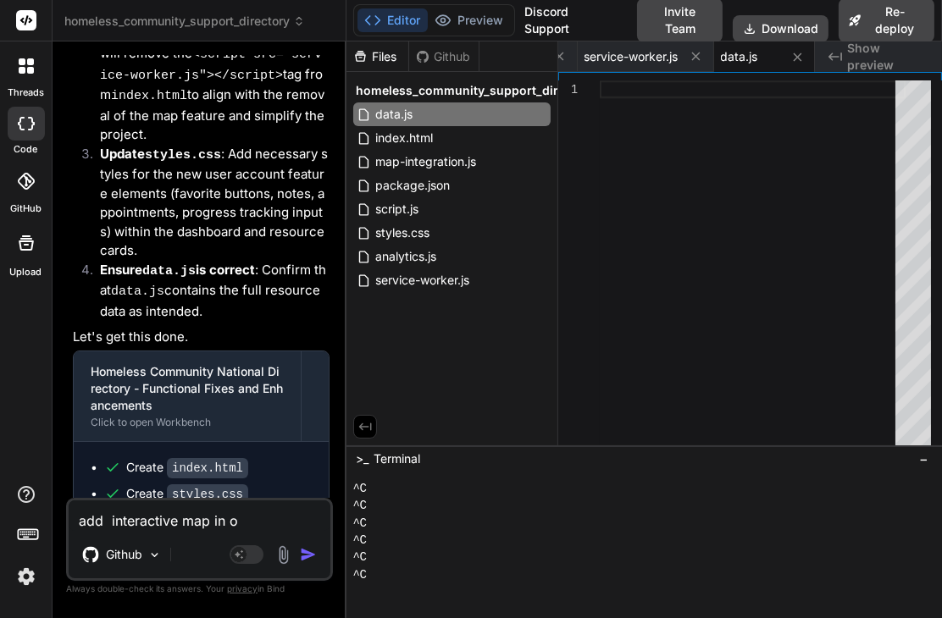
type textarea "x"
type textarea "add interactive map in ord"
type textarea "x"
type textarea "add interactive map in orde"
type textarea "x"
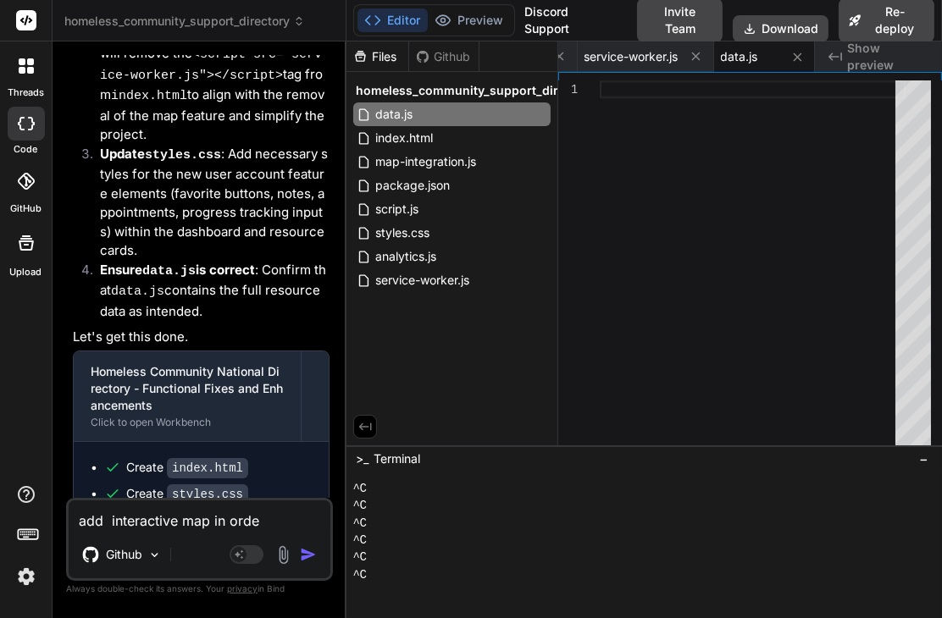
type textarea "add interactive map in order"
type textarea "x"
type textarea "add interactive map in order"
type textarea "x"
type textarea "add interactive map in order f"
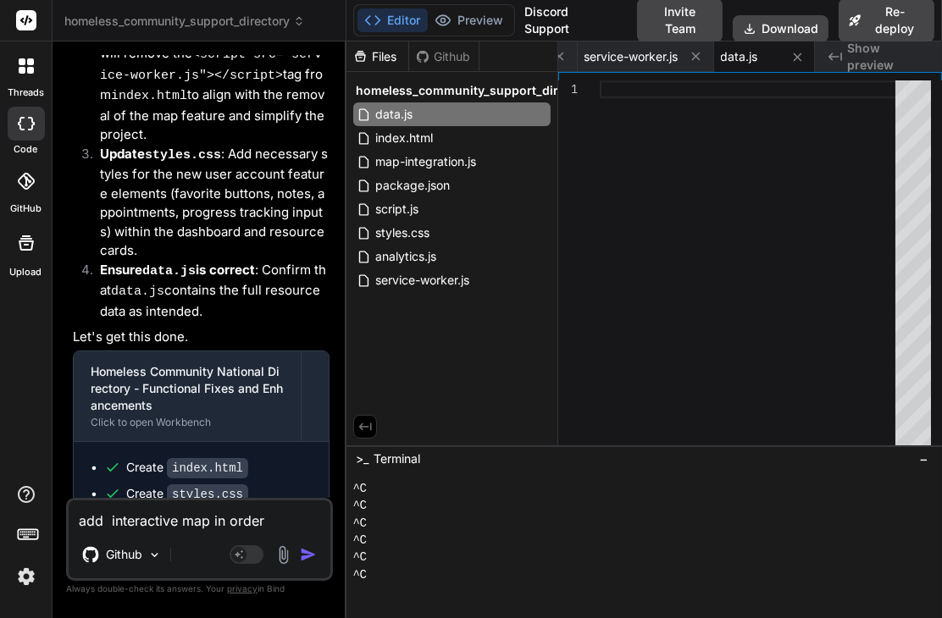
type textarea "x"
type textarea "add interactive map in order fo"
type textarea "x"
type textarea "add interactive map in order for"
type textarea "x"
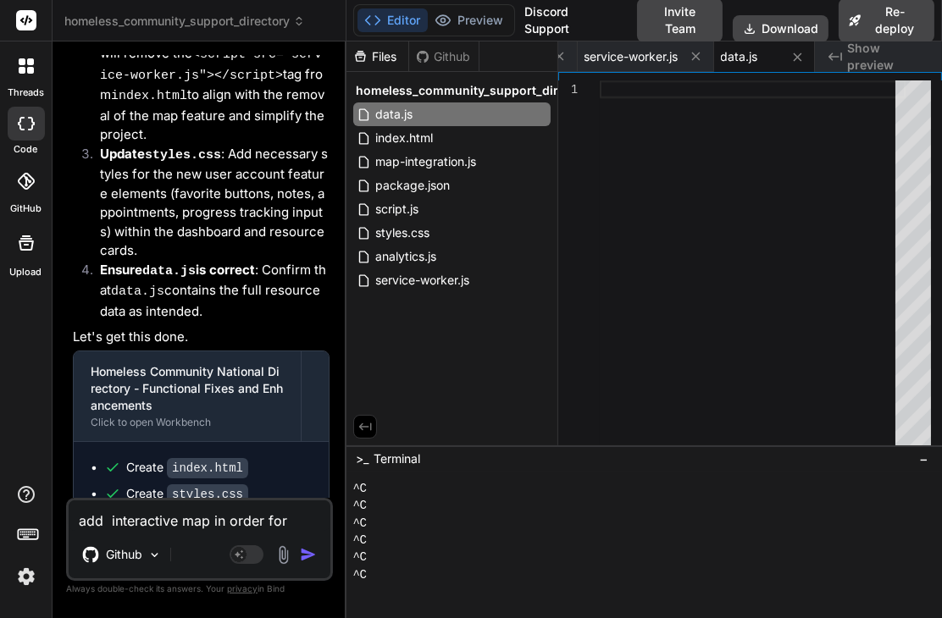
type textarea "add interactive map in order for"
type textarea "x"
type textarea "add interactive map in order for z"
type textarea "x"
type textarea "add interactive map in order for zi"
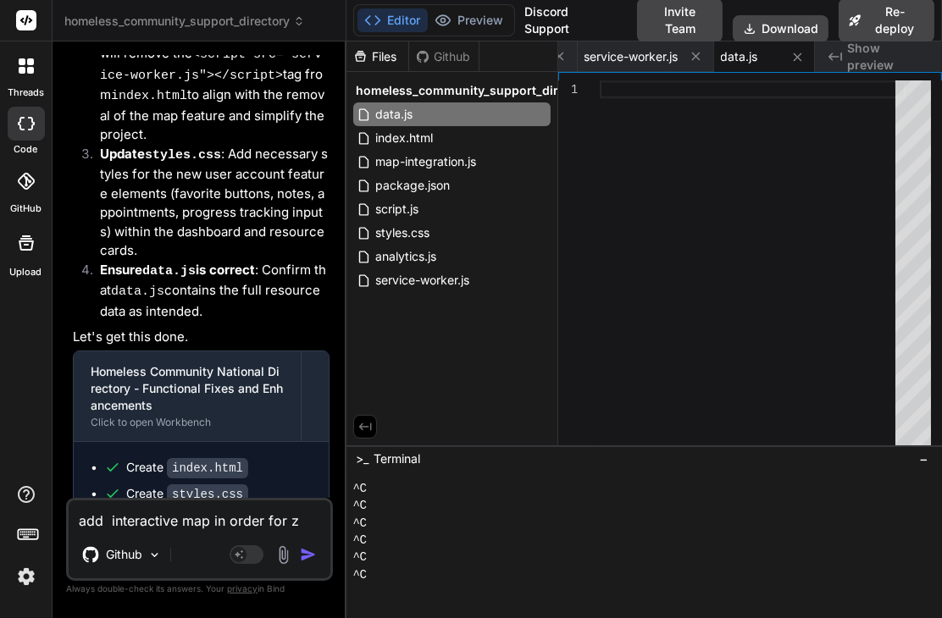
type textarea "x"
type textarea "add interactive map in order for zip"
type textarea "x"
type textarea "add interactive map in order for zip"
type textarea "x"
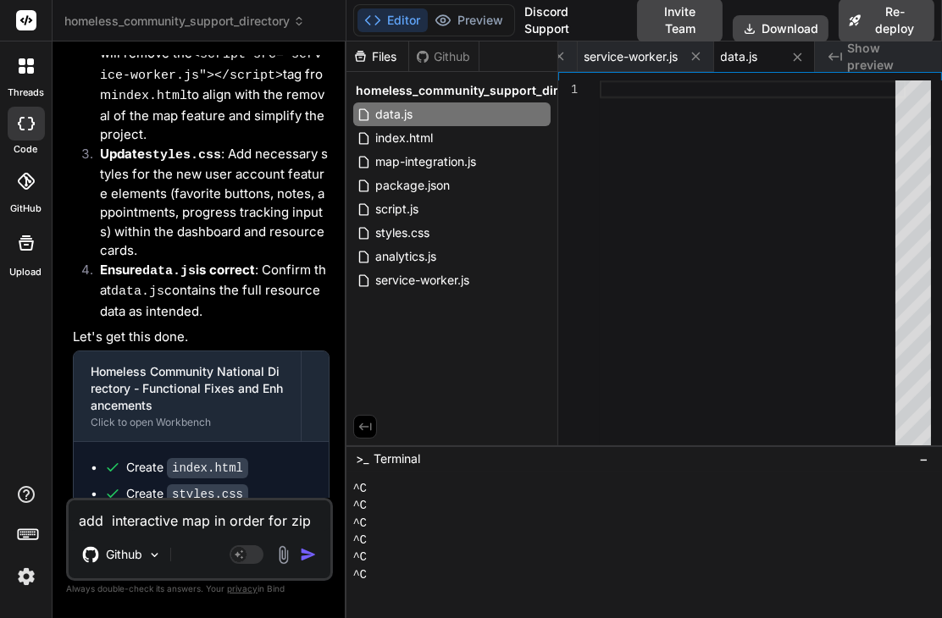
type textarea "add interactive map in order for zip c"
type textarea "x"
type textarea "add interactive map in order for zip co"
type textarea "x"
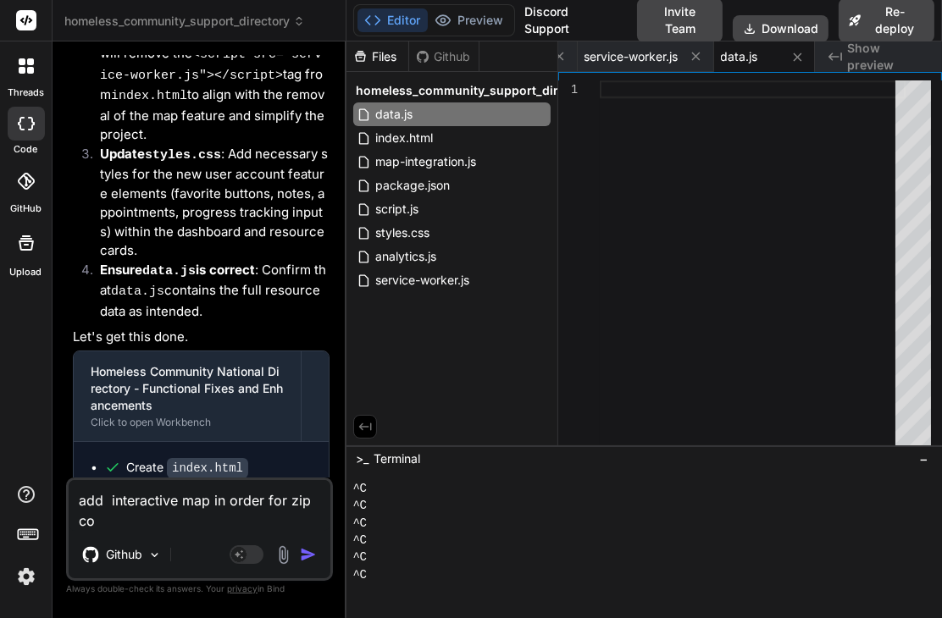
type textarea "add interactive map in order for zip cod"
type textarea "x"
type textarea "add interactive map in order for zip code"
type textarea "x"
type textarea "add interactive map in order for zip code"
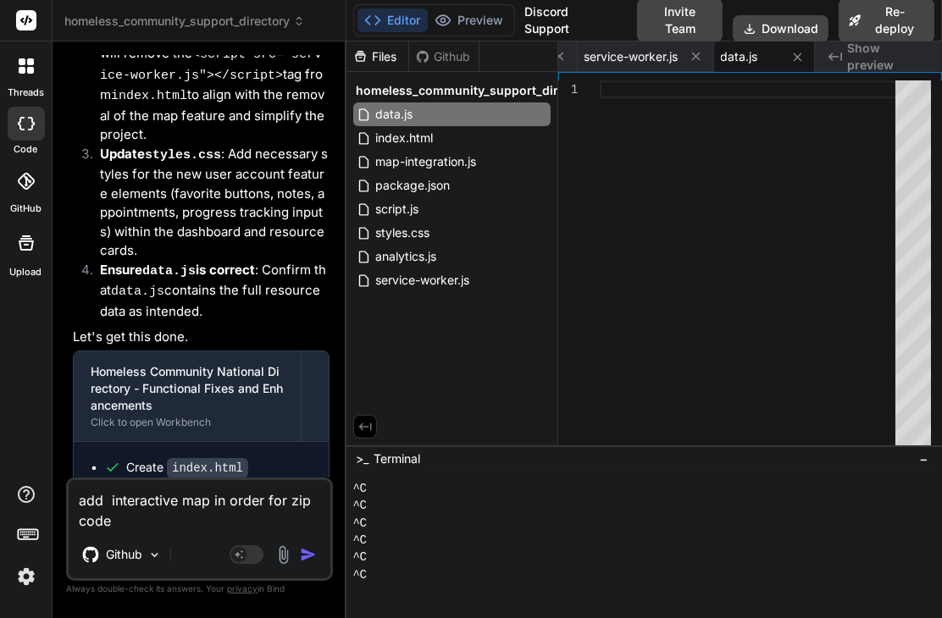
type textarea "x"
type textarea "add interactive map in order for zip code f"
type textarea "x"
type textarea "add interactive map in order for zip code fe"
type textarea "x"
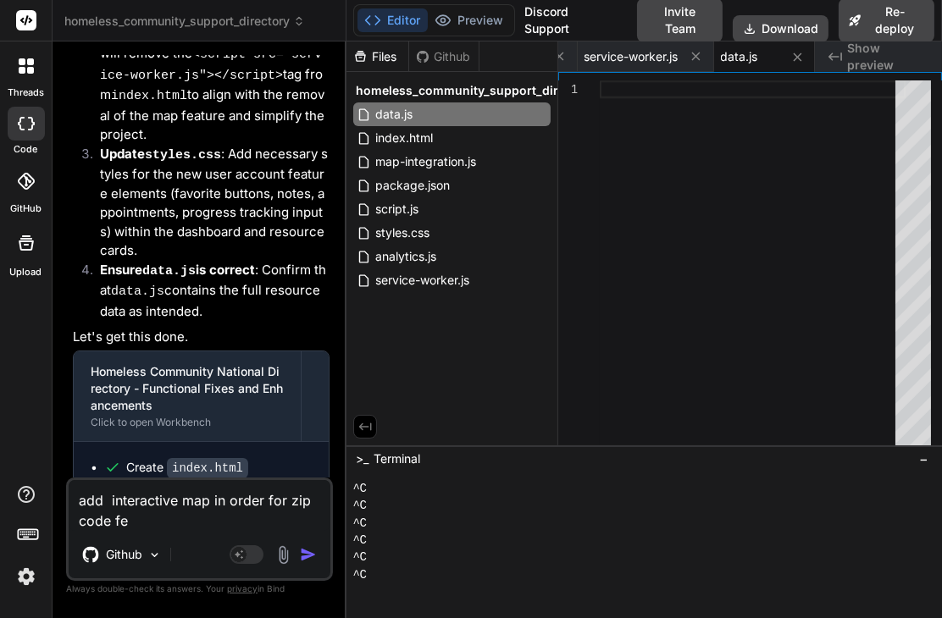
type textarea "add interactive map in order for zip code fea"
type textarea "x"
type textarea "add interactive map in order for zip code feat"
type textarea "x"
type textarea "add interactive map in order for zip code featu"
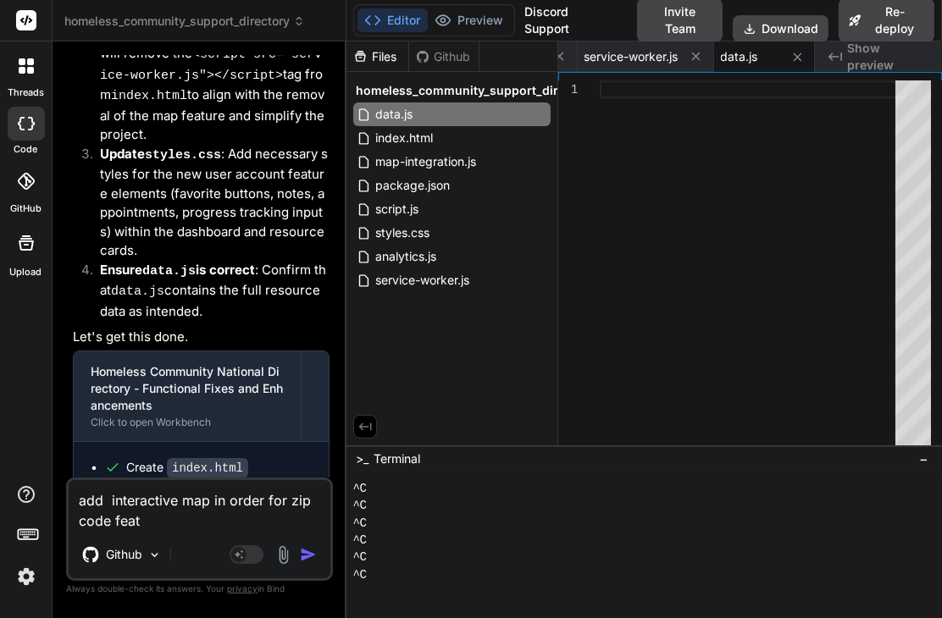
type textarea "x"
type textarea "add interactive map in order for zip code featur"
type textarea "x"
type textarea "add interactive map in order for zip code feature"
type textarea "x"
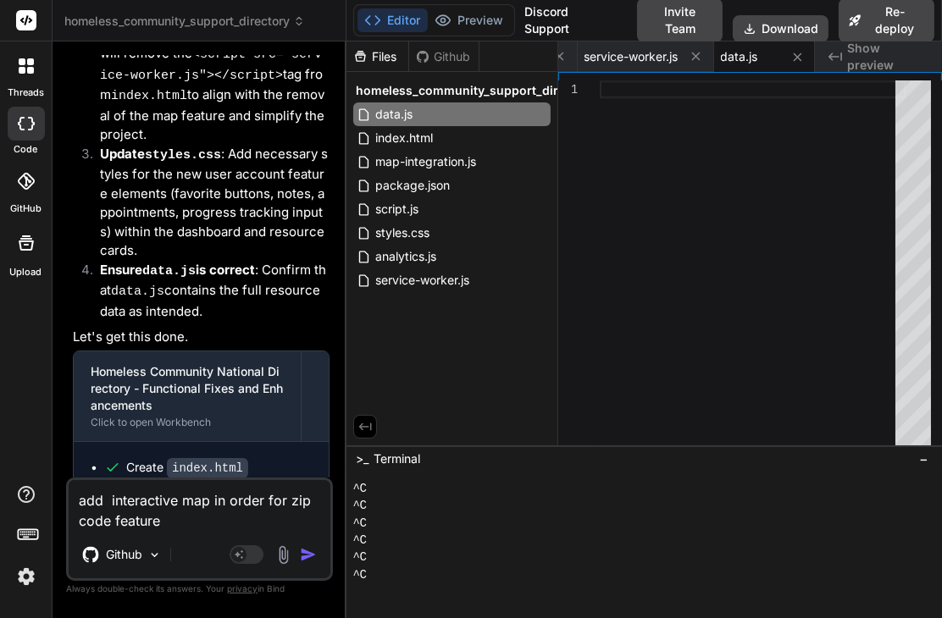
type textarea "add interactive map in order for zip code feature"
type textarea "x"
type textarea "add interactive map in order for zip code feature w"
type textarea "x"
type textarea "add interactive map in order for zip code feature wo"
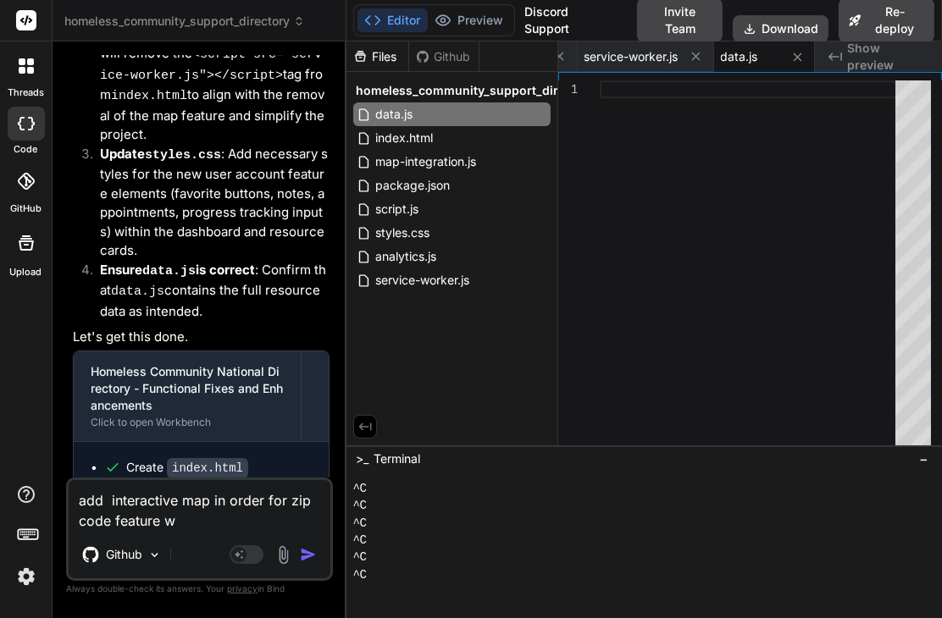
type textarea "x"
type textarea "add interactive map in order for zip code feature wou"
type textarea "x"
type textarea "add interactive map in order for zip code feature woul"
type textarea "x"
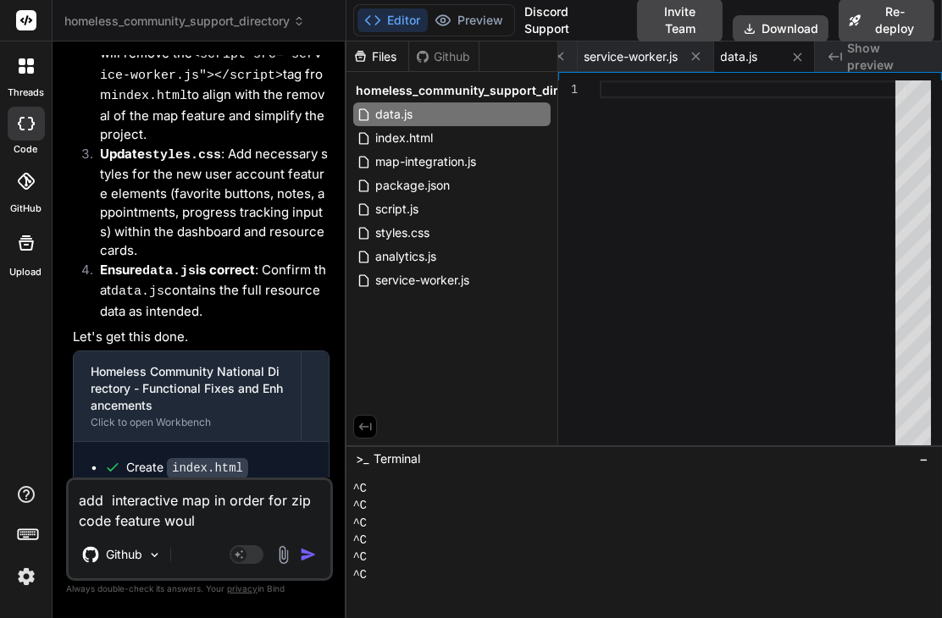
type textarea "add interactive map in order for zip code feature would"
type textarea "x"
type textarea "add interactive map in order for zip code feature would"
type textarea "x"
type textarea "add interactive map in order for zip code feature would p"
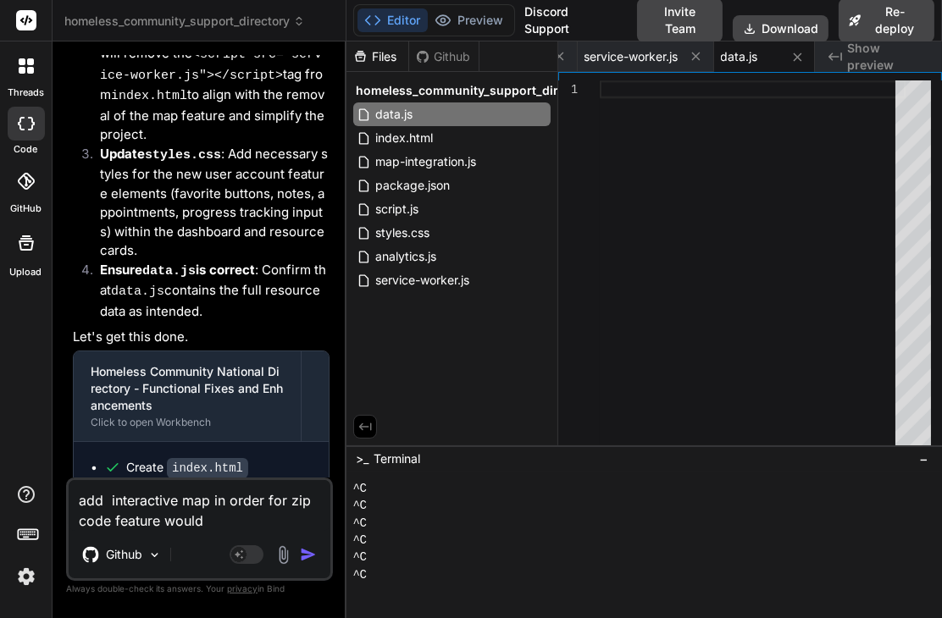
type textarea "x"
type textarea "add interactive map in order for zip code feature would pu"
type textarea "x"
type textarea "add interactive map in order for zip code feature would pul"
type textarea "x"
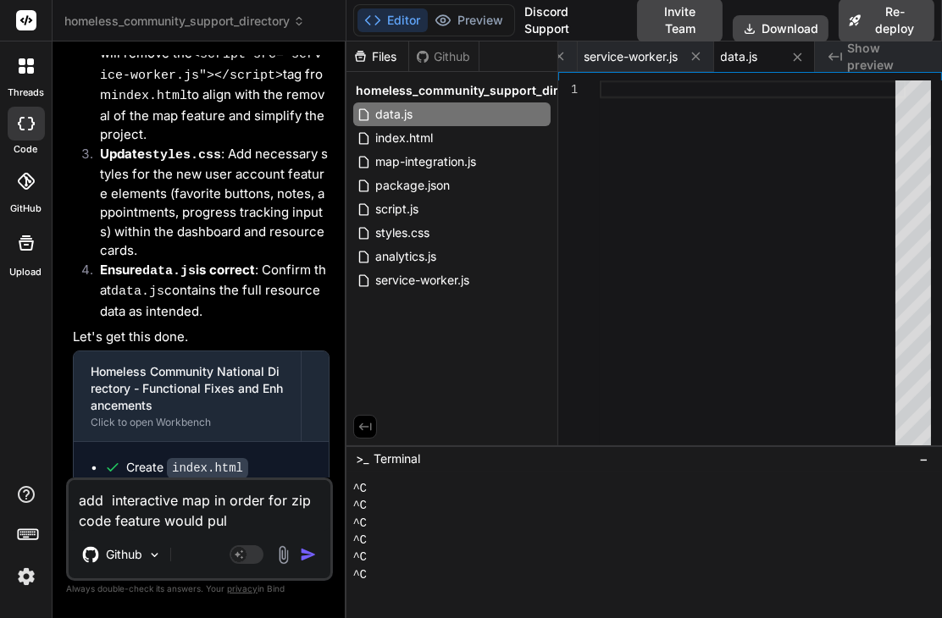
type textarea "add interactive map in order for zip code feature would pull"
type textarea "x"
type textarea "add interactive map in order for zip code feature would pullu"
type textarea "x"
type textarea "add interactive map in order for zip code feature would pullup"
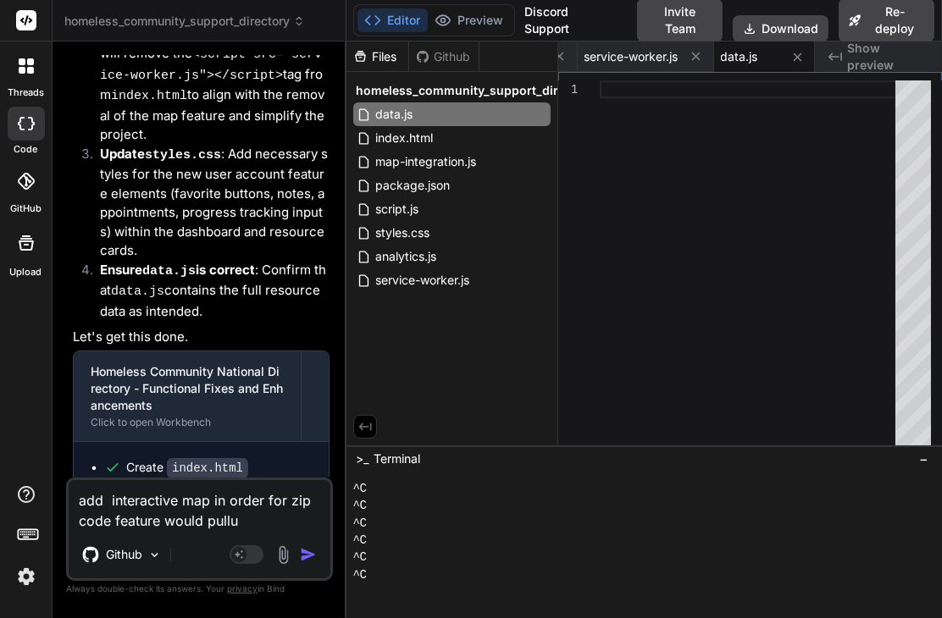
type textarea "x"
type textarea "add interactive map in order for zip code feature would pullup"
type textarea "x"
type textarea "add interactive map in order for zip code feature would pullup a"
type textarea "x"
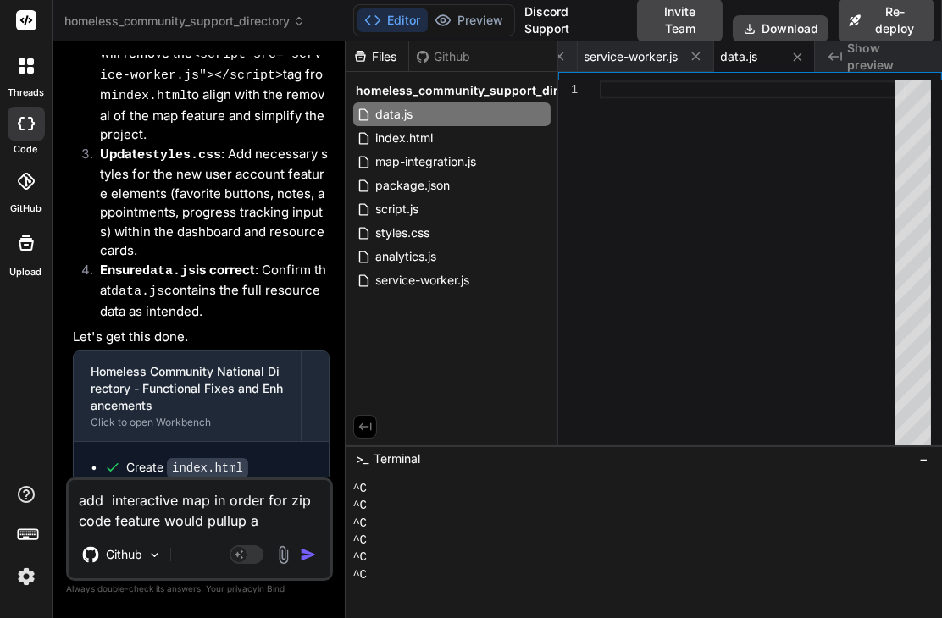
type textarea "add interactive map in order for zip code feature would pullup al"
type textarea "x"
type textarea "add interactive map in order for zip code feature would pullup all"
type textarea "x"
type textarea "add interactive map in order for zip code feature would pullup all"
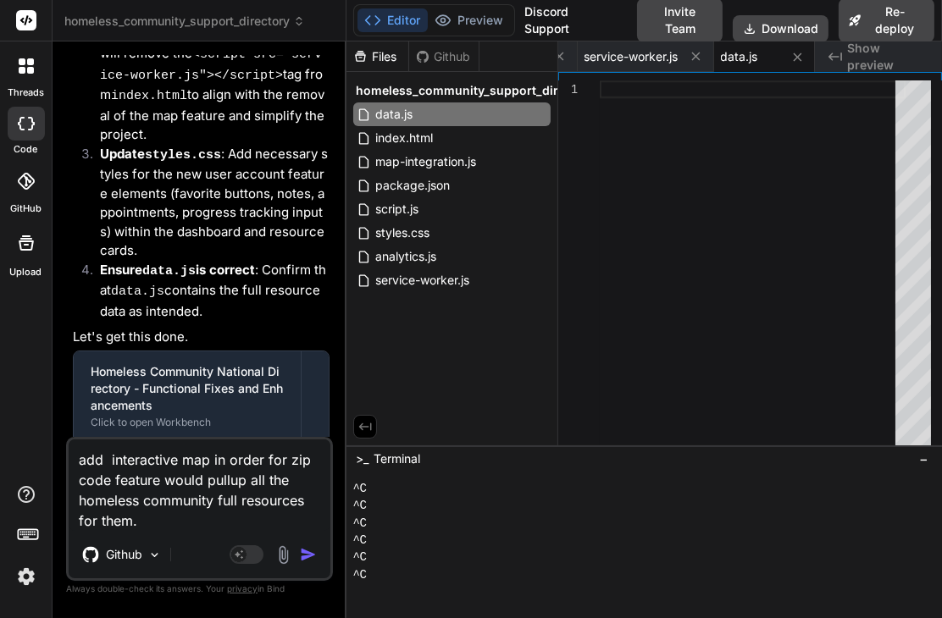
click at [301, 556] on img "button" at bounding box center [308, 554] width 17 height 17
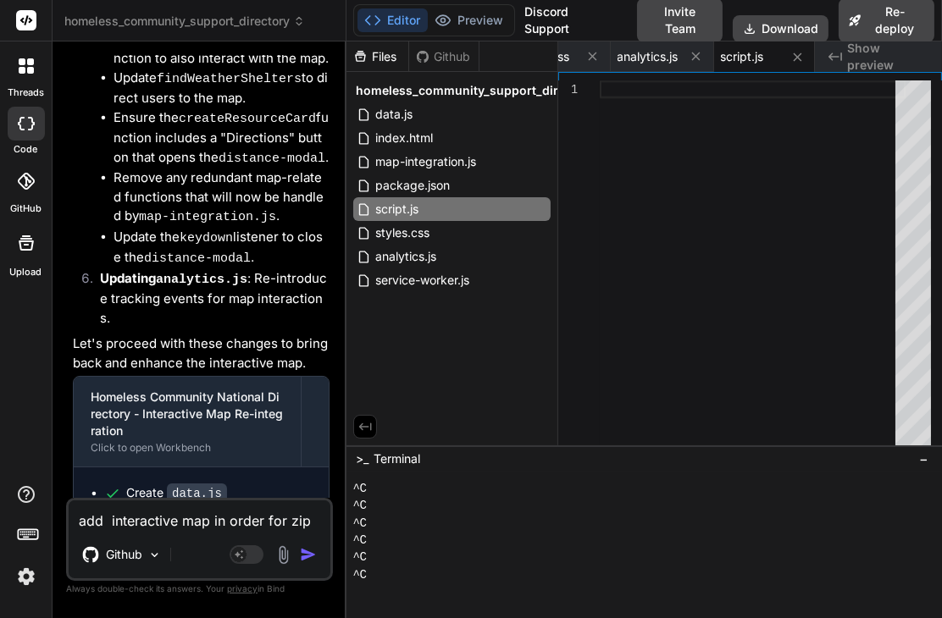
scroll to position [31402, 0]
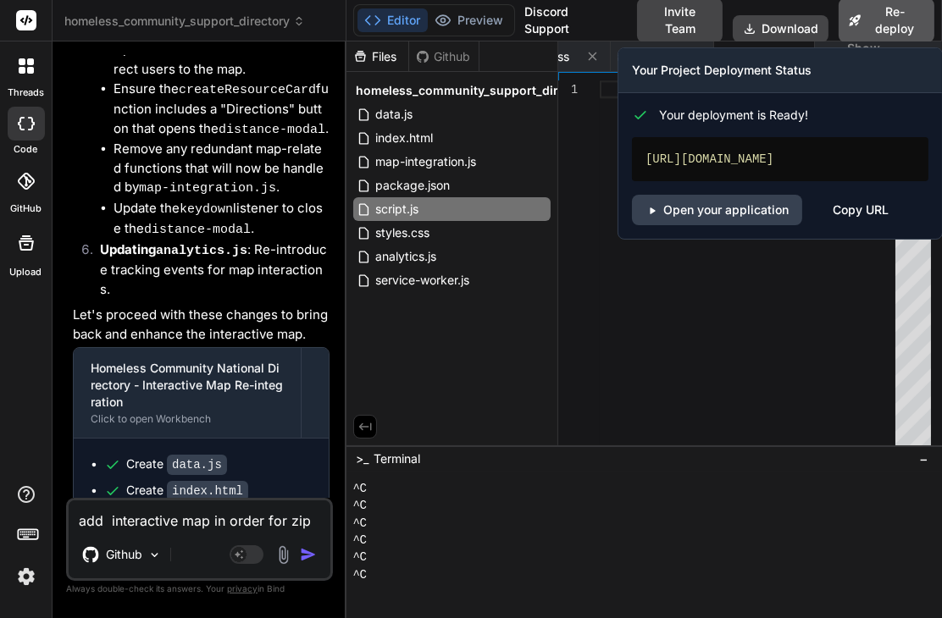
click at [876, 17] on button "Re-deploy" at bounding box center [886, 20] width 96 height 44
click at [707, 214] on link "Open your application" at bounding box center [717, 210] width 170 height 30
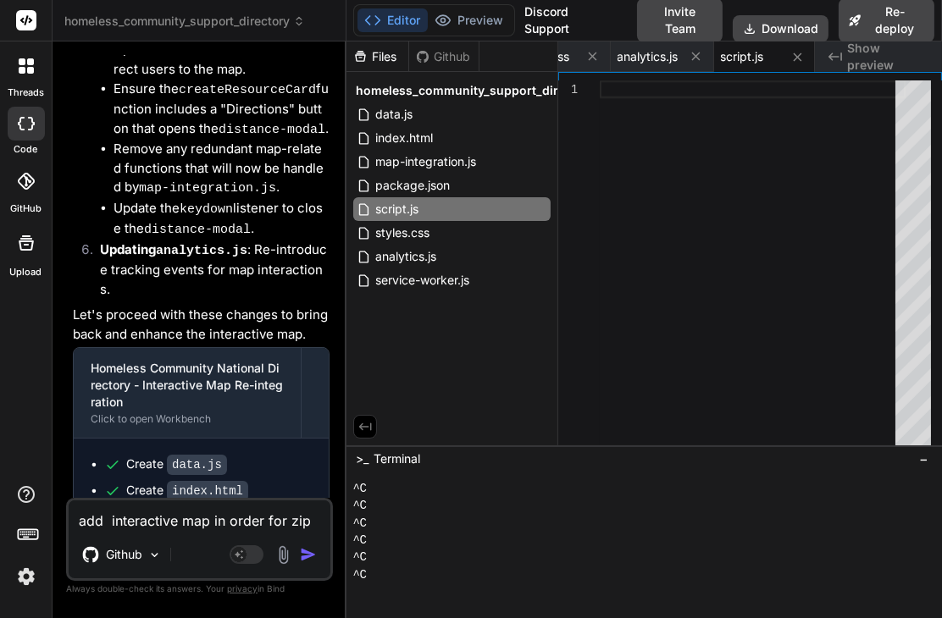
click at [174, 524] on textarea "add interactive map in order for zip code feature would pullup all the homeless…" at bounding box center [200, 515] width 262 height 30
click at [309, 558] on img "button" at bounding box center [308, 554] width 17 height 17
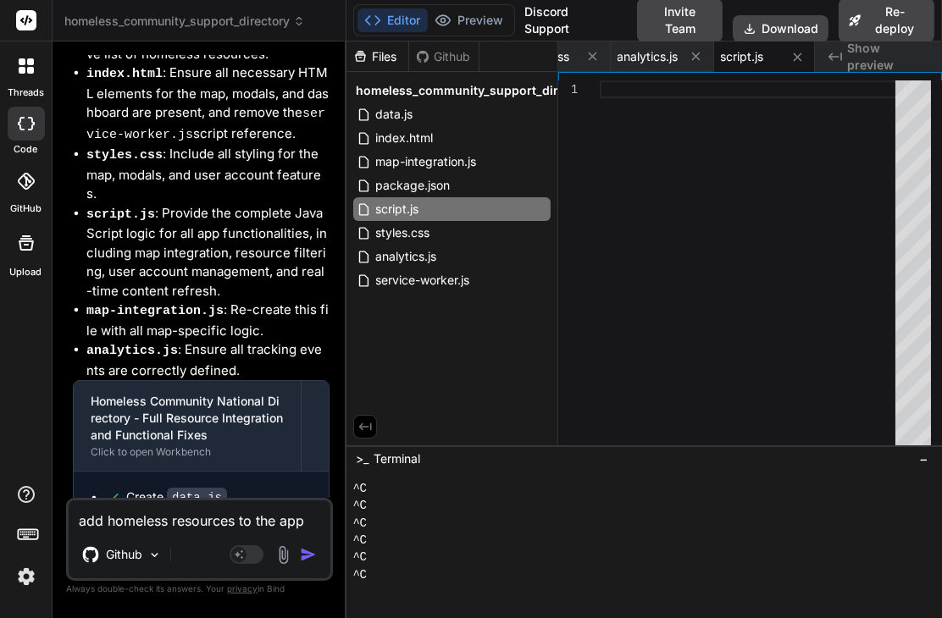
scroll to position [32826, 0]
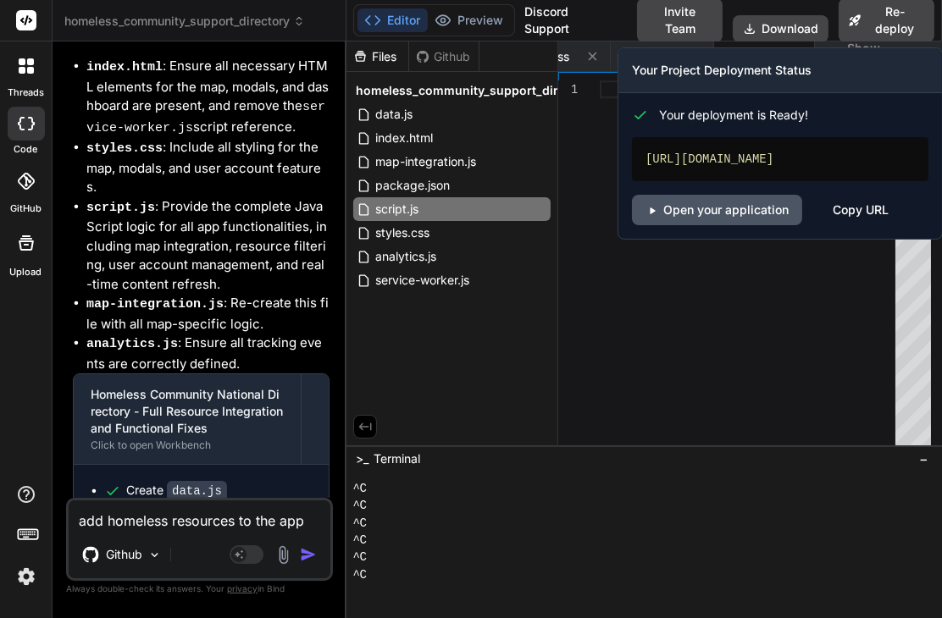
click at [724, 218] on link "Open your application" at bounding box center [717, 210] width 170 height 30
click at [876, 21] on button "Re-deploy" at bounding box center [886, 20] width 96 height 44
click at [740, 207] on link "Open your application" at bounding box center [717, 210] width 170 height 30
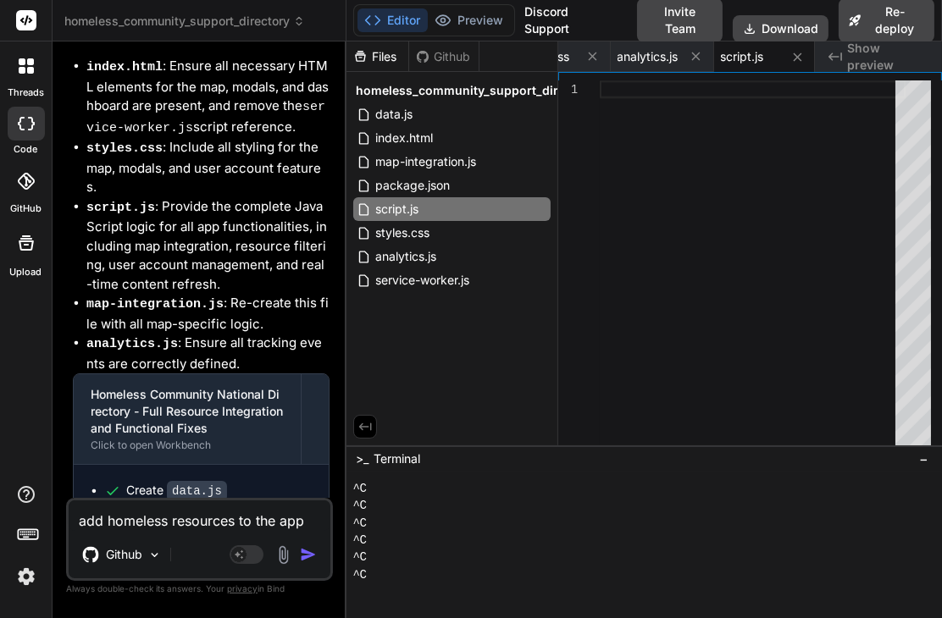
click at [135, 517] on textarea "add homeless resources to the app" at bounding box center [200, 515] width 262 height 30
paste textarea "National Resources Directory"
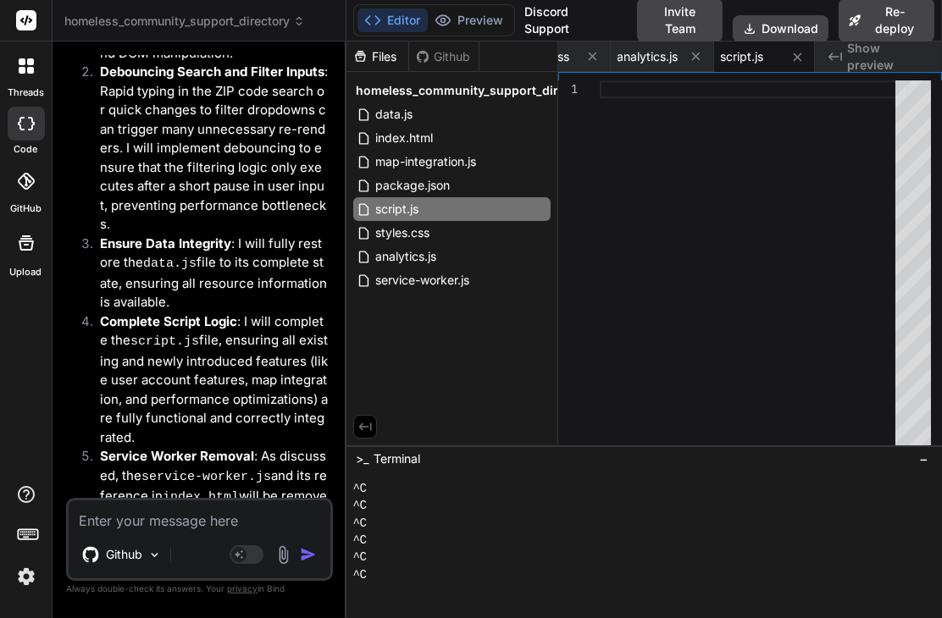
scroll to position [34238, 0]
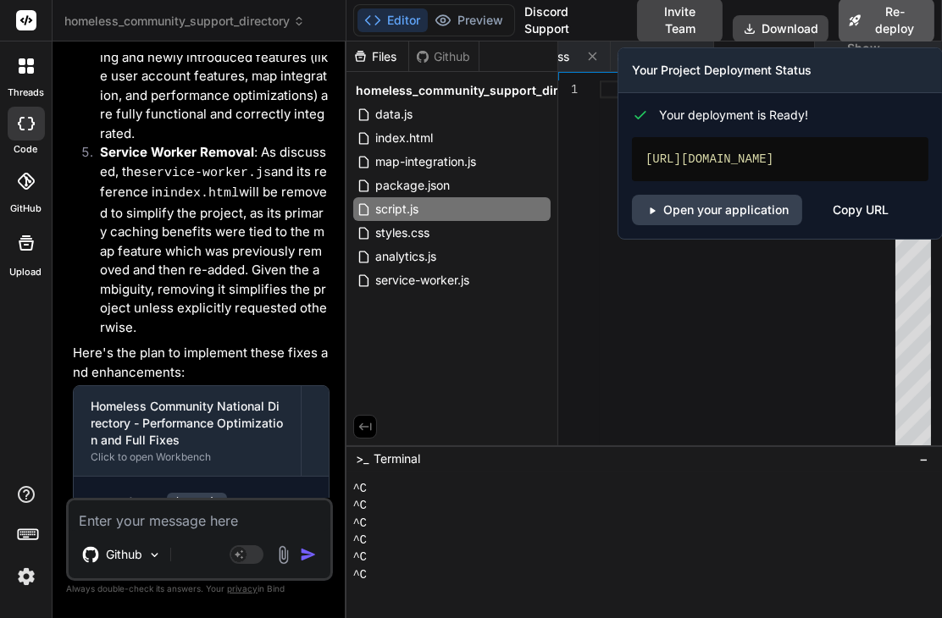
click at [876, 21] on button "Re-deploy" at bounding box center [886, 20] width 96 height 44
click at [733, 213] on link "Open your application" at bounding box center [717, 210] width 170 height 30
click at [887, 16] on button "Re-deploy" at bounding box center [886, 20] width 96 height 44
click at [707, 216] on link "Open your application" at bounding box center [717, 210] width 170 height 30
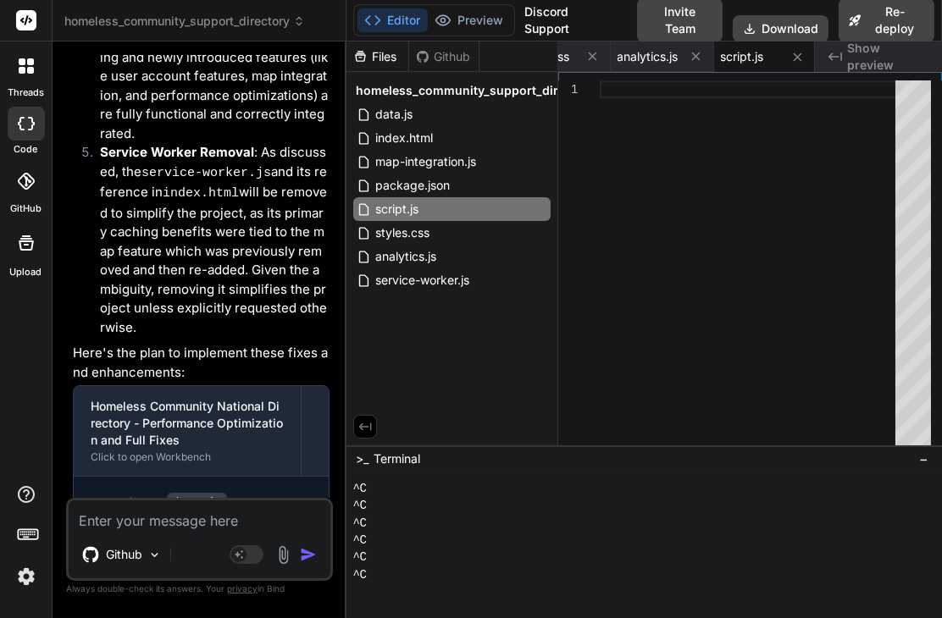
click at [231, 522] on textarea at bounding box center [200, 515] width 262 height 30
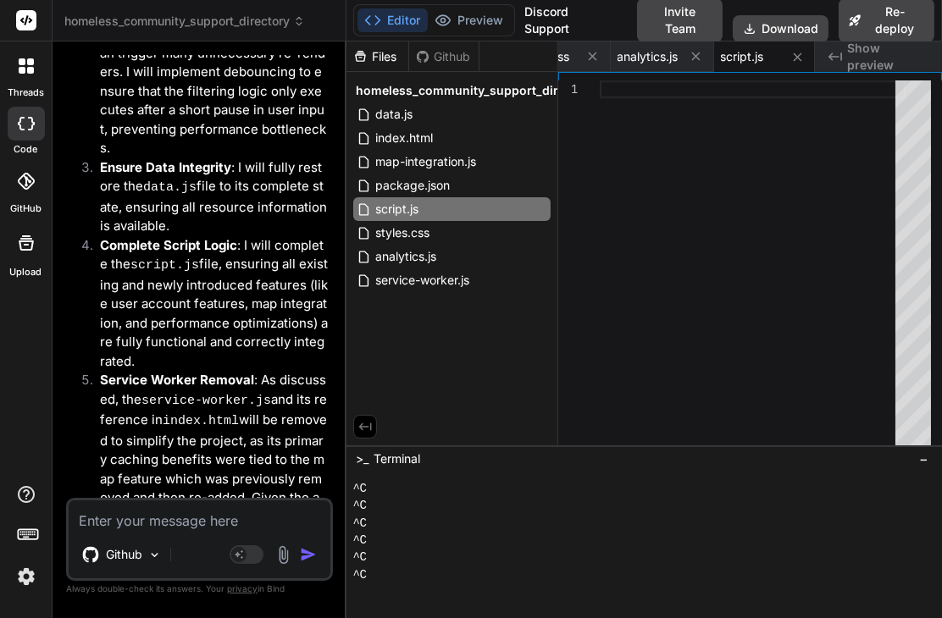
scroll to position [33699, 0]
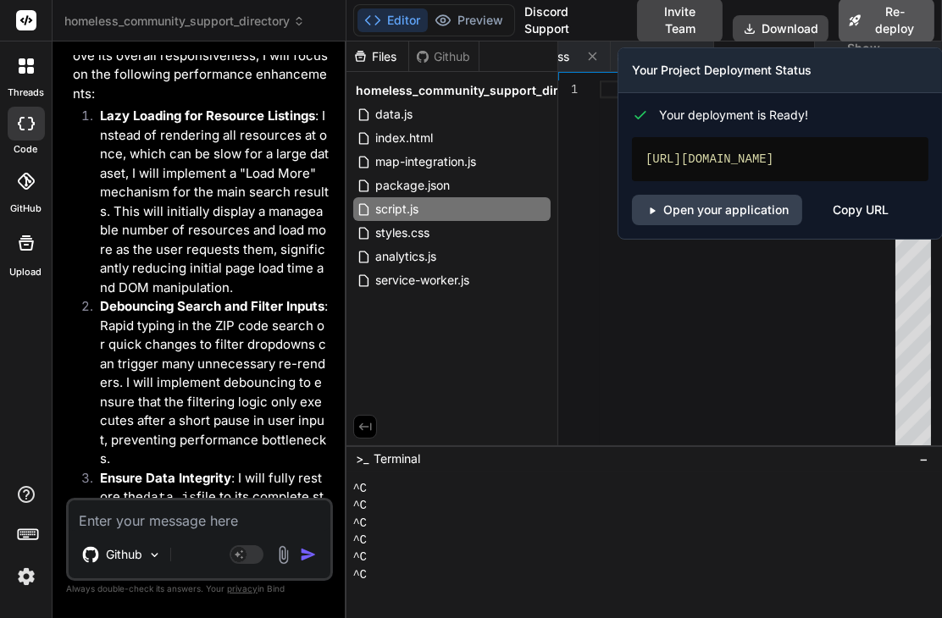
click at [863, 14] on button "Re-deploy" at bounding box center [886, 20] width 96 height 44
click at [710, 222] on link "Open your application" at bounding box center [717, 210] width 170 height 30
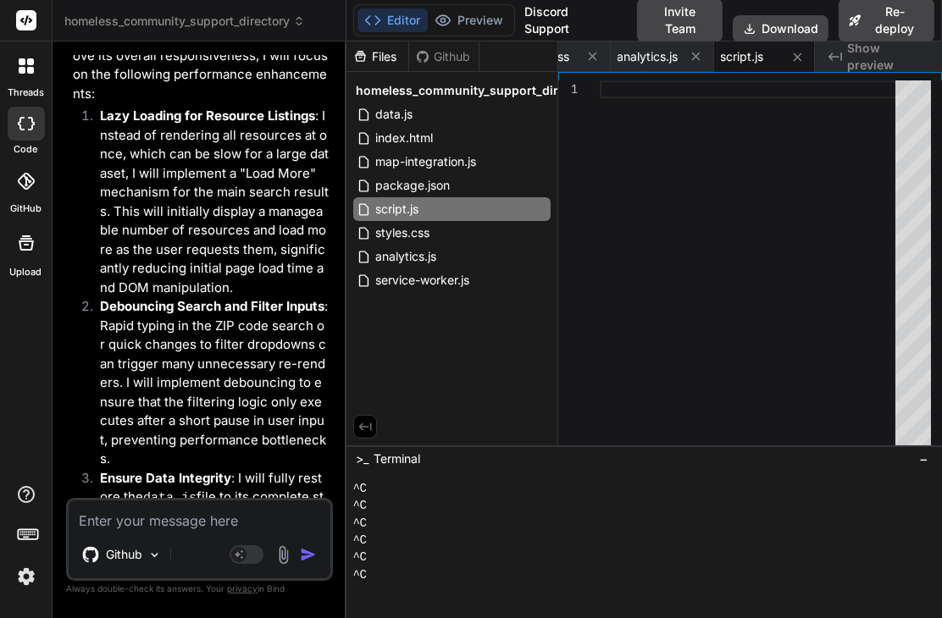
click at [185, 521] on textarea at bounding box center [200, 515] width 262 height 30
paste textarea "National Resources Directory"
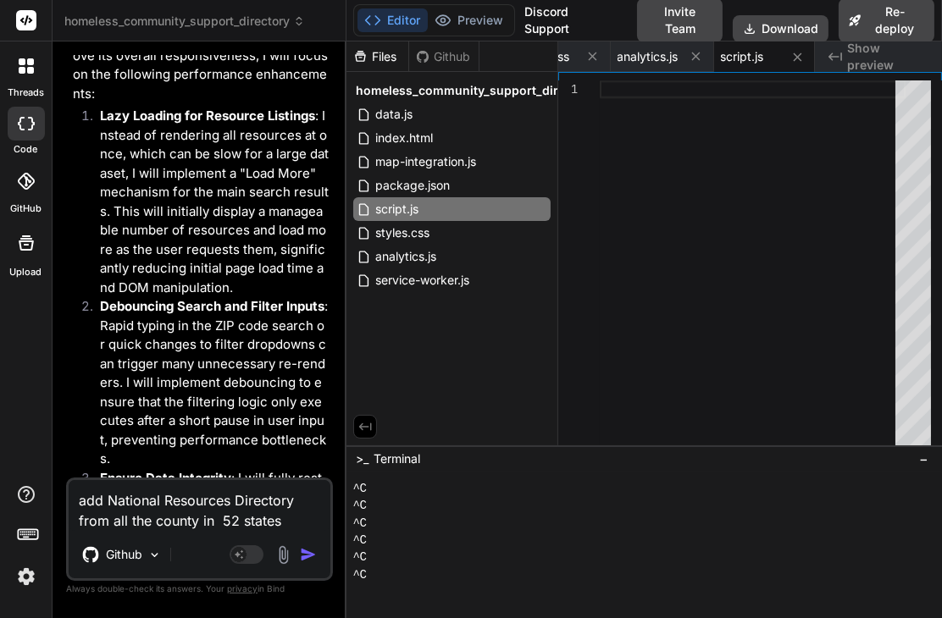
click at [311, 556] on img "button" at bounding box center [308, 554] width 17 height 17
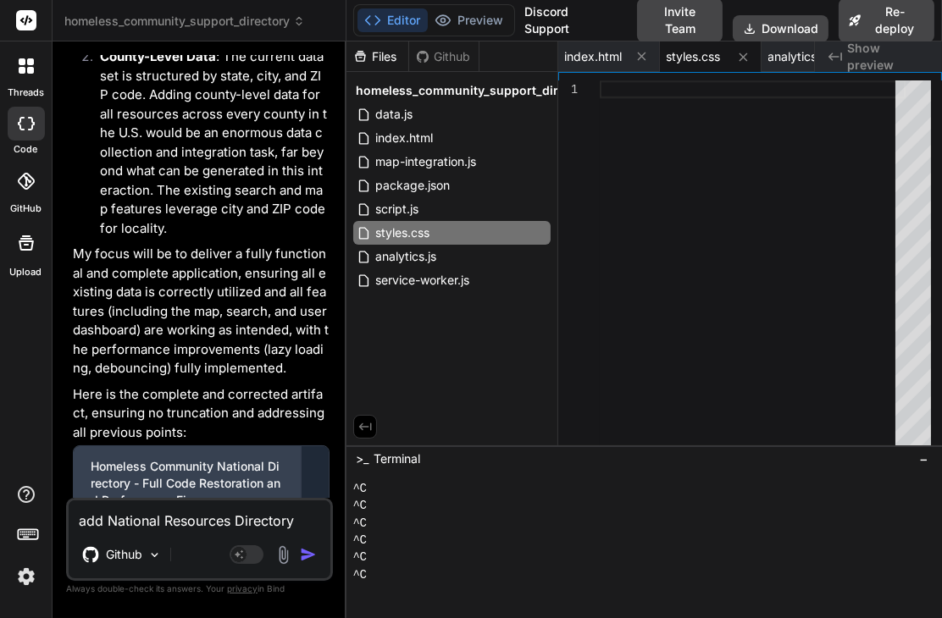
scroll to position [36086, 0]
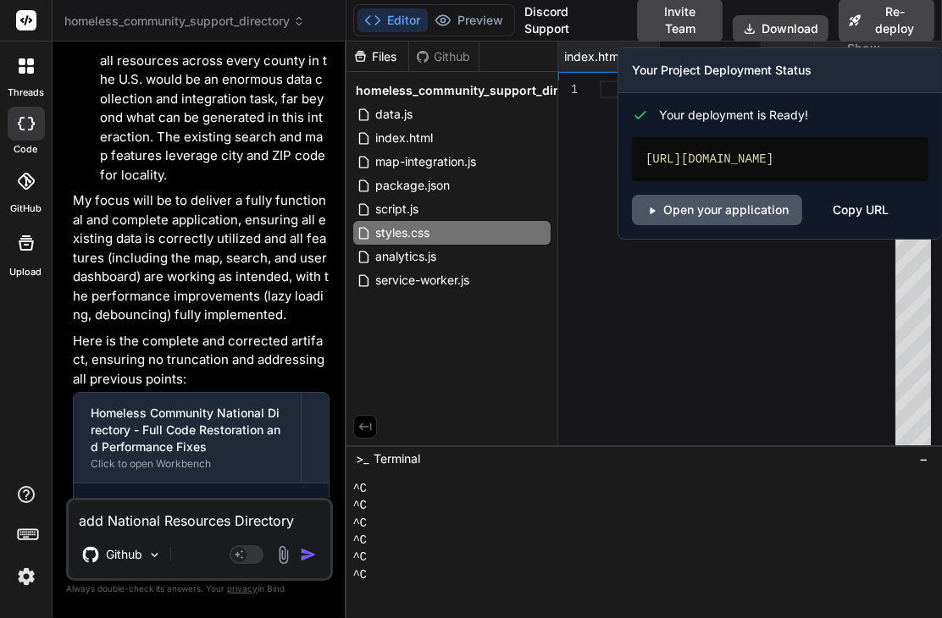
click at [734, 219] on link "Open your application" at bounding box center [717, 210] width 170 height 30
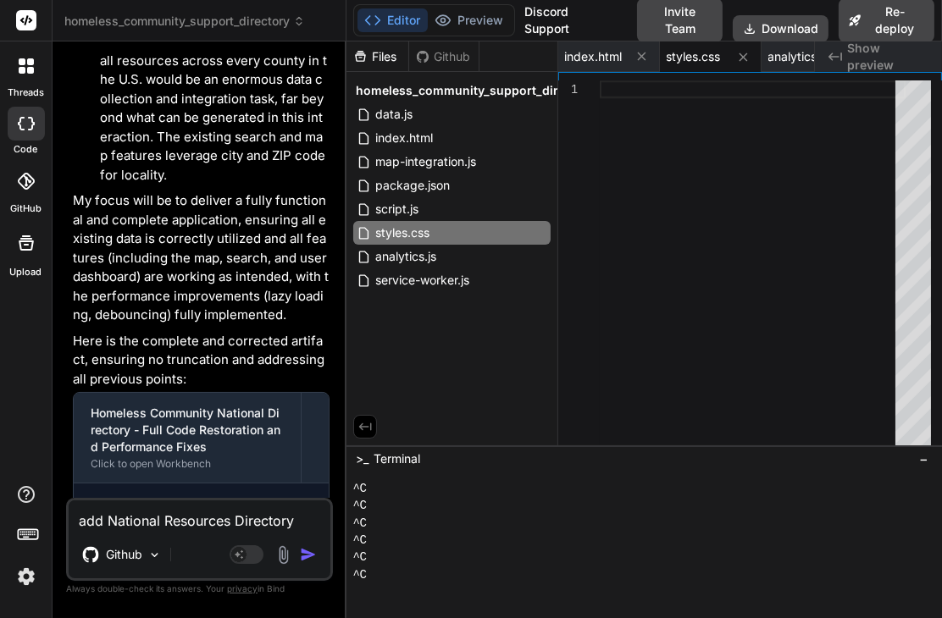
paste textarea "National Resources Directory"
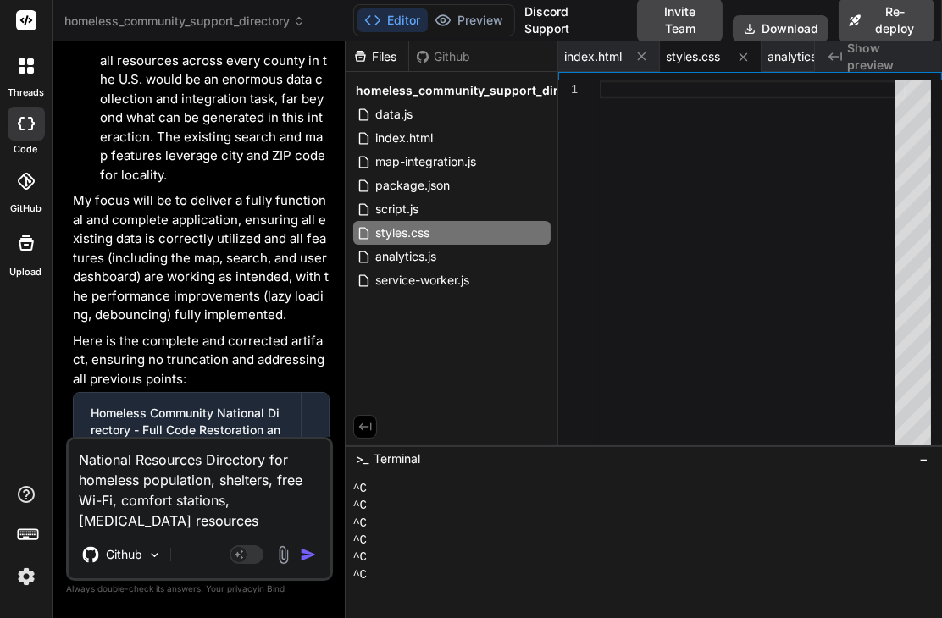
click at [163, 524] on textarea "National Resources Directory for homeless population, shelters, free Wi-Fi, com…" at bounding box center [200, 485] width 262 height 91
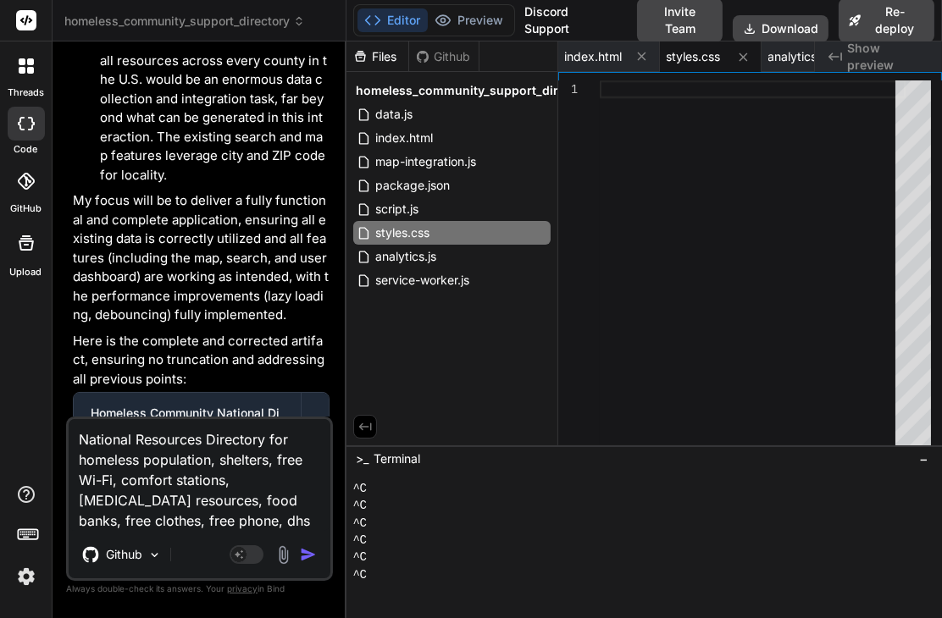
click at [304, 558] on img "button" at bounding box center [308, 554] width 17 height 17
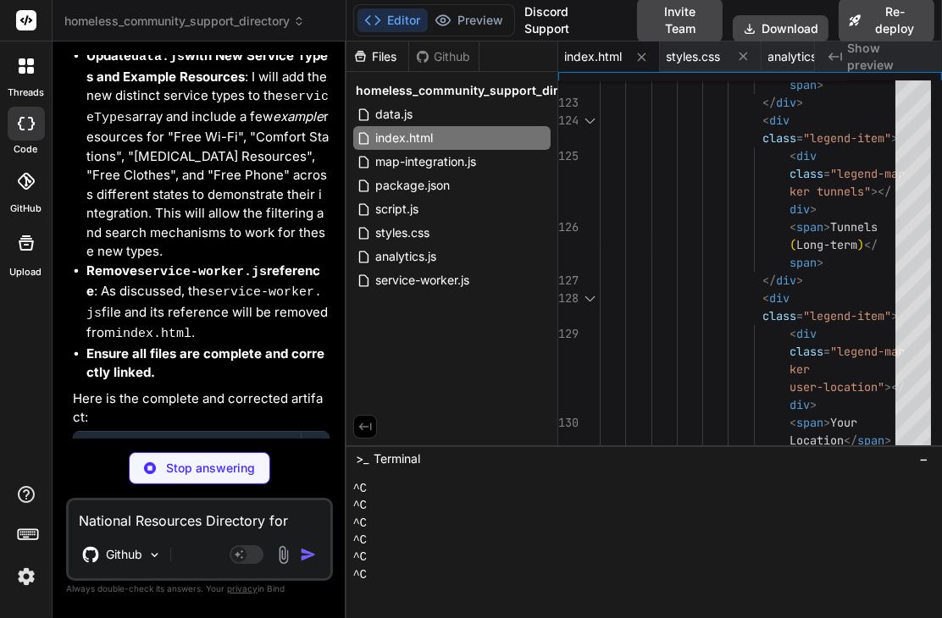
scroll to position [37925, 0]
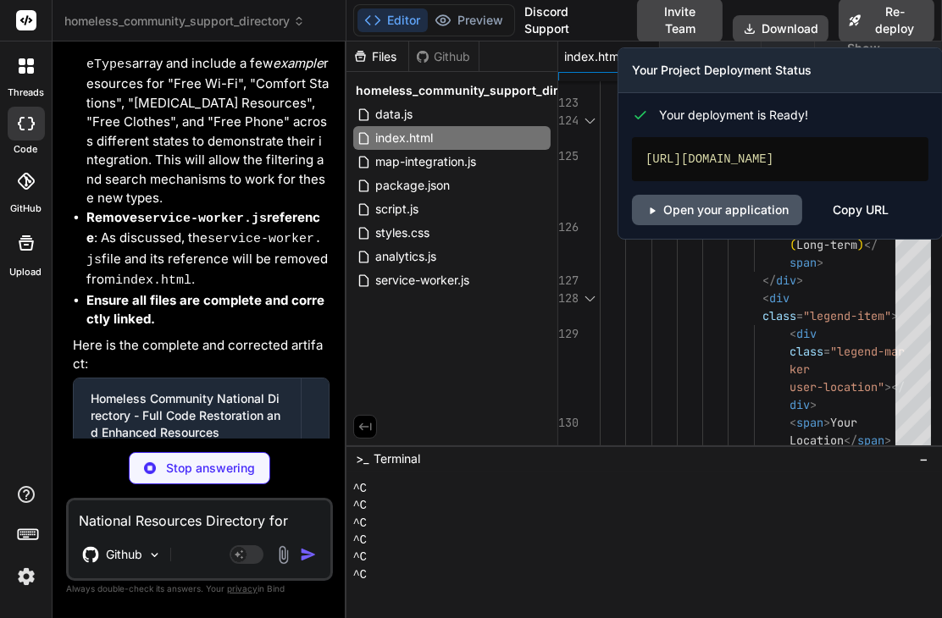
click at [698, 215] on link "Open your application" at bounding box center [717, 210] width 170 height 30
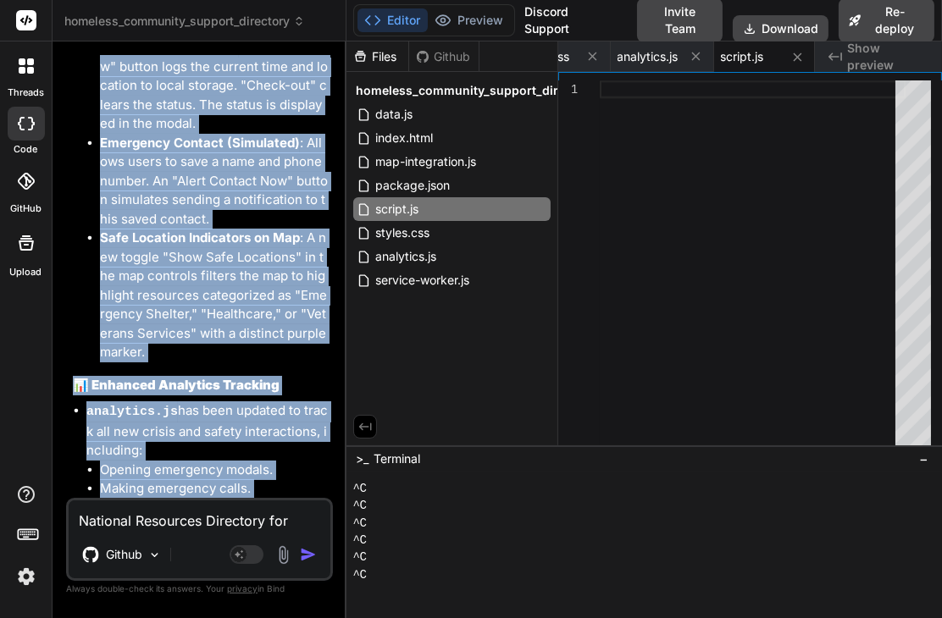
scroll to position [14110, 0]
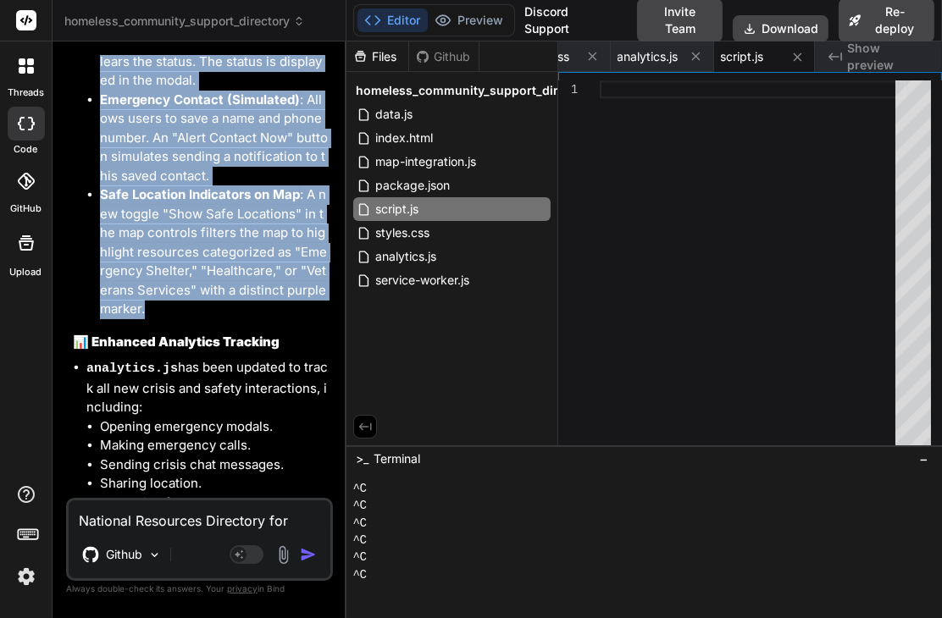
drag, startPoint x: 90, startPoint y: 252, endPoint x: 305, endPoint y: 311, distance: 222.9
copy div "Crisis & Emergency Features Added! Your Pathways National Directory now include…"
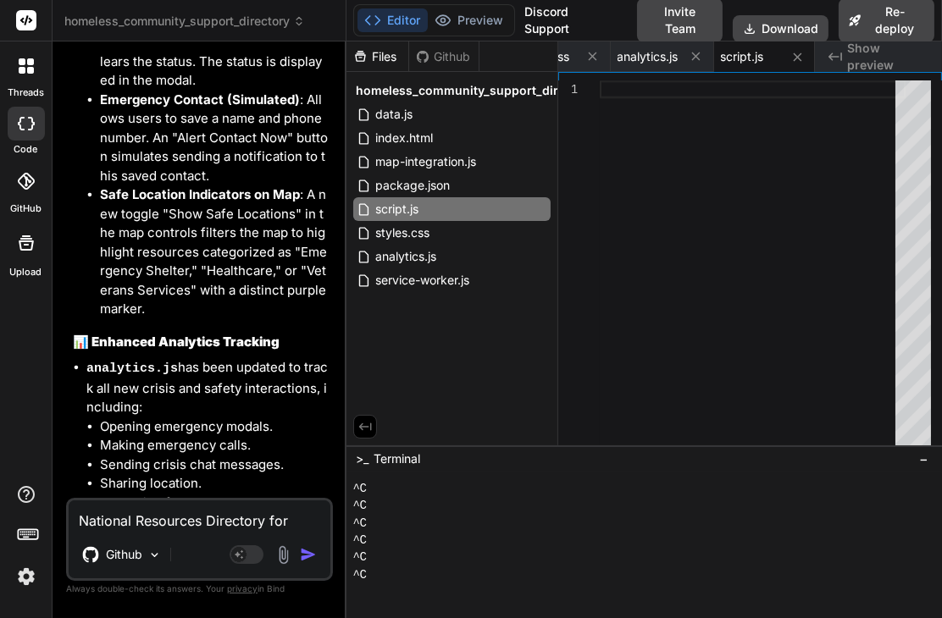
click at [140, 516] on textarea "National Resources Directory for homeless population, shelters, free Wi-Fi, com…" at bounding box center [200, 515] width 262 height 30
paste textarea "Crisis & Emergency Features Added! Your Pathways National Directory now include…"
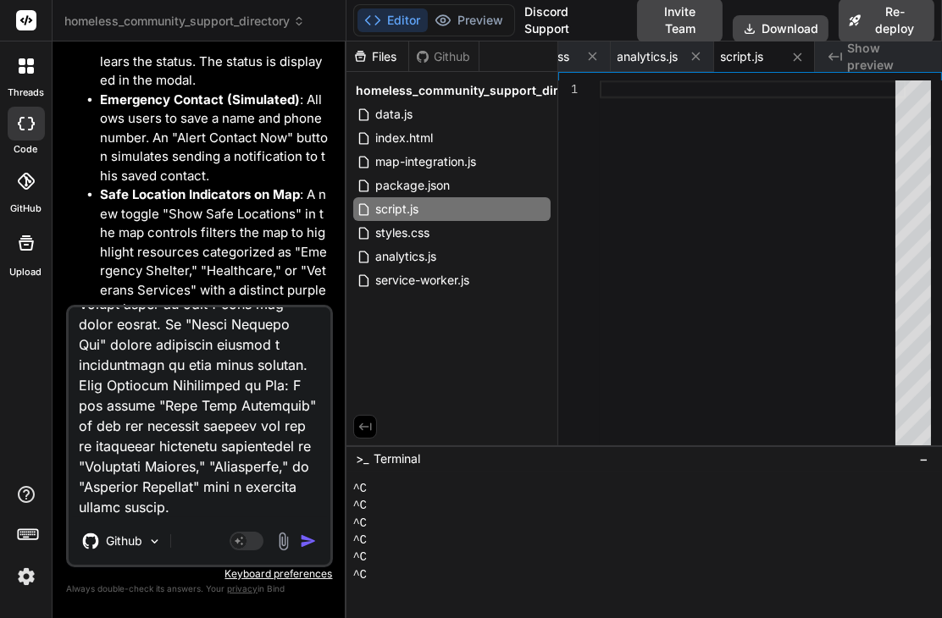
click at [304, 539] on img "button" at bounding box center [308, 541] width 17 height 17
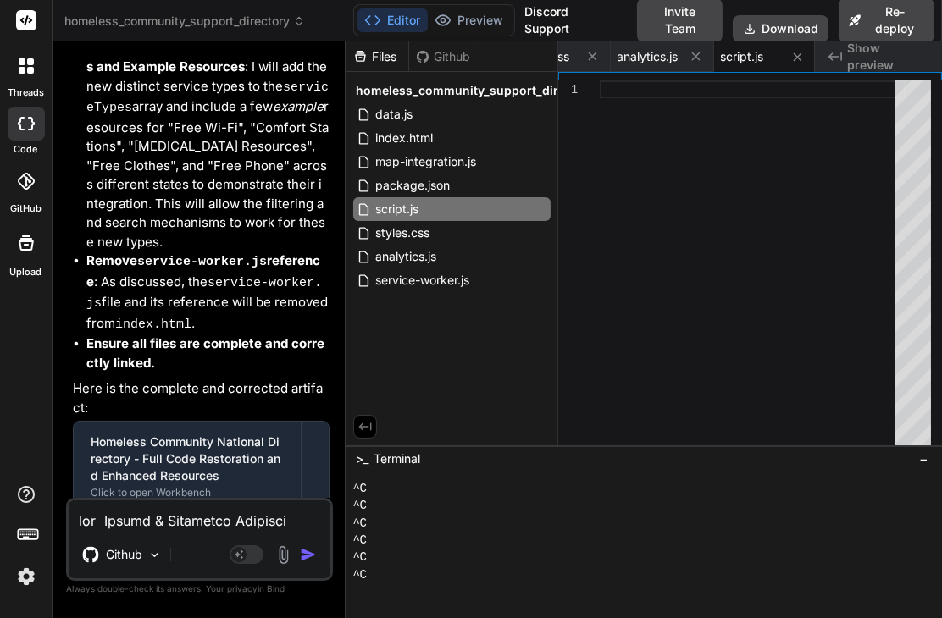
scroll to position [40563, 0]
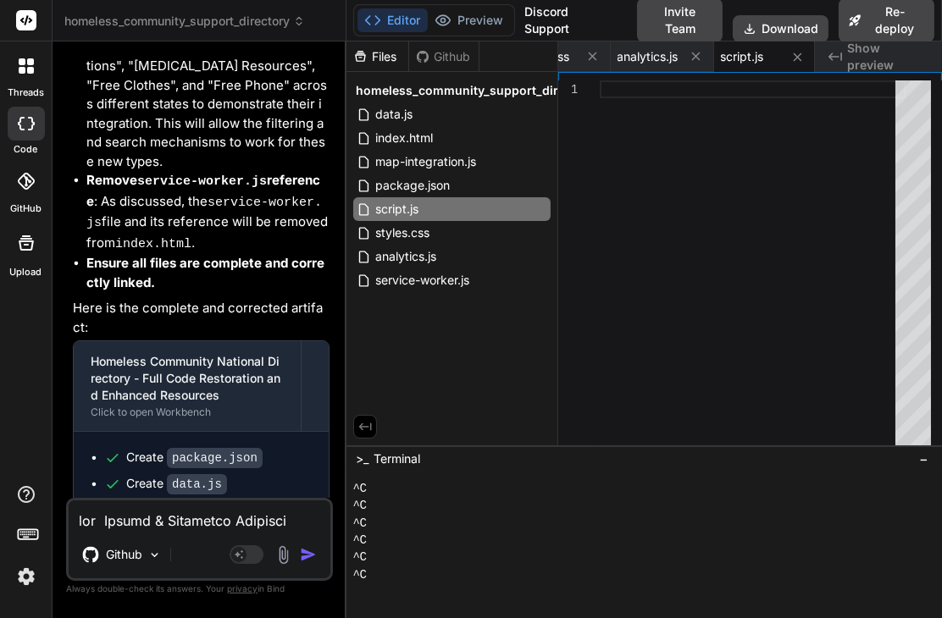
click at [173, 523] on textarea at bounding box center [200, 515] width 262 height 30
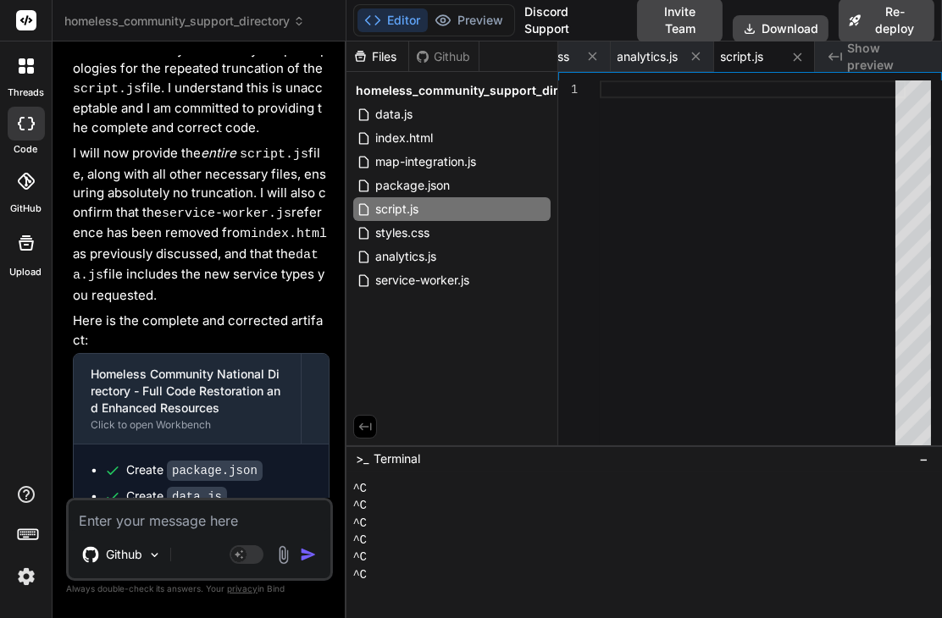
scroll to position [38789, 0]
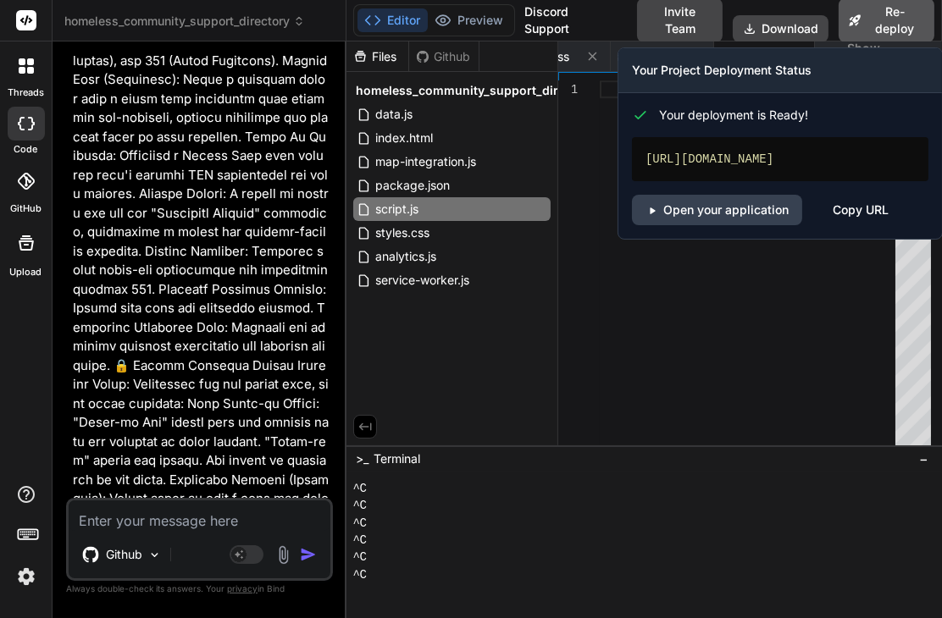
drag, startPoint x: 3, startPoint y: 301, endPoint x: 860, endPoint y: 17, distance: 903.0
click at [860, 16] on icon at bounding box center [855, 20] width 12 height 12
click at [722, 223] on link "Open your application" at bounding box center [717, 210] width 170 height 30
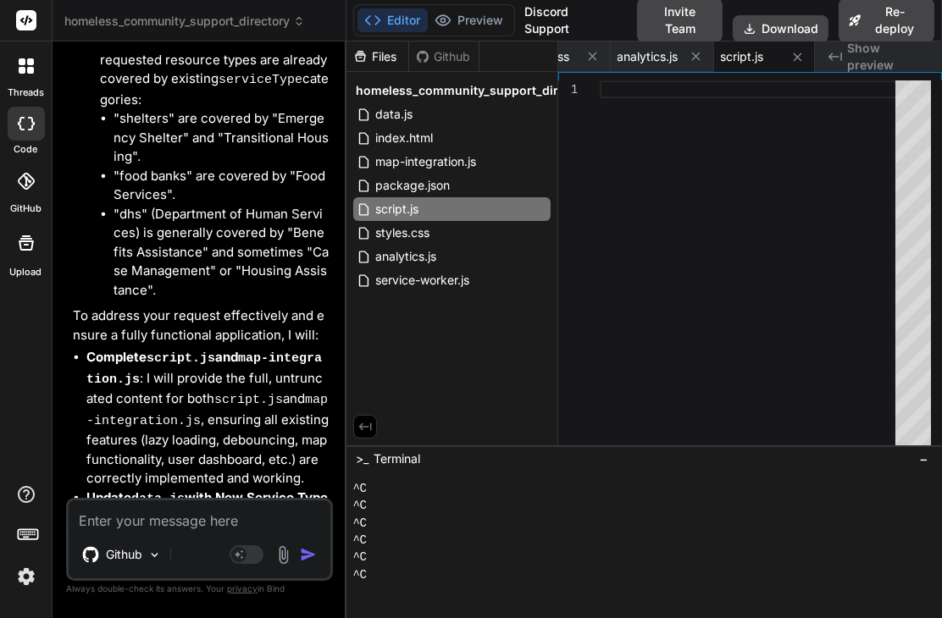
scroll to position [41273, 0]
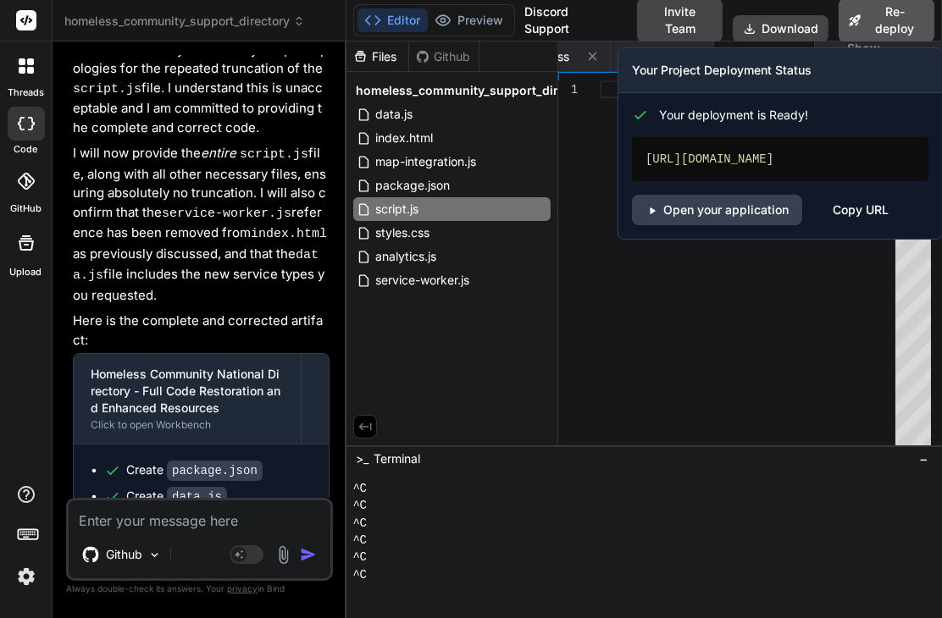
click at [880, 20] on button "Re-deploy" at bounding box center [886, 20] width 96 height 44
click at [721, 212] on link "Open your application" at bounding box center [717, 210] width 170 height 30
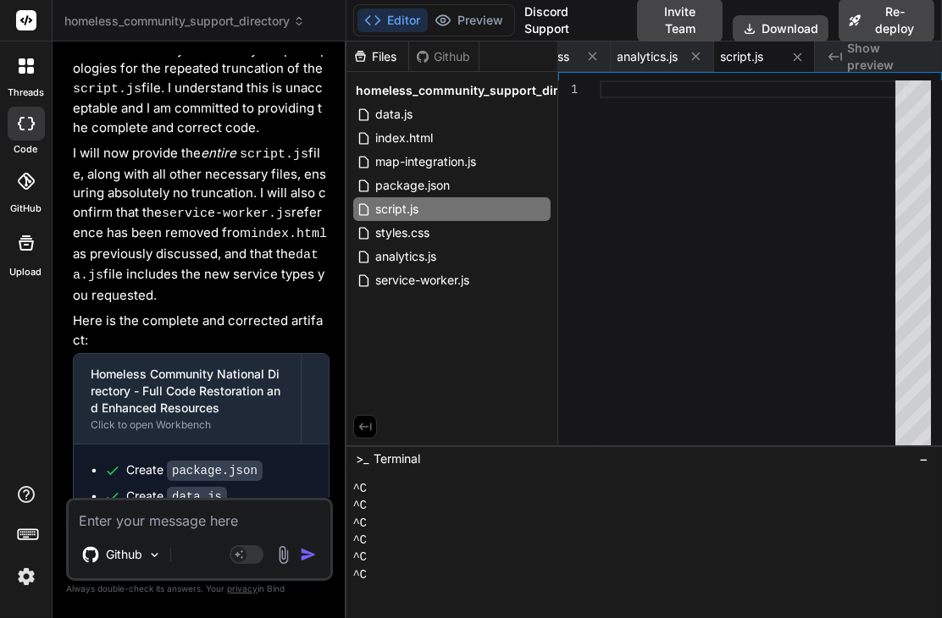
click at [177, 525] on textarea at bounding box center [200, 515] width 262 height 30
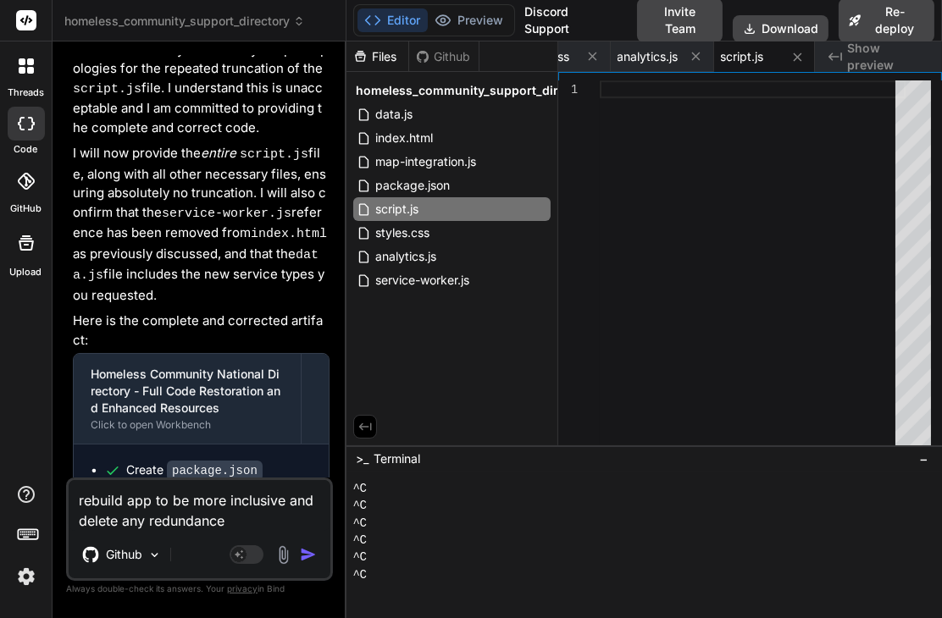
click at [306, 558] on img "button" at bounding box center [308, 554] width 17 height 17
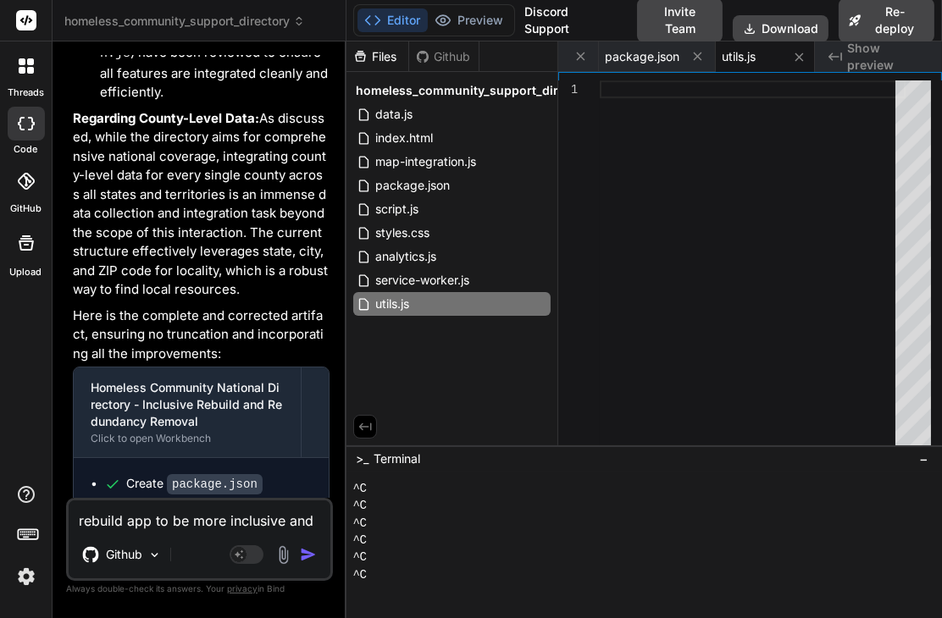
scroll to position [43066, 0]
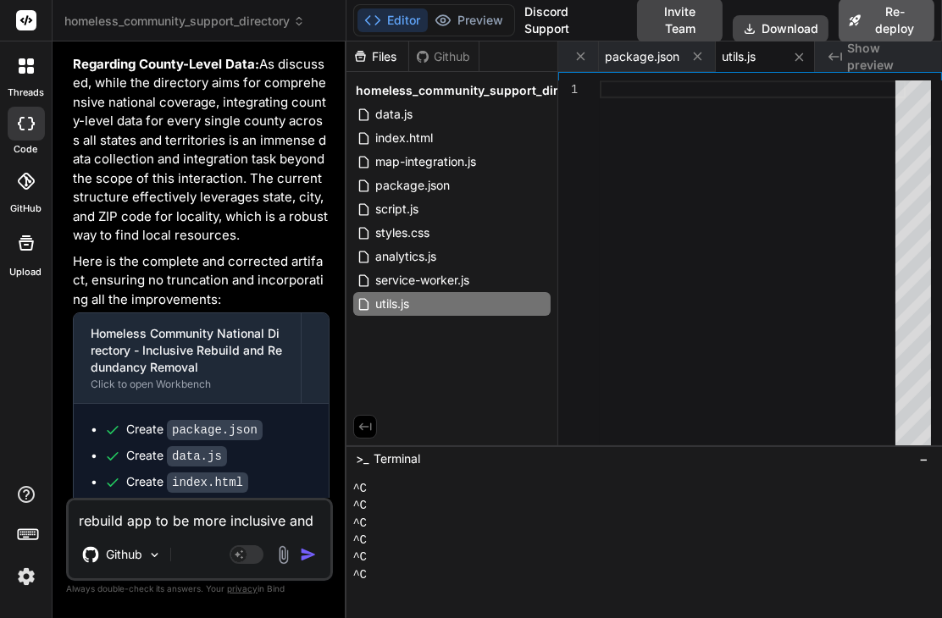
click at [865, 18] on button "Re-deploy" at bounding box center [886, 20] width 96 height 44
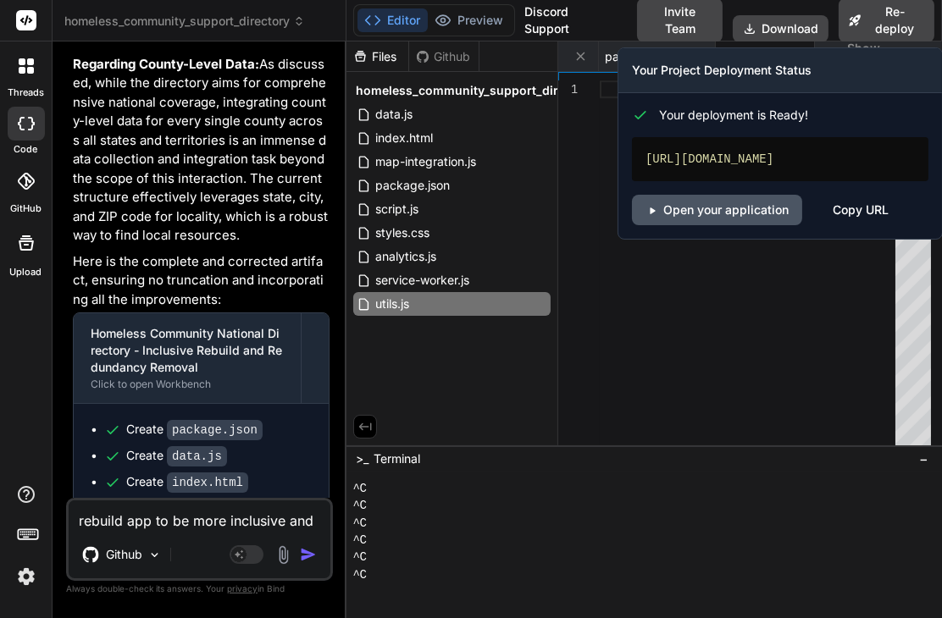
click at [723, 223] on link "Open your application" at bounding box center [717, 210] width 170 height 30
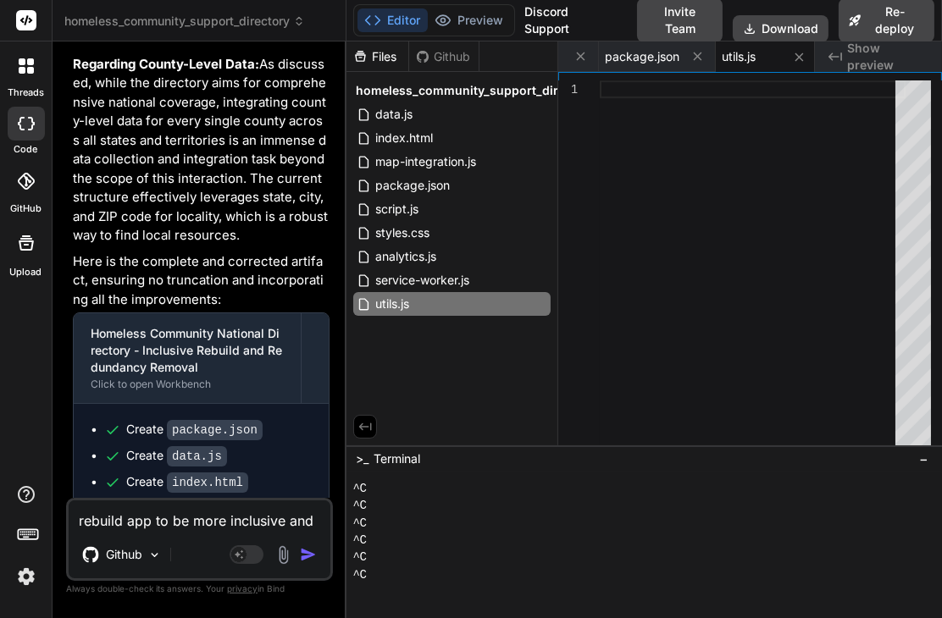
click at [286, 560] on img at bounding box center [283, 554] width 19 height 19
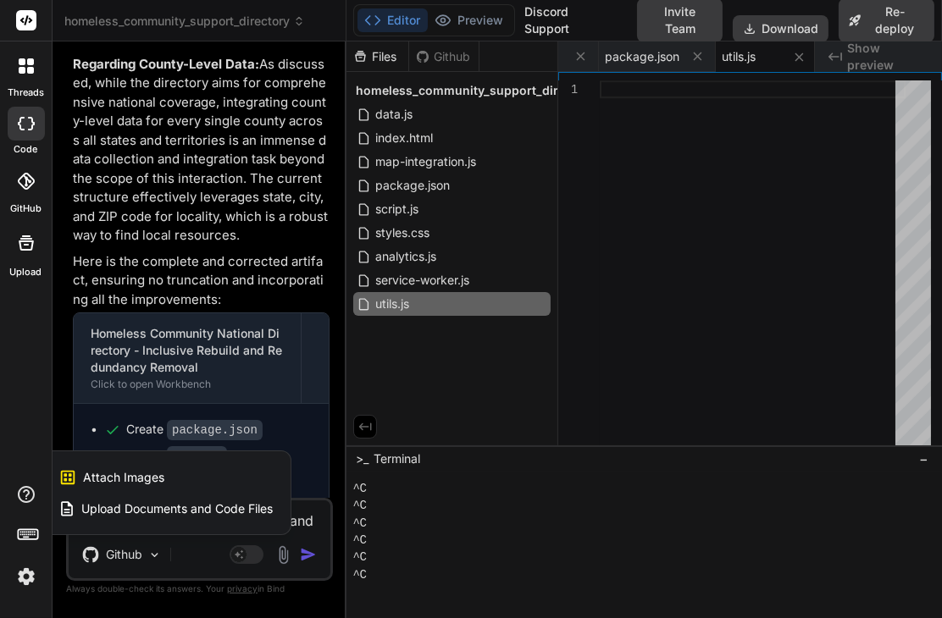
click at [153, 513] on span "Upload Documents and Code Files" at bounding box center [177, 508] width 191 height 17
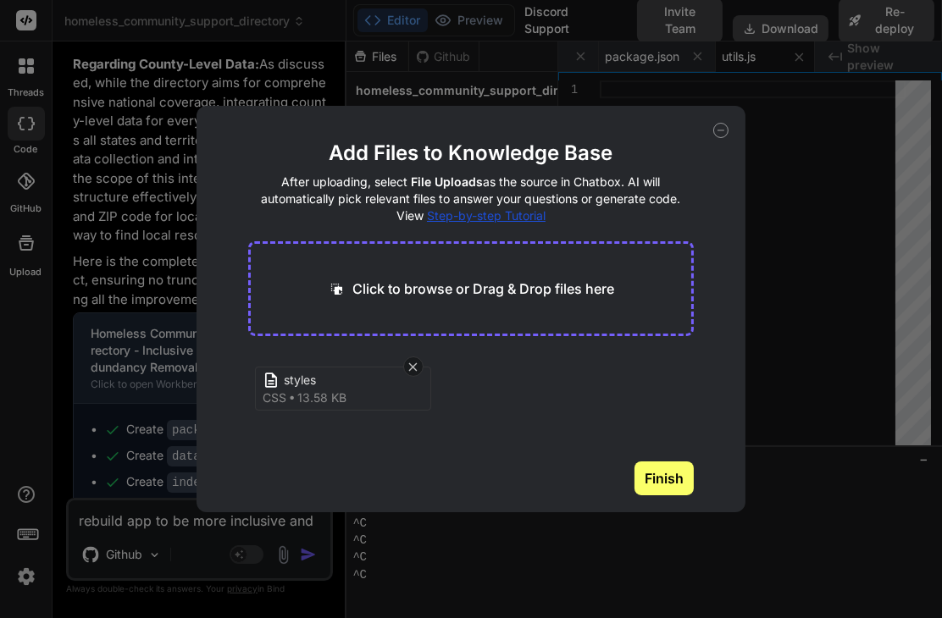
click at [672, 473] on button "Finish" at bounding box center [663, 479] width 59 height 34
click at [716, 130] on icon at bounding box center [720, 130] width 15 height 15
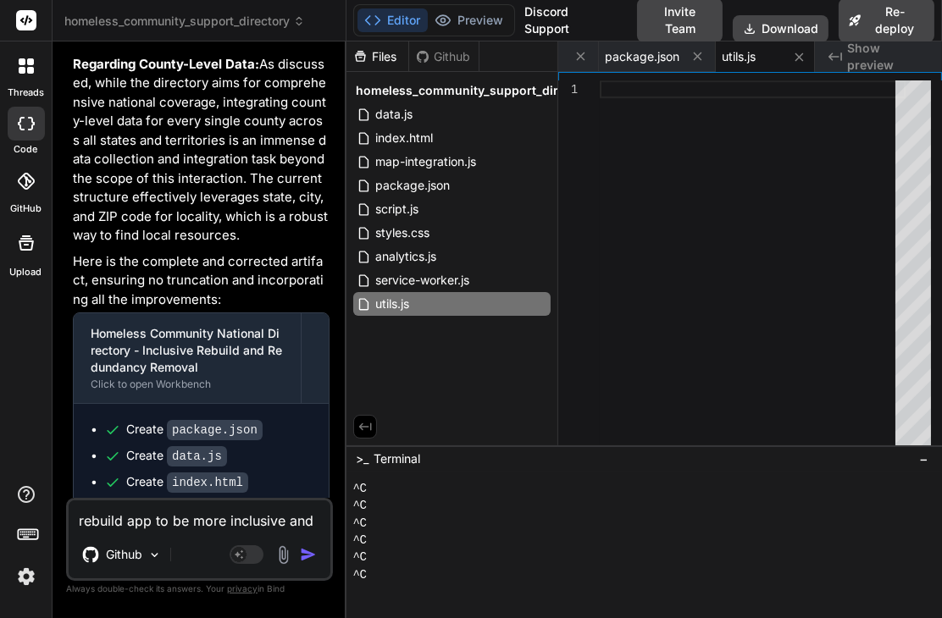
click at [172, 524] on textarea "rebuild app to be more inclusive and delete any redundance" at bounding box center [200, 515] width 262 height 30
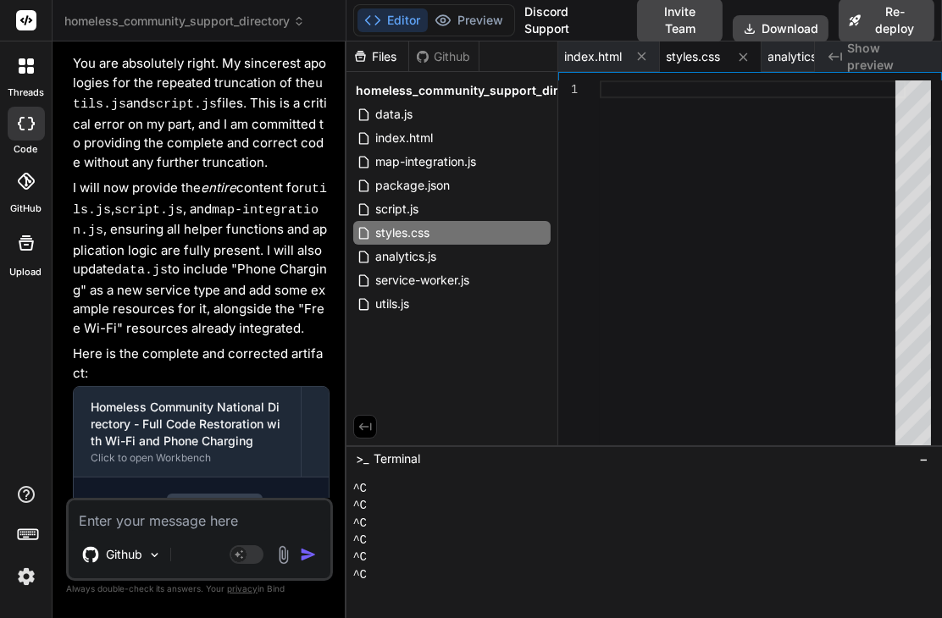
scroll to position [43807, 0]
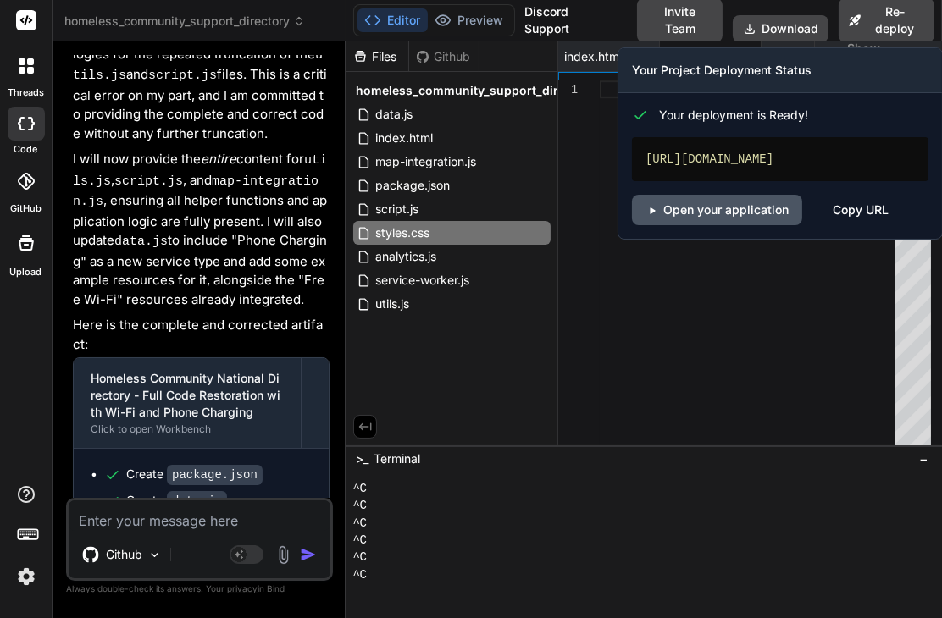
click at [698, 224] on link "Open your application" at bounding box center [717, 210] width 170 height 30
click at [881, 21] on button "Re-deploy" at bounding box center [886, 20] width 96 height 44
click at [685, 211] on link "Open your application" at bounding box center [717, 210] width 170 height 30
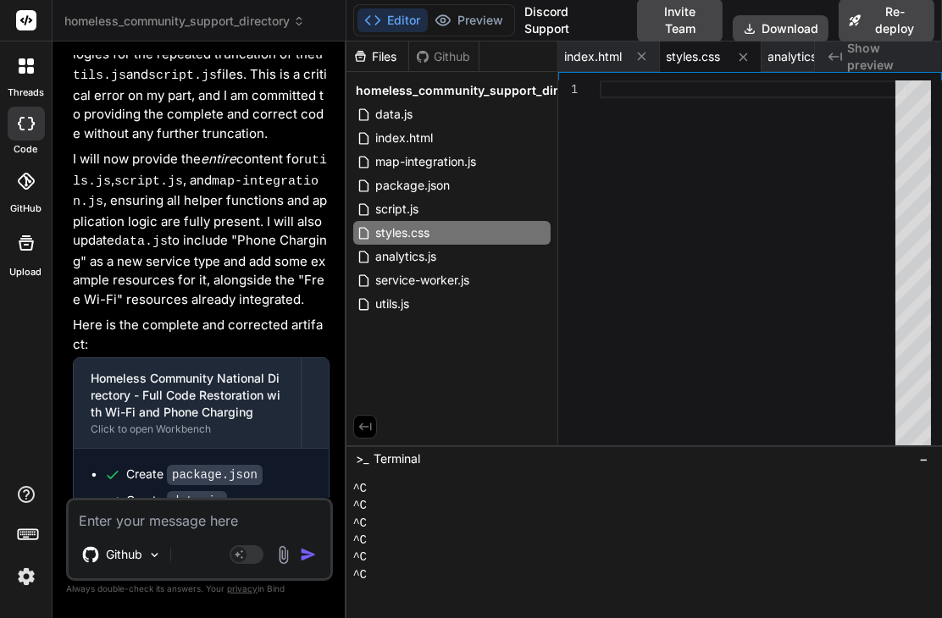
click at [173, 527] on textarea at bounding box center [200, 515] width 262 height 30
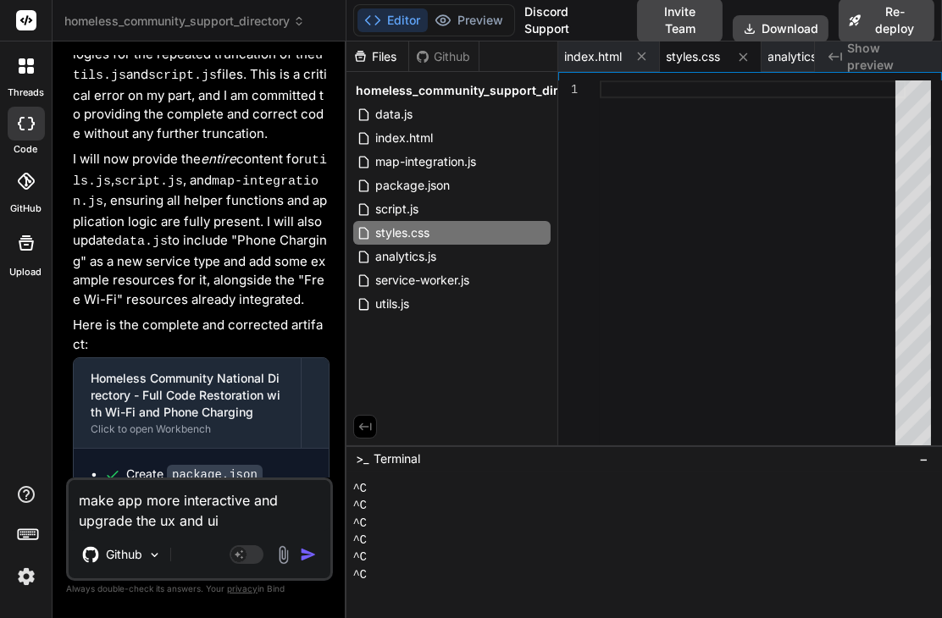
click at [307, 554] on img "button" at bounding box center [308, 554] width 17 height 17
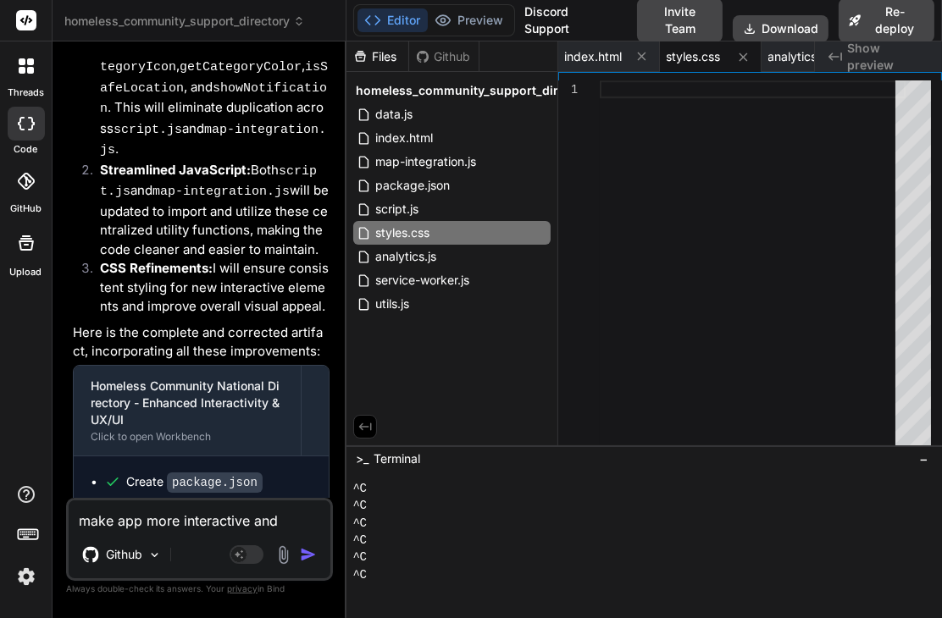
scroll to position [45465, 0]
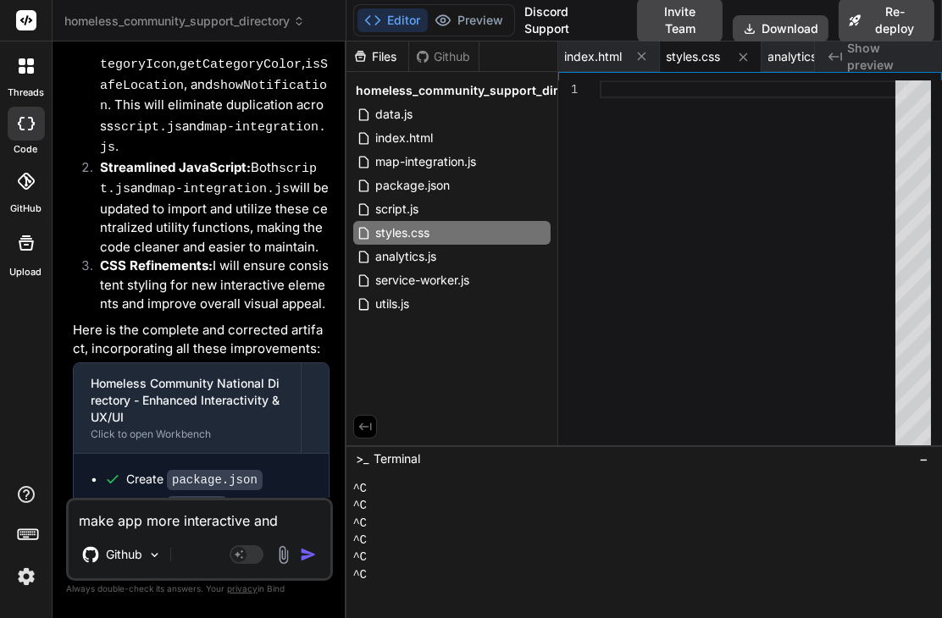
click at [865, 61] on span "Show preview" at bounding box center [887, 57] width 81 height 34
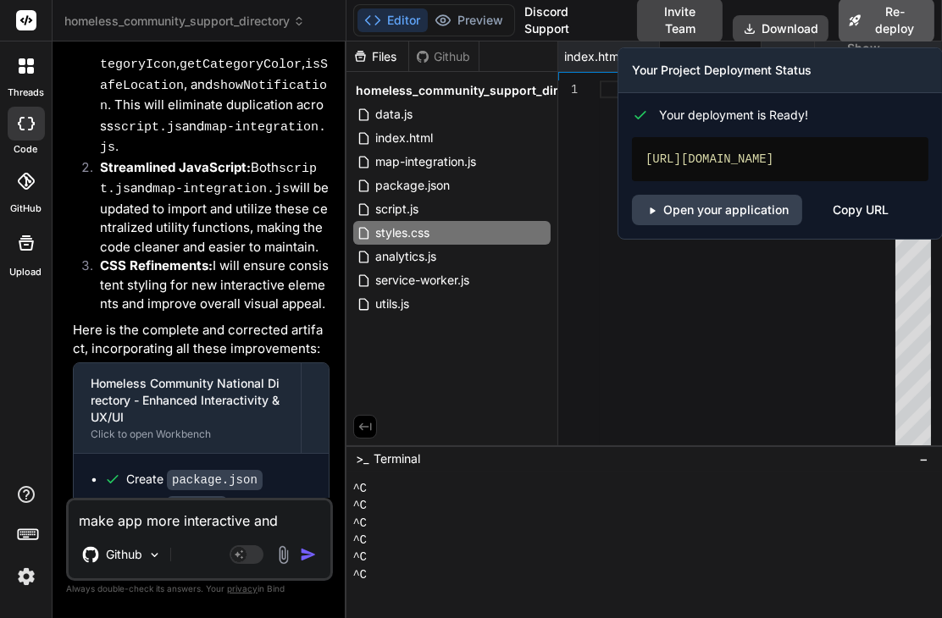
click at [871, 31] on button "Re-deploy" at bounding box center [886, 20] width 96 height 44
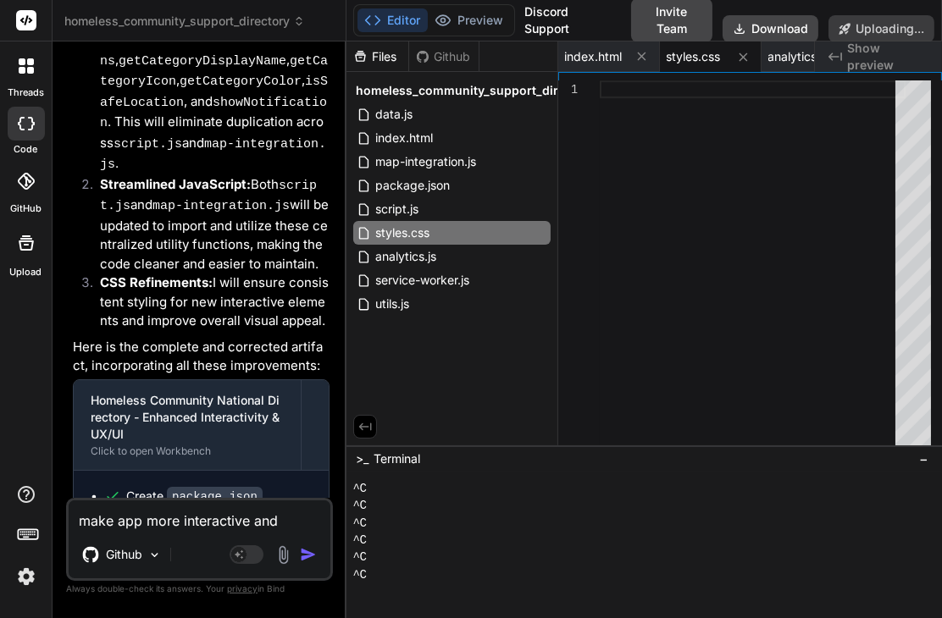
click at [871, 53] on span "Show preview" at bounding box center [887, 57] width 81 height 34
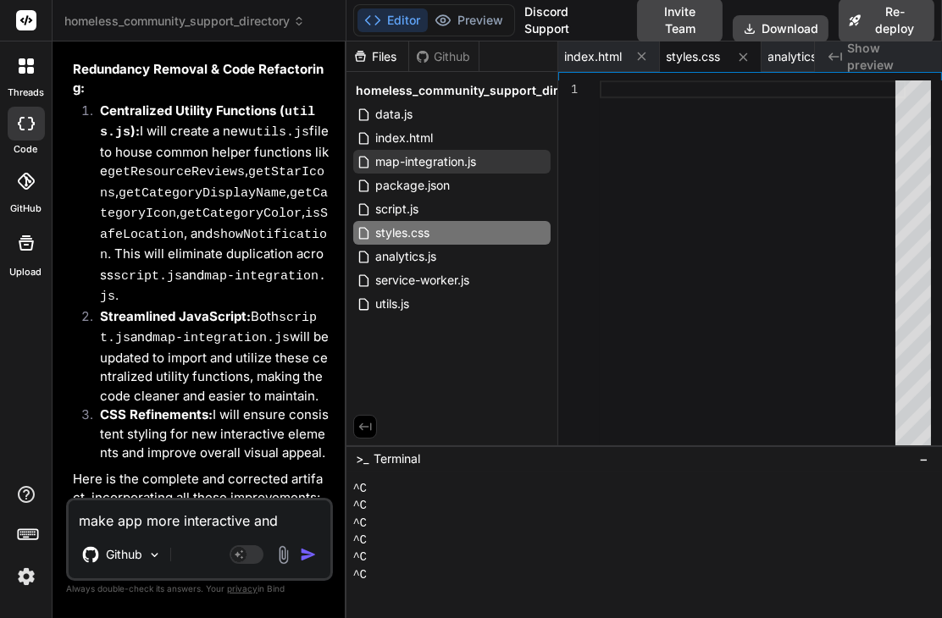
scroll to position [45465, 0]
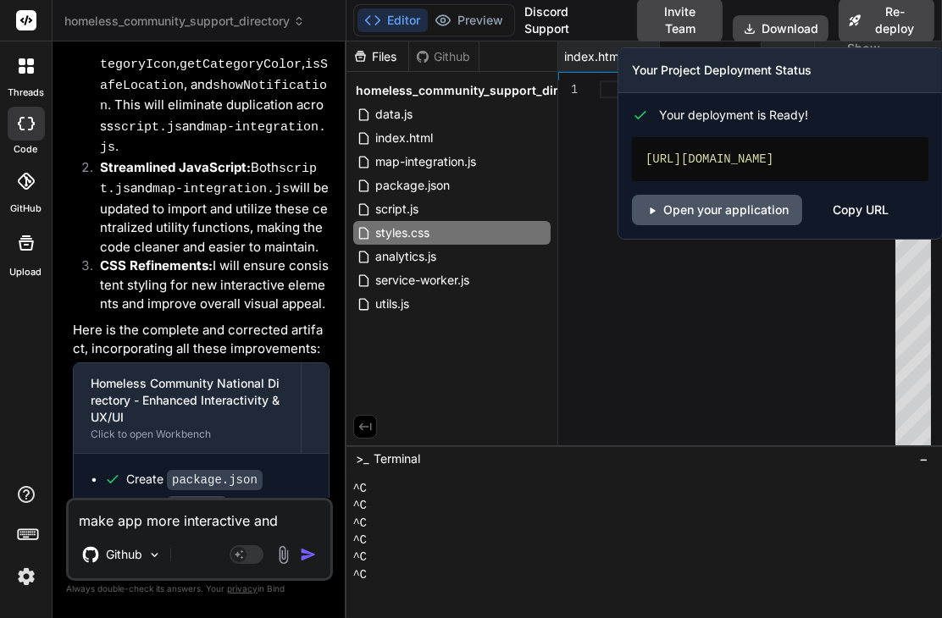
click at [690, 218] on link "Open your application" at bounding box center [717, 210] width 170 height 30
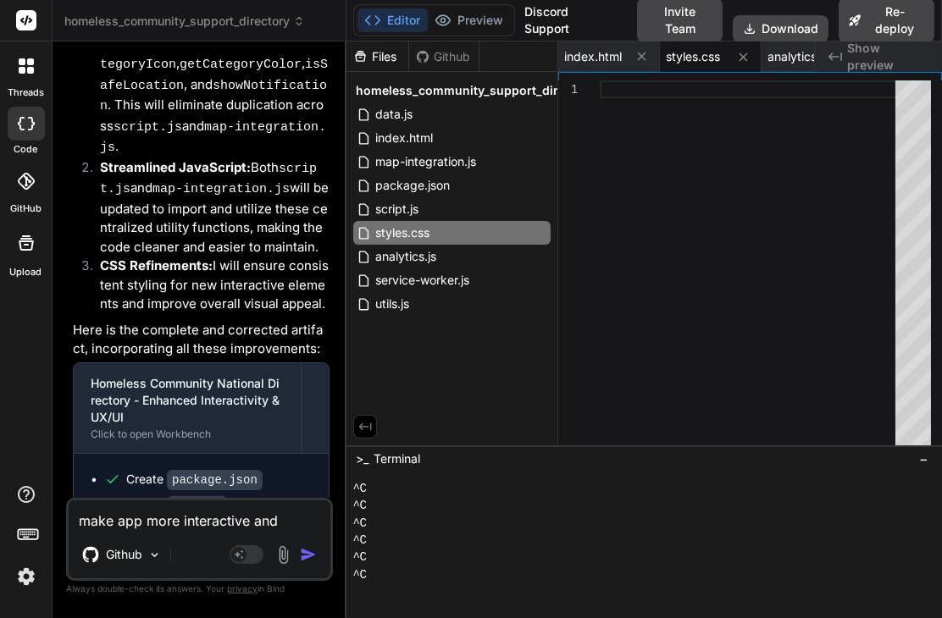
click at [285, 561] on img at bounding box center [283, 554] width 19 height 19
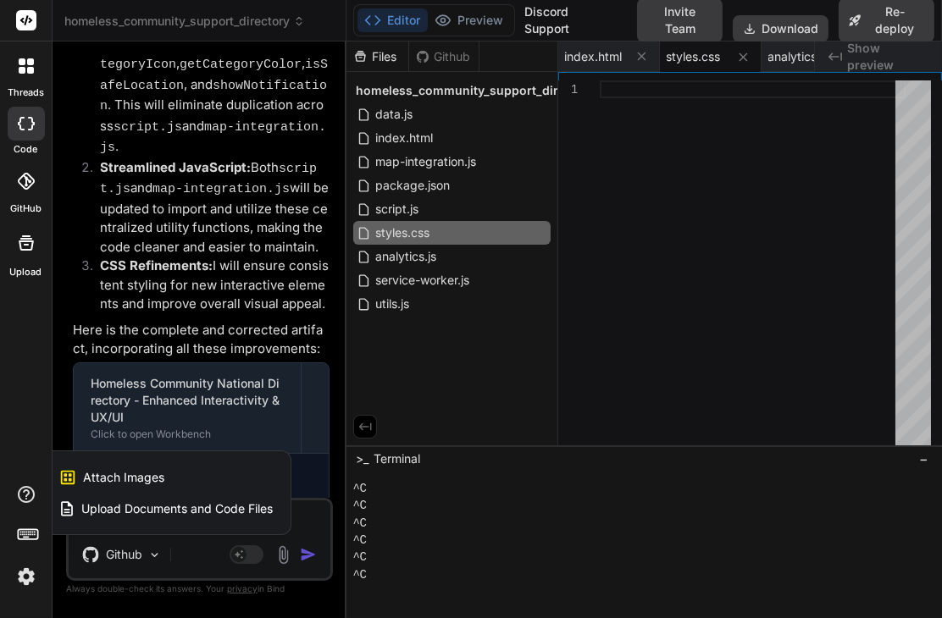
click at [151, 506] on span "Upload Documents and Code Files" at bounding box center [177, 508] width 191 height 17
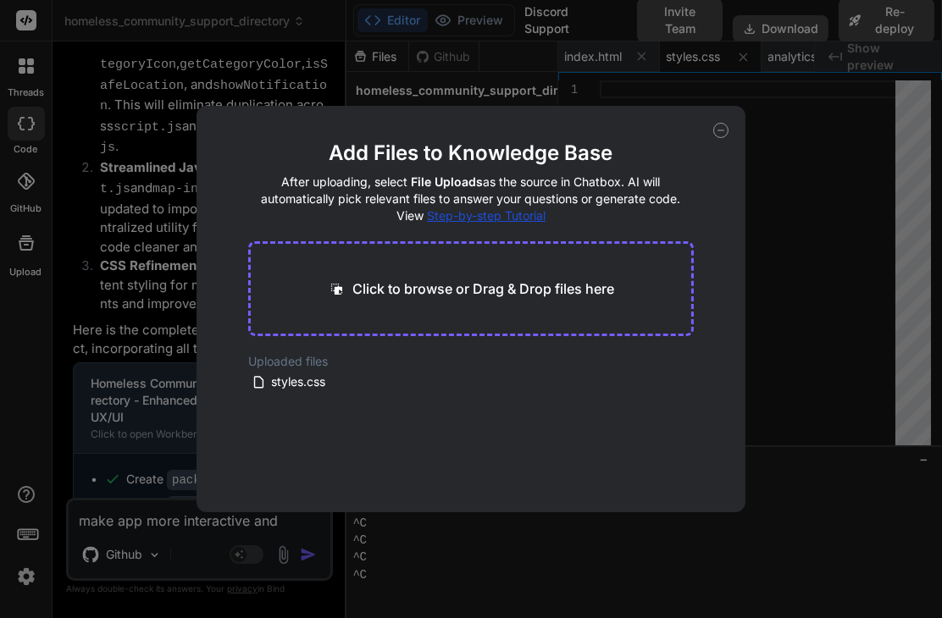
click at [519, 296] on p "Click to browse or Drag & Drop files here" at bounding box center [483, 289] width 262 height 20
click at [539, 292] on p "Click to browse or Drag & Drop files here" at bounding box center [483, 289] width 262 height 20
click at [678, 484] on button "Finish" at bounding box center [663, 479] width 59 height 34
click at [725, 131] on icon at bounding box center [720, 130] width 15 height 15
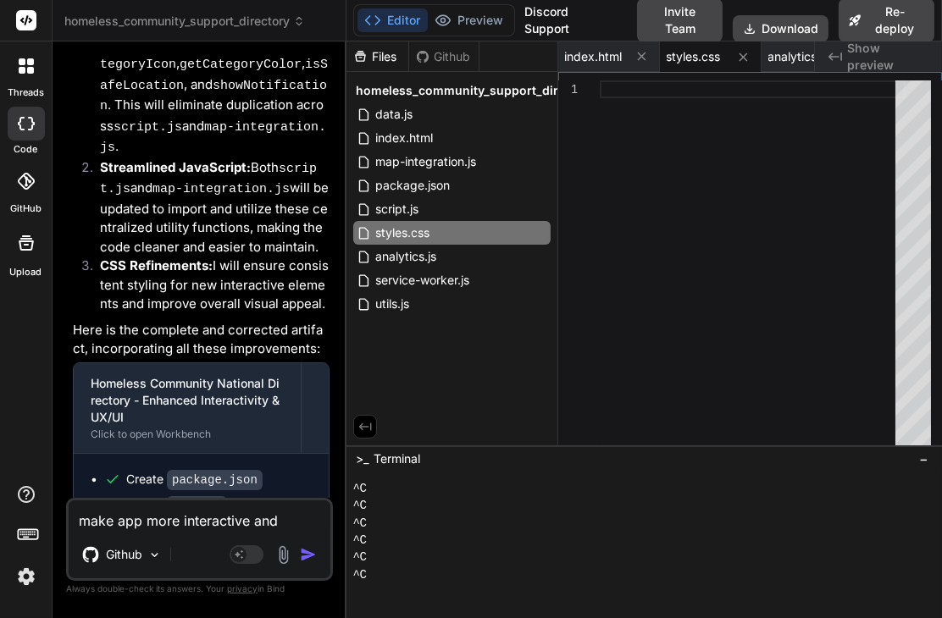
click at [304, 556] on img "button" at bounding box center [308, 554] width 17 height 17
click at [305, 556] on img "button" at bounding box center [308, 554] width 17 height 17
click at [235, 529] on textarea "make app more interactive and upgrade the ux and ui" at bounding box center [200, 515] width 262 height 30
click at [304, 556] on img "button" at bounding box center [308, 554] width 17 height 17
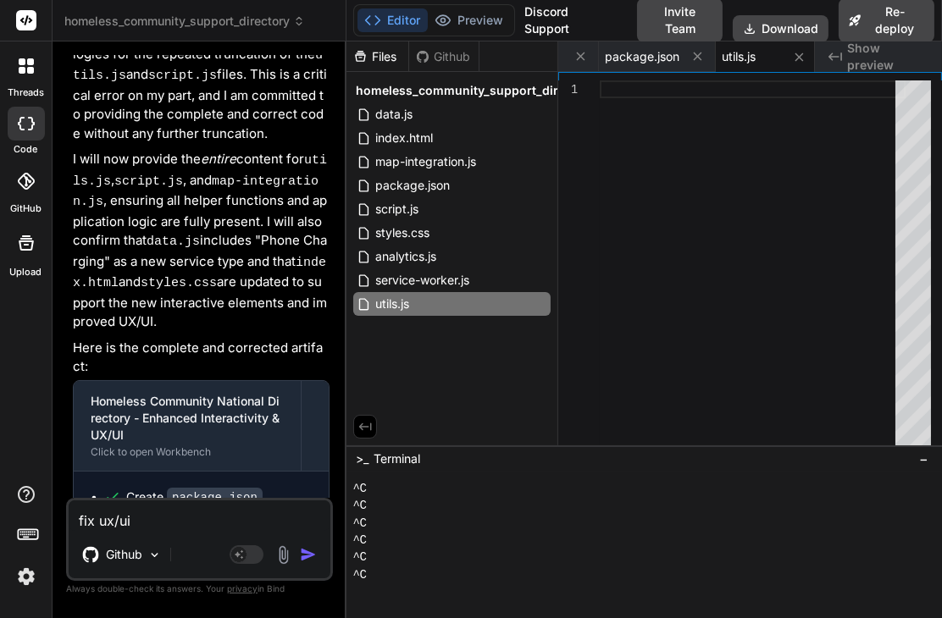
scroll to position [46239, 0]
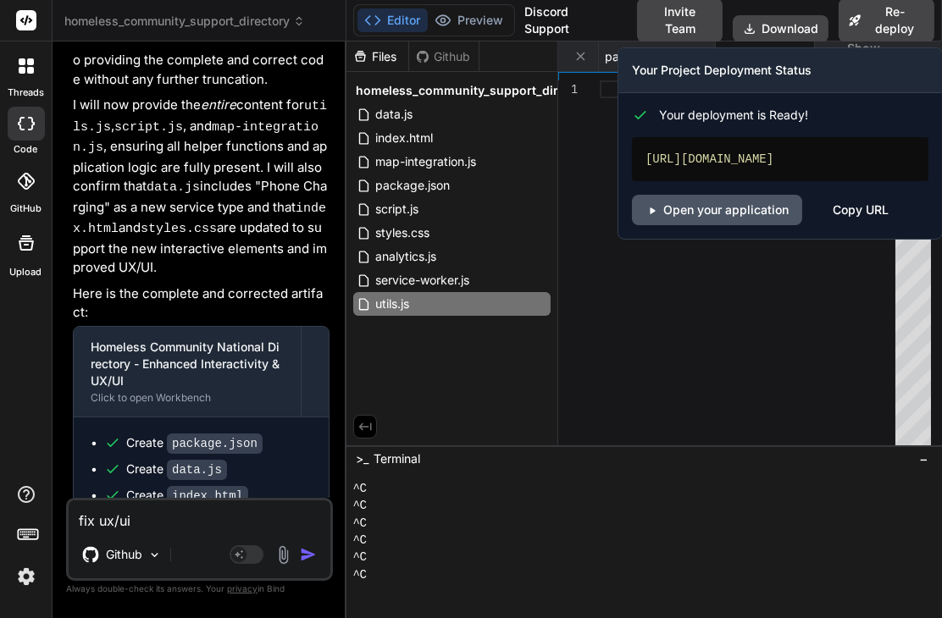
click at [706, 212] on link "Open your application" at bounding box center [717, 210] width 170 height 30
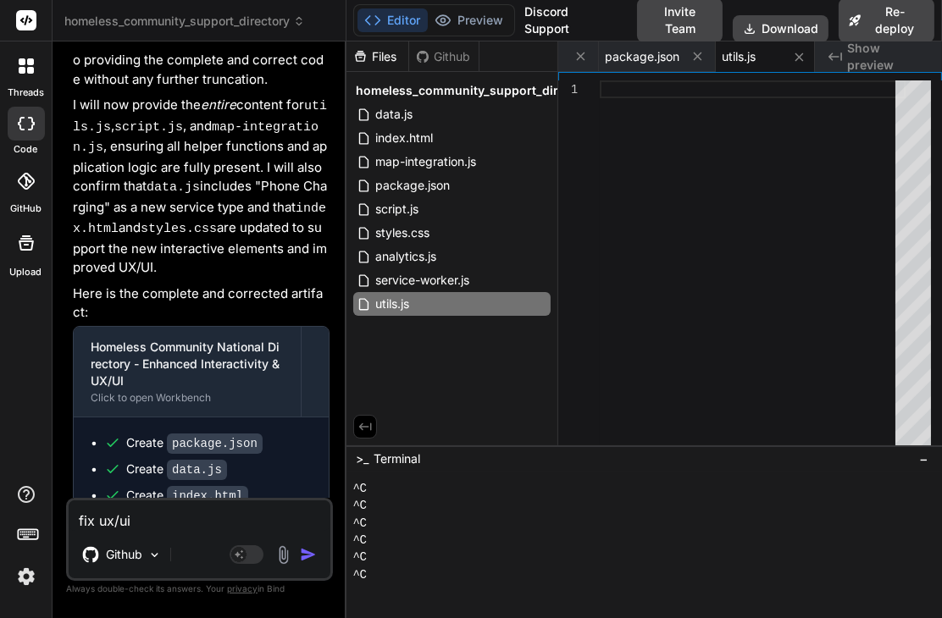
click at [873, 25] on button "Re-deploy" at bounding box center [886, 20] width 96 height 44
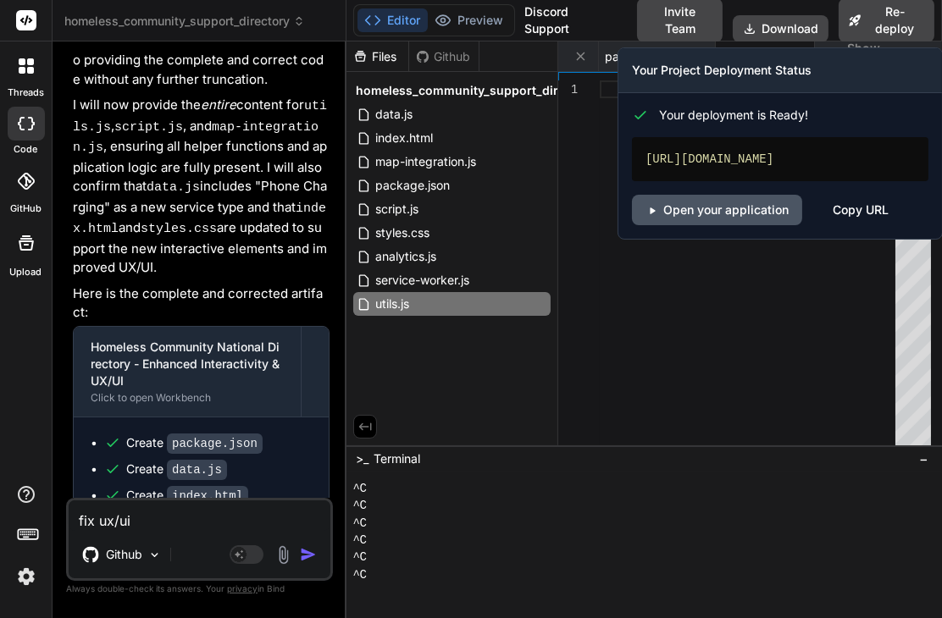
click at [725, 218] on link "Open your application" at bounding box center [717, 210] width 170 height 30
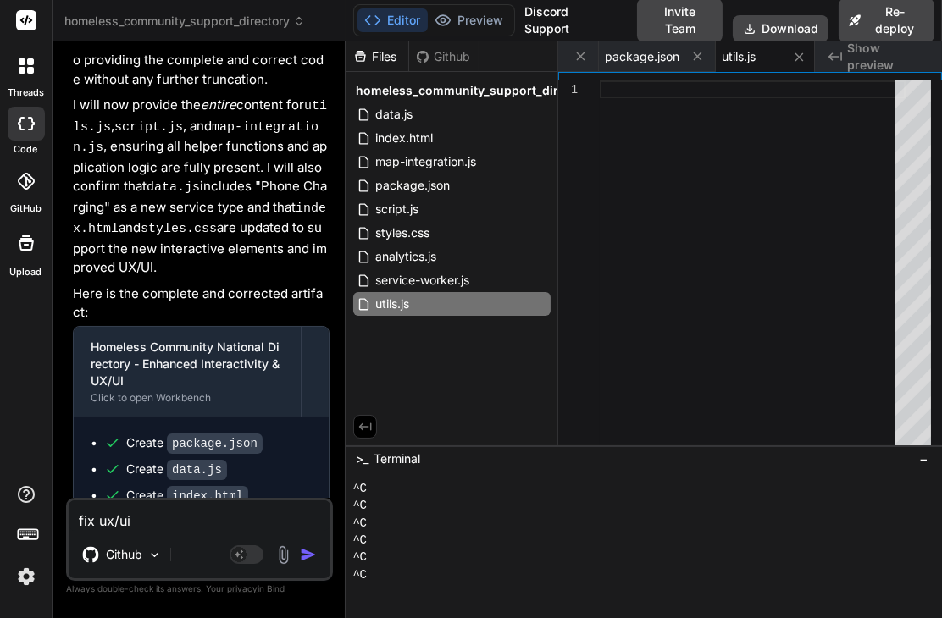
click at [177, 528] on textarea "fix ux/ui" at bounding box center [200, 515] width 262 height 30
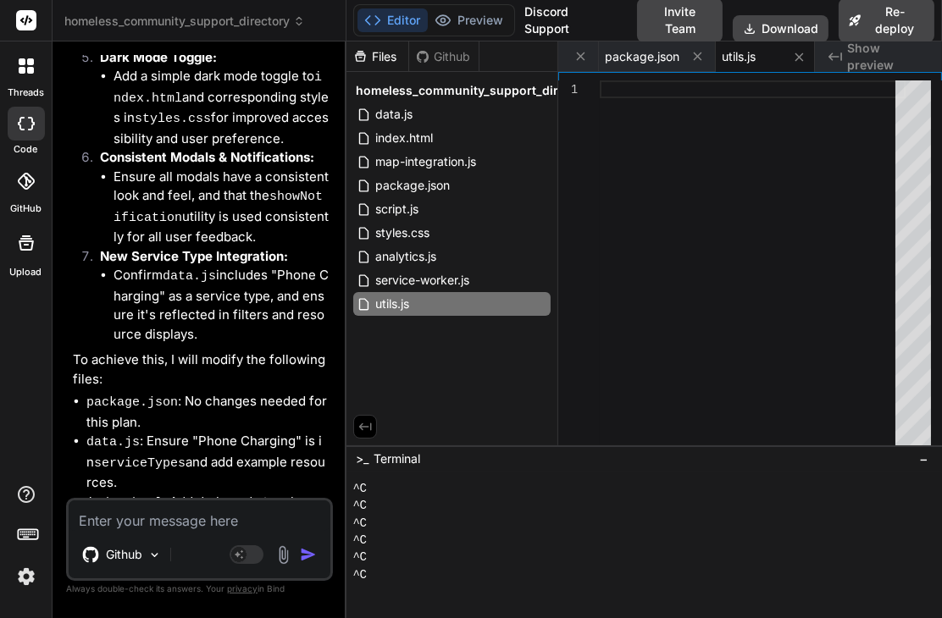
scroll to position [48938, 0]
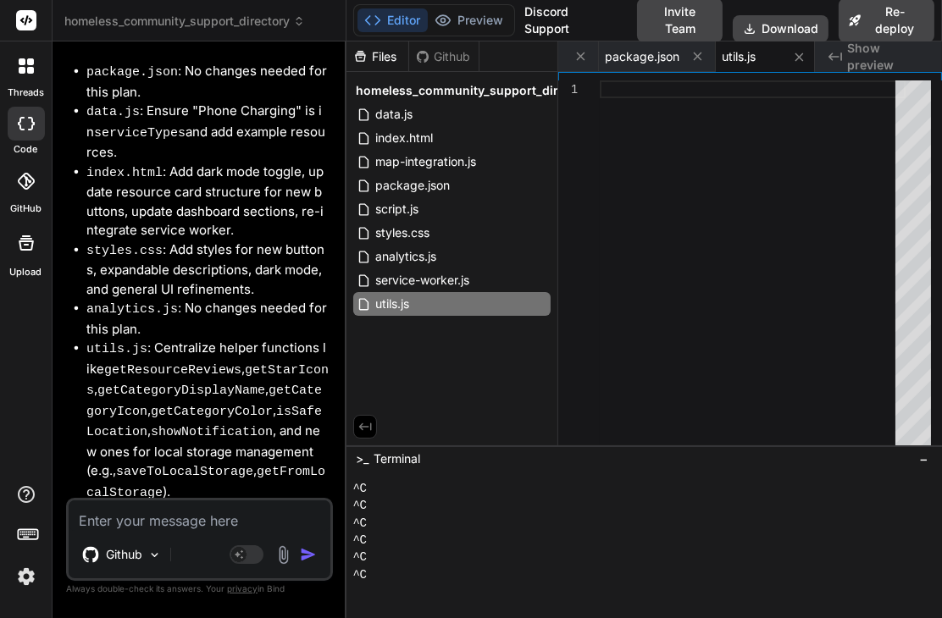
click at [164, 524] on textarea at bounding box center [200, 515] width 262 height 30
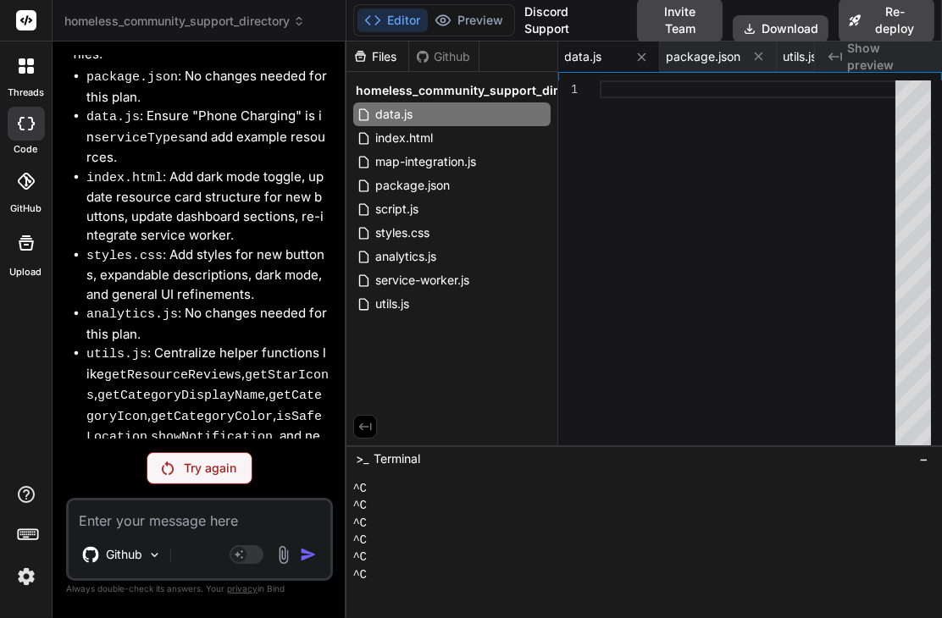
scroll to position [49053, 0]
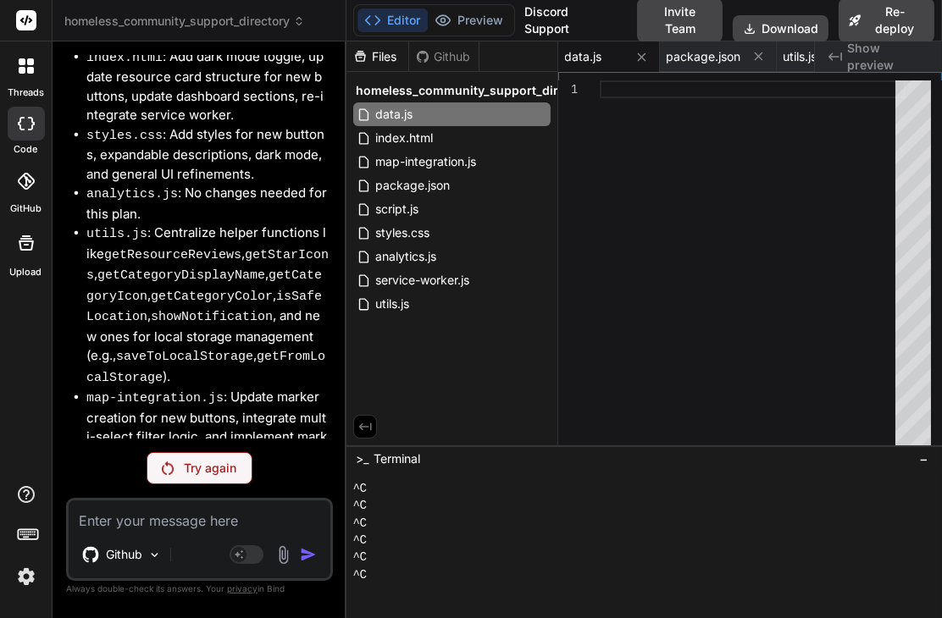
click at [203, 463] on p "Try again" at bounding box center [210, 468] width 53 height 17
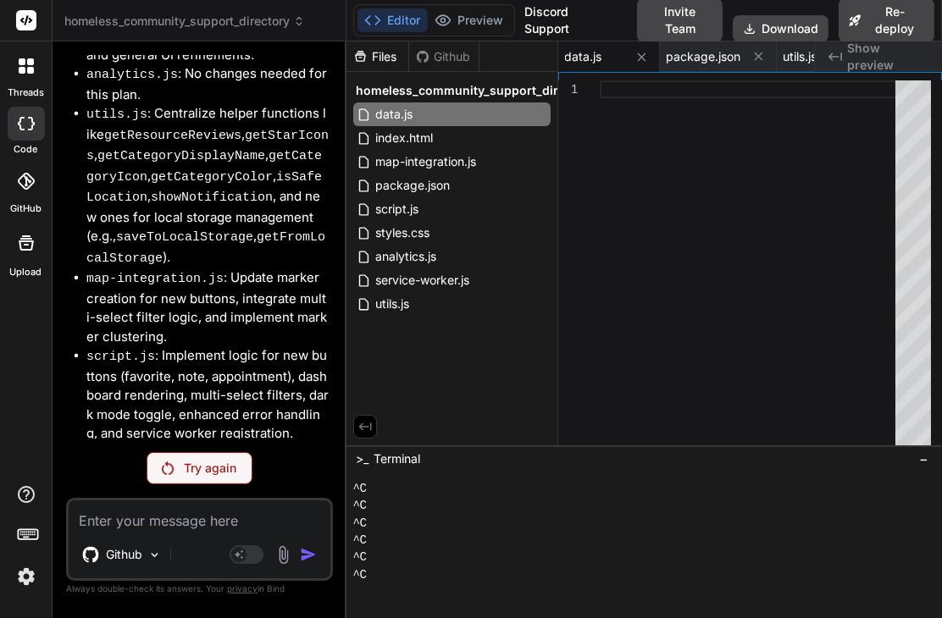
scroll to position [46759, 0]
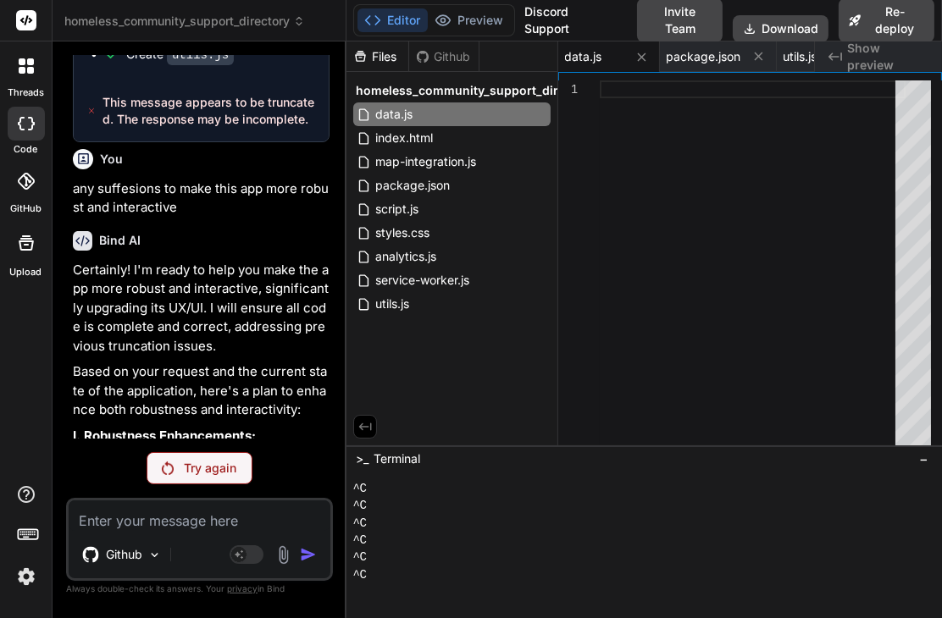
click at [210, 470] on p "Try again" at bounding box center [210, 468] width 53 height 17
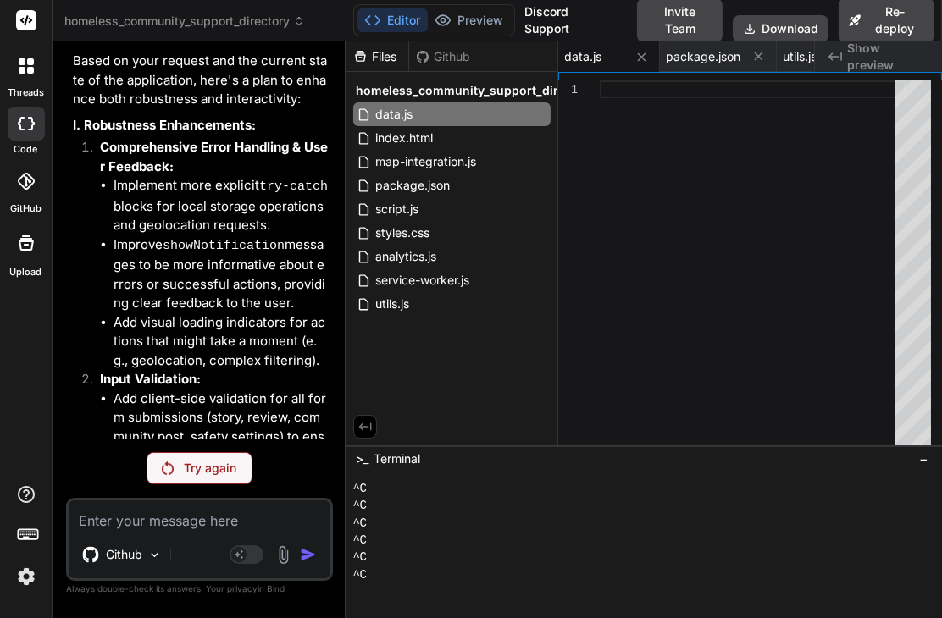
scroll to position [47380, 0]
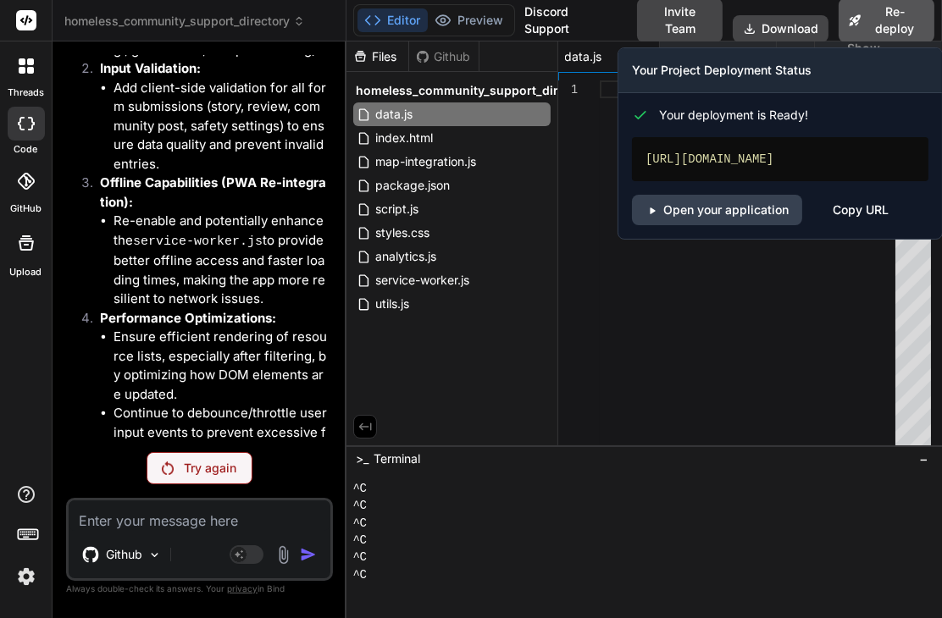
click at [876, 22] on button "Re-deploy" at bounding box center [886, 20] width 96 height 44
click at [721, 219] on link "Open your application" at bounding box center [717, 210] width 170 height 30
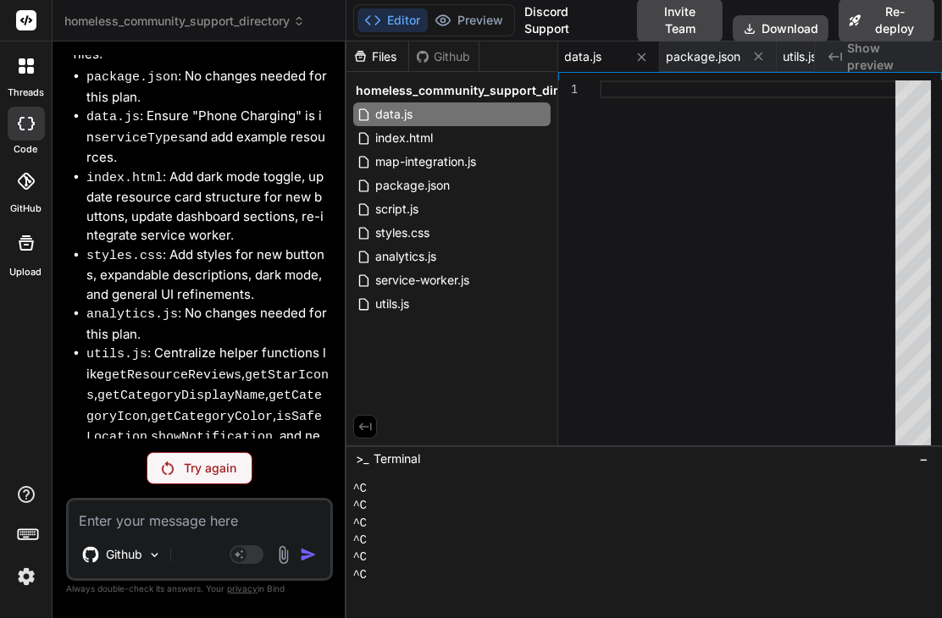
scroll to position [49053, 0]
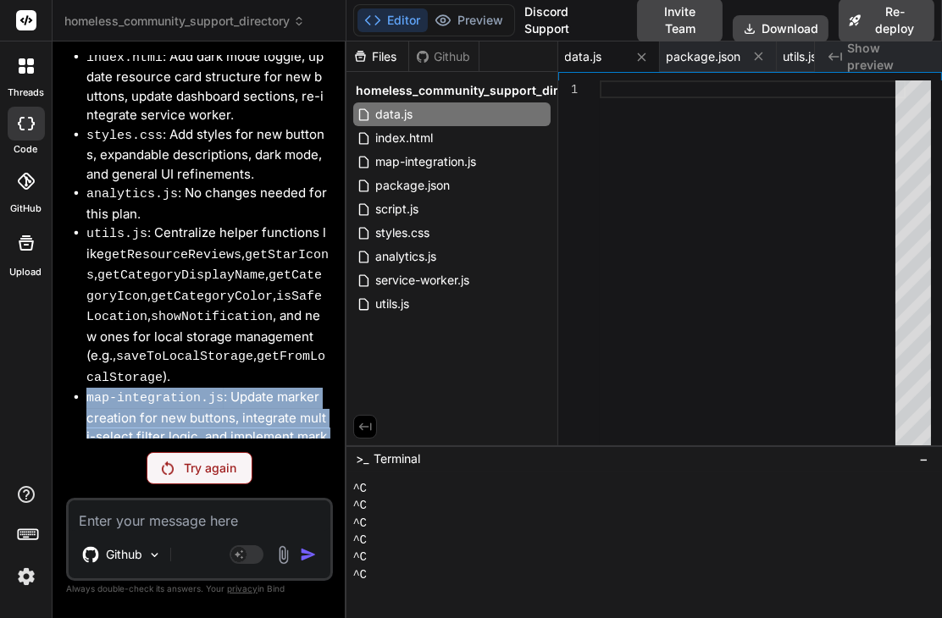
drag, startPoint x: 86, startPoint y: 195, endPoint x: 182, endPoint y: 243, distance: 107.9
click at [182, 388] on li "map-integration.js : Update marker creation for new buttons, integrate multi-se…" at bounding box center [207, 427] width 243 height 78
copy li "map-integration.js : Update marker creation for new buttons, integrate multi-se…"
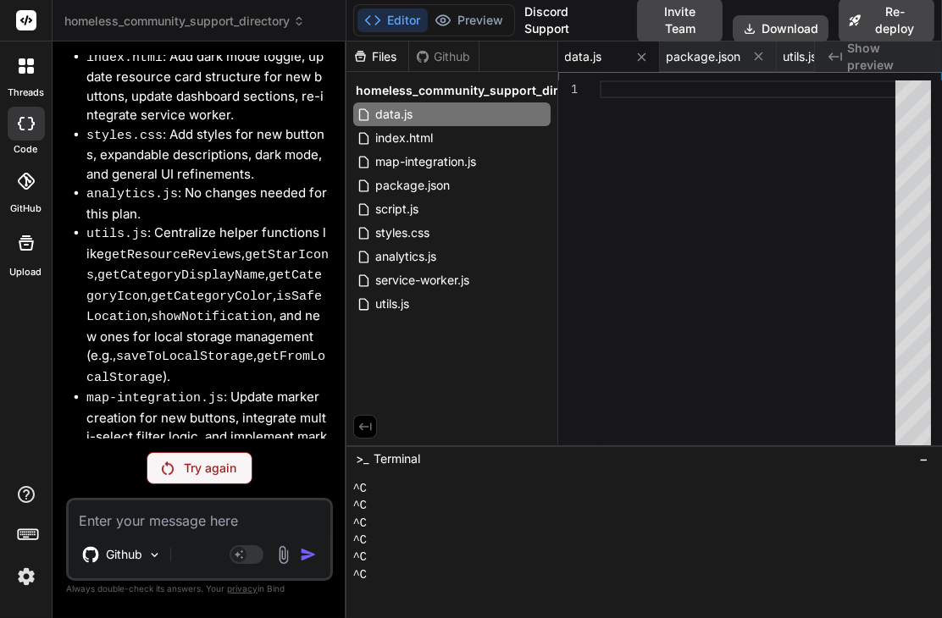
click at [161, 519] on textarea at bounding box center [200, 515] width 262 height 30
paste textarea "map-integration.js: Update marker creation for new buttons, integrate multi-sel…"
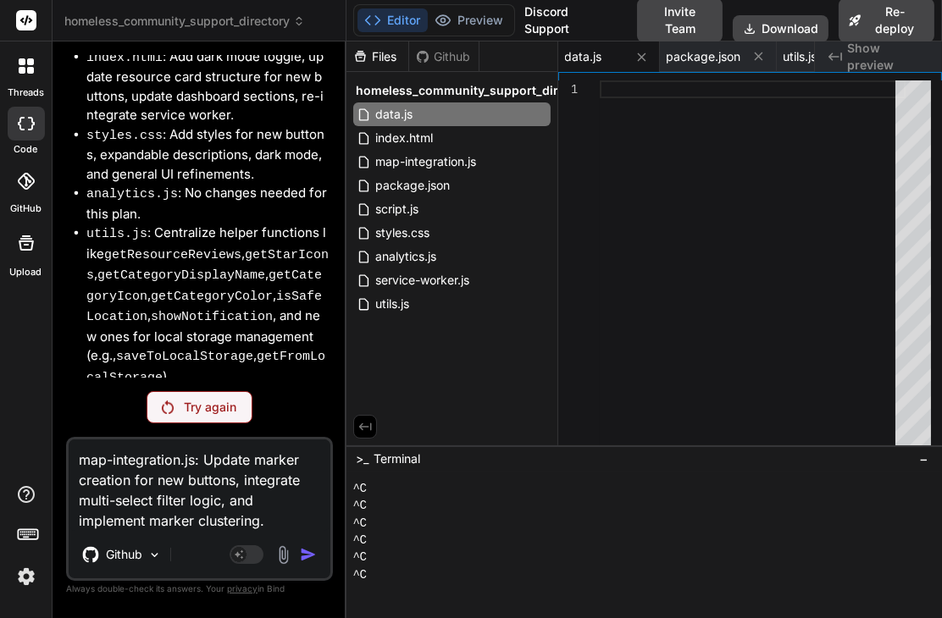
click at [208, 408] on p "Try again" at bounding box center [210, 407] width 53 height 17
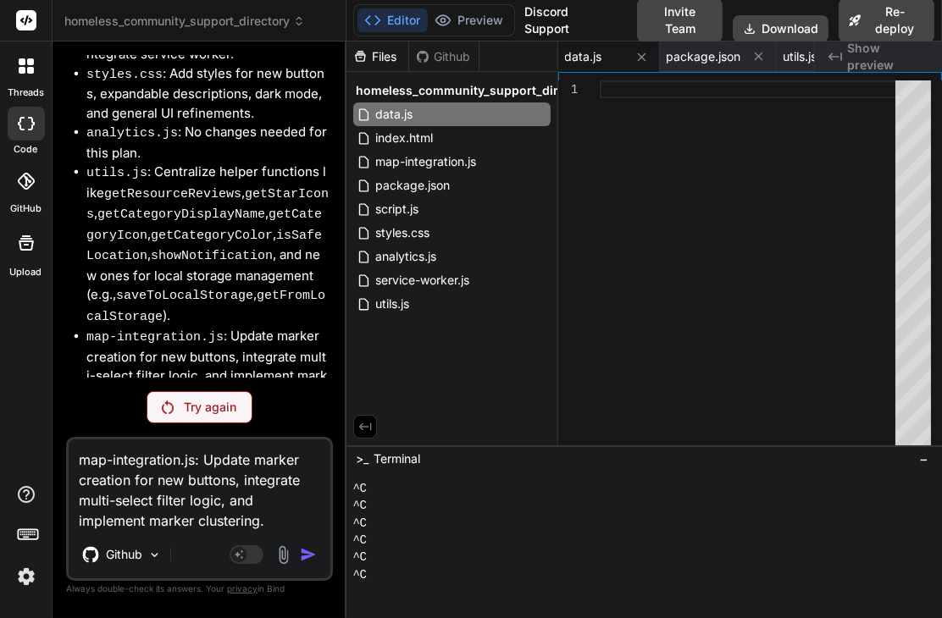
scroll to position [48804, 0]
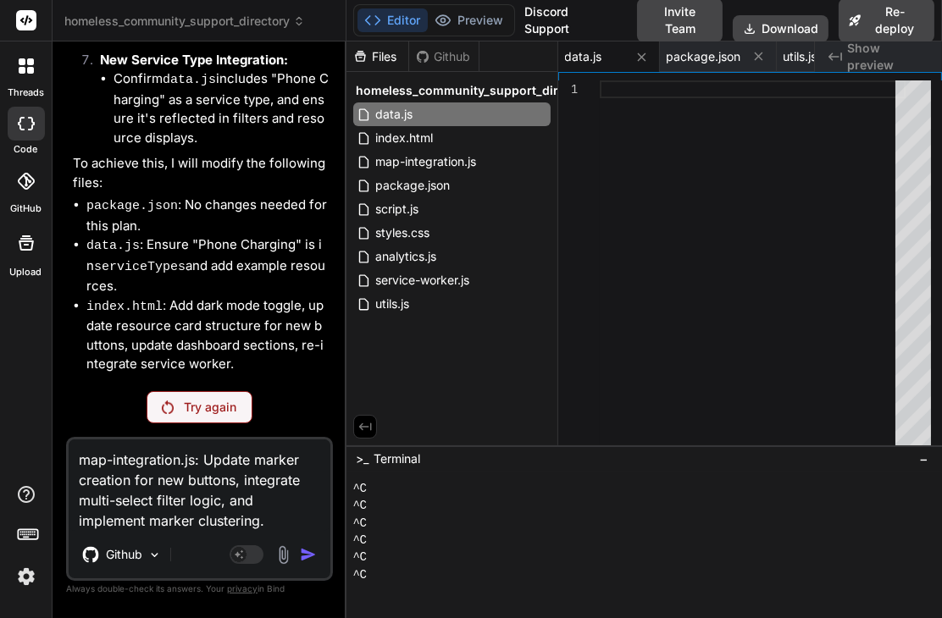
drag, startPoint x: 231, startPoint y: 491, endPoint x: 240, endPoint y: 504, distance: 15.3
click at [231, 490] on textarea "map-integration.js: Update marker creation for new buttons, integrate multi-sel…" at bounding box center [200, 485] width 262 height 91
click at [278, 514] on textarea "map-integration.js: Update marker creation for new buttons, integrate multi-sel…" at bounding box center [200, 485] width 262 height 91
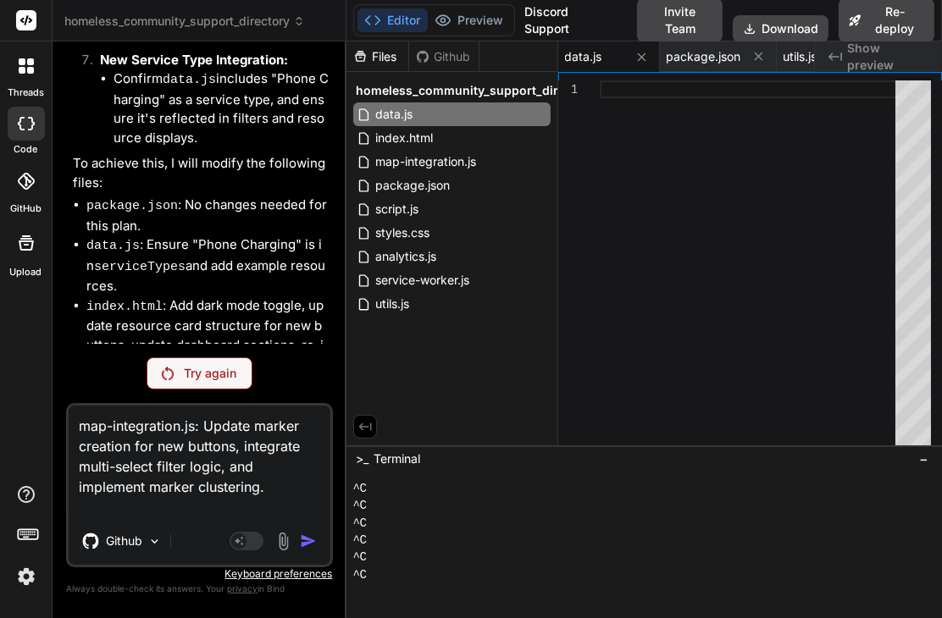
click at [275, 479] on textarea "map-integration.js: Update marker creation for new buttons, integrate multi-sel…" at bounding box center [200, 462] width 262 height 112
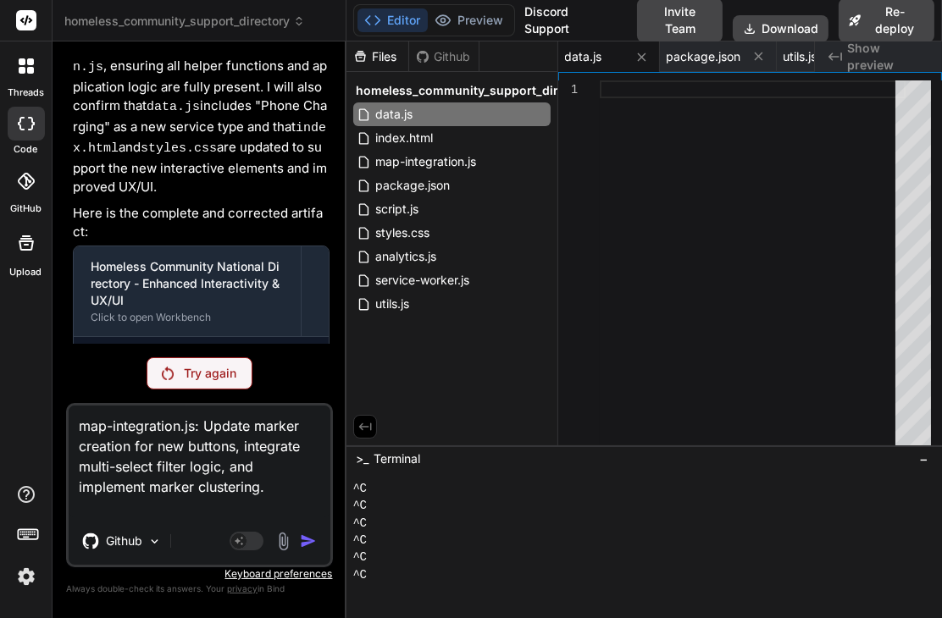
scroll to position [46630, 0]
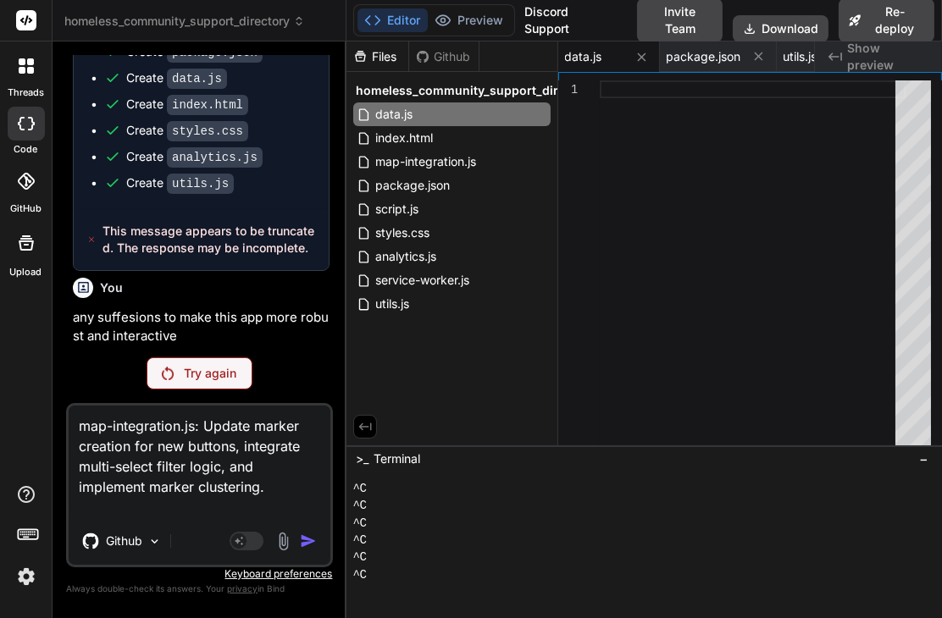
drag, startPoint x: 265, startPoint y: 487, endPoint x: 47, endPoint y: 400, distance: 234.5
click at [47, 401] on div "threads code GitHub Upload homeless_community_support_directory Created with Pi…" at bounding box center [471, 309] width 942 height 618
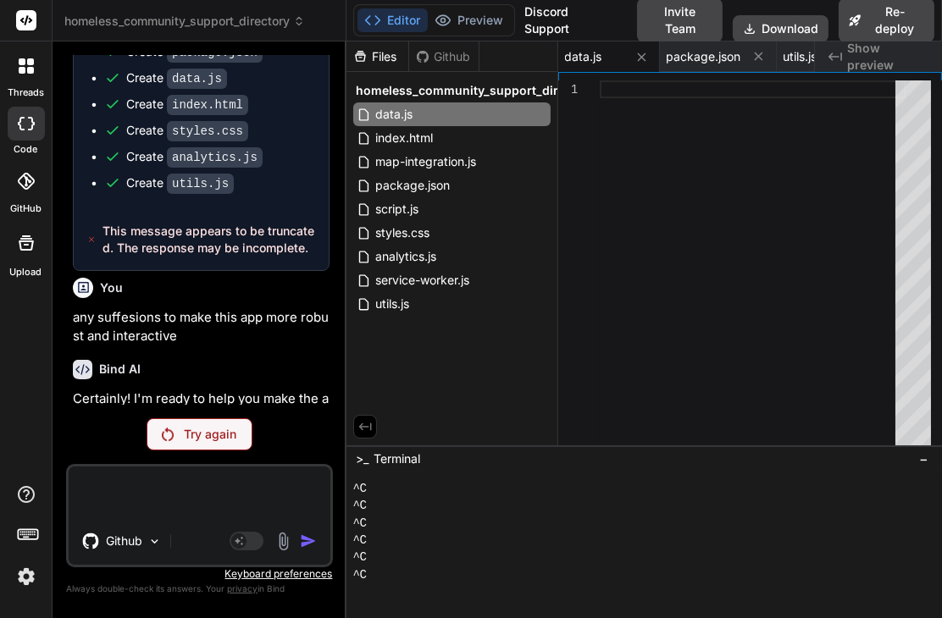
drag, startPoint x: 203, startPoint y: 505, endPoint x: 196, endPoint y: 498, distance: 9.6
click at [199, 501] on textarea at bounding box center [200, 492] width 262 height 51
click at [32, 179] on icon at bounding box center [25, 181] width 17 height 17
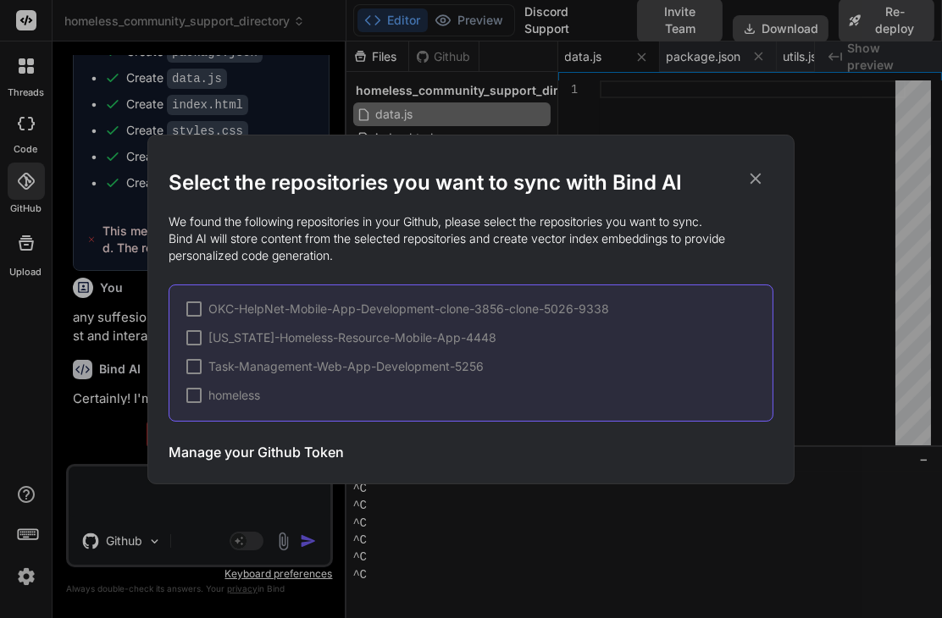
click at [193, 397] on div at bounding box center [193, 395] width 15 height 15
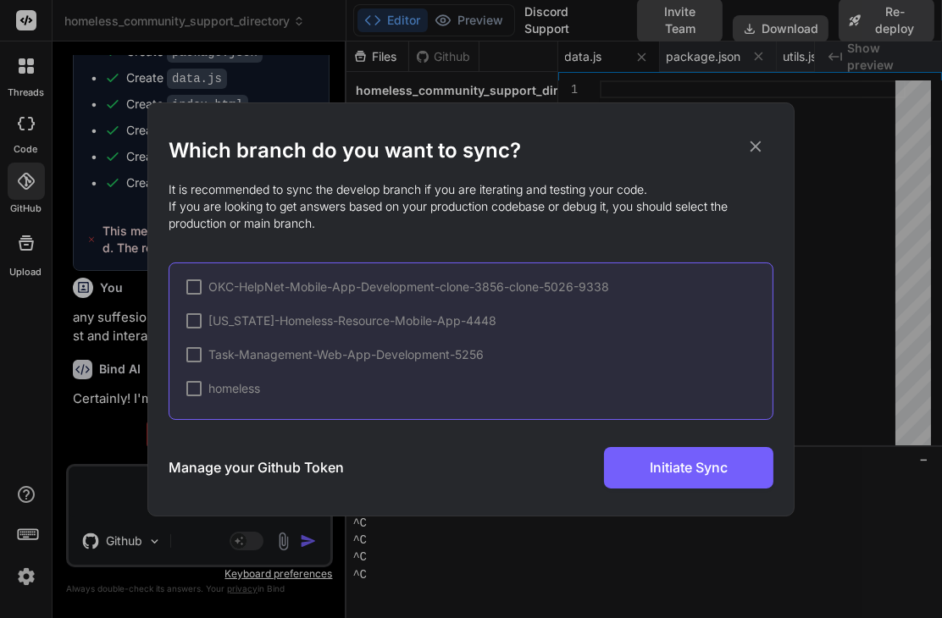
click at [763, 148] on icon at bounding box center [755, 146] width 19 height 19
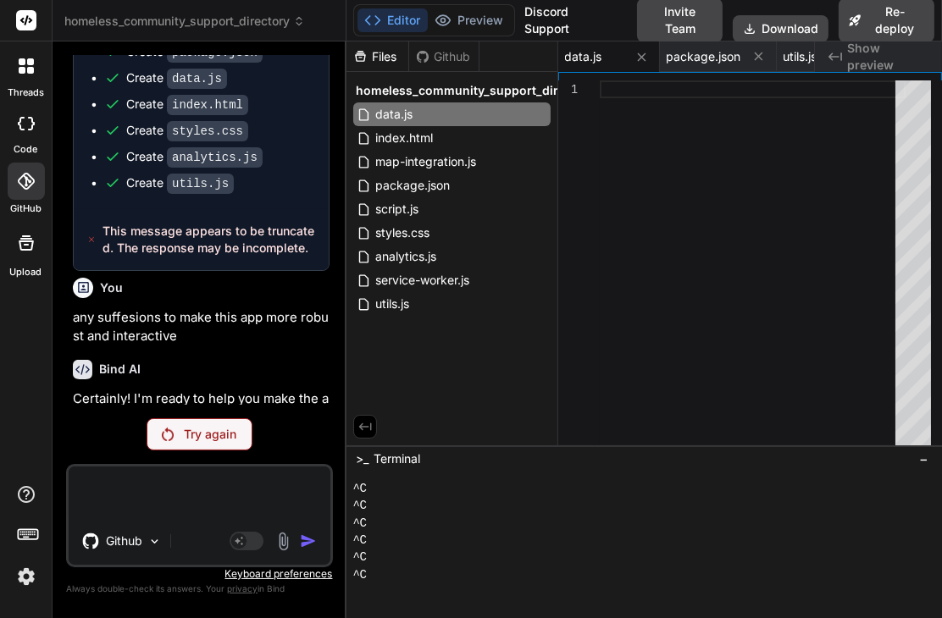
paste textarea "map-integration.js: Update marker creation for new buttons, integrate multi-sel…"
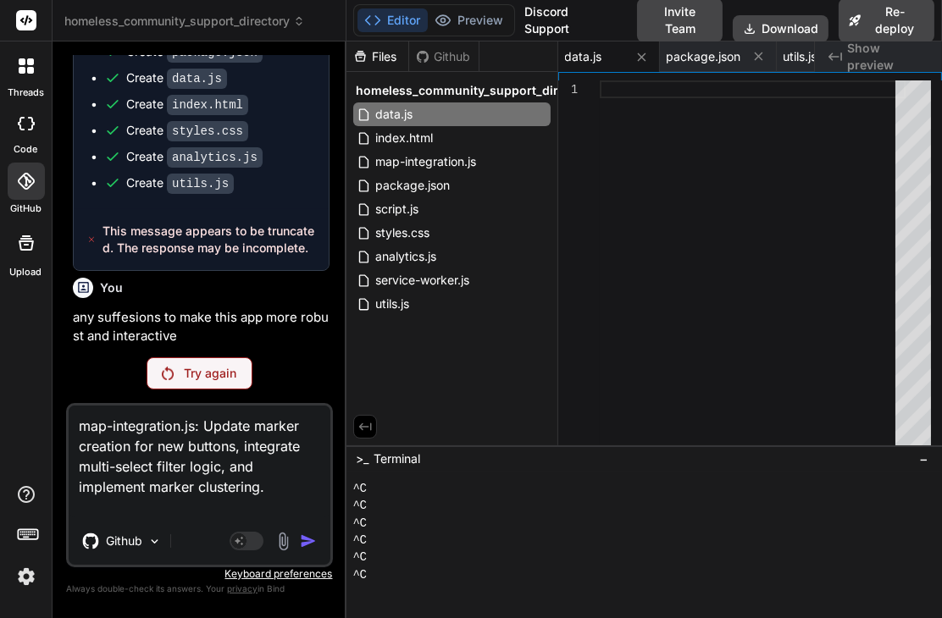
click at [79, 426] on textarea "map-integration.js: Update marker creation for new buttons, integrate multi-sel…" at bounding box center [200, 462] width 262 height 112
drag, startPoint x: 263, startPoint y: 496, endPoint x: 272, endPoint y: 491, distance: 10.6
click at [264, 495] on textarea "add map-integration.js: Update marker creation for new buttons, integrate multi…" at bounding box center [200, 462] width 262 height 112
click at [272, 491] on textarea "add map-integration.js: Update marker creation for new buttons, integrate multi…" at bounding box center [200, 462] width 262 height 112
